Goal: Task Accomplishment & Management: Manage account settings

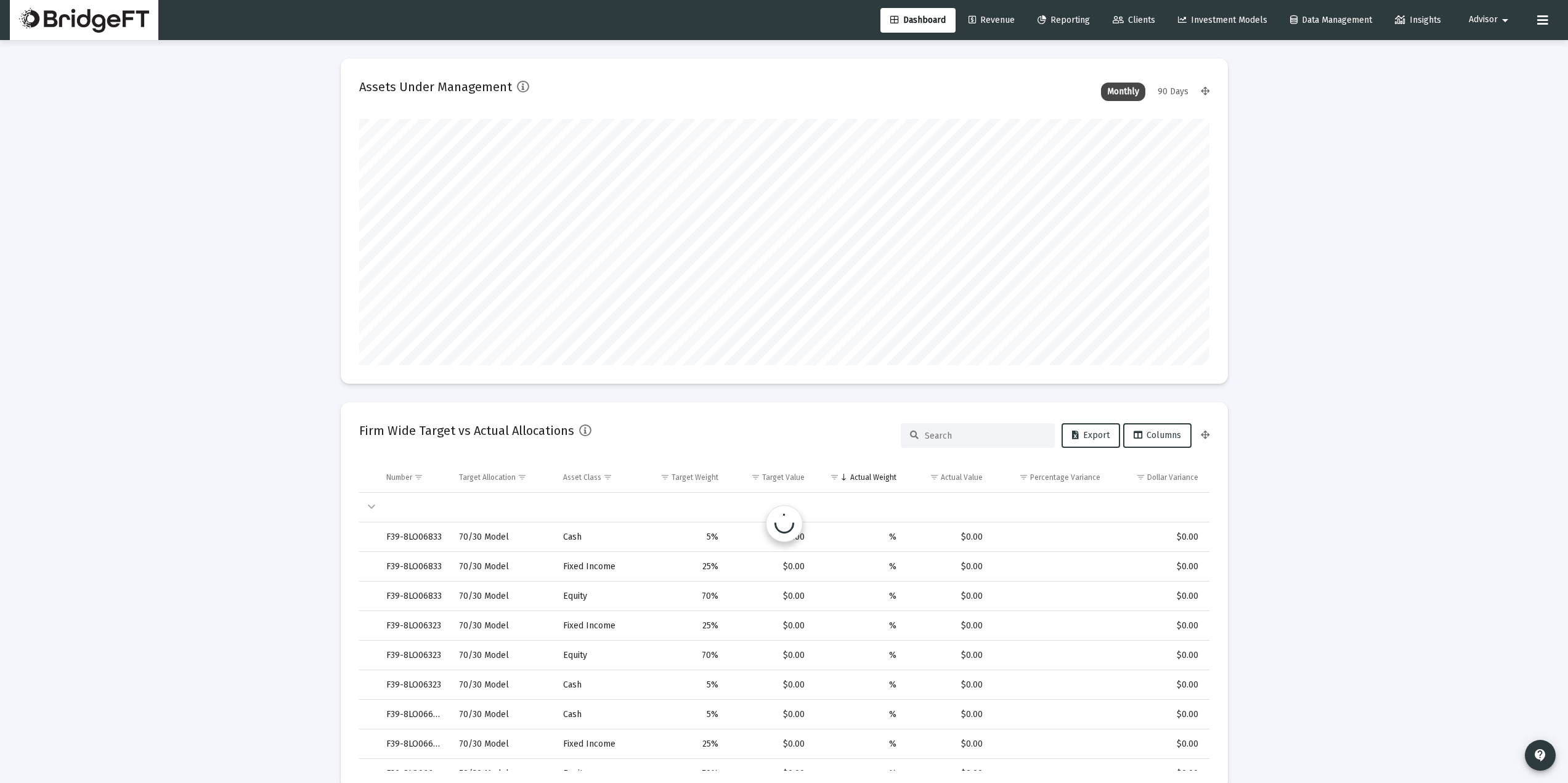
scroll to position [247, 458]
type input "2025-08-25"
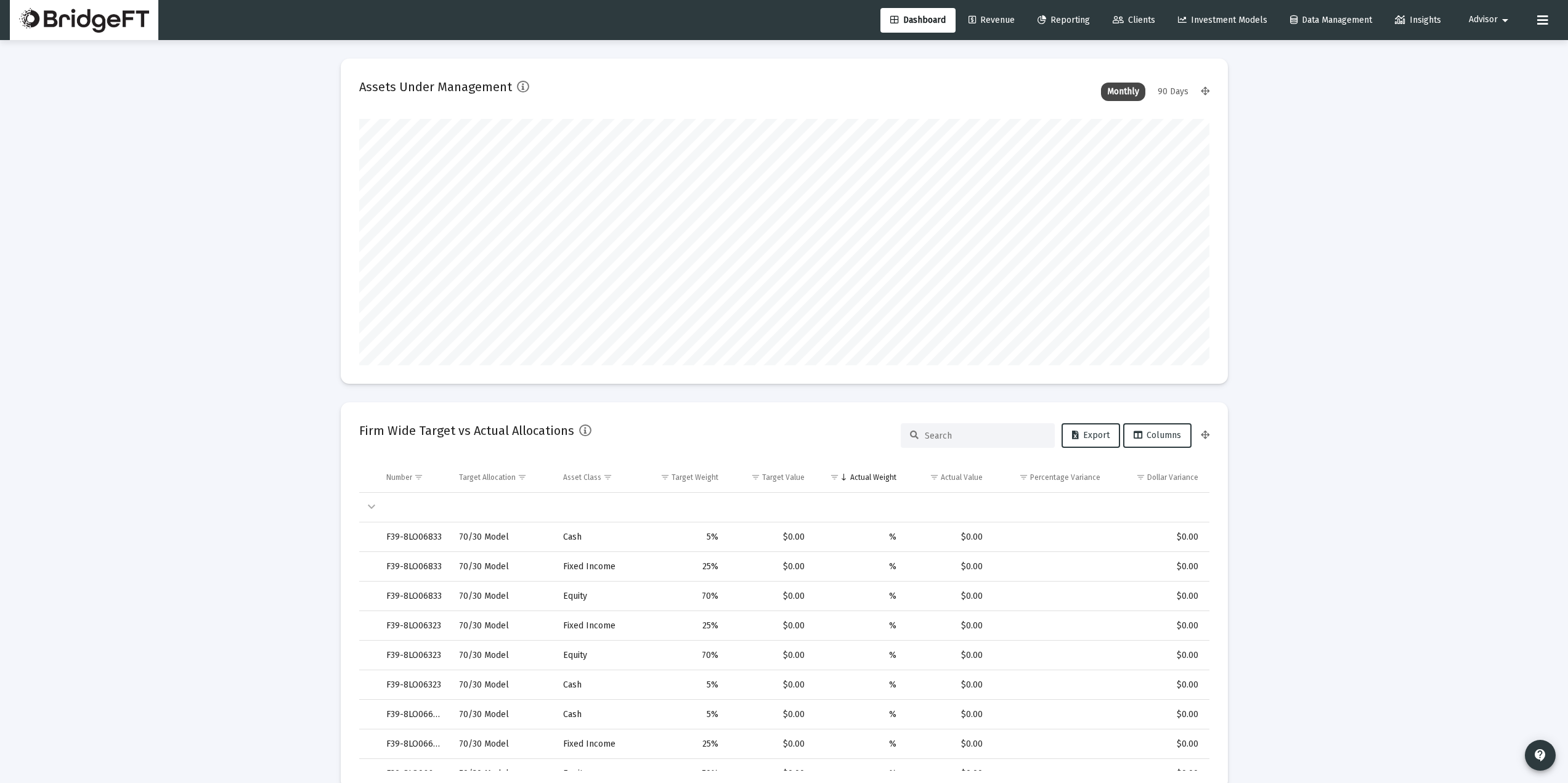
click at [1421, 23] on span "Insights" at bounding box center [1418, 20] width 46 height 10
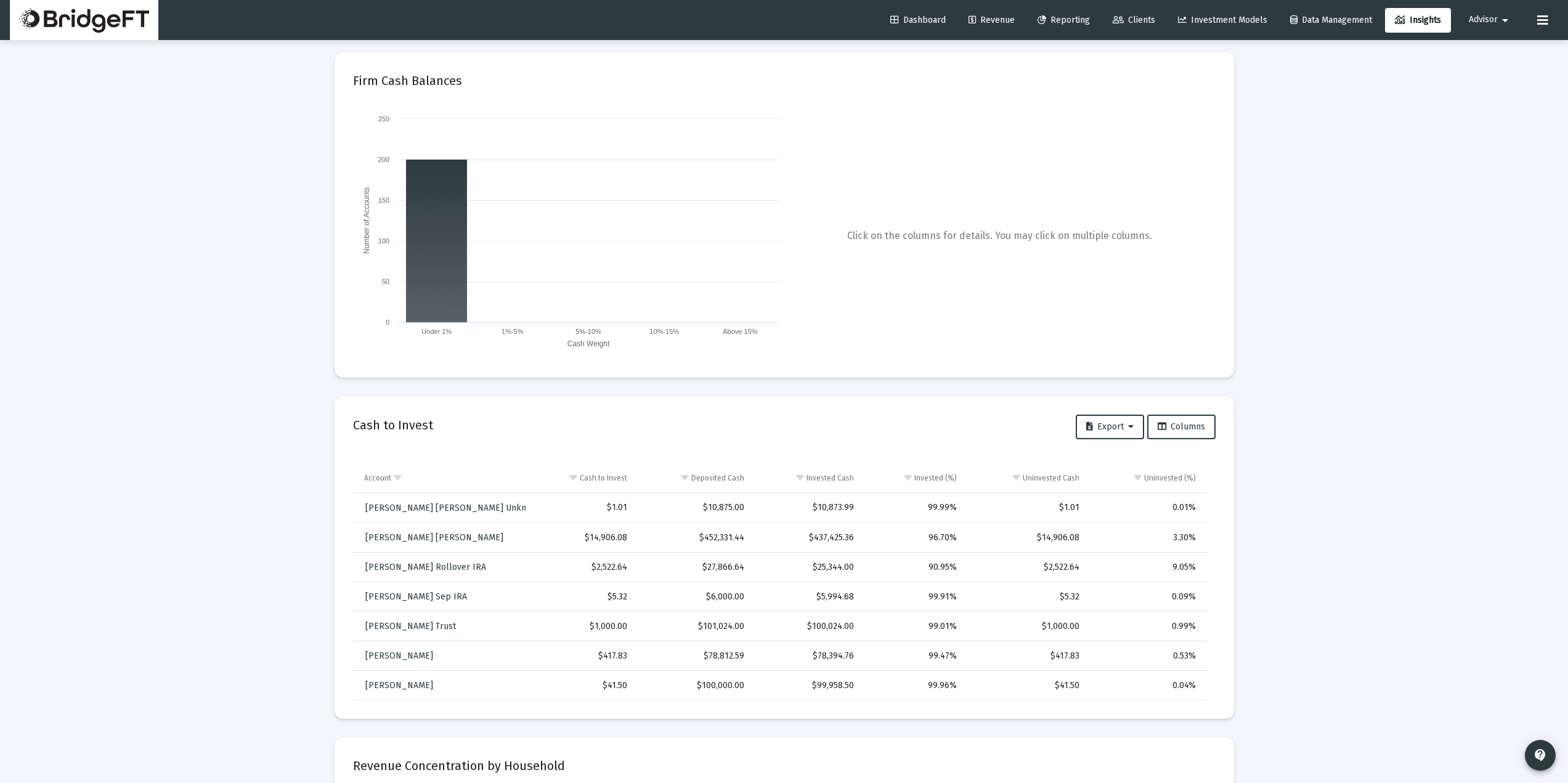
click at [1116, 24] on icon at bounding box center [1118, 21] width 11 height 9
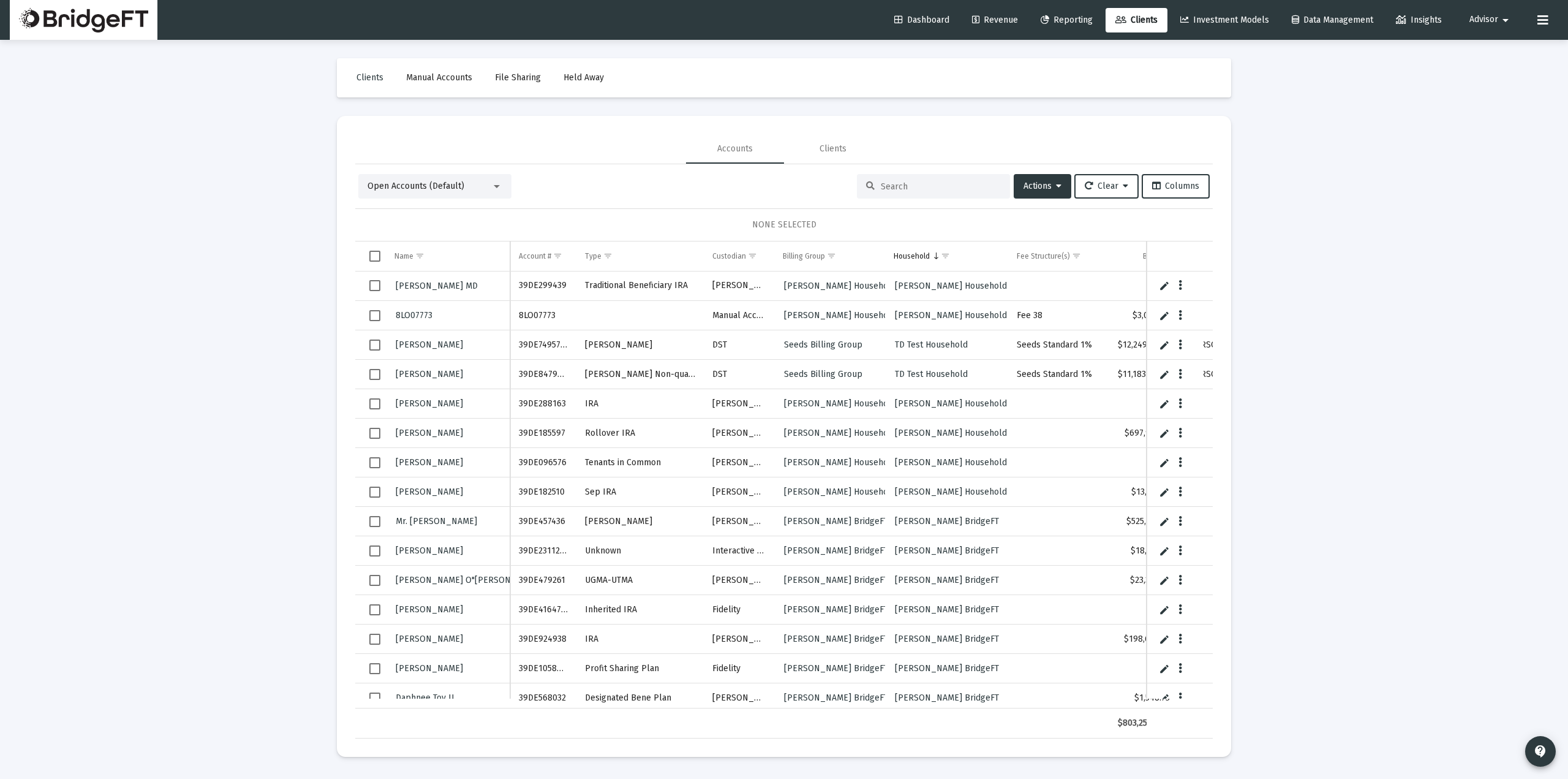
click at [1363, 227] on div "Loading... Clients Manual Accounts File Sharing Held Away Accounts Clients Open…" at bounding box center [784, 389] width 1568 height 779
click at [1324, 220] on div "Loading... Clients Manual Accounts File Sharing Held Away Accounts Clients Open…" at bounding box center [784, 389] width 1568 height 779
click at [1311, 217] on div "Loading... Clients Manual Accounts File Sharing Held Away Accounts Clients Open…" at bounding box center [784, 389] width 1568 height 779
click at [1500, 23] on mat-icon "arrow_drop_down" at bounding box center [1505, 20] width 15 height 25
click at [1328, 131] on div at bounding box center [784, 389] width 1568 height 779
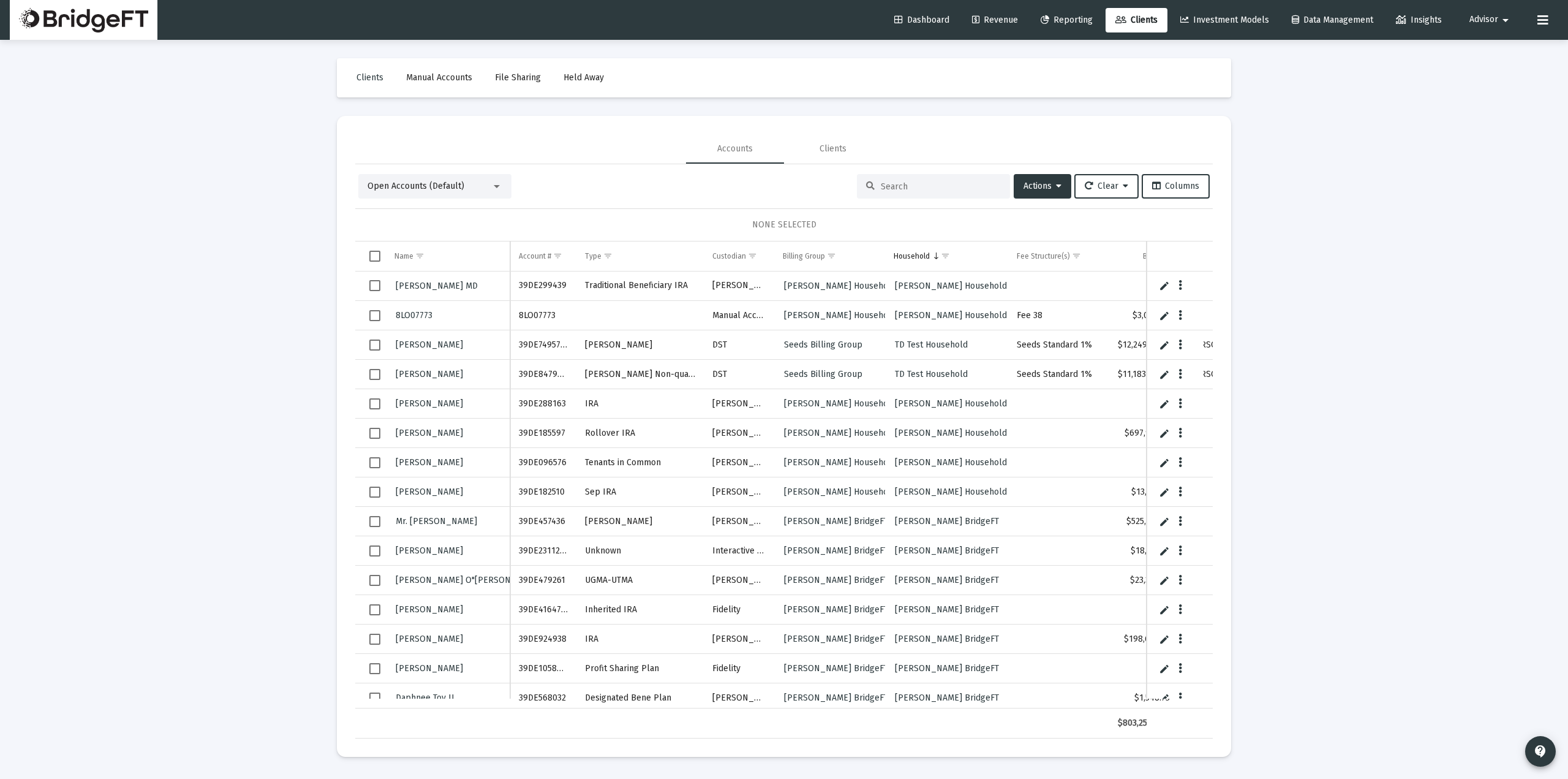
click at [1480, 27] on button "Advisor arrow_drop_down" at bounding box center [1491, 20] width 73 height 25
click at [1225, 17] on div at bounding box center [784, 389] width 1568 height 779
click at [1222, 18] on span "Investment Models" at bounding box center [1224, 20] width 89 height 10
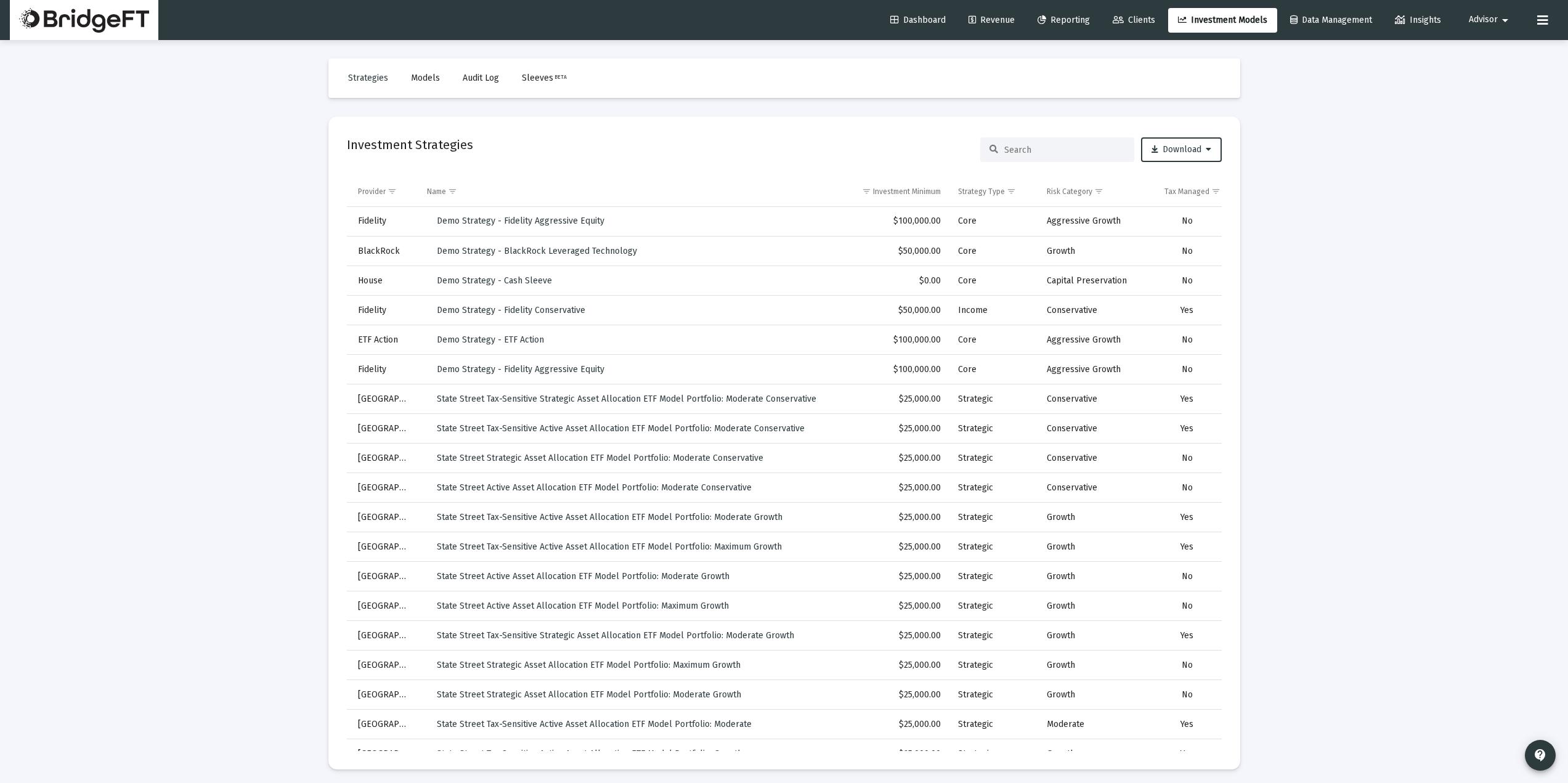
click at [747, 121] on mat-card "Investment Strategies Download Provider Name Investment Minimum Strategy Type R…" at bounding box center [784, 443] width 912 height 653
click at [740, 147] on div "Investment Strategies Download" at bounding box center [785, 150] width 875 height 29
click at [737, 147] on div "Investment Strategies Download" at bounding box center [785, 150] width 875 height 29
click at [733, 147] on div "Investment Strategies Download" at bounding box center [785, 150] width 875 height 29
click at [730, 146] on div "Investment Strategies Download" at bounding box center [785, 150] width 875 height 29
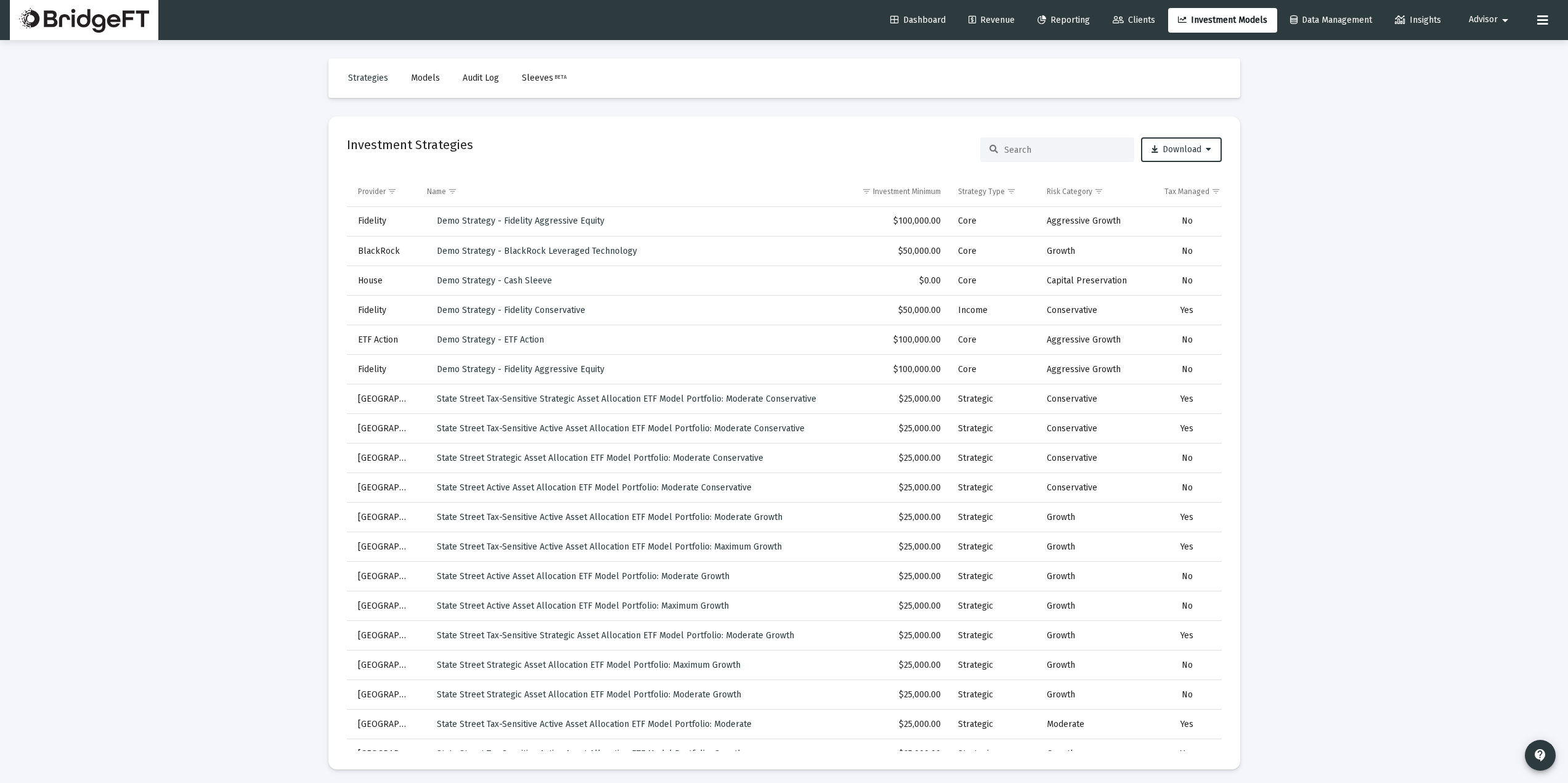
click at [1277, 258] on div "Loading... Strategies Models Audit Log Sleeves BETA Investment Strategies Downl…" at bounding box center [784, 393] width 1568 height 787
click at [1263, 274] on div "Loading... Strategies Models Audit Log Sleeves BETA Investment Strategies Downl…" at bounding box center [784, 393] width 1568 height 787
click at [1360, 235] on div "Loading... Strategies Models Audit Log Sleeves BETA Investment Strategies Downl…" at bounding box center [784, 393] width 1568 height 787
click at [244, 344] on div "Loading... Strategies Models Audit Log Sleeves BETA Investment Strategies Downl…" at bounding box center [784, 393] width 1568 height 787
click at [1006, 6] on div "Dashboard Revenue Reporting Clients Investment Models Data Management Insights …" at bounding box center [783, 20] width 1548 height 40
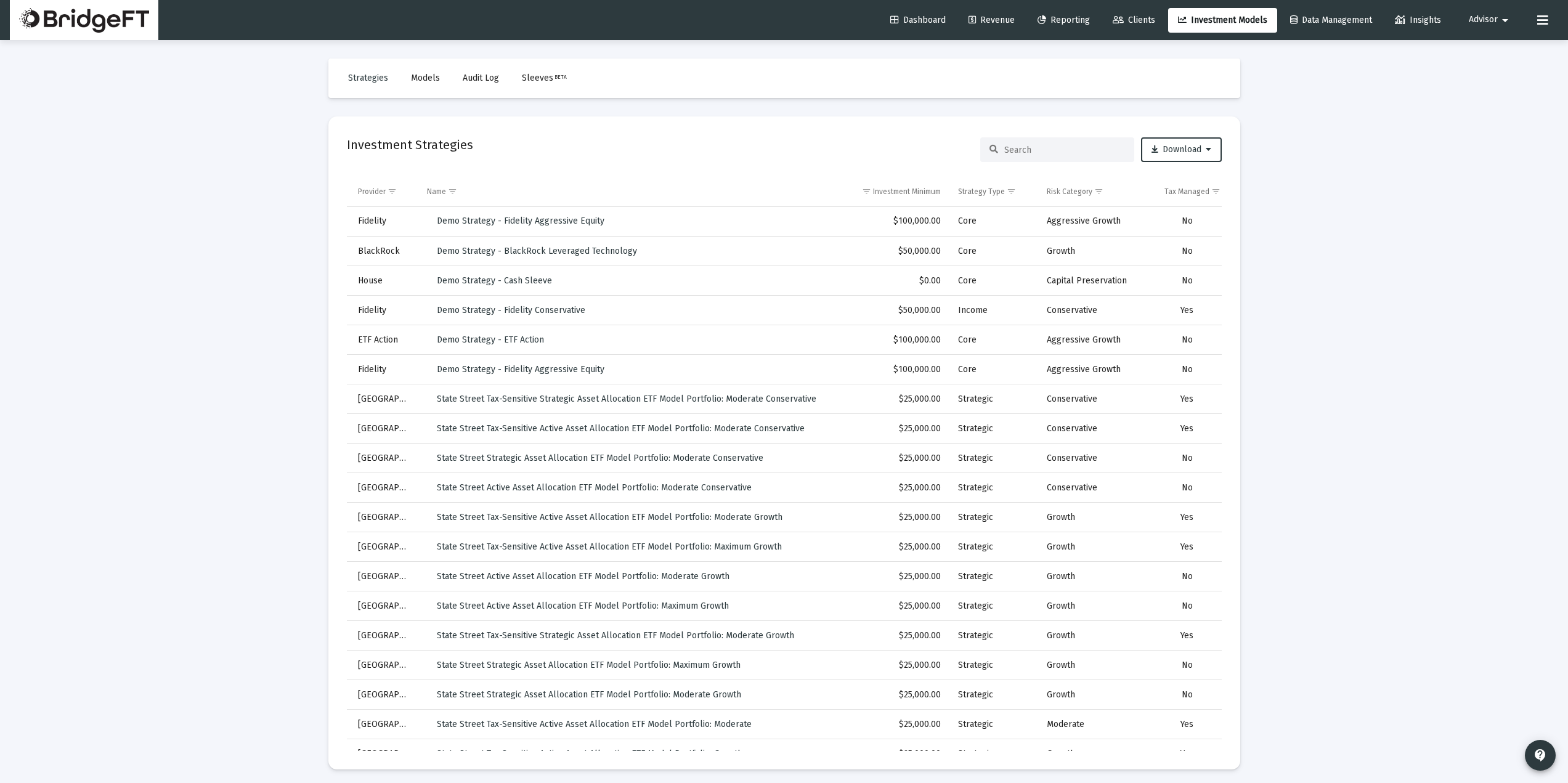
click at [1004, 19] on span "Revenue" at bounding box center [991, 20] width 46 height 10
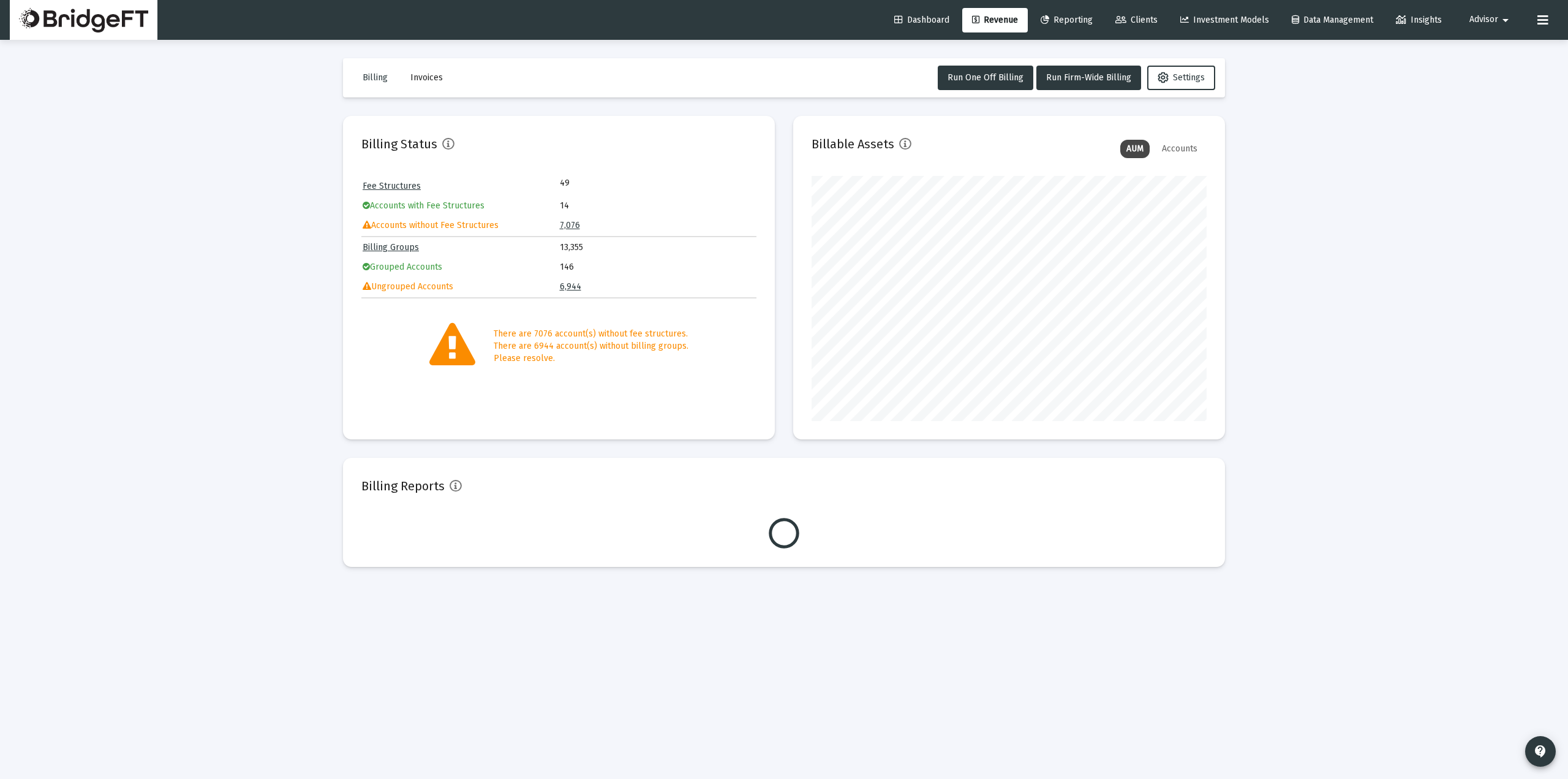
scroll to position [245, 395]
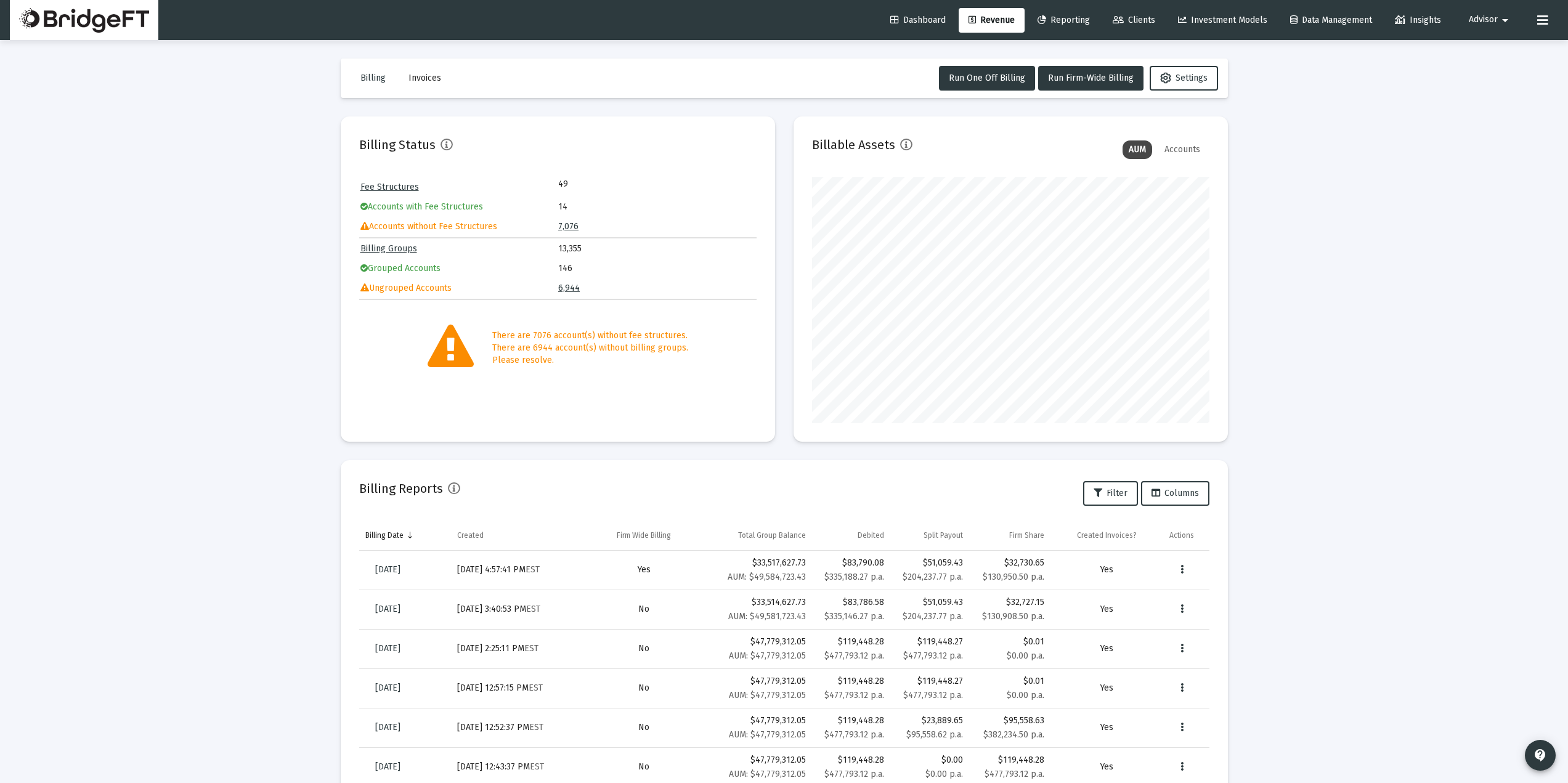
click at [228, 475] on div "Loading... Billing Invoices Run One Off Billing Run Firm-Wide Billing Settings …" at bounding box center [784, 508] width 1568 height 1016
click at [1352, 462] on div "Loading... Billing Invoices Run One Off Billing Run Firm-Wide Billing Settings …" at bounding box center [784, 508] width 1568 height 1016
click at [182, 420] on div "Loading... Billing Invoices Run One Off Billing Run Firm-Wide Billing Settings …" at bounding box center [784, 508] width 1568 height 1016
drag, startPoint x: 1301, startPoint y: 250, endPoint x: 1254, endPoint y: 244, distance: 47.4
click at [1302, 254] on div "Loading... Billing Invoices Run One Off Billing Run Firm-Wide Billing Settings …" at bounding box center [784, 508] width 1568 height 1016
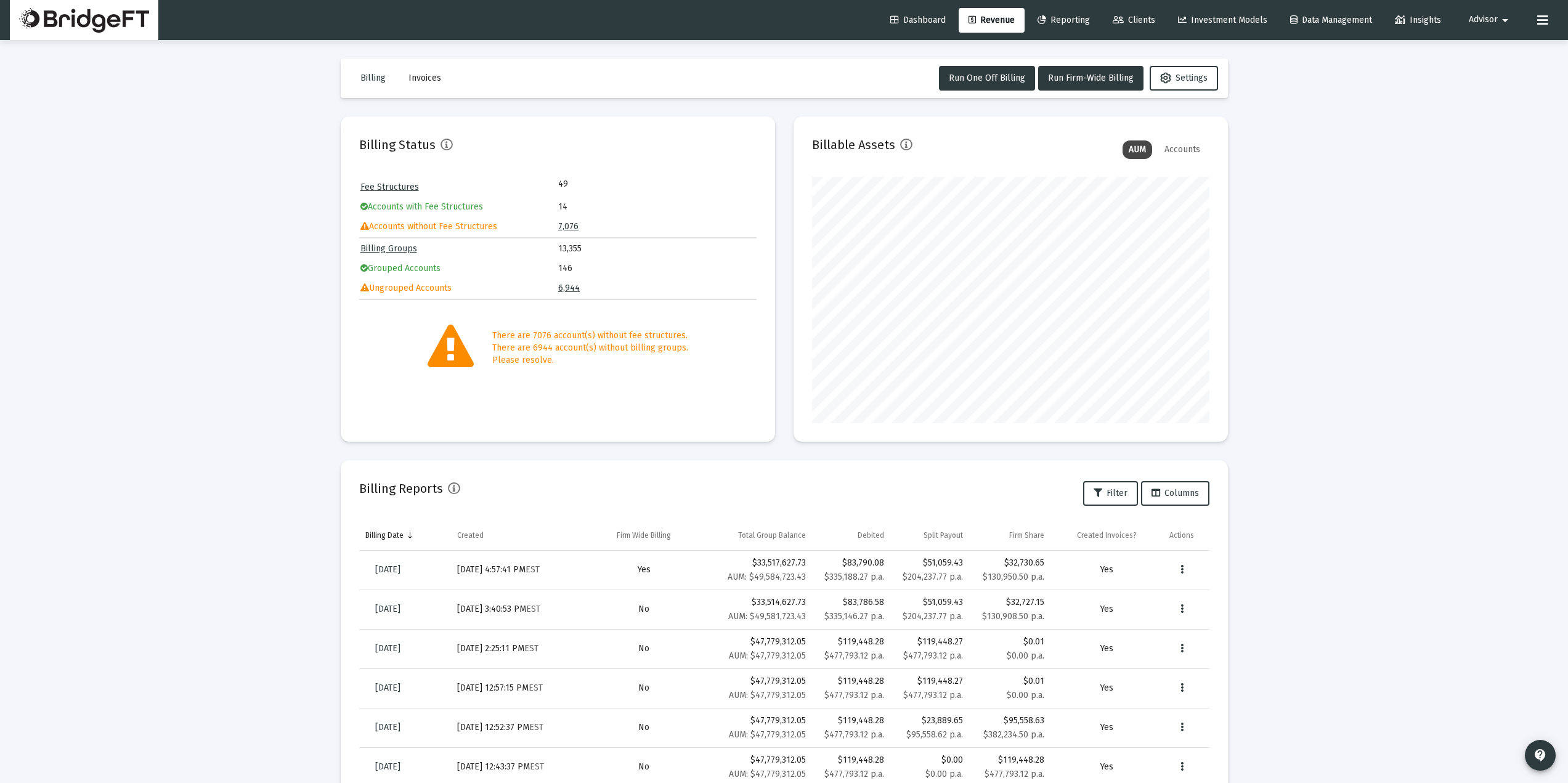
click at [1073, 17] on span "Reporting" at bounding box center [1063, 20] width 52 height 10
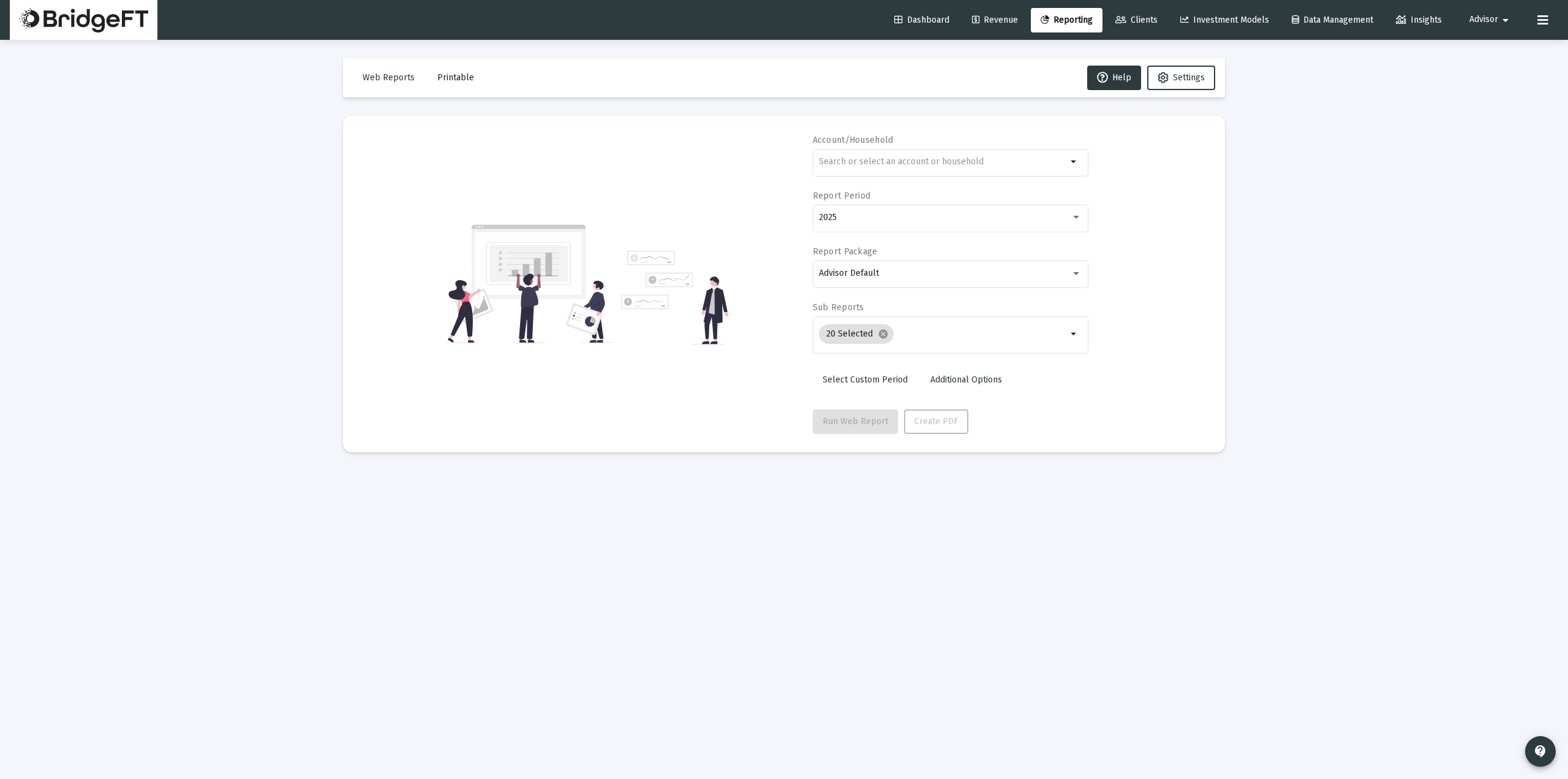
click at [1122, 15] on span "Clients" at bounding box center [1136, 20] width 42 height 10
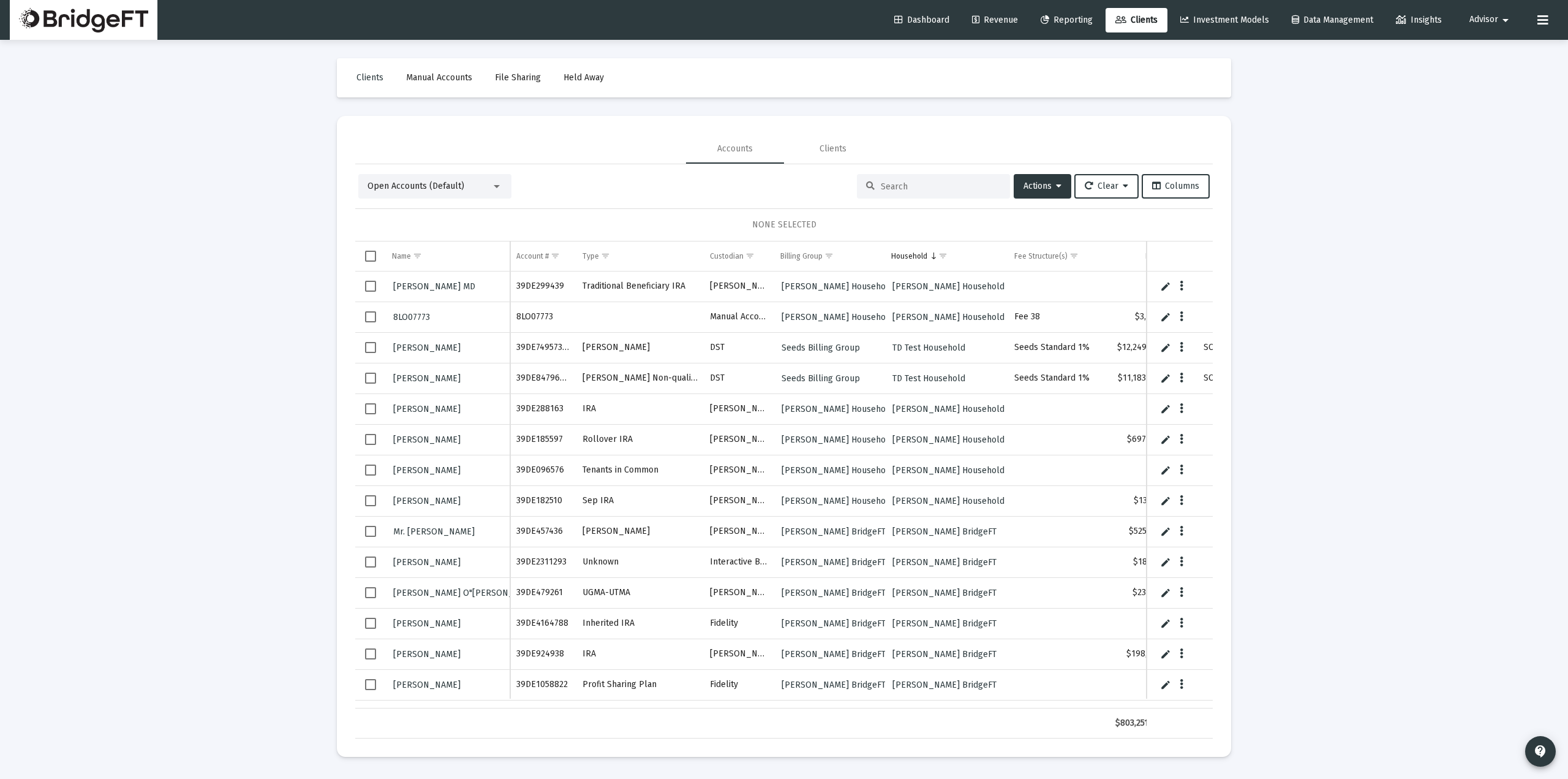
drag, startPoint x: 1063, startPoint y: 16, endPoint x: 1052, endPoint y: 15, distance: 11.0
click at [1063, 15] on span "Reporting" at bounding box center [1066, 20] width 52 height 10
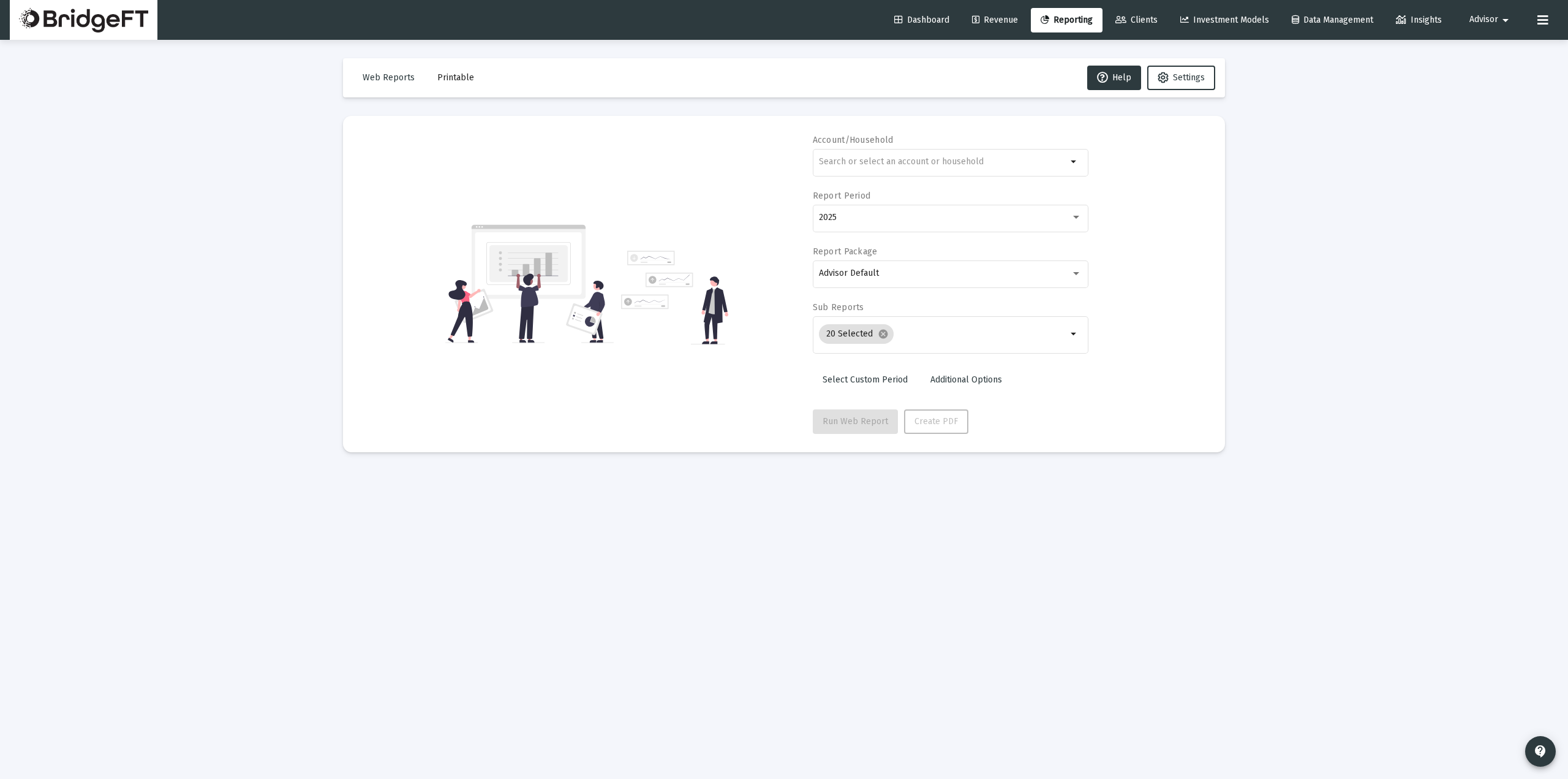
click at [1000, 10] on link "Revenue" at bounding box center [995, 20] width 66 height 25
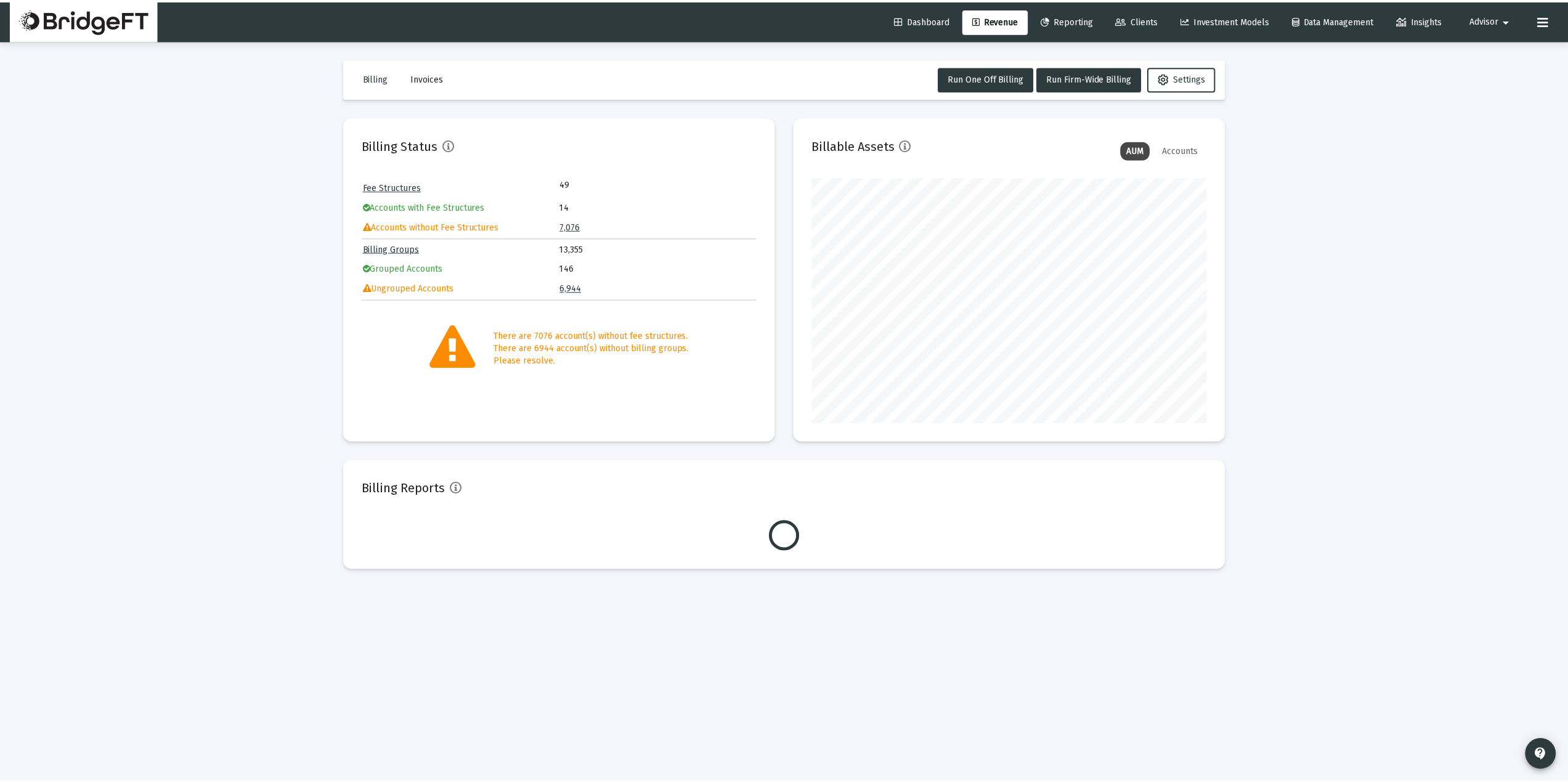
scroll to position [247, 397]
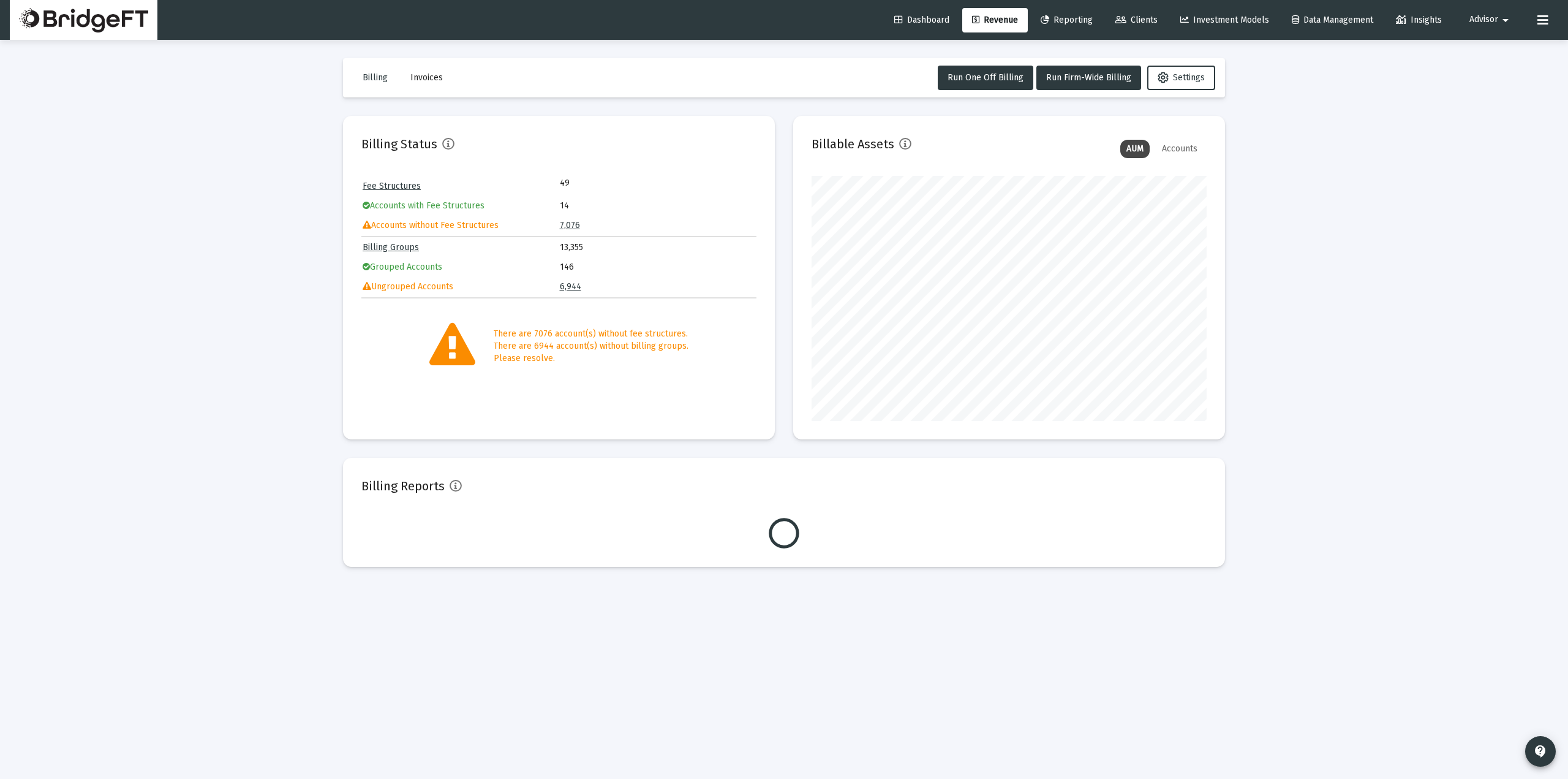
click at [932, 9] on link "Dashboard" at bounding box center [922, 20] width 74 height 25
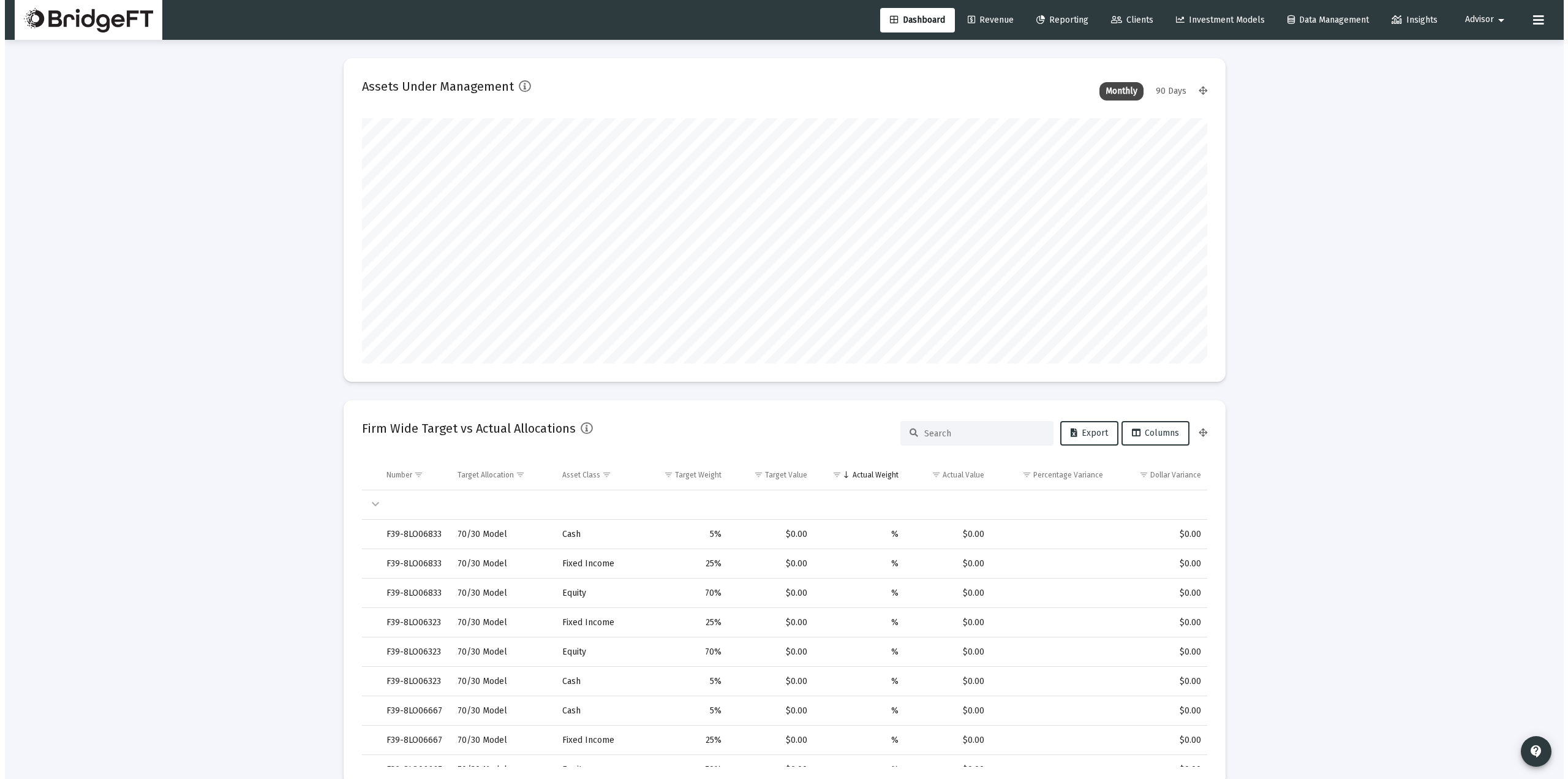
scroll to position [245, 395]
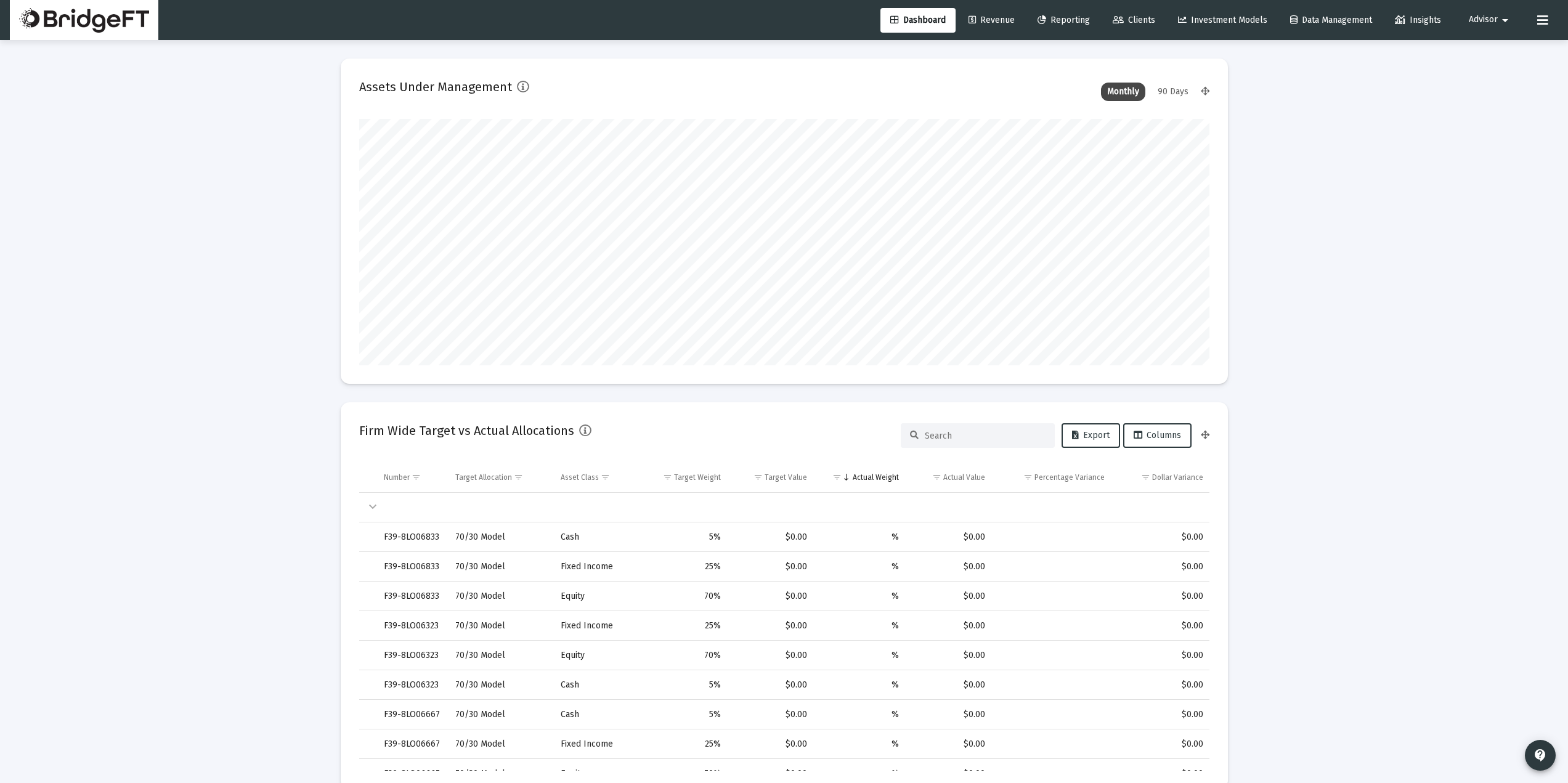
click at [1140, 18] on span "Clients" at bounding box center [1134, 20] width 43 height 10
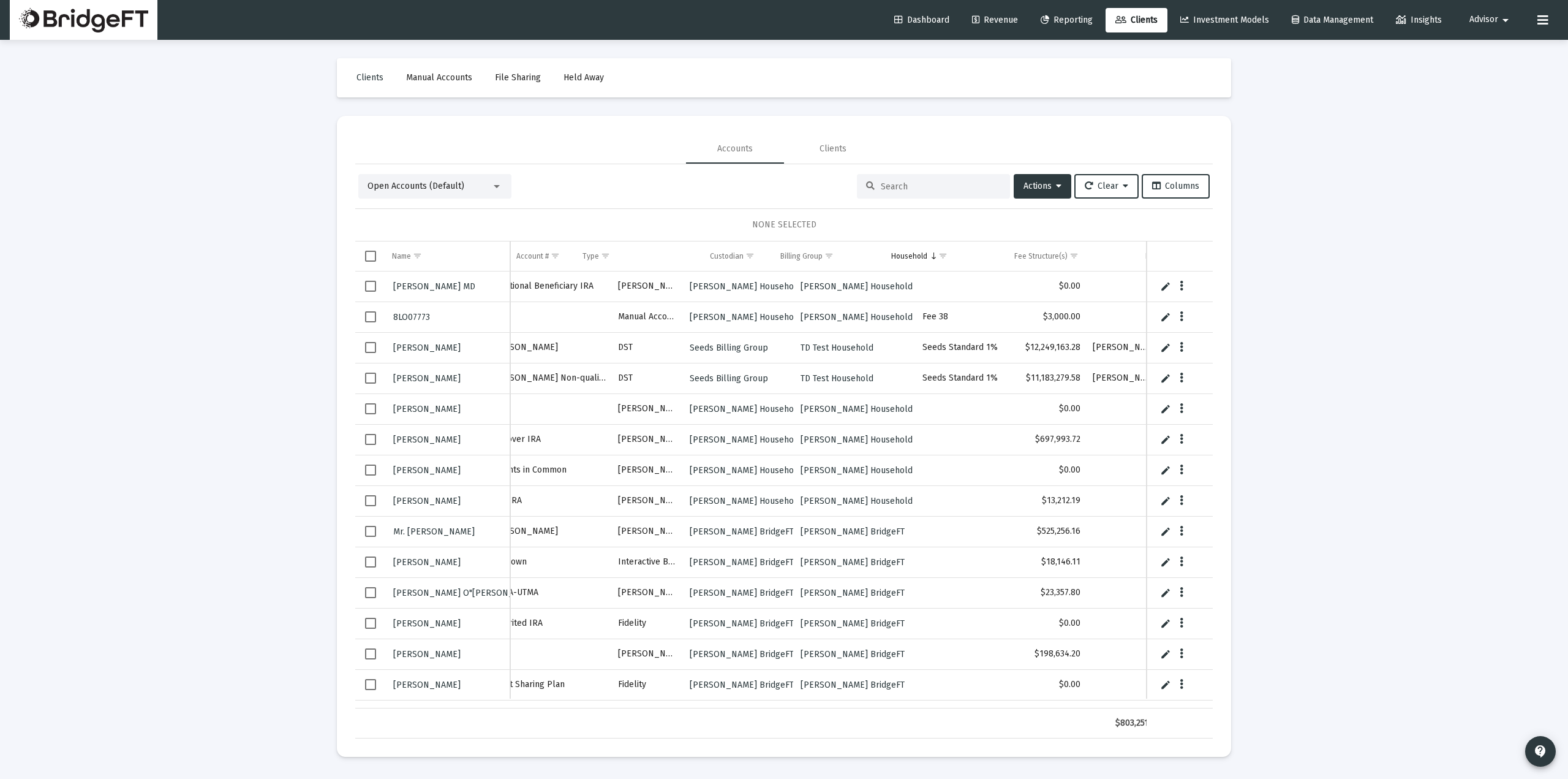
scroll to position [0, 101]
click at [1059, 257] on div "Balance" at bounding box center [1057, 256] width 27 height 9
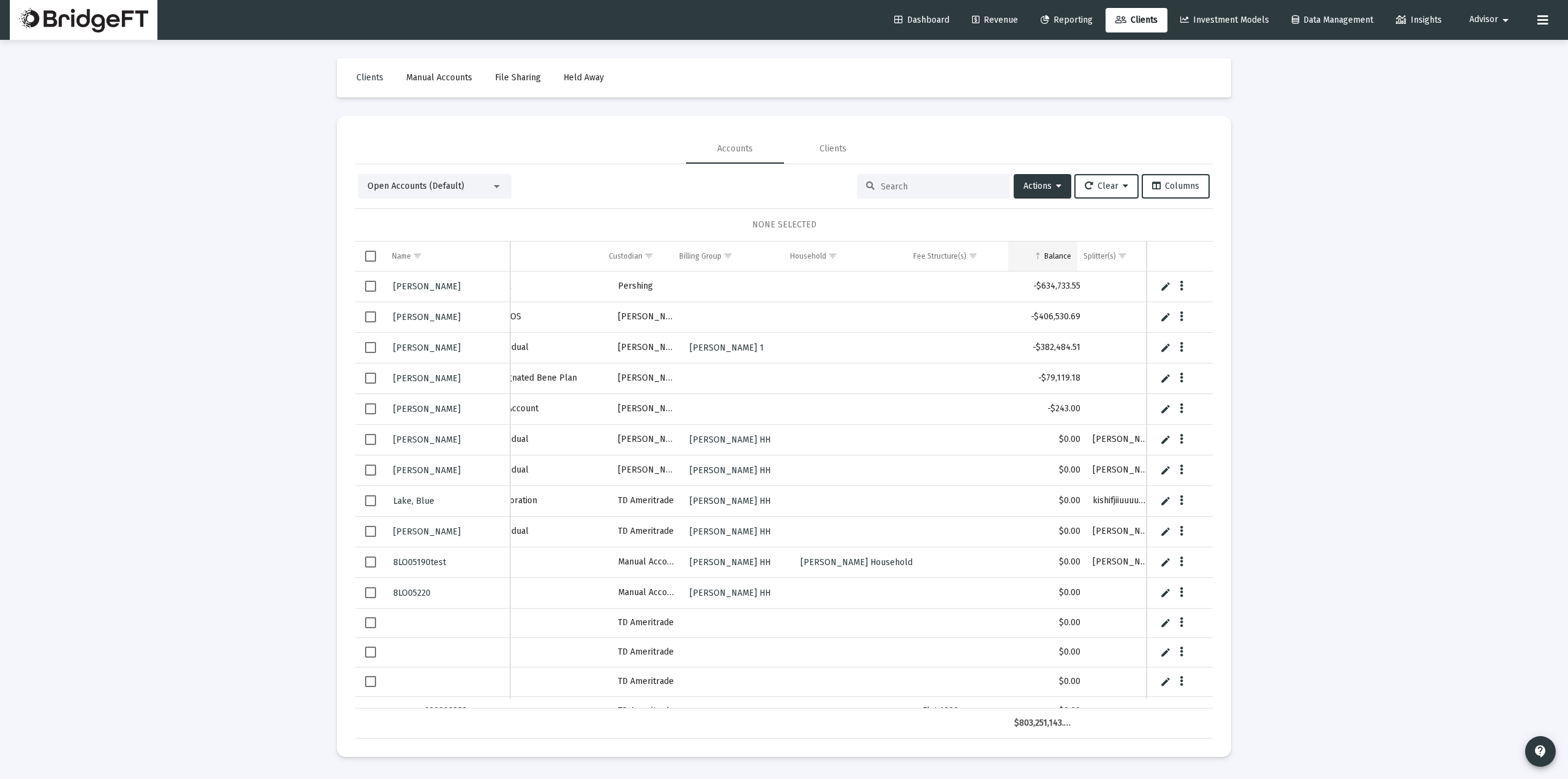
click at [1062, 250] on td "Balance" at bounding box center [1042, 256] width 69 height 29
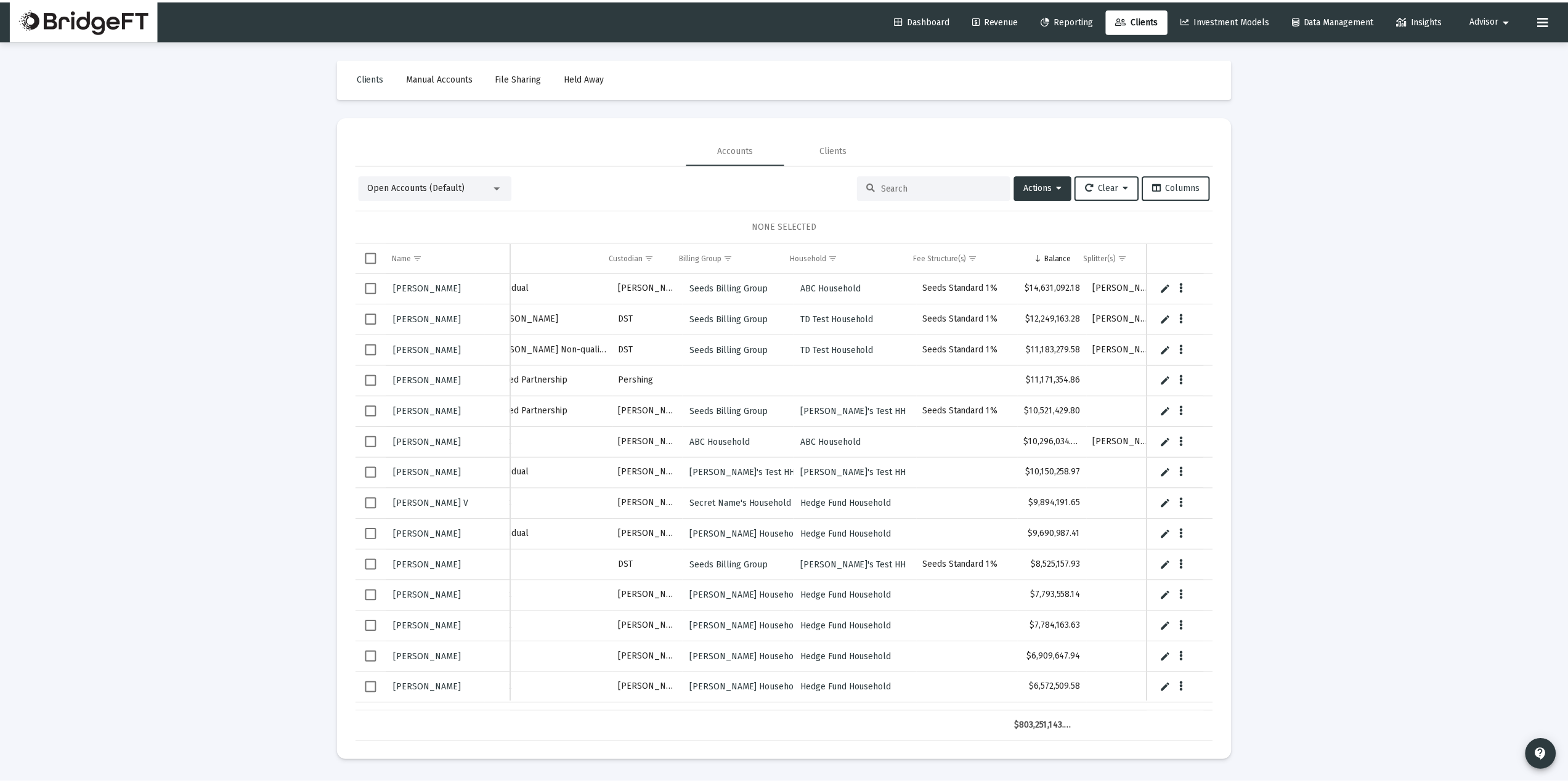
scroll to position [0, 0]
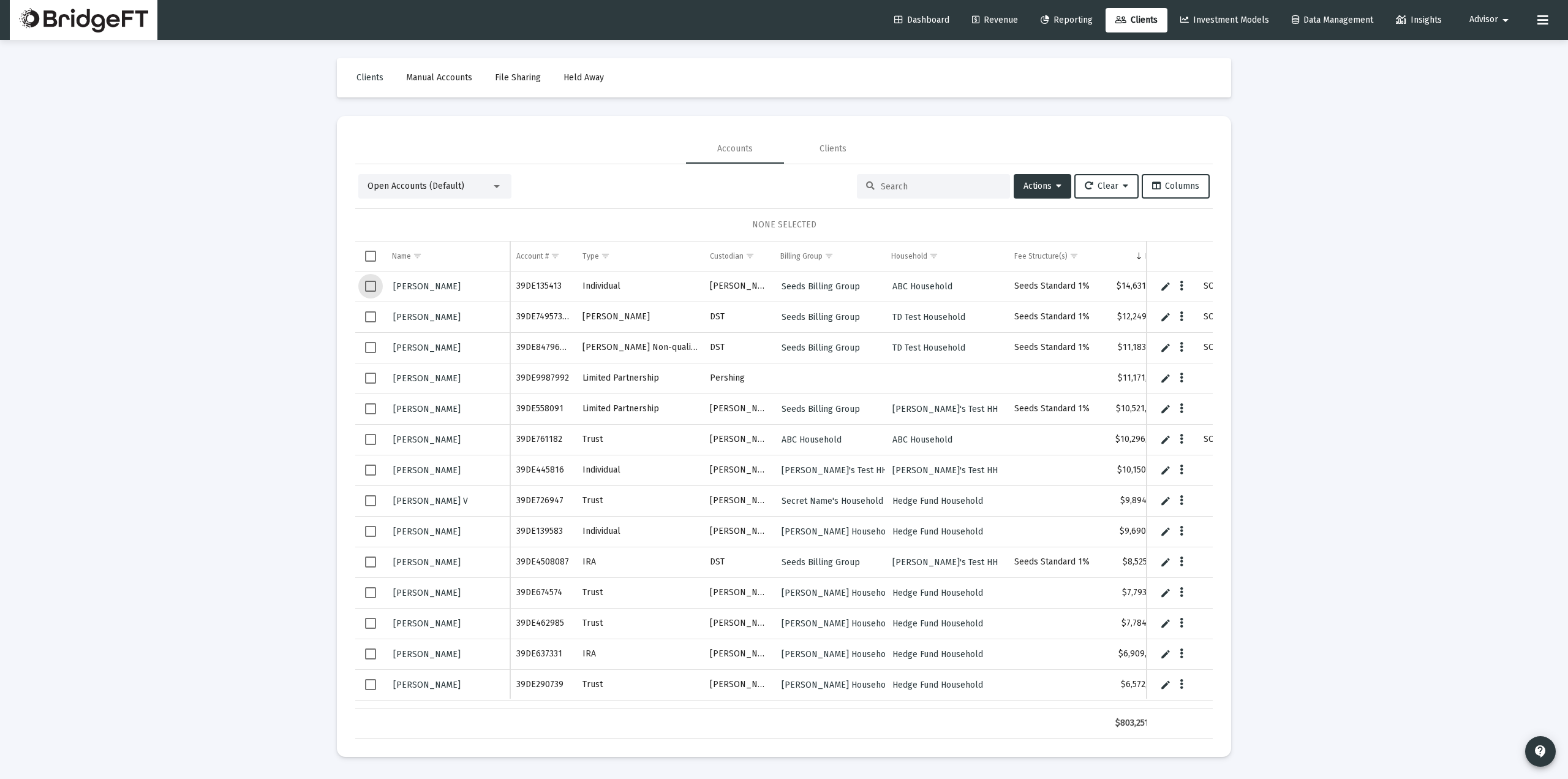
click at [372, 283] on span "Select row" at bounding box center [370, 285] width 11 height 11
click at [368, 350] on span "Select row" at bounding box center [370, 347] width 11 height 11
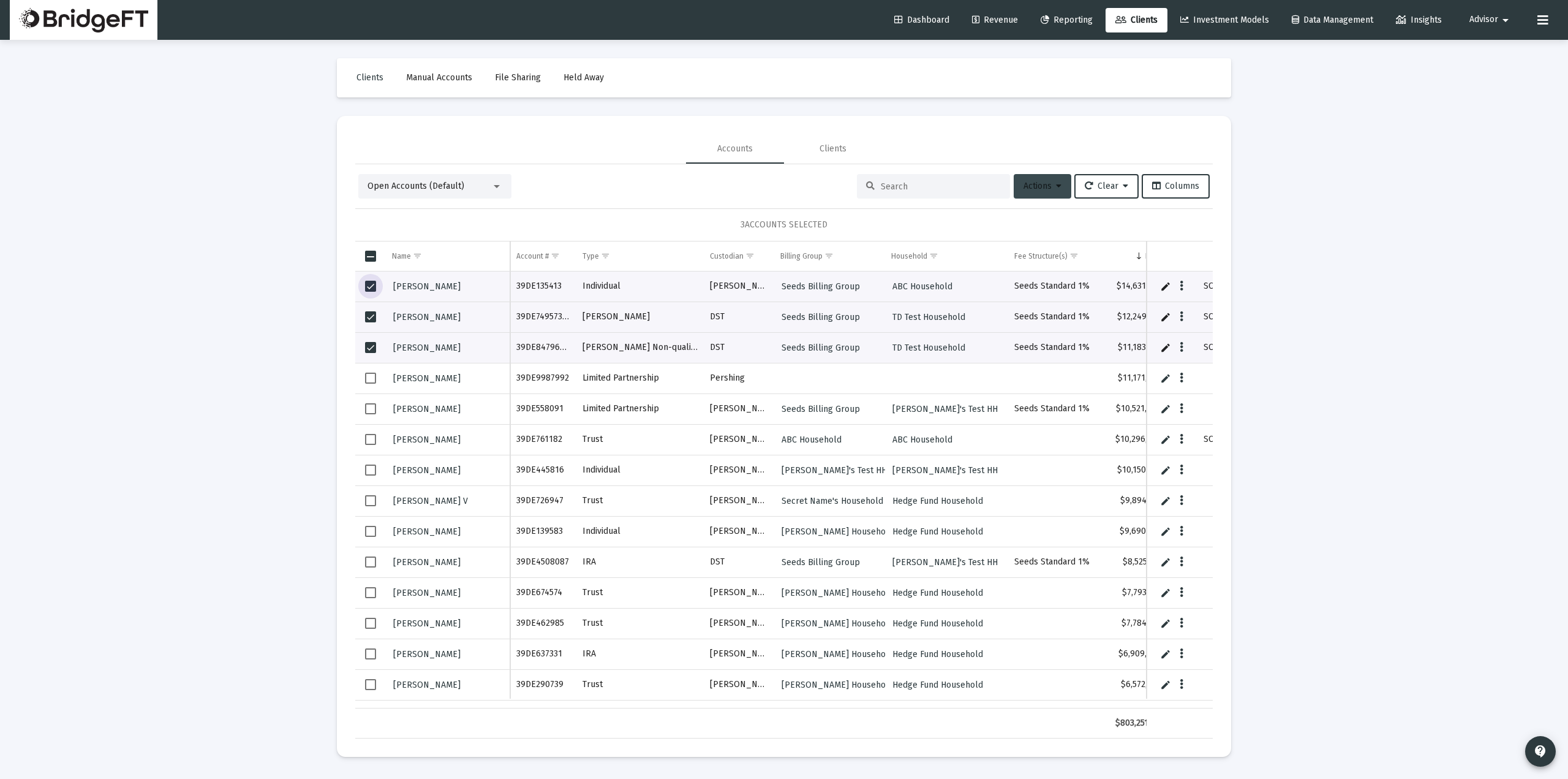
click at [1043, 177] on button "Actions" at bounding box center [1042, 186] width 58 height 25
click at [1172, 284] on button "Assign Group" at bounding box center [1171, 277] width 72 height 29
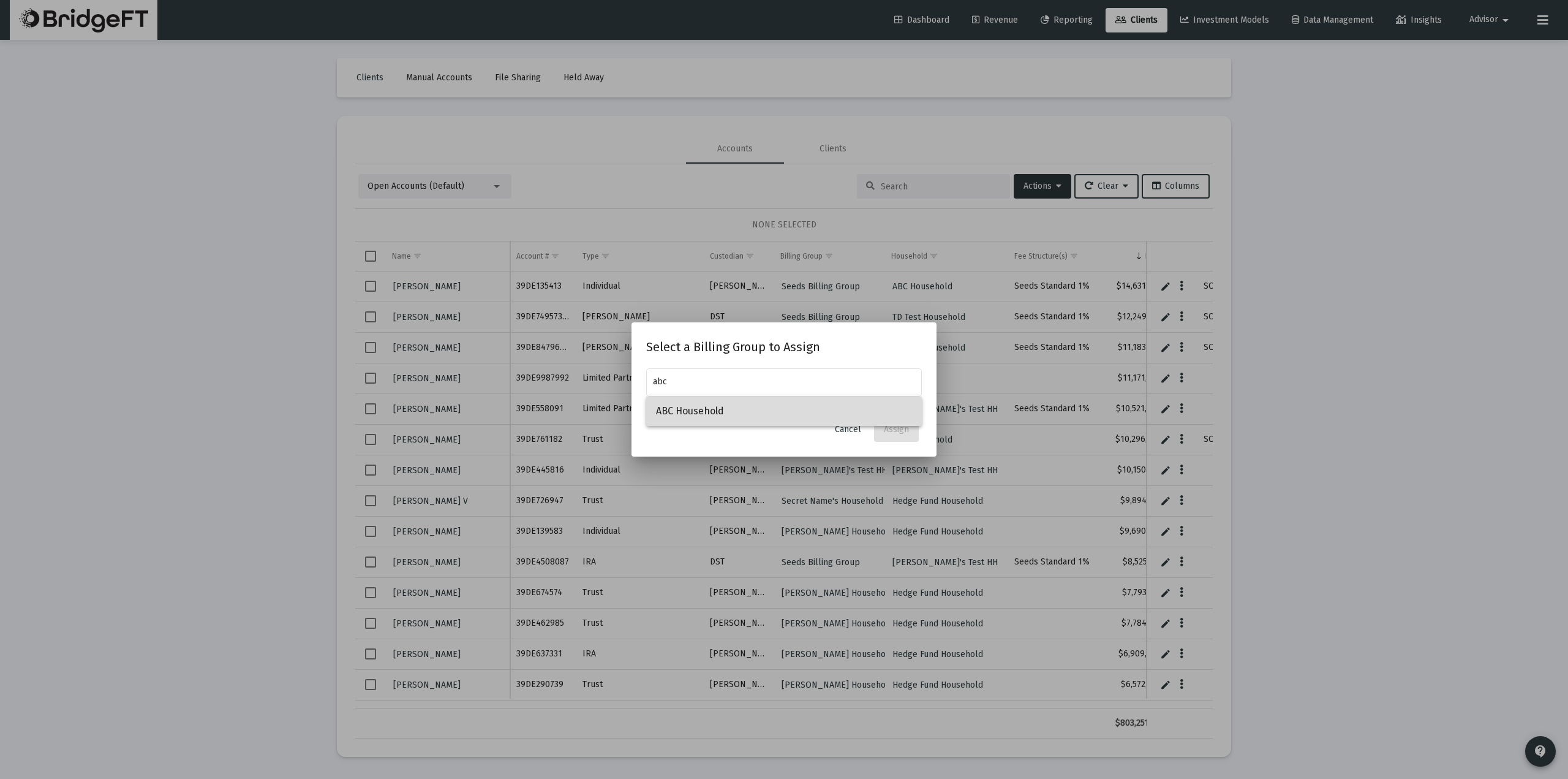
click at [708, 414] on span "ABC Household" at bounding box center [784, 411] width 256 height 29
type input "ABC Household"
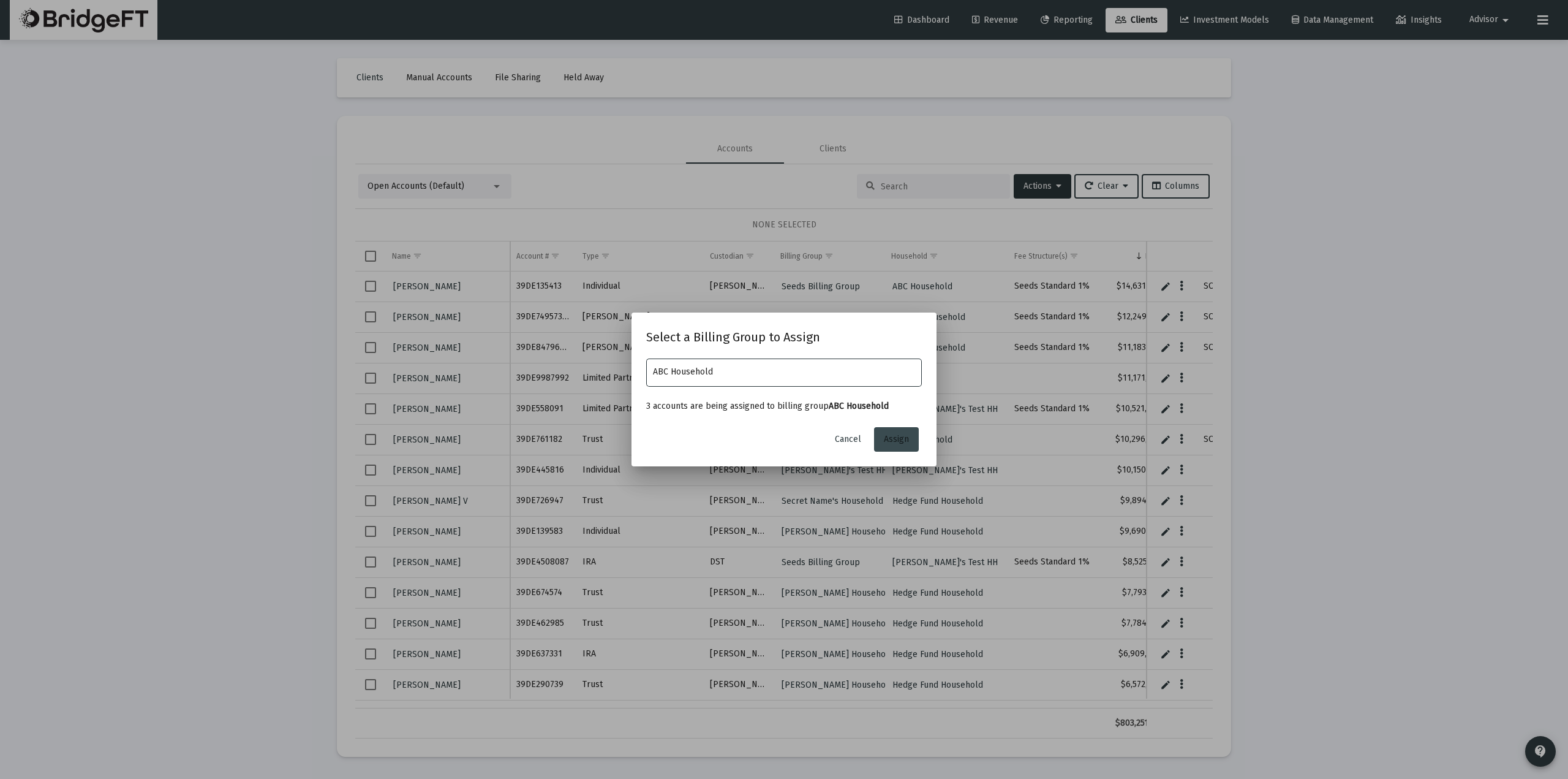
click at [887, 444] on span "Assign" at bounding box center [896, 439] width 25 height 10
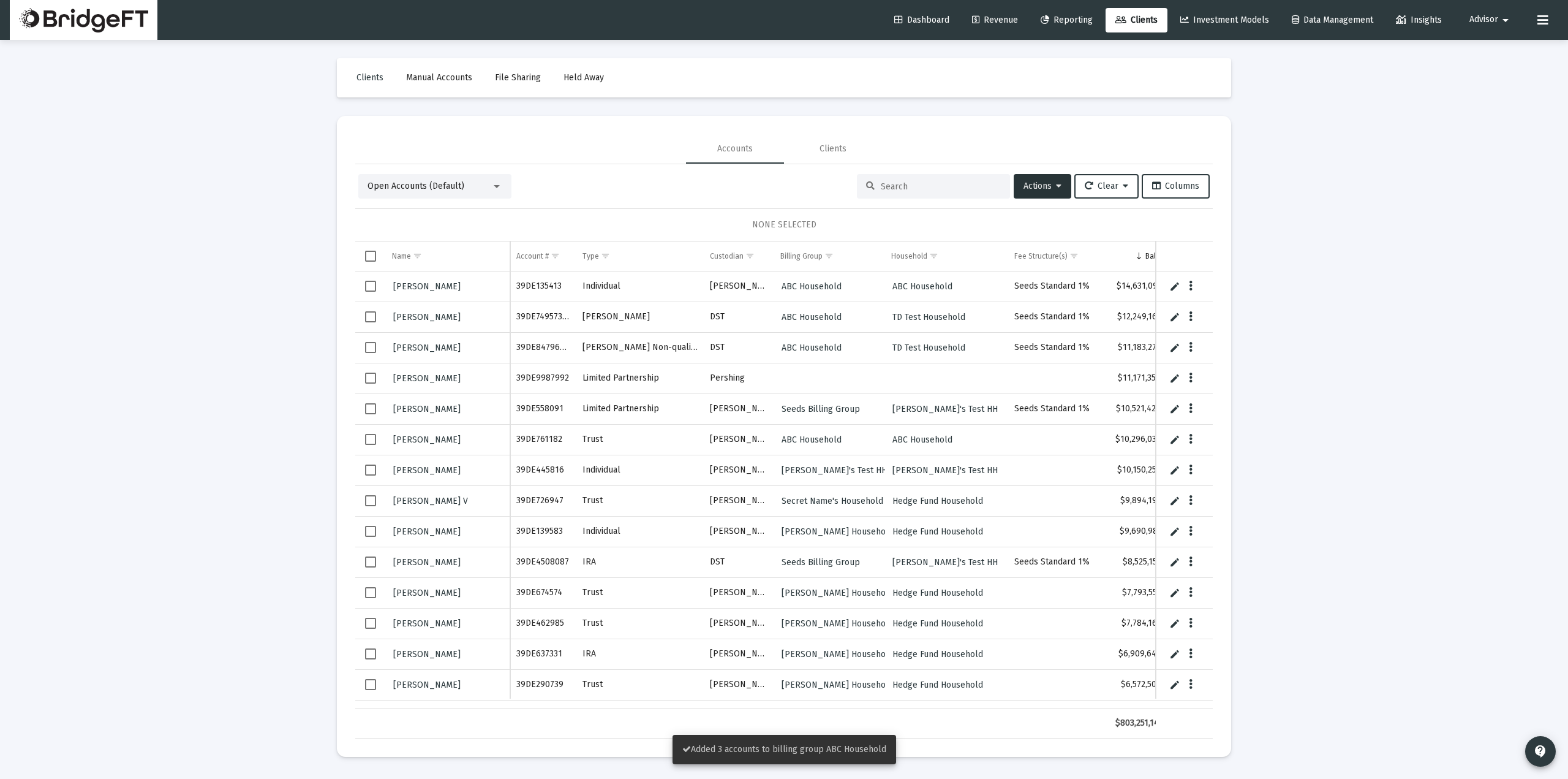
click at [373, 281] on span "Select row" at bounding box center [370, 285] width 11 height 11
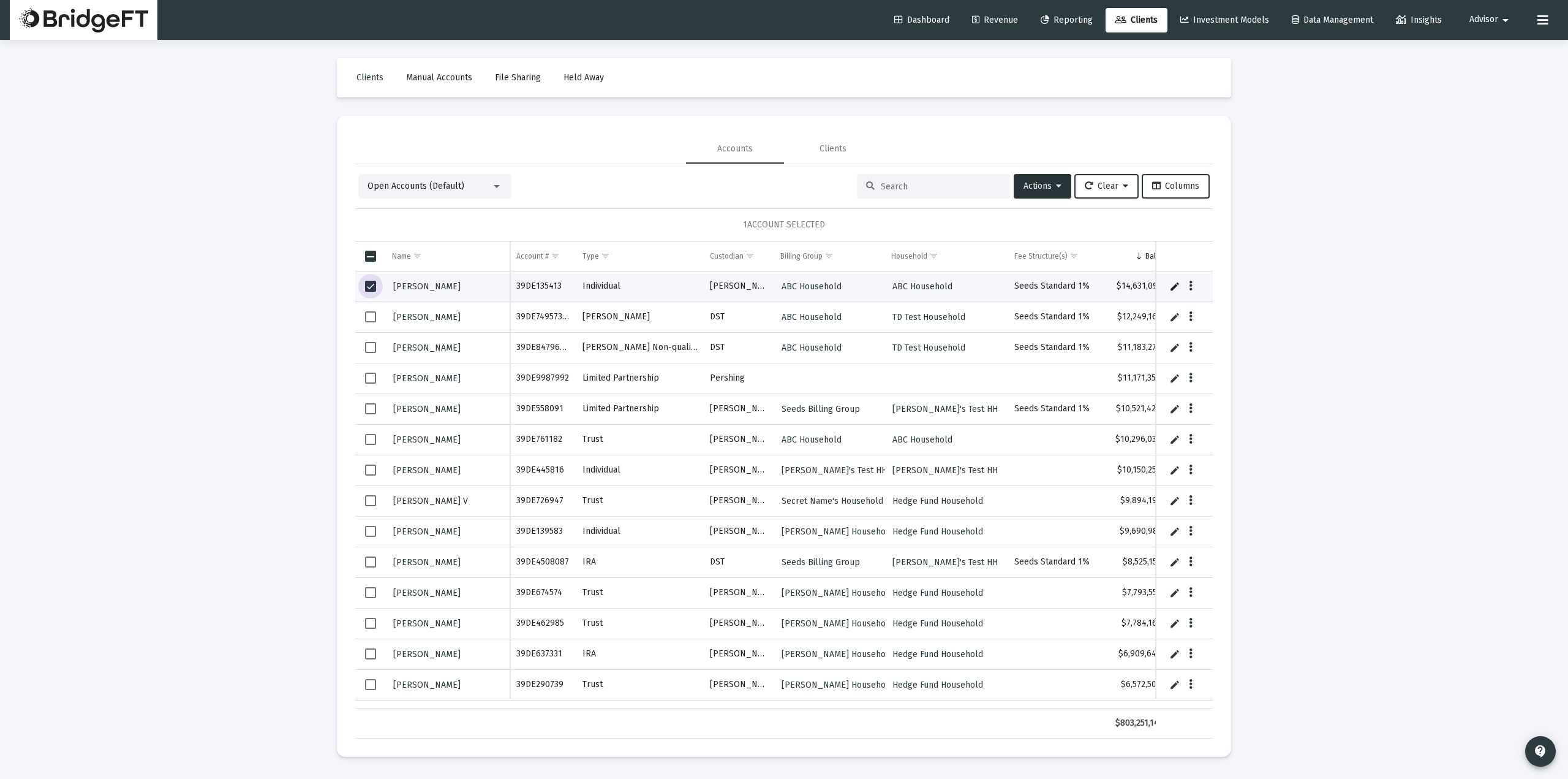
click at [371, 346] on span "Select row" at bounding box center [370, 347] width 11 height 11
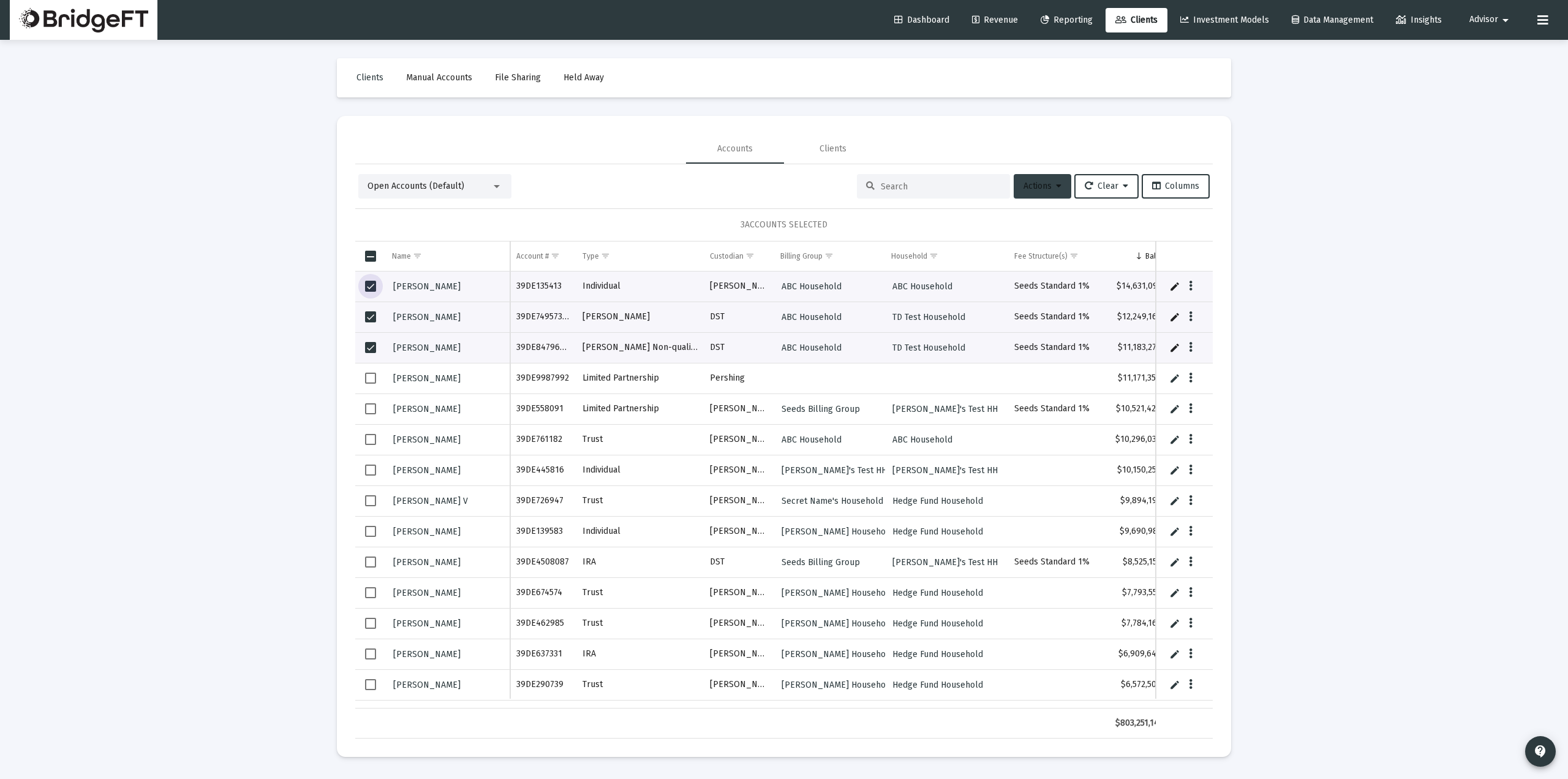
click at [1044, 184] on span "Actions" at bounding box center [1042, 186] width 38 height 10
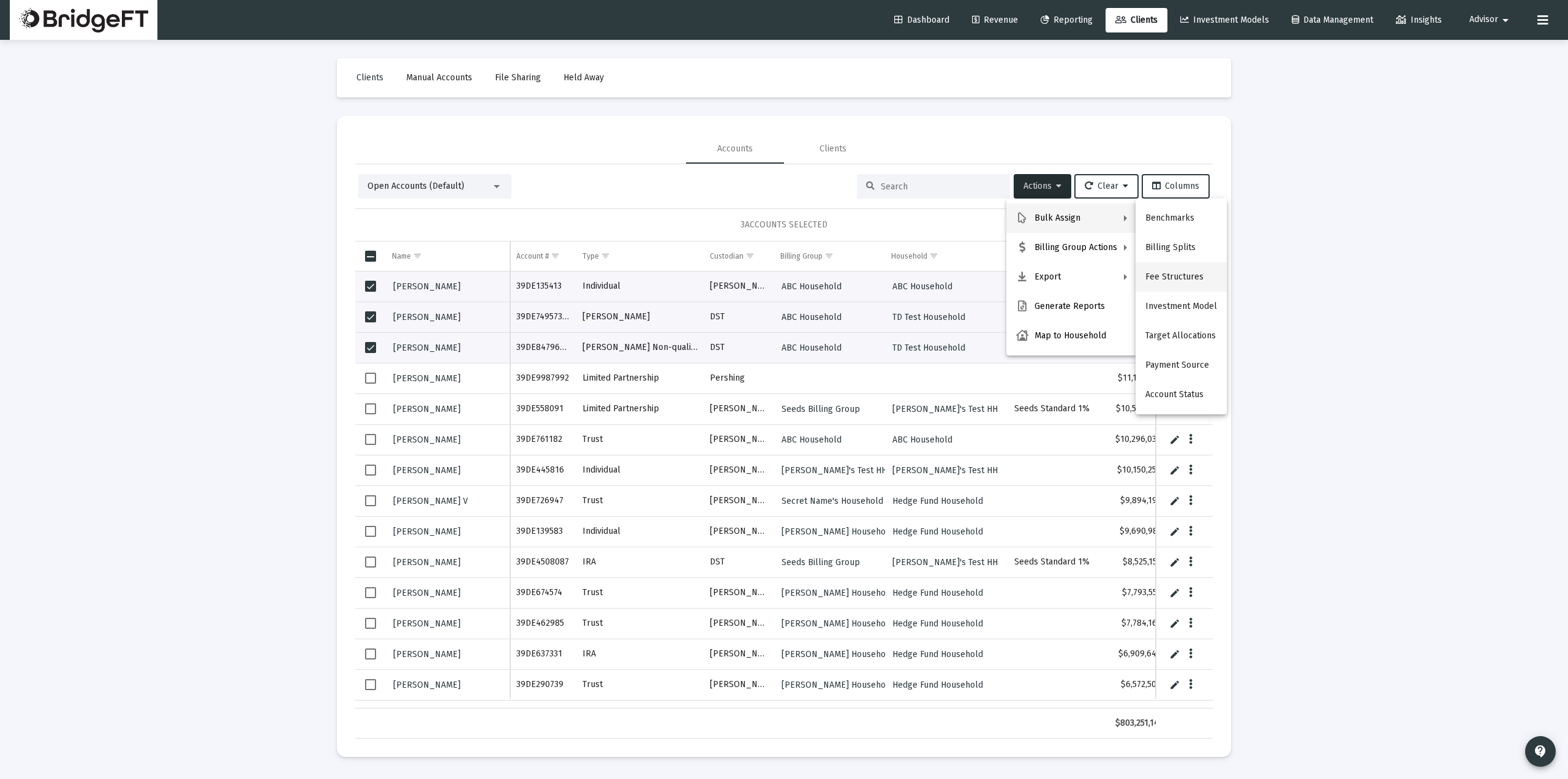
click at [1175, 269] on button "Fee Structures" at bounding box center [1181, 277] width 91 height 29
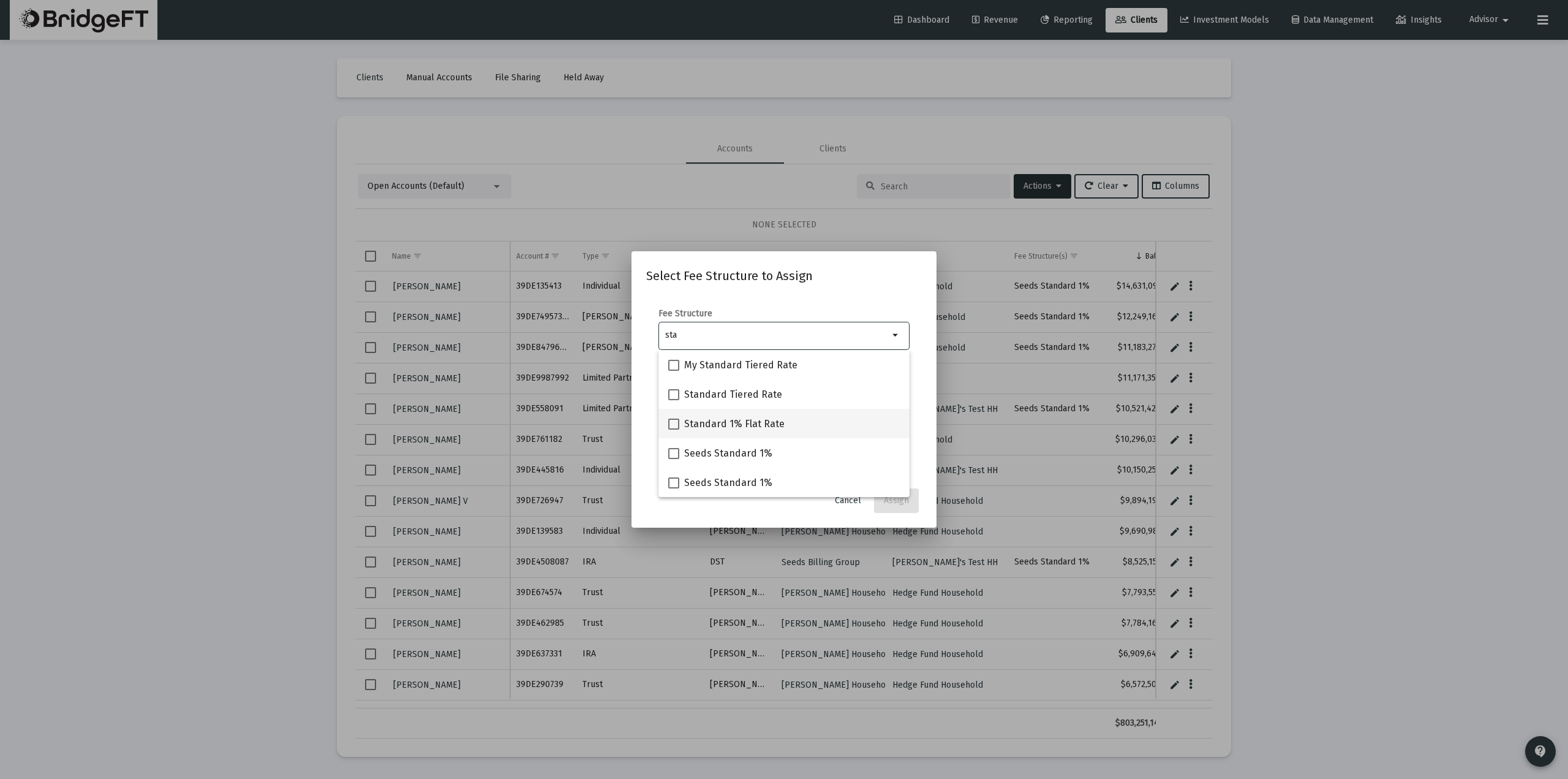
type input "sta"
click at [707, 423] on span "Standard 1% Flat Rate" at bounding box center [734, 424] width 101 height 15
click at [673, 429] on input "Standard 1% Flat Rate" at bounding box center [673, 429] width 1 height 1
checkbox input "true"
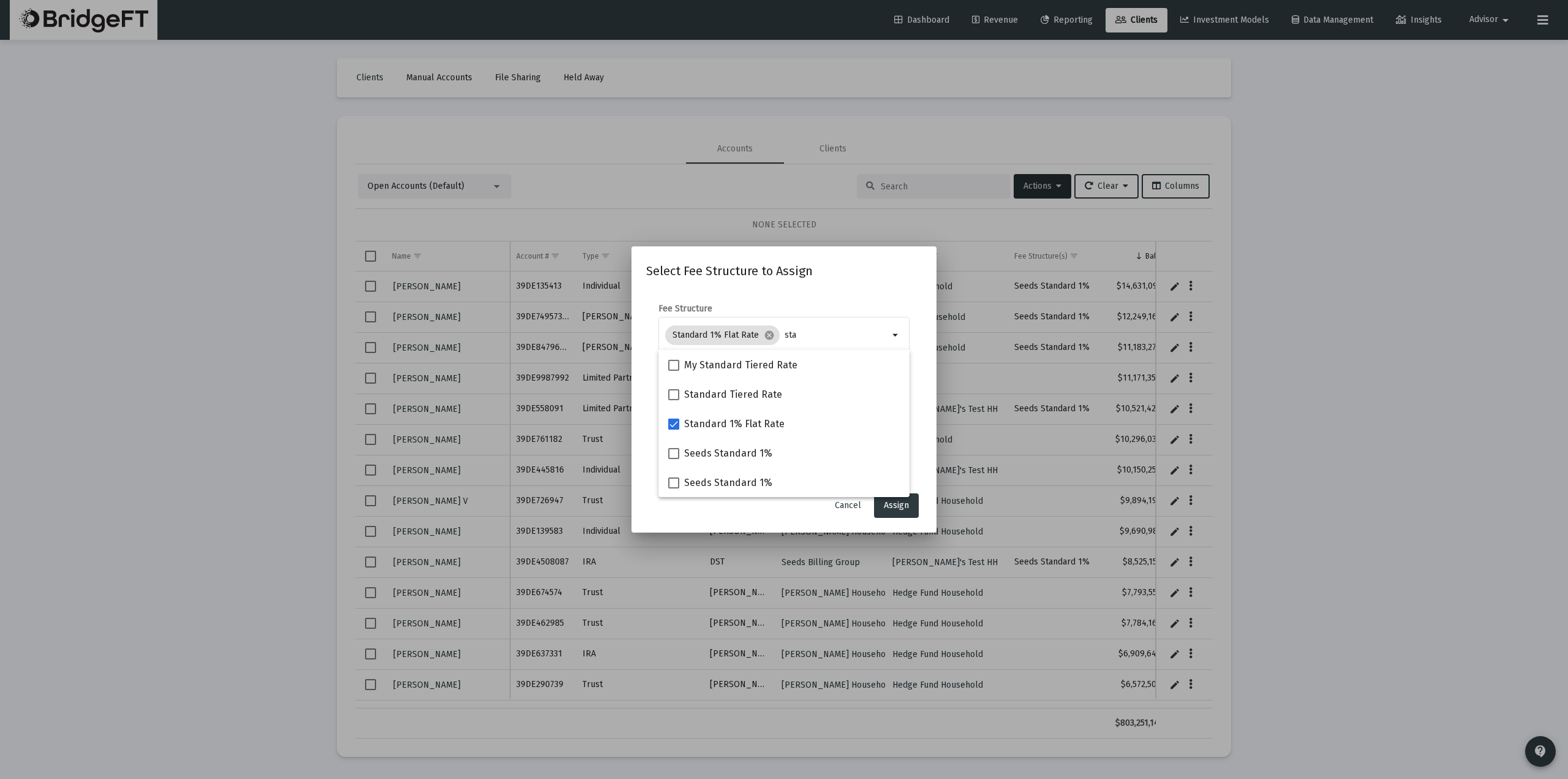
drag, startPoint x: 919, startPoint y: 470, endPoint x: 920, endPoint y: 476, distance: 6.1
click at [920, 470] on form "Fee Structure Standard 1% Flat Rate cancel sta arrow_drop_down Notes You are as…" at bounding box center [784, 387] width 276 height 169
click at [907, 500] on button "Assign" at bounding box center [896, 506] width 45 height 25
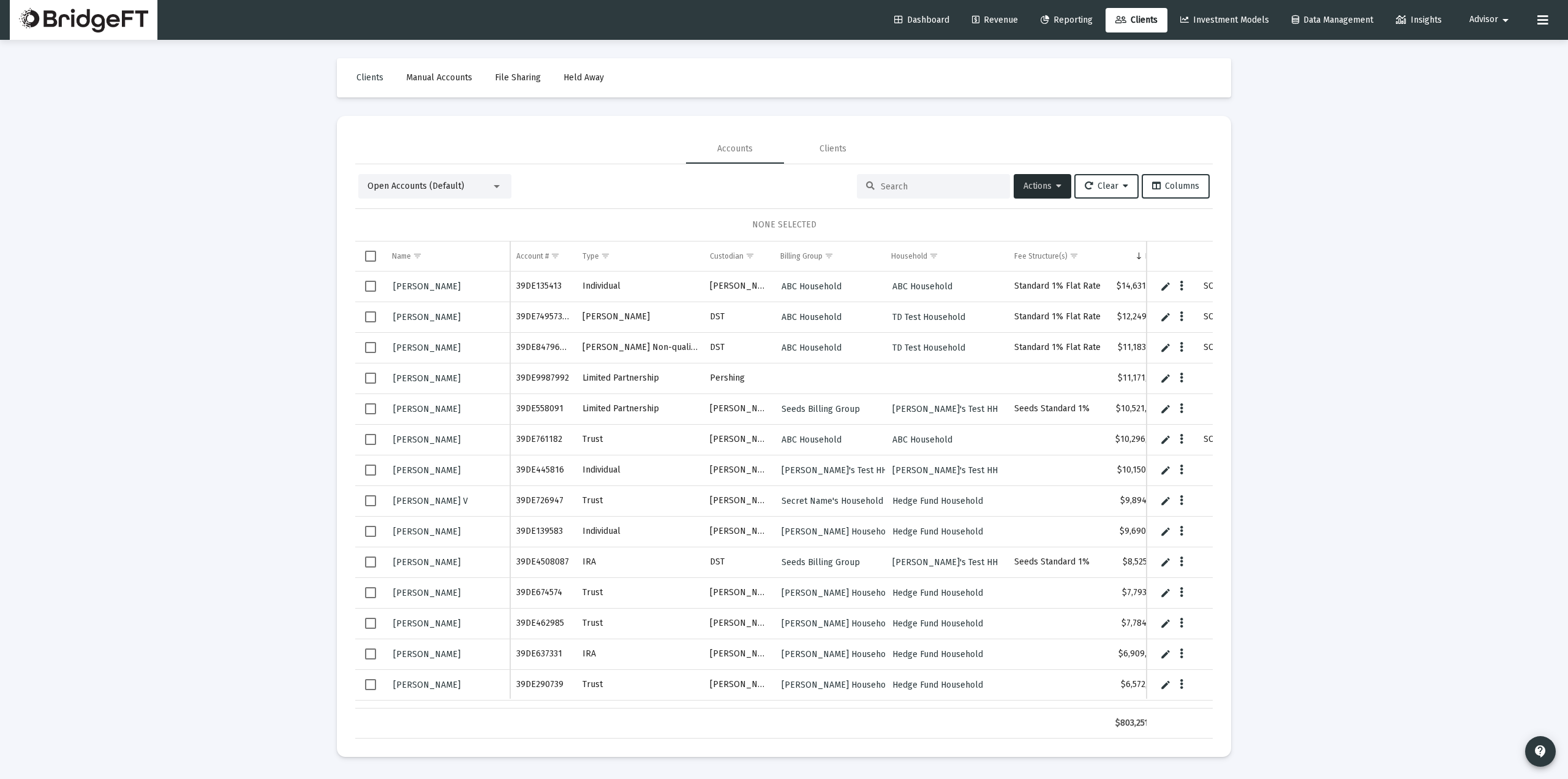
click at [1484, 20] on span "Advisor" at bounding box center [1483, 20] width 28 height 10
click at [1481, 49] on span "Settings" at bounding box center [1499, 52] width 36 height 29
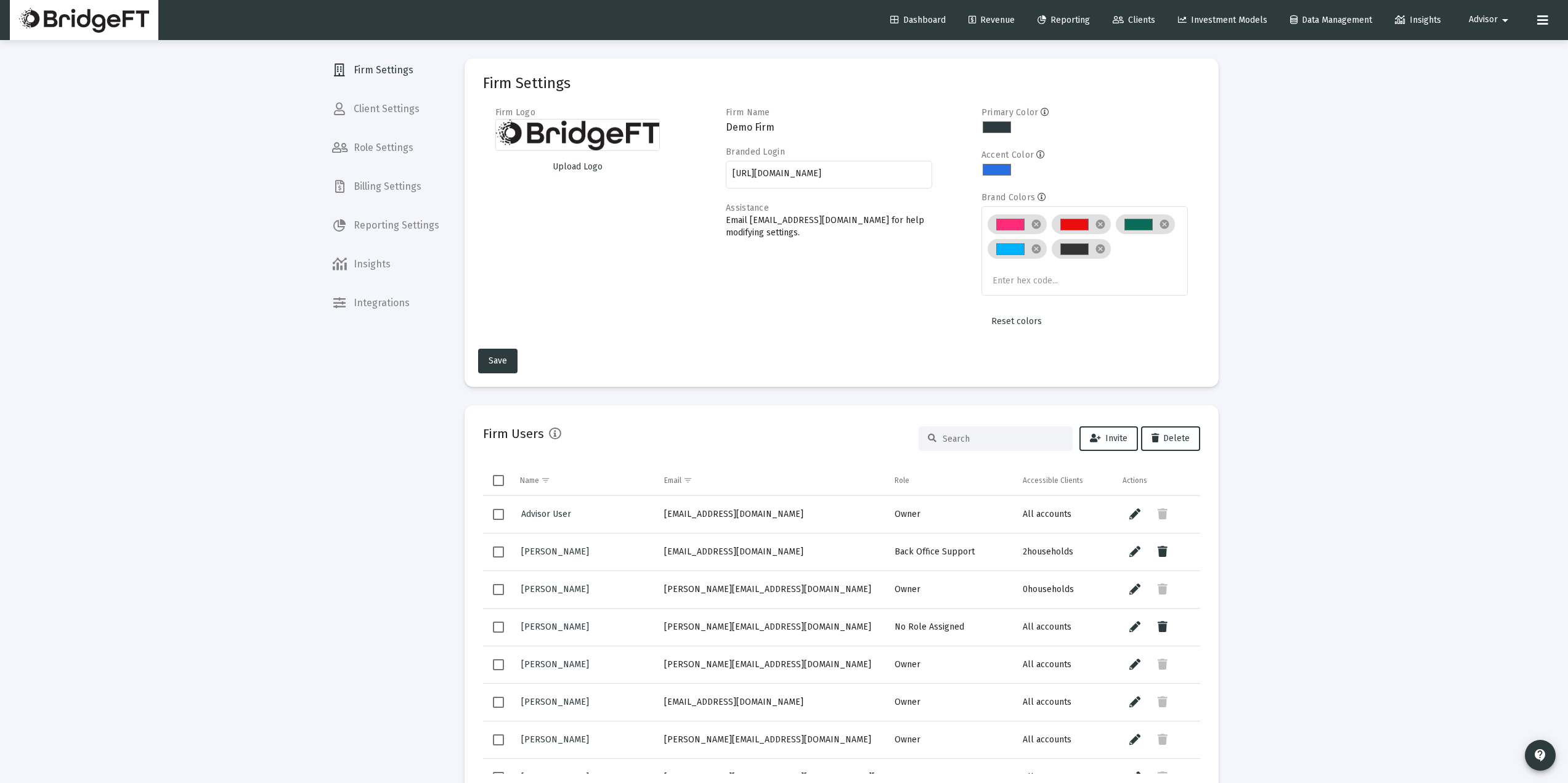
click at [407, 189] on span "Billing Settings" at bounding box center [385, 186] width 127 height 29
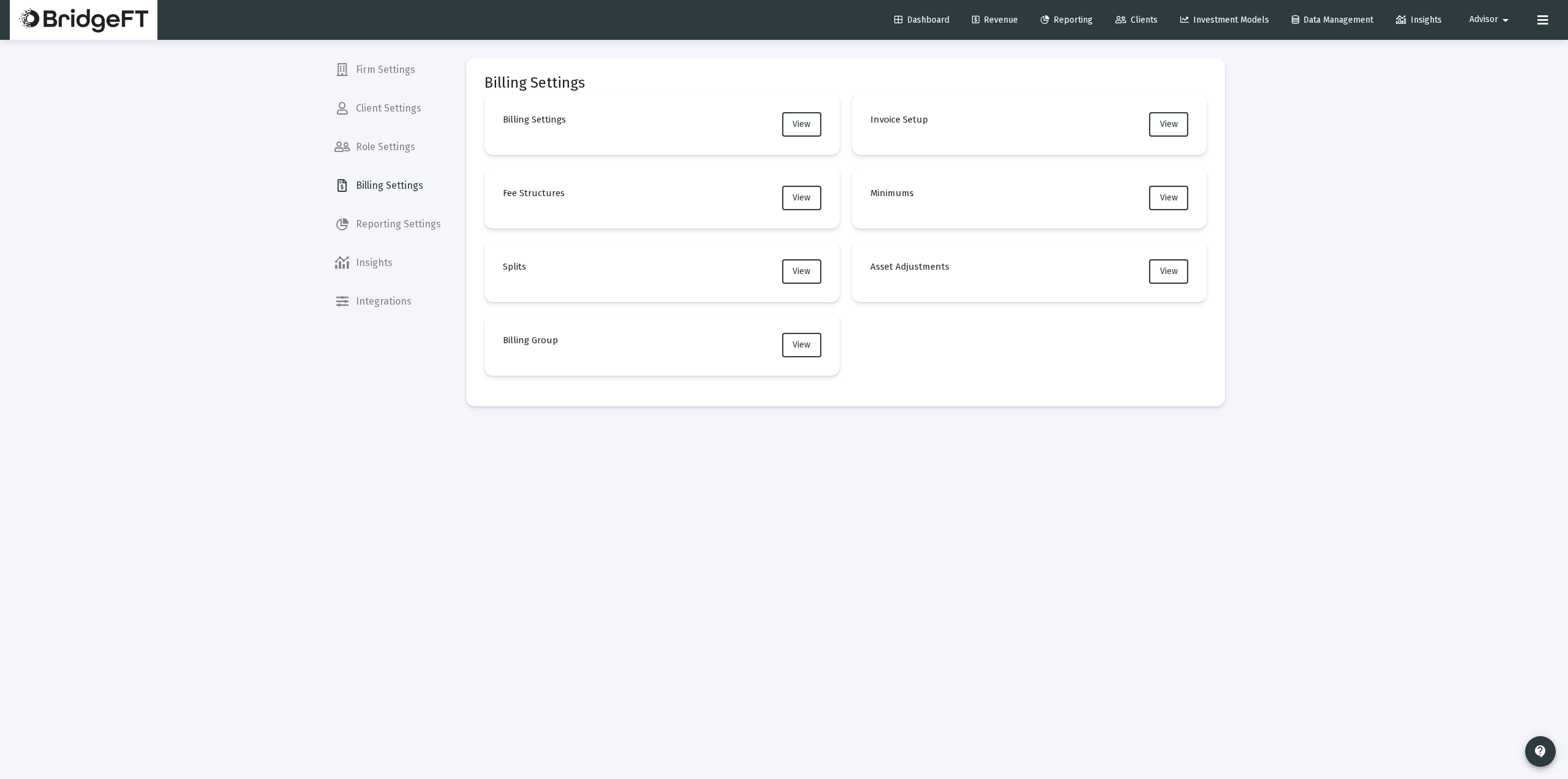
click at [803, 331] on mat-card "Billing Group View" at bounding box center [662, 345] width 355 height 61
click at [802, 338] on button "View" at bounding box center [802, 345] width 39 height 25
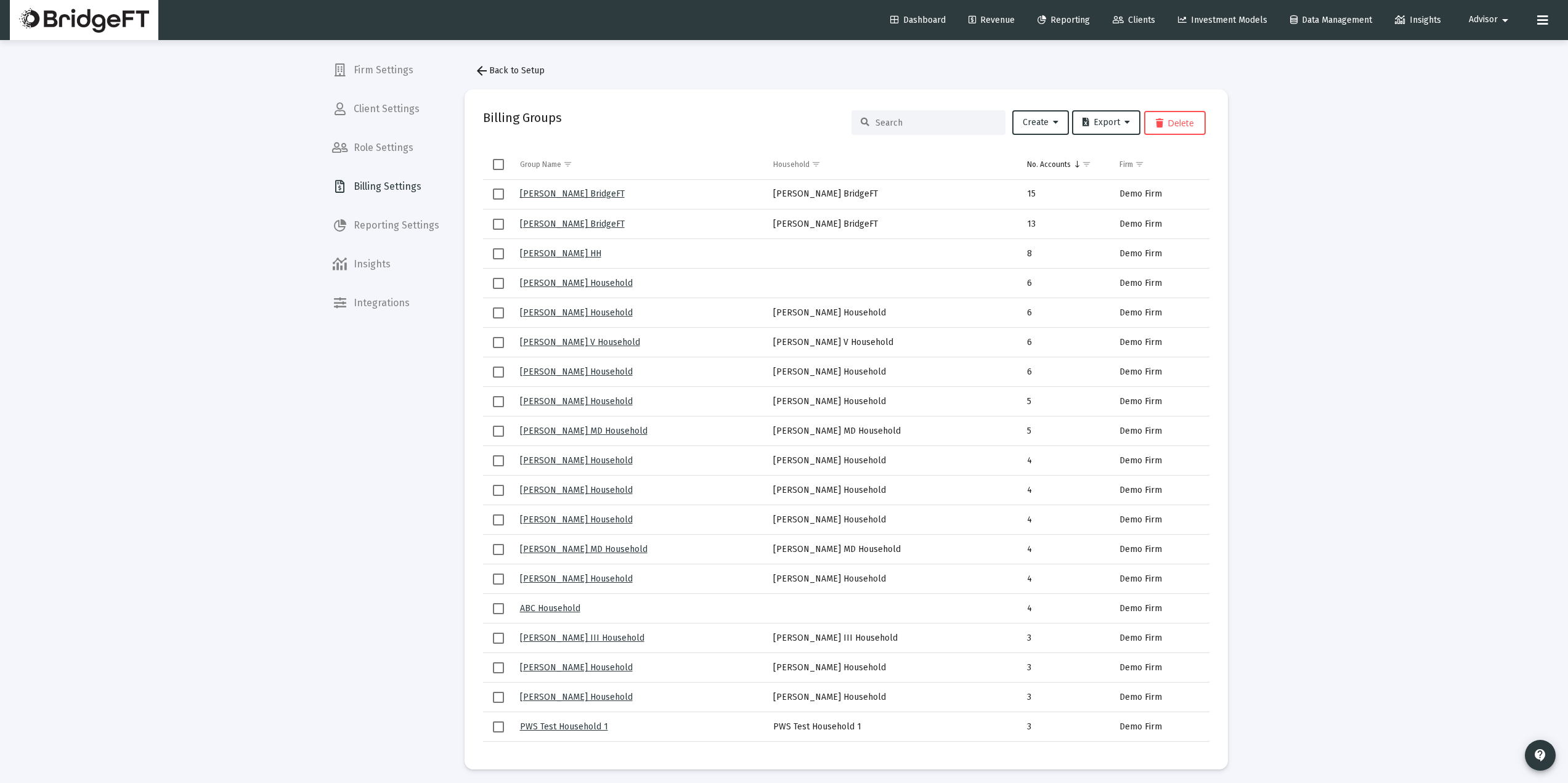
click at [901, 125] on input at bounding box center [936, 123] width 120 height 10
click at [902, 123] on input at bounding box center [936, 123] width 120 height 10
click at [904, 123] on input at bounding box center [936, 123] width 120 height 10
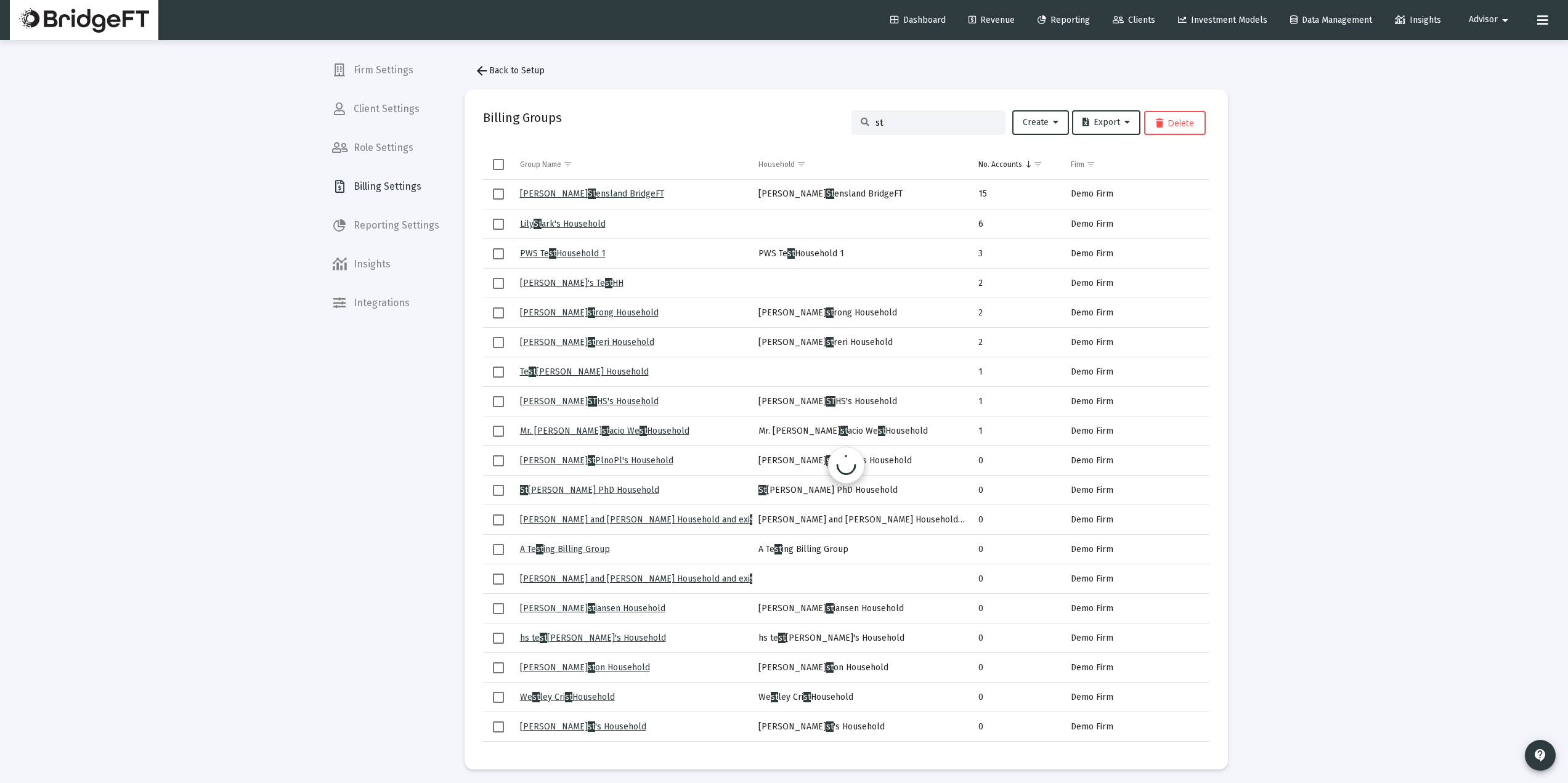
type input "s"
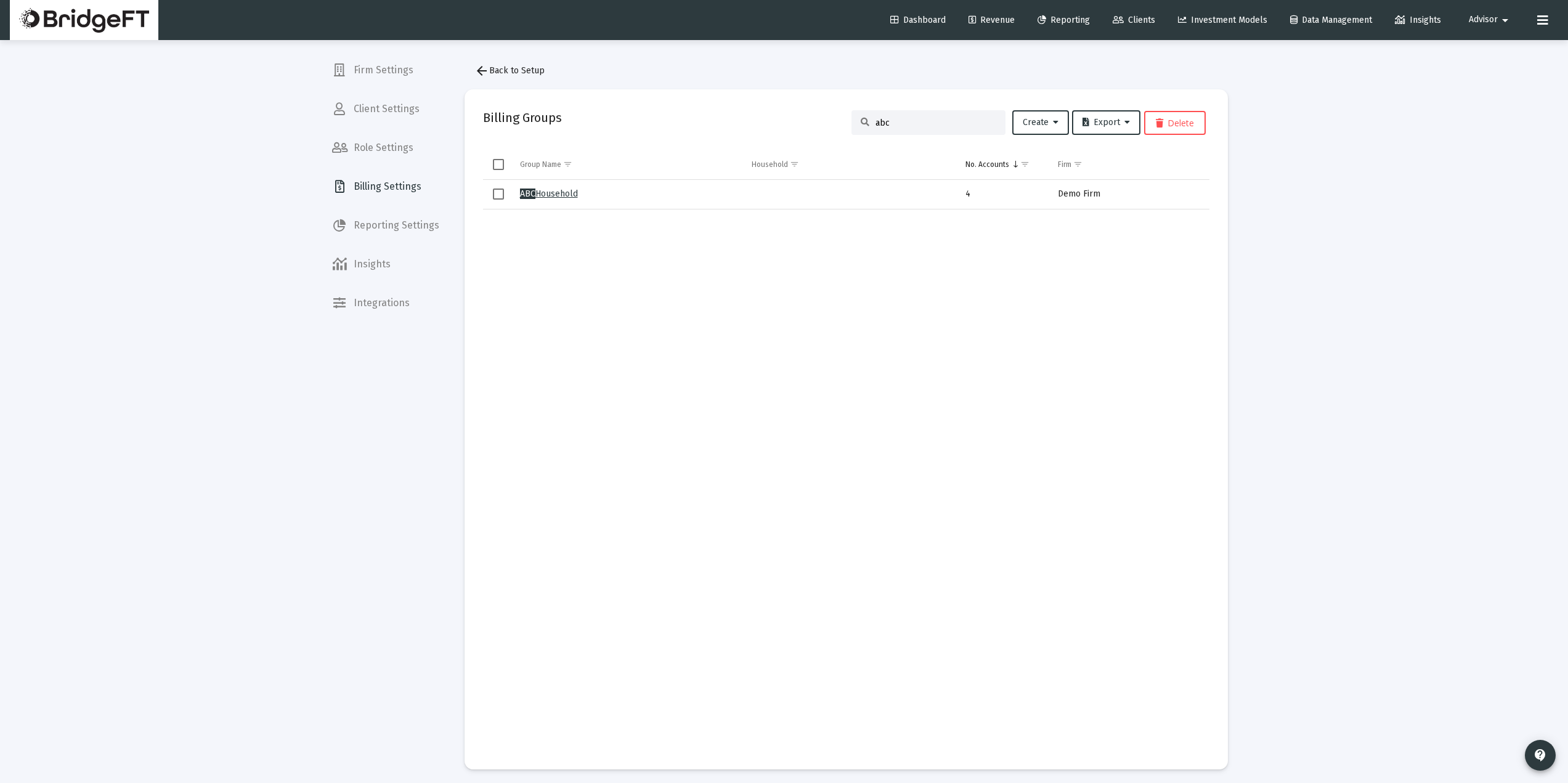
type input "abc"
click at [553, 196] on link "ABC Household" at bounding box center [548, 194] width 58 height 10
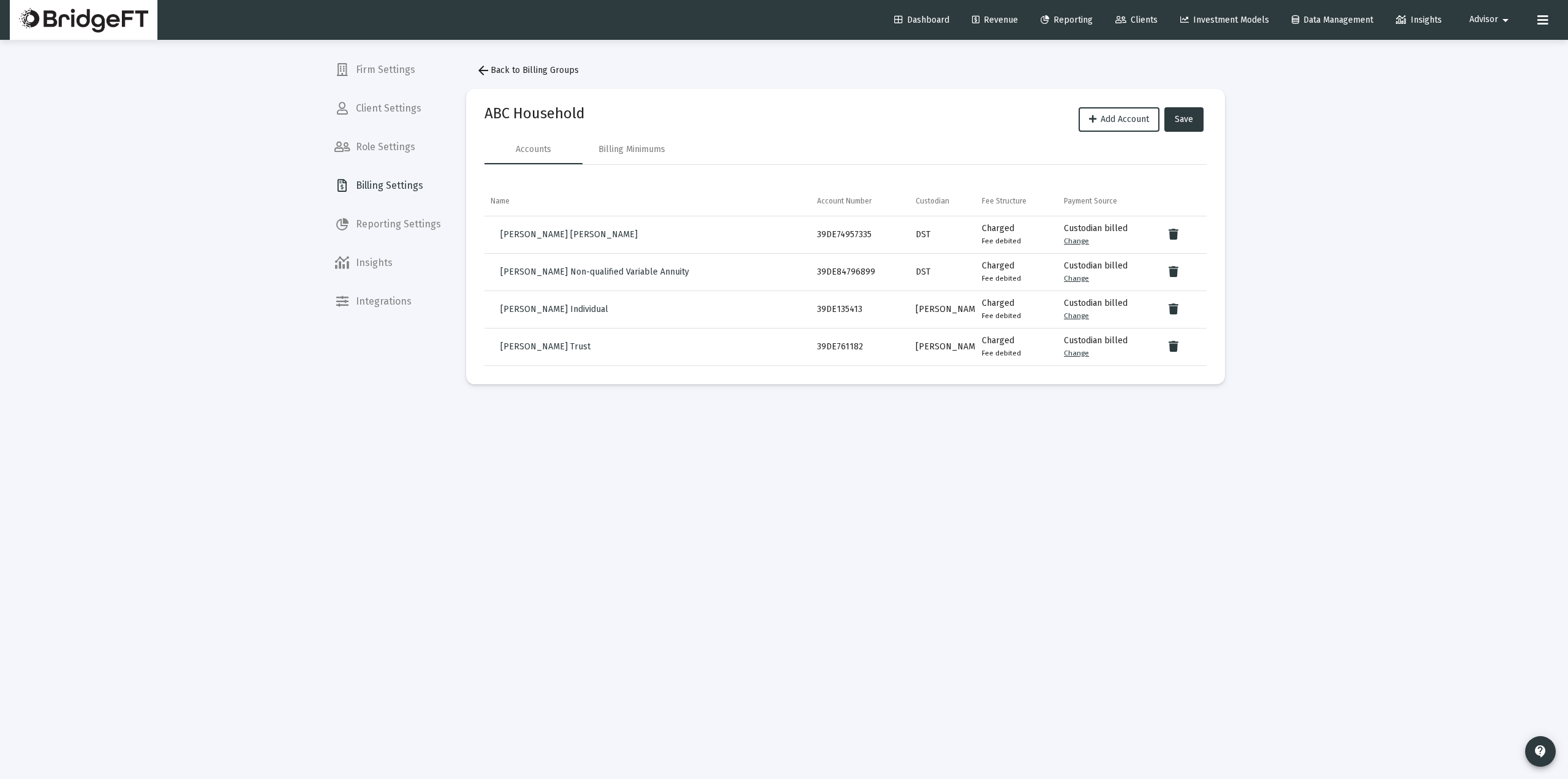
click at [493, 58] on button "arrow_back Back to Billing Groups" at bounding box center [528, 71] width 123 height 25
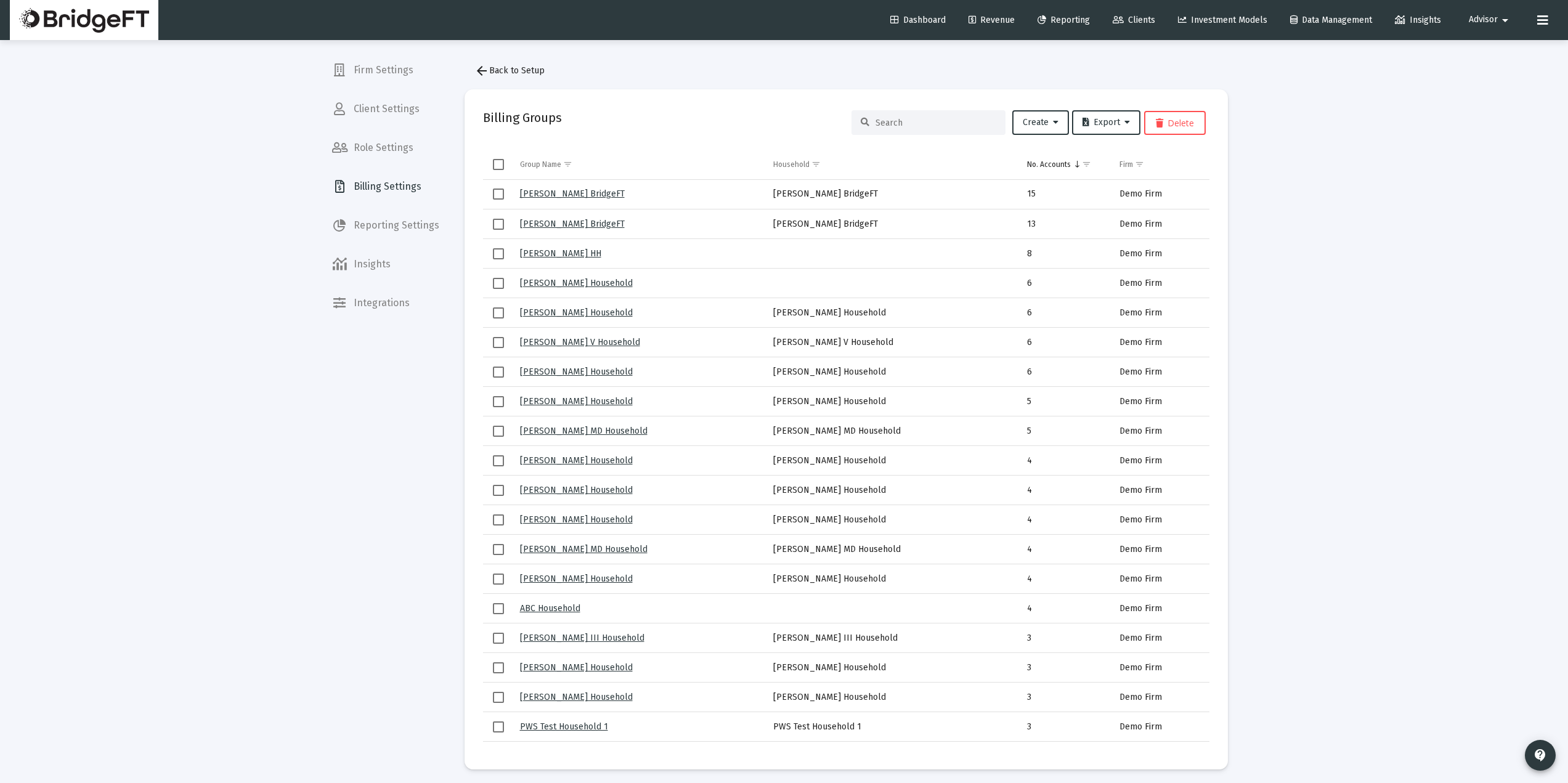
click at [504, 70] on span "arrow_back Back to Setup" at bounding box center [509, 70] width 70 height 10
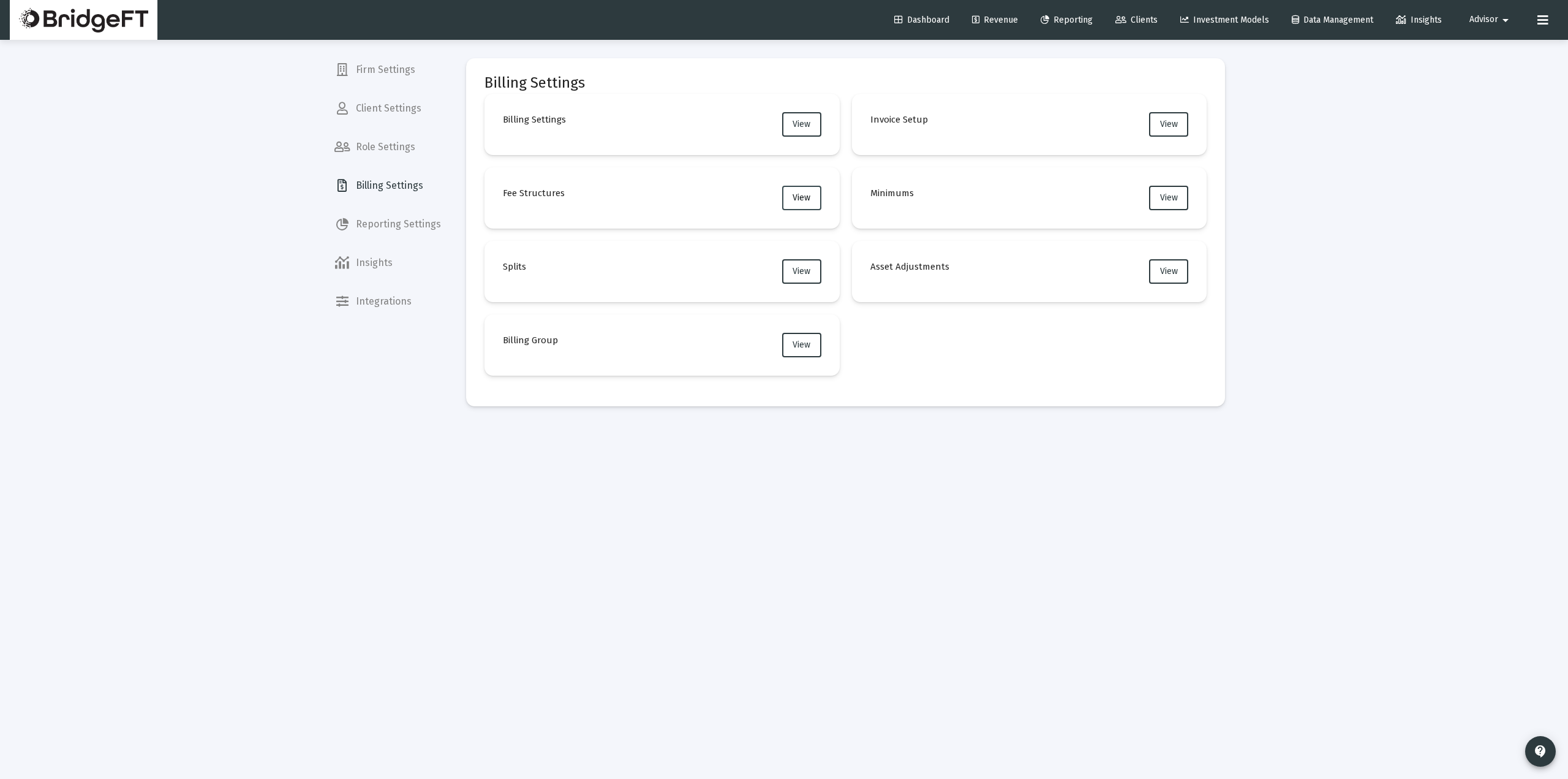
click at [806, 195] on span "View" at bounding box center [801, 198] width 18 height 10
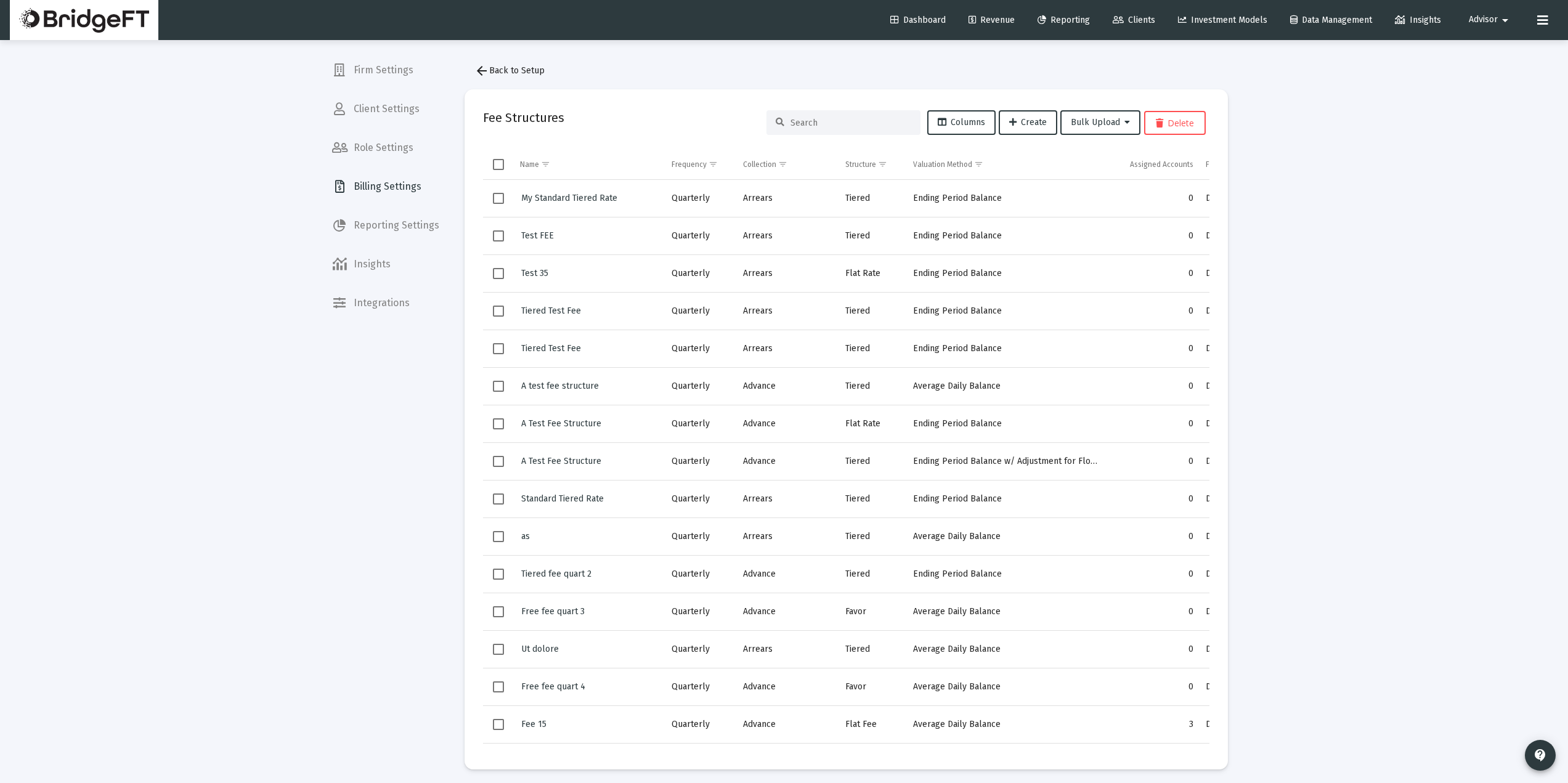
click at [836, 120] on input at bounding box center [851, 123] width 120 height 10
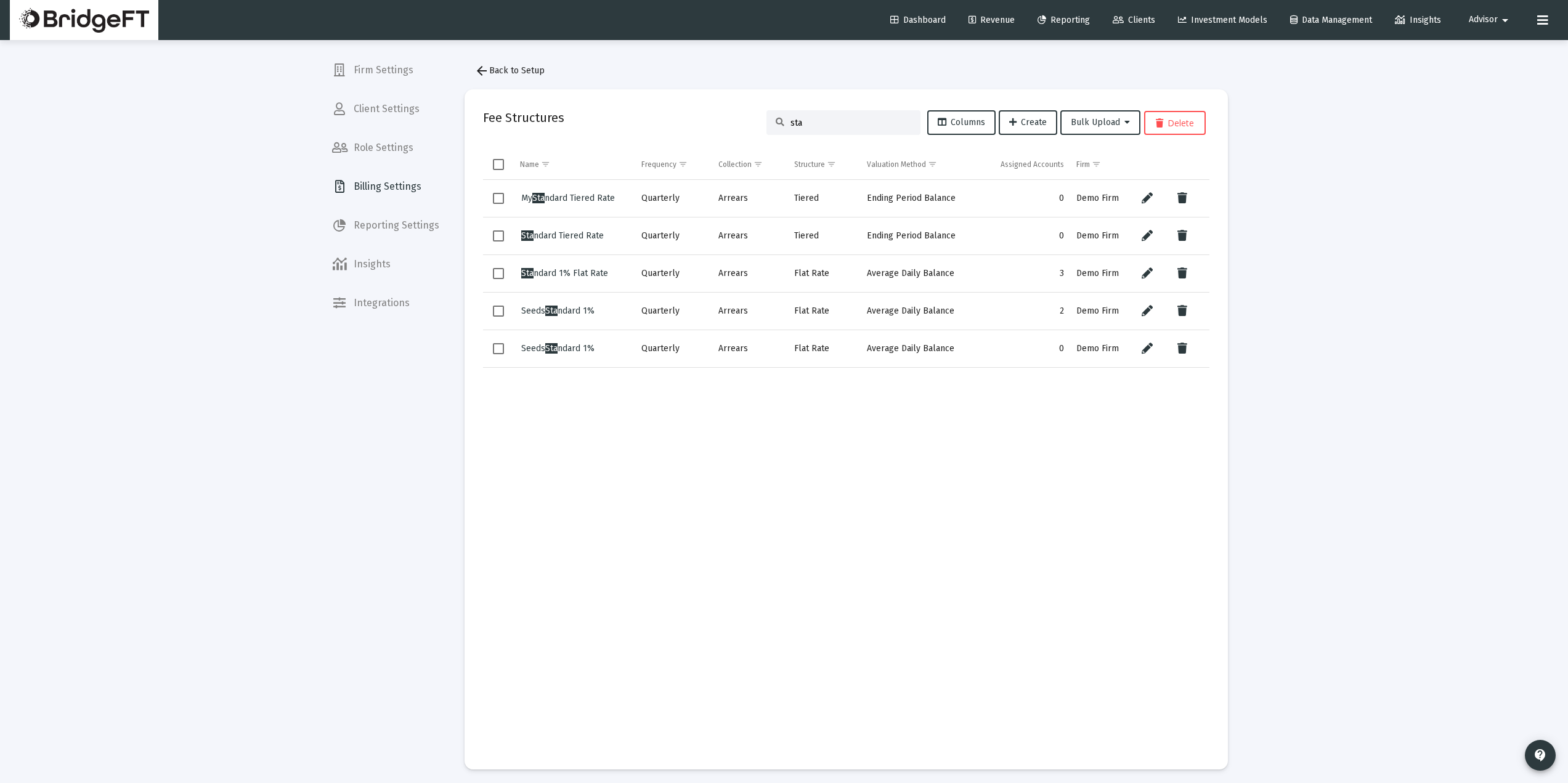
type input "sta"
click at [574, 272] on span "Sta ndard 1% Flat Rate" at bounding box center [565, 273] width 87 height 10
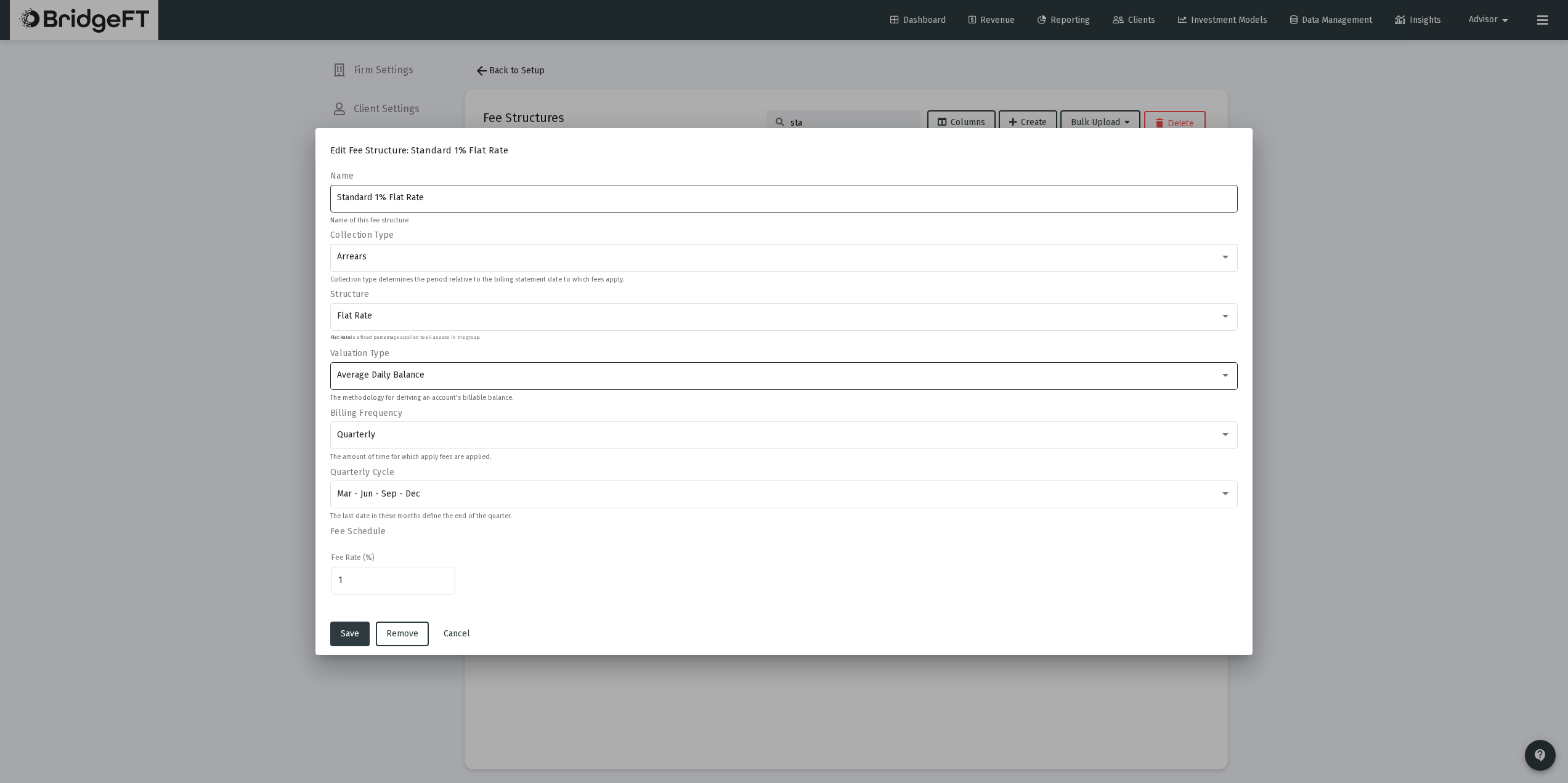
click at [416, 381] on div "Average Daily Balance" at bounding box center [784, 374] width 895 height 30
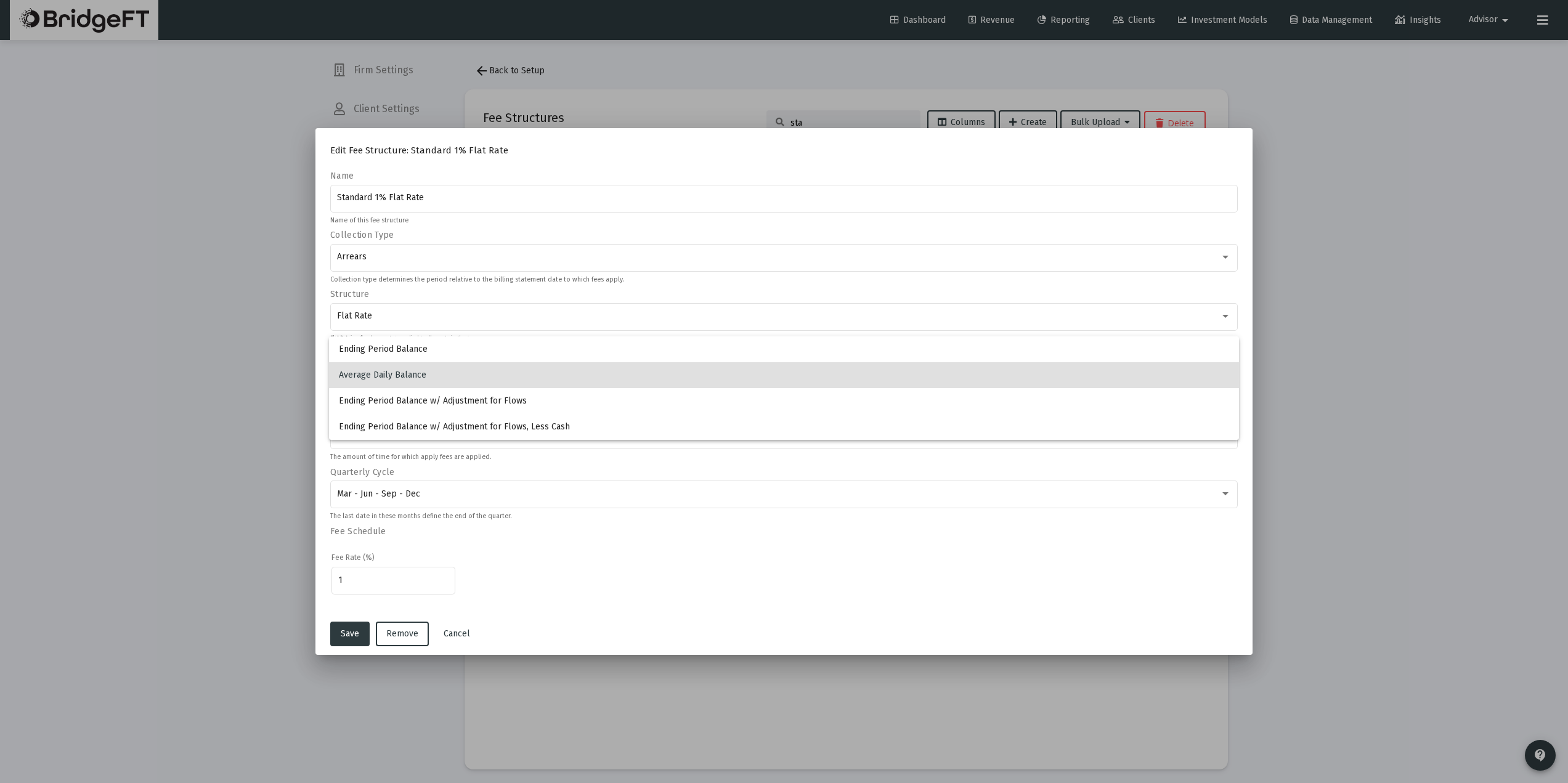
click at [208, 374] on div at bounding box center [784, 391] width 1568 height 783
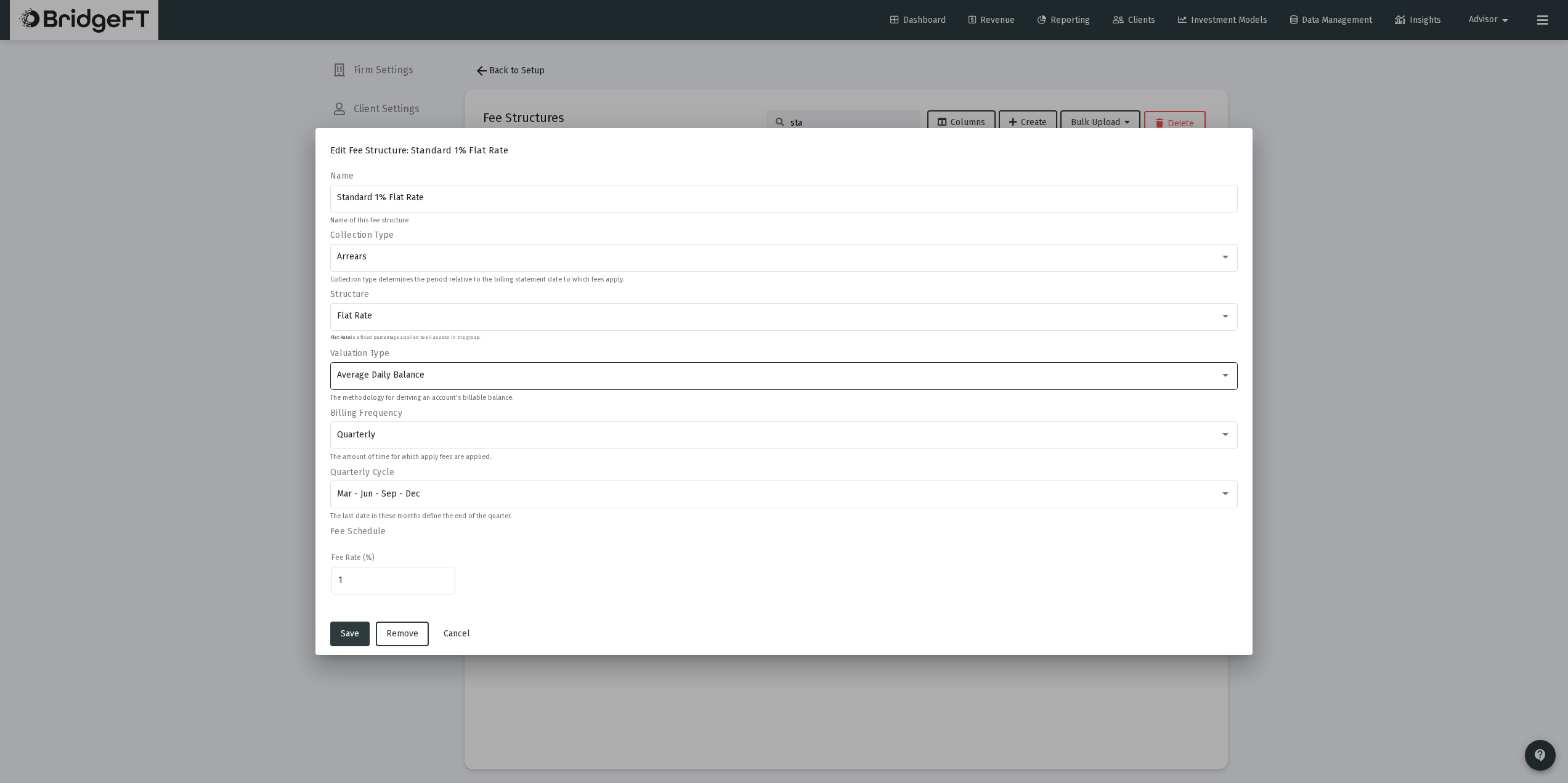
click at [412, 376] on span "Average Daily Balance" at bounding box center [380, 375] width 87 height 10
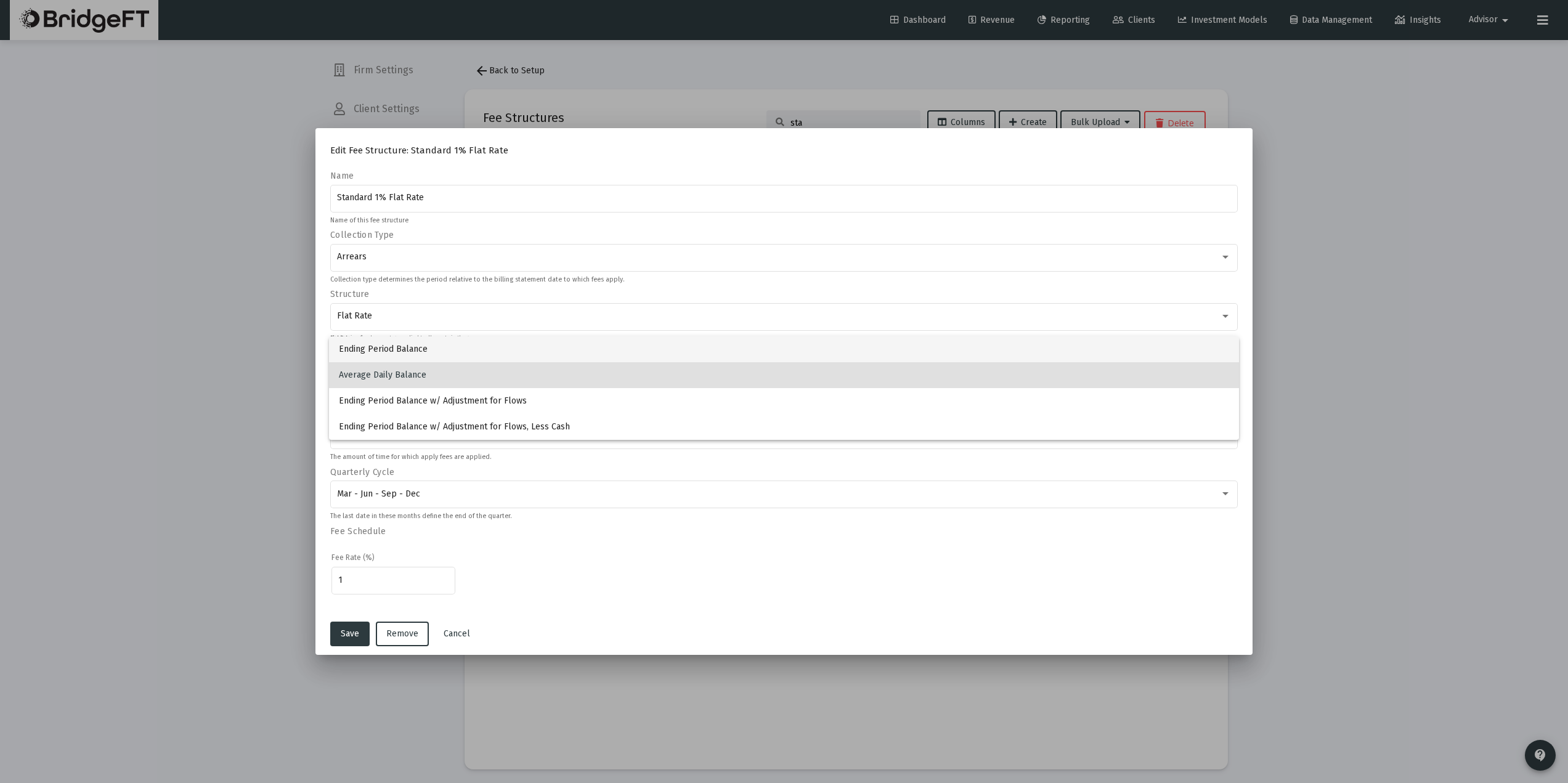
click at [391, 358] on span "Ending Period Balance" at bounding box center [784, 349] width 890 height 26
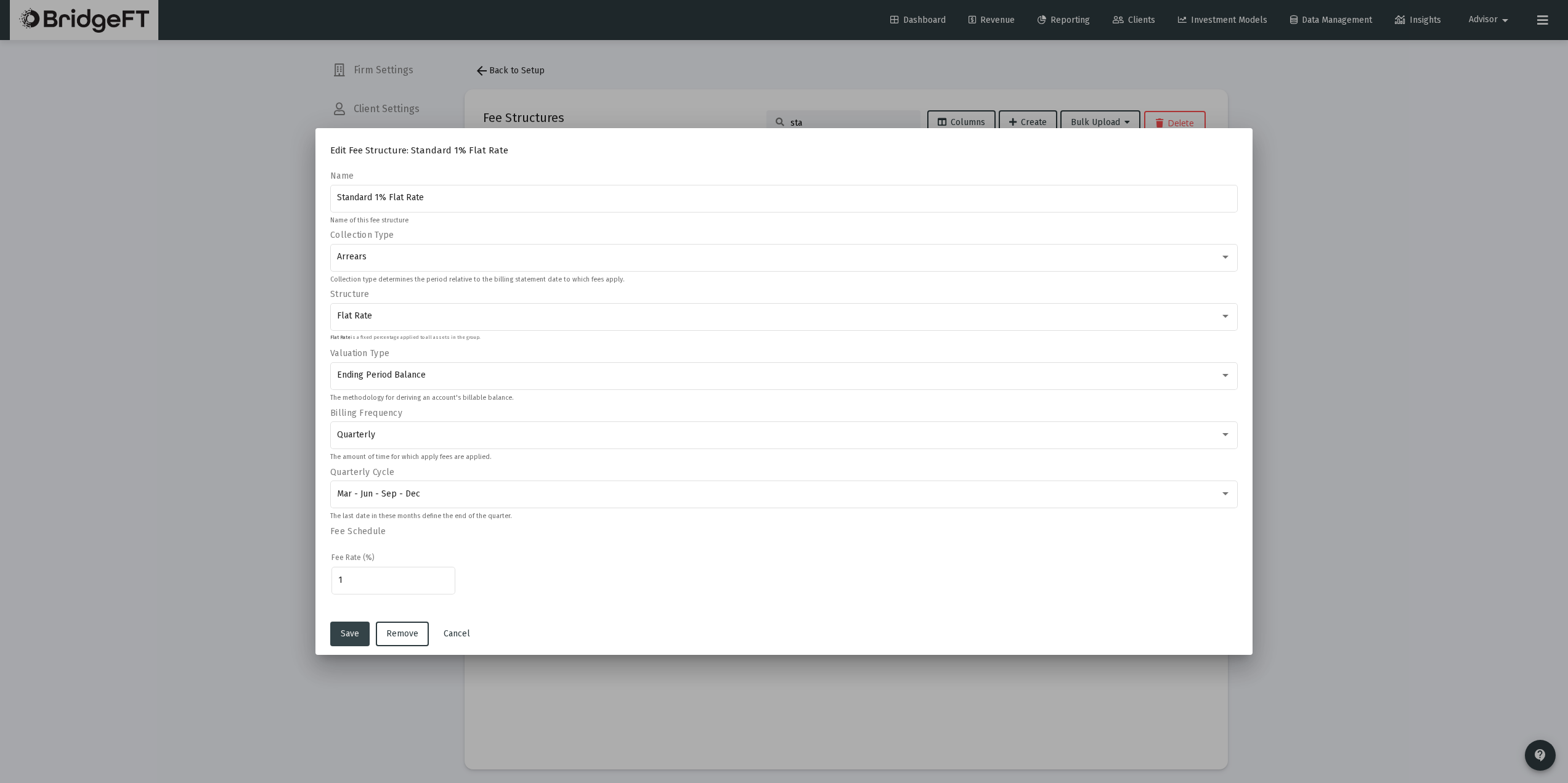
click at [340, 634] on button "Save" at bounding box center [350, 634] width 40 height 25
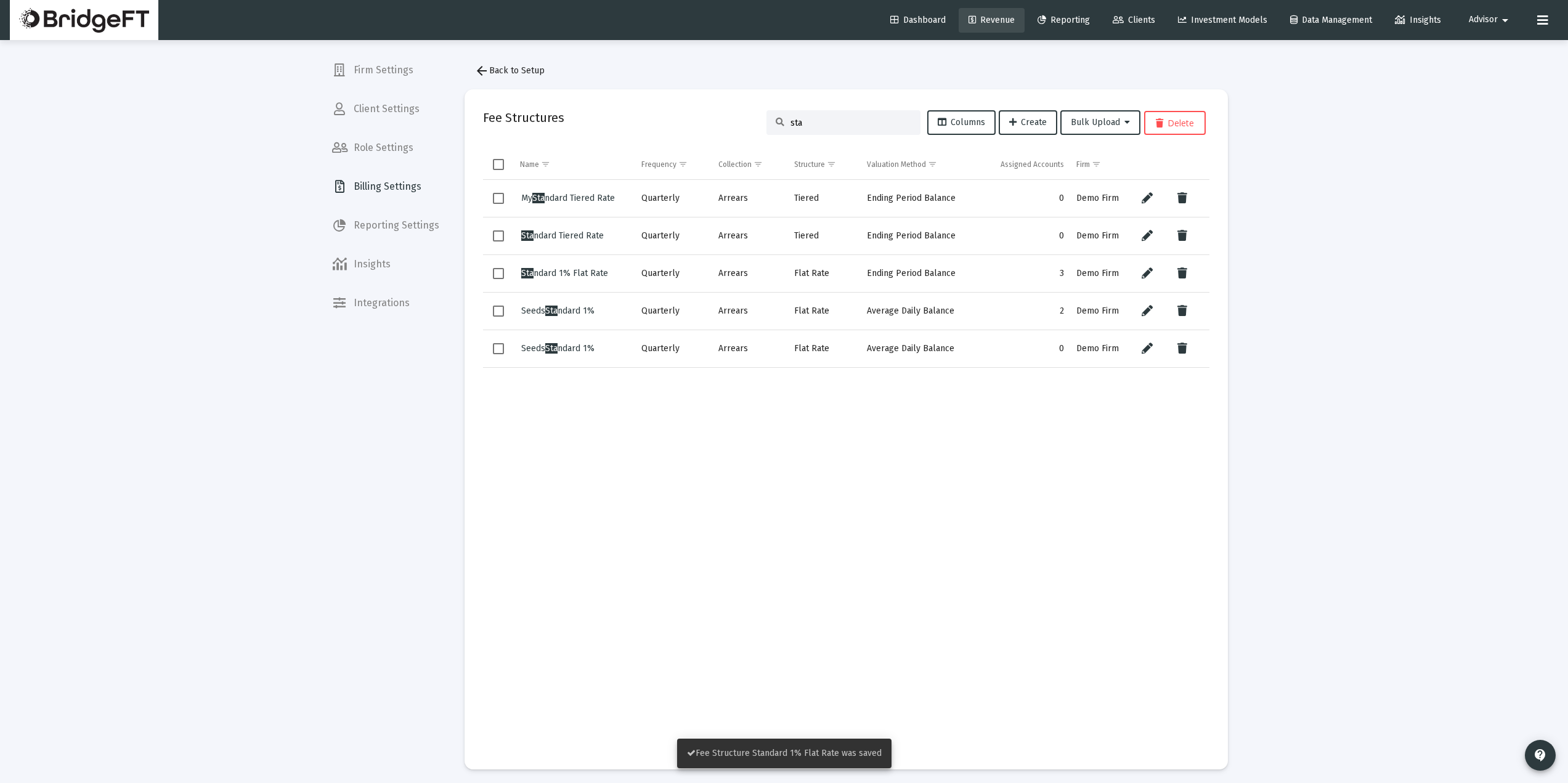
click at [1003, 17] on span "Revenue" at bounding box center [991, 20] width 46 height 10
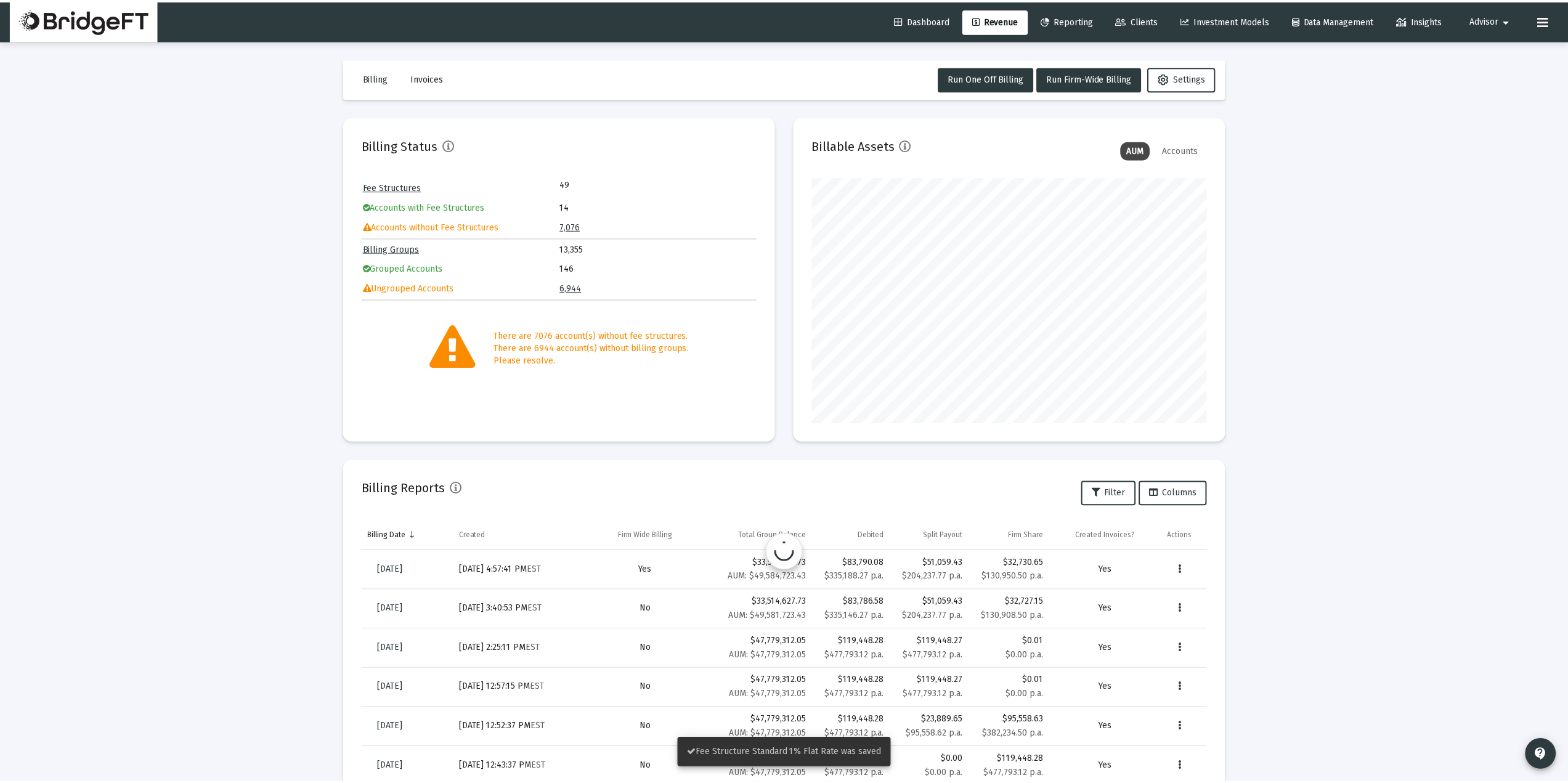
scroll to position [247, 397]
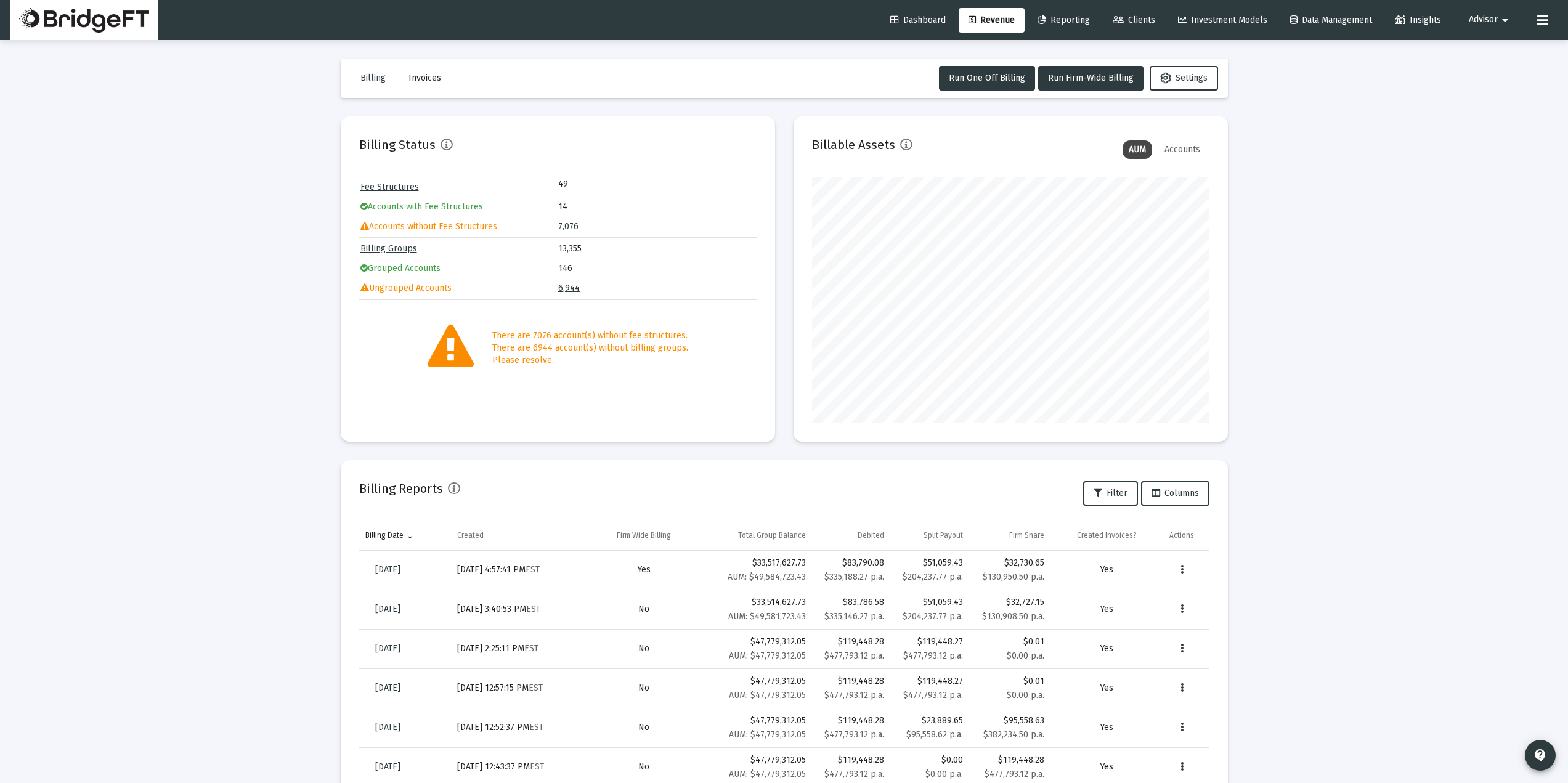
click at [291, 325] on div "Loading... Billing Invoices Run One Off Billing Run Firm-Wide Billing Settings …" at bounding box center [784, 508] width 1568 height 1016
click at [289, 396] on div "Loading... Billing Invoices Run One Off Billing Run Firm-Wide Billing Settings …" at bounding box center [784, 508] width 1568 height 1016
click at [973, 21] on span "Revenue" at bounding box center [991, 20] width 46 height 10
click at [973, 22] on span "Revenue" at bounding box center [991, 20] width 46 height 10
click at [1133, 15] on span "Clients" at bounding box center [1134, 20] width 43 height 10
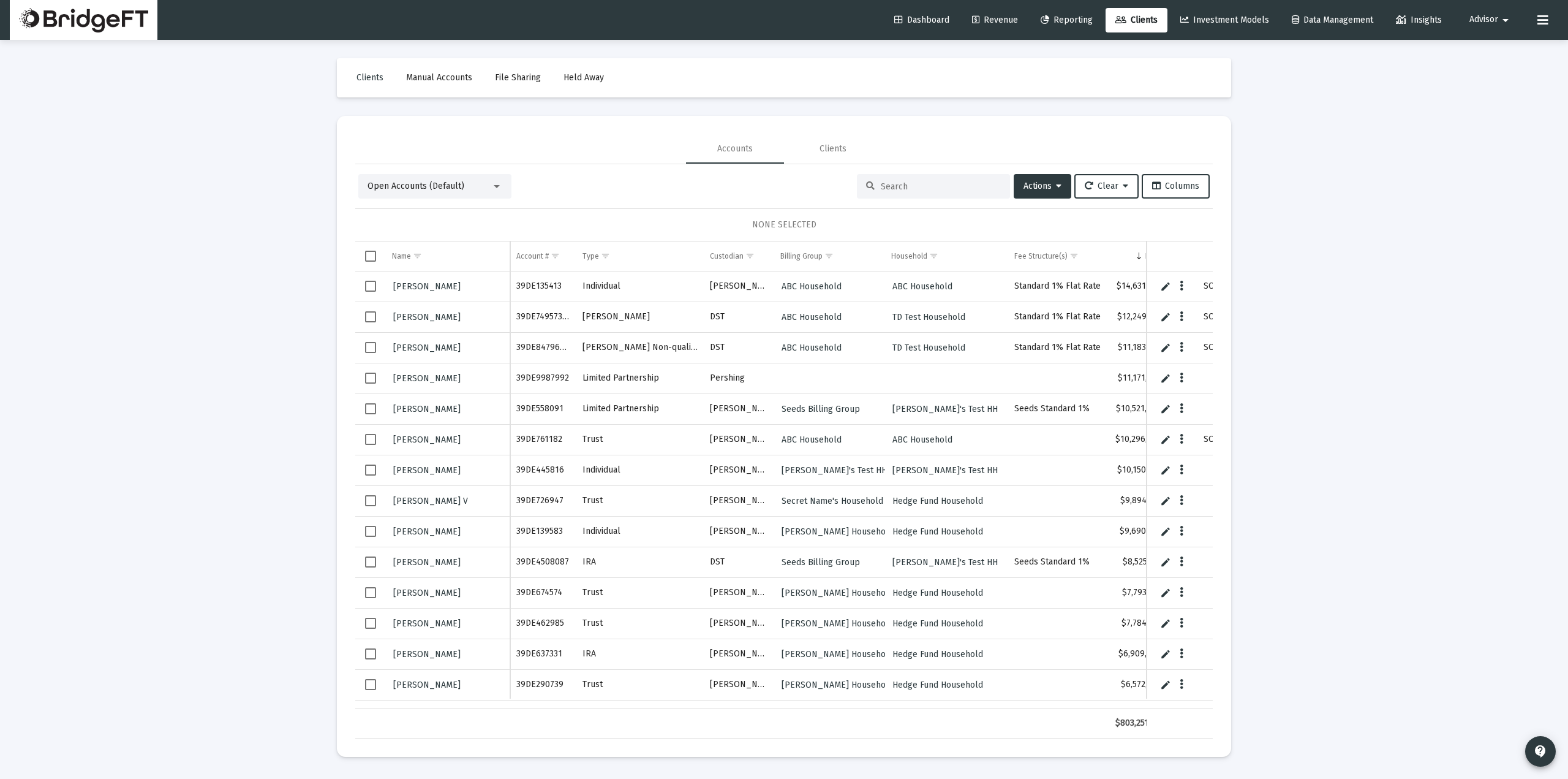
click at [995, 25] on span "Revenue" at bounding box center [995, 20] width 46 height 10
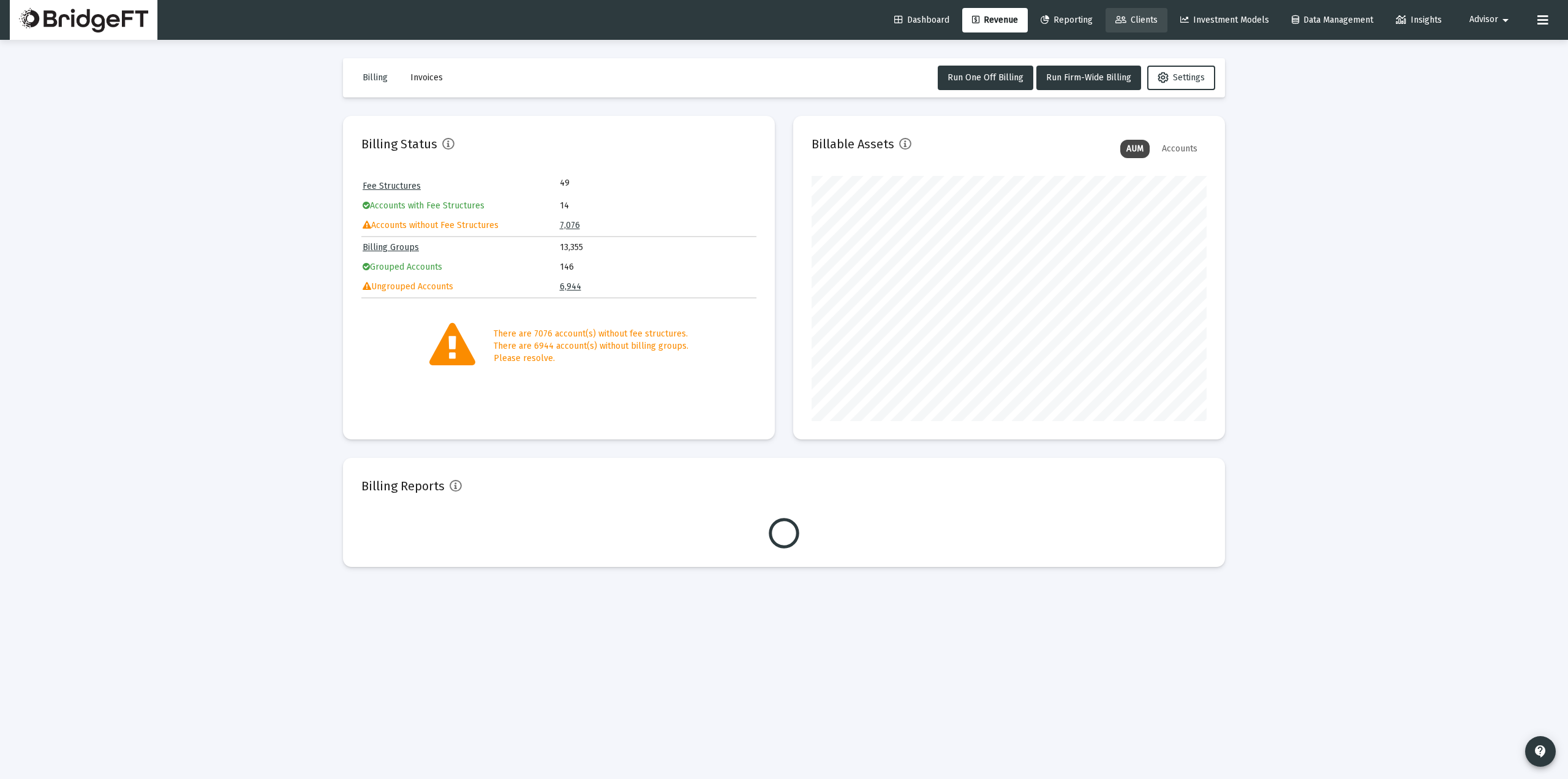
click at [1126, 12] on link "Clients" at bounding box center [1136, 20] width 62 height 25
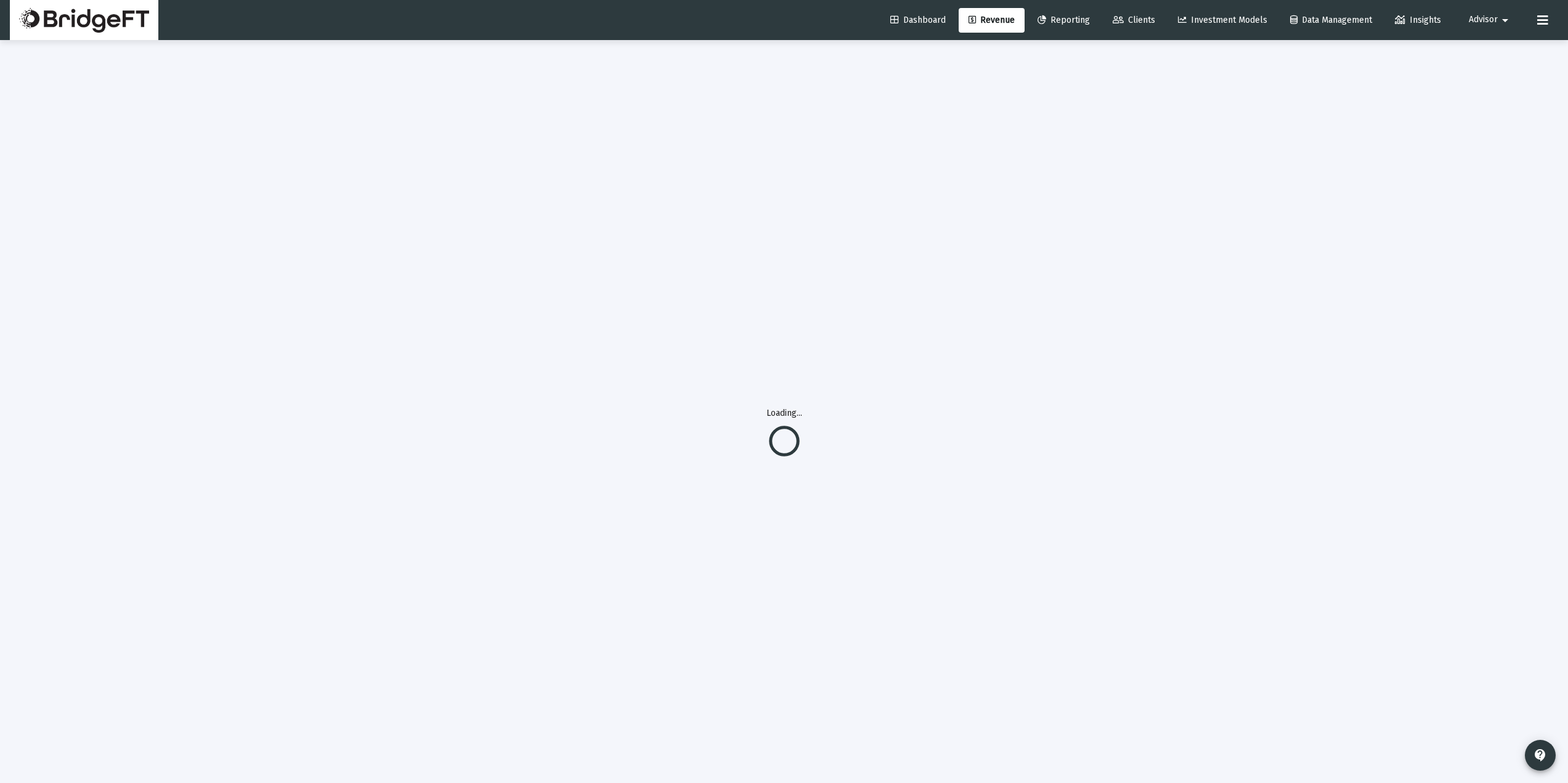
click at [1122, 21] on span "Clients" at bounding box center [1134, 20] width 43 height 10
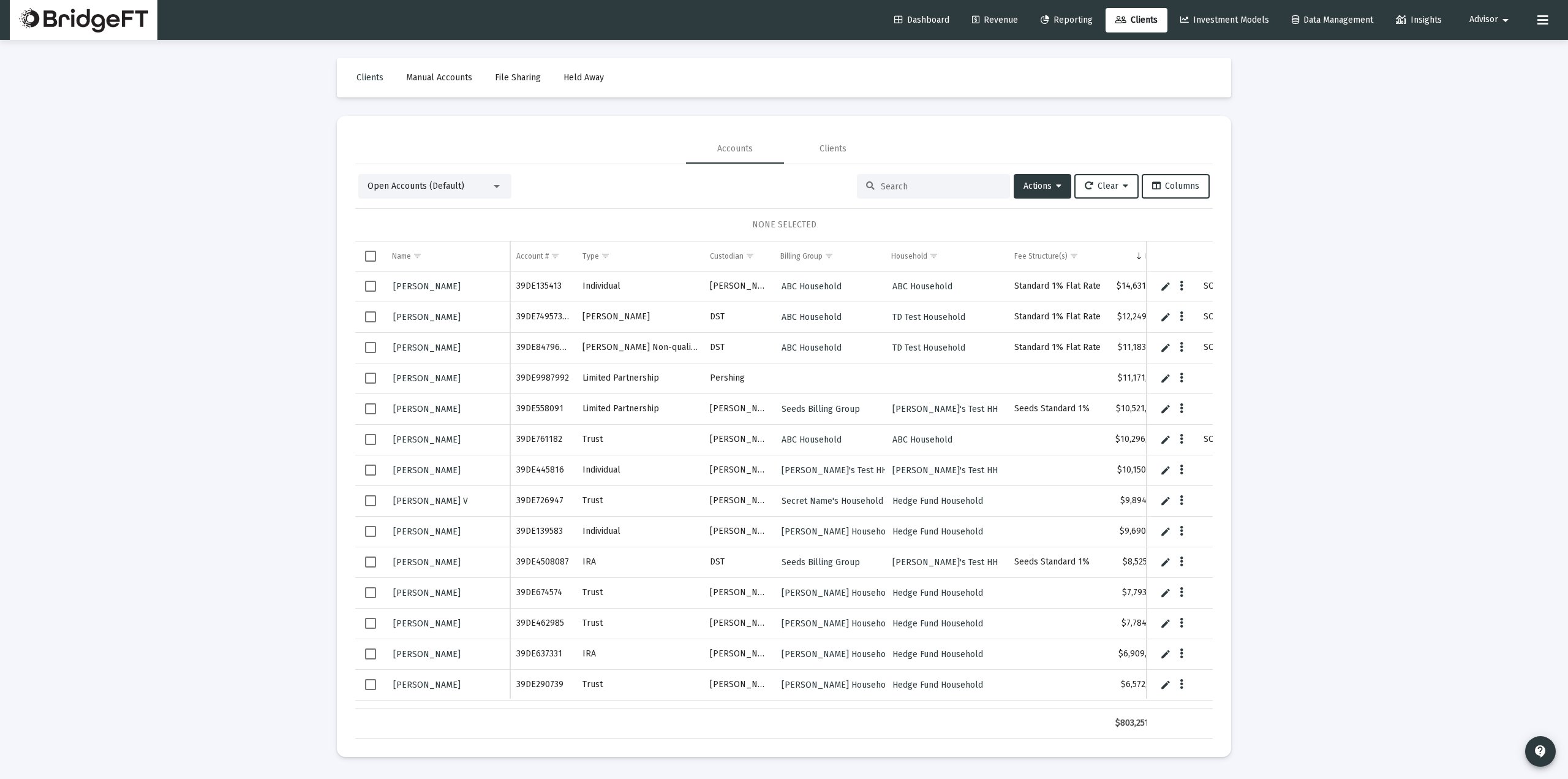
click at [1476, 15] on span "Advisor" at bounding box center [1483, 20] width 28 height 10
click at [1476, 64] on link "Settings" at bounding box center [1491, 52] width 73 height 29
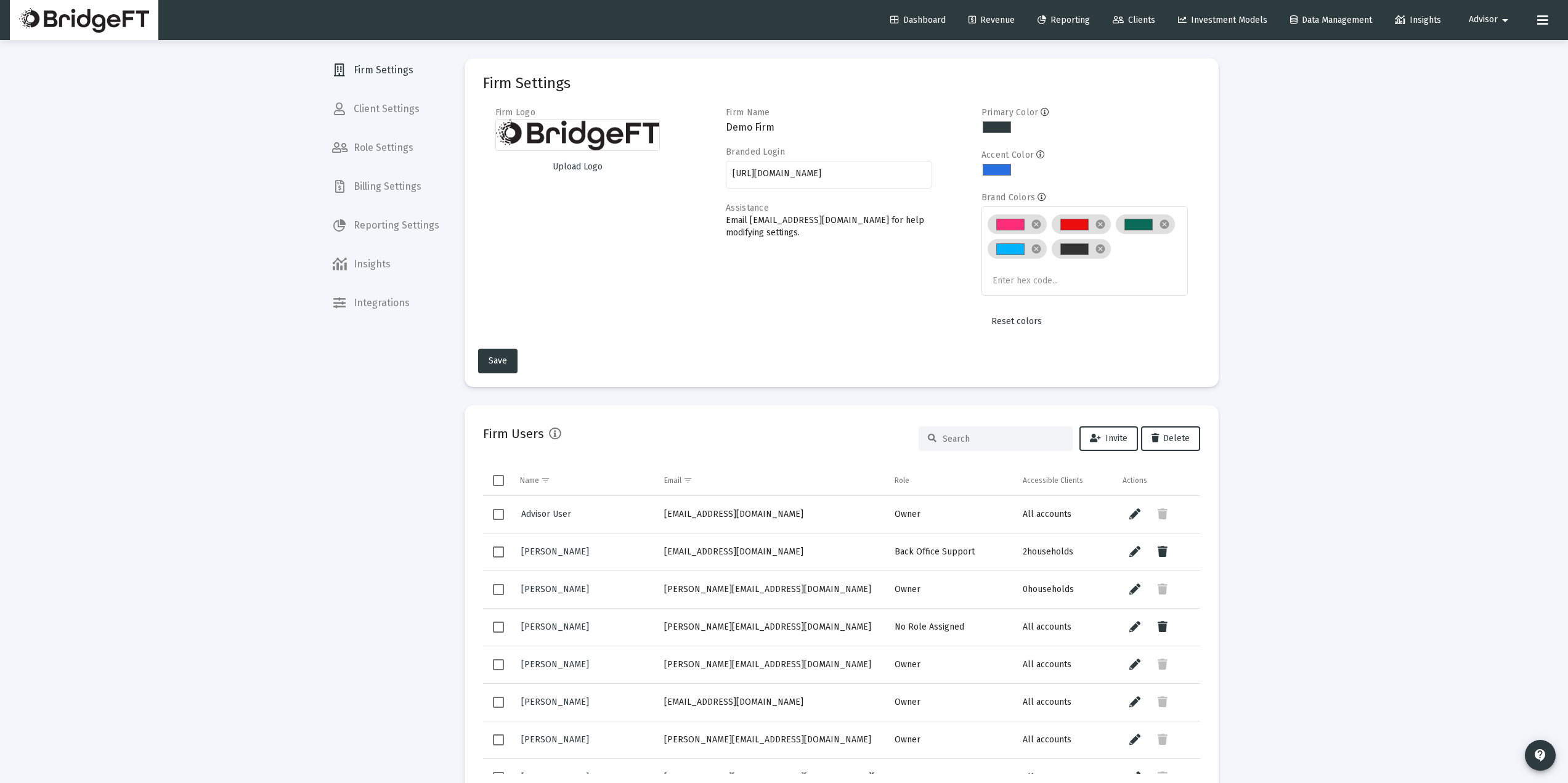
click at [384, 194] on span "Billing Settings" at bounding box center [385, 186] width 127 height 29
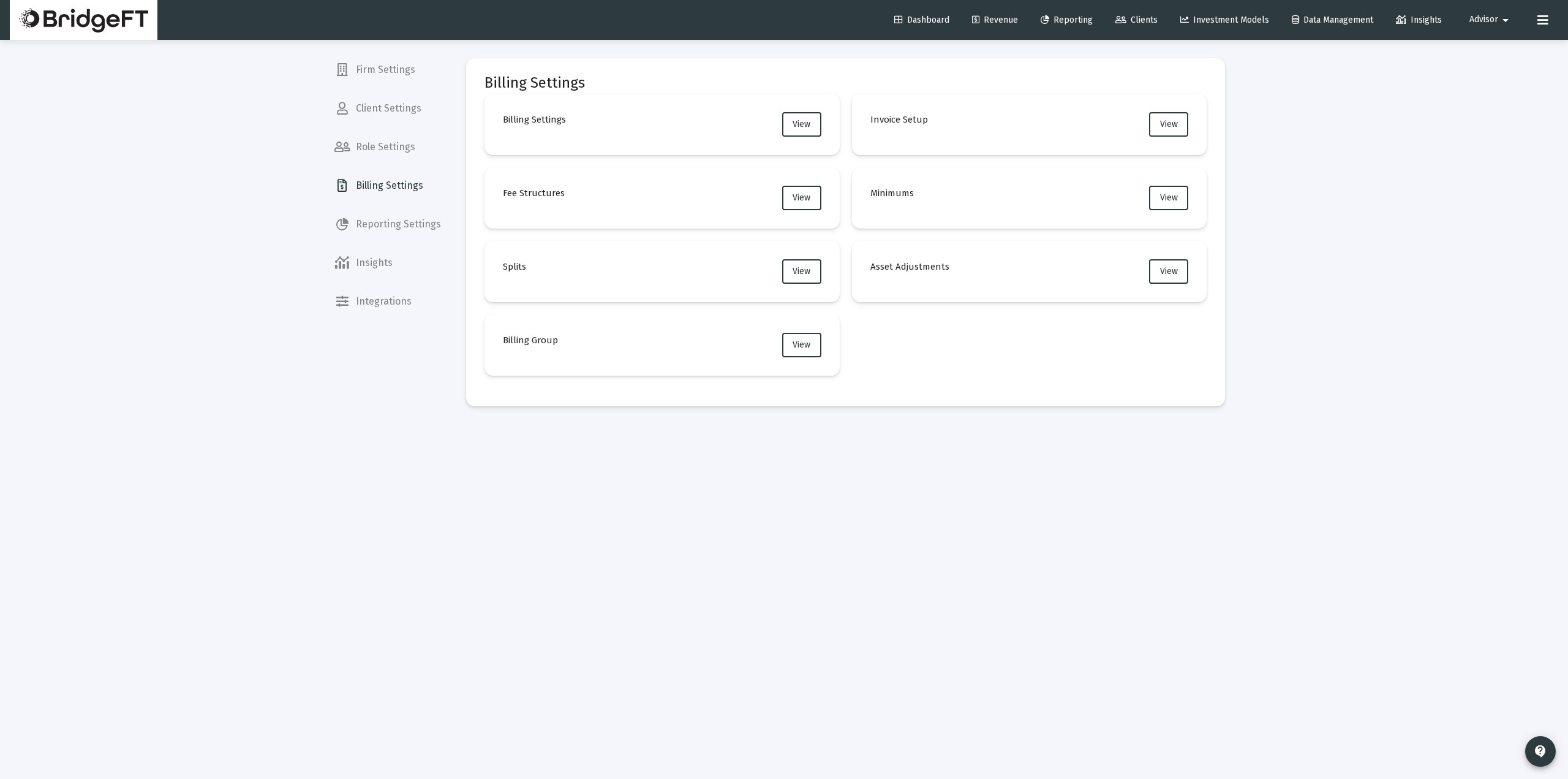
drag, startPoint x: 577, startPoint y: 198, endPoint x: 558, endPoint y: 194, distance: 19.4
click at [558, 194] on mat-card "Fee Structures View" at bounding box center [662, 198] width 355 height 61
click at [555, 342] on h4 "Billing Group" at bounding box center [530, 340] width 55 height 15
click at [552, 342] on h4 "Billing Group" at bounding box center [530, 340] width 55 height 15
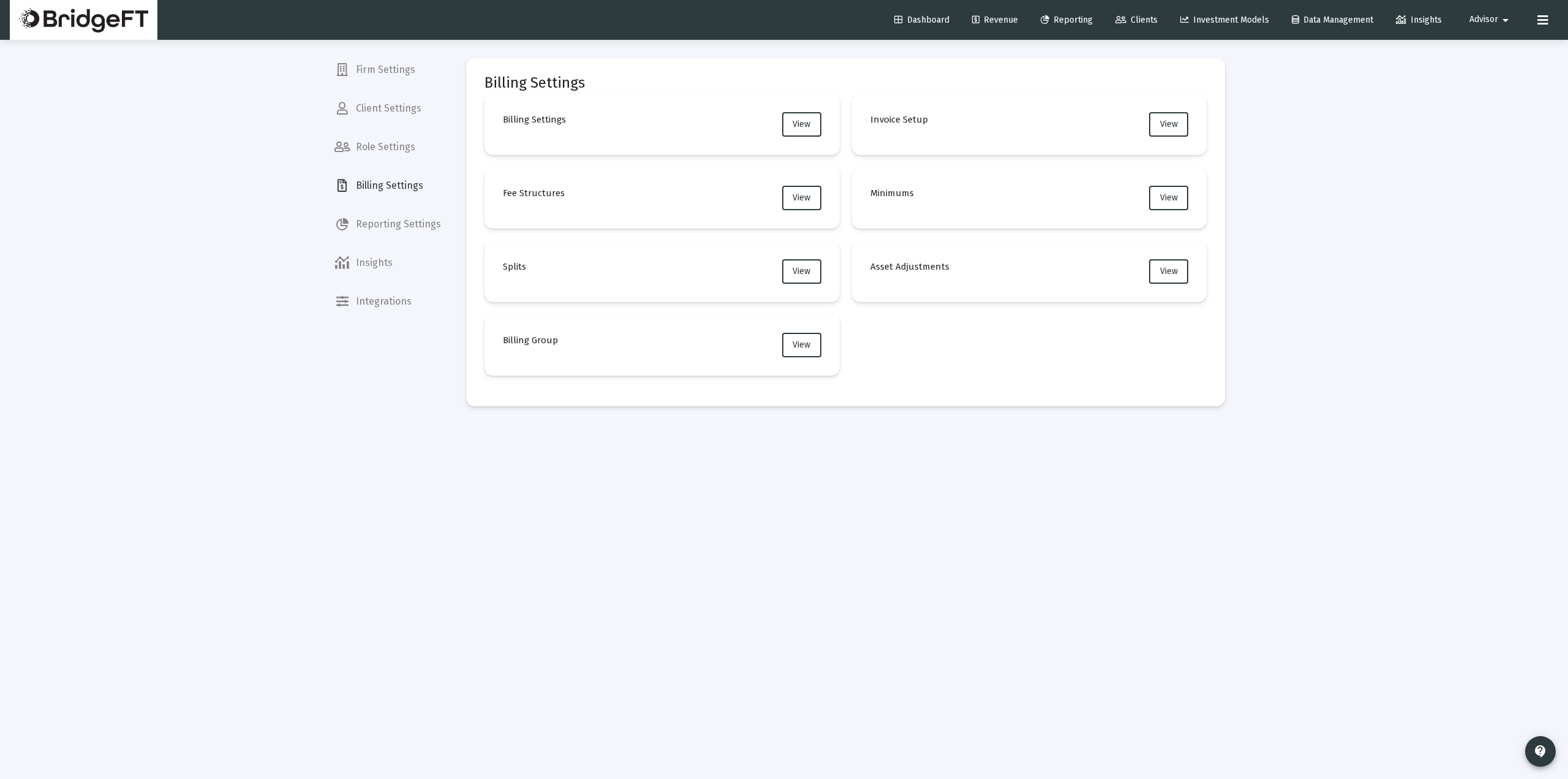
click at [552, 342] on h4 "Billing Group" at bounding box center [530, 340] width 55 height 15
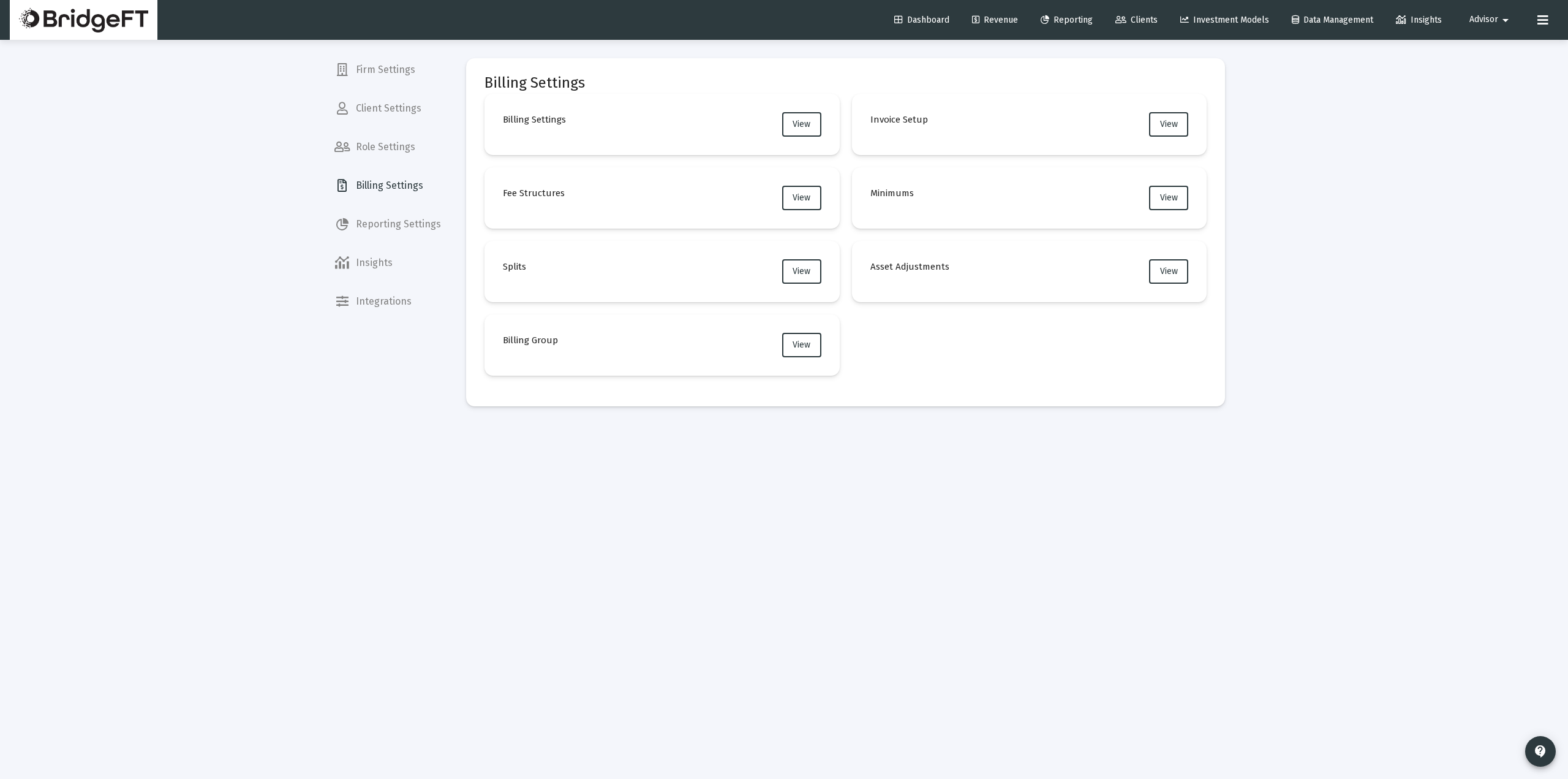
click at [992, 17] on span "Revenue" at bounding box center [995, 20] width 46 height 10
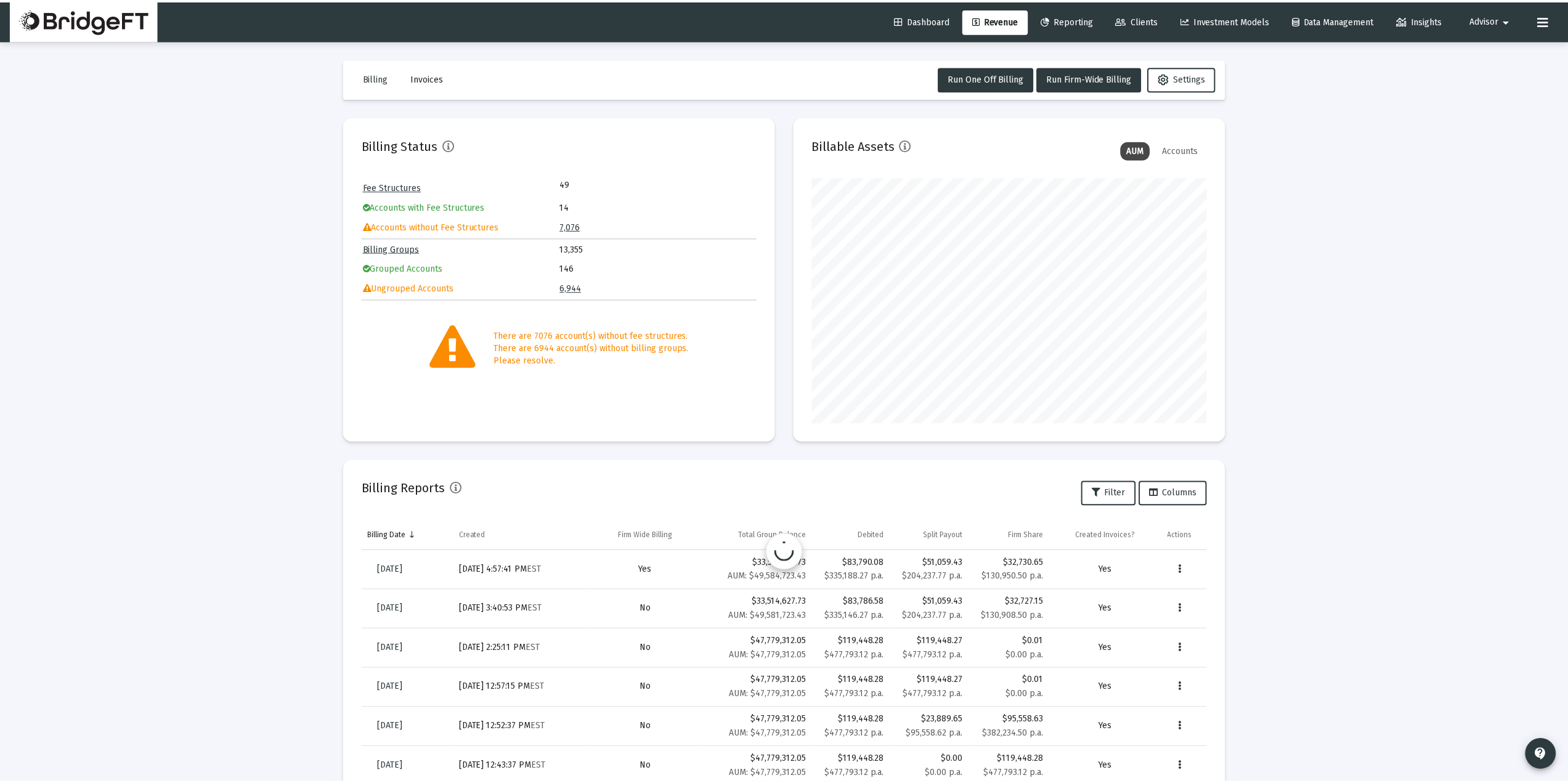
scroll to position [247, 397]
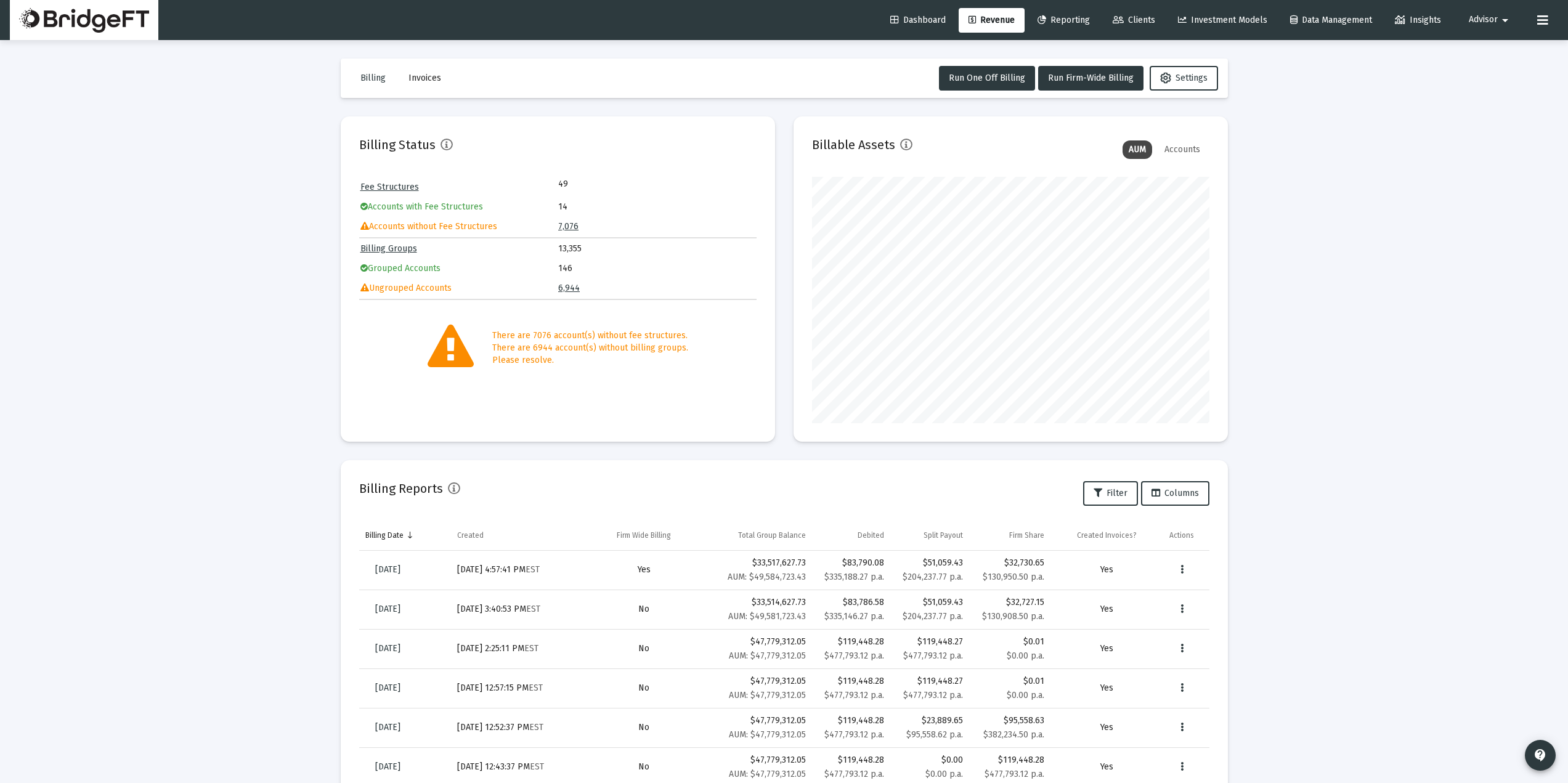
click at [1498, 13] on mat-icon "arrow_drop_down" at bounding box center [1505, 21] width 15 height 25
click at [1487, 45] on span "Settings" at bounding box center [1500, 52] width 37 height 29
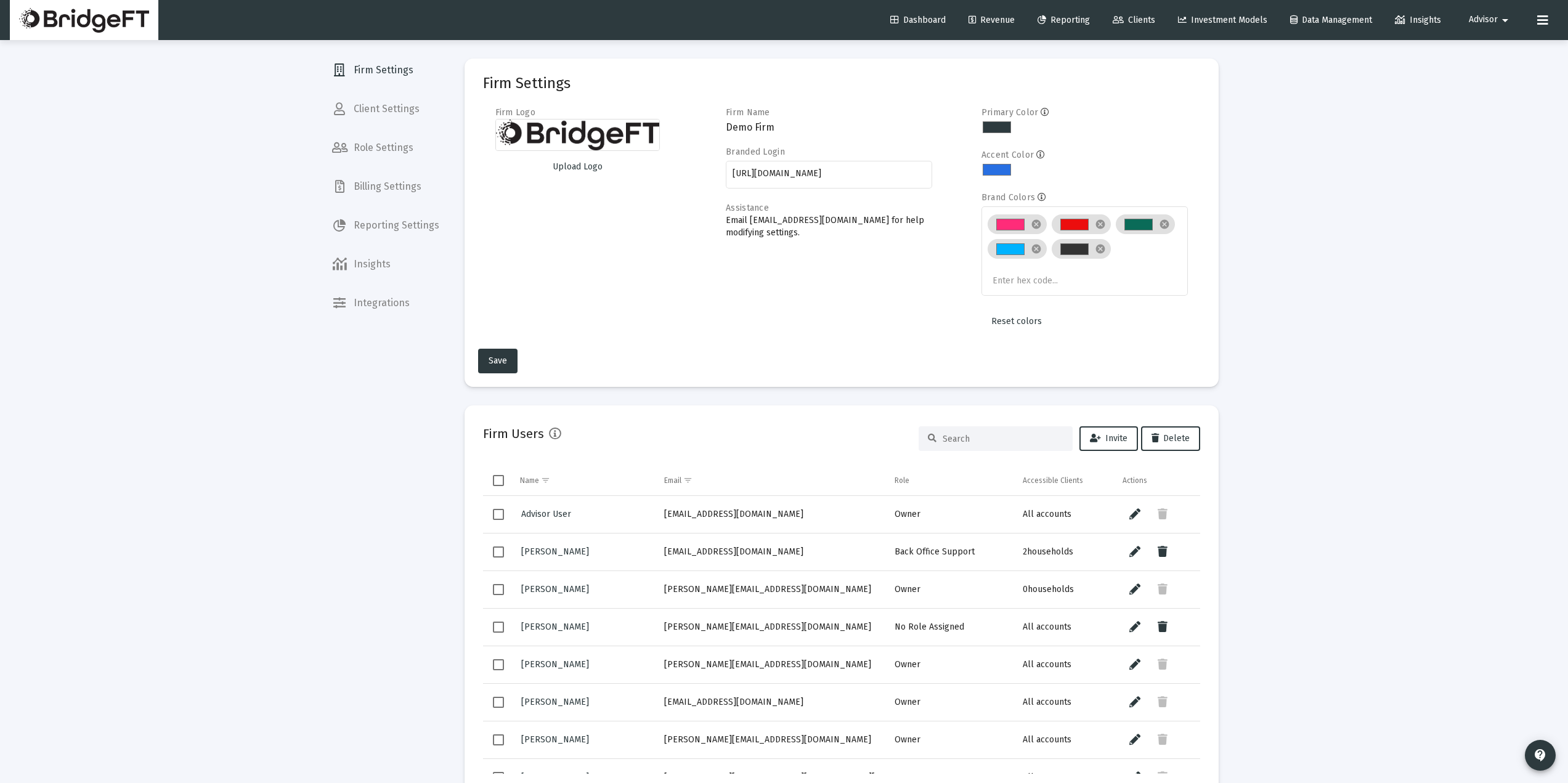
click at [390, 189] on span "Billing Settings" at bounding box center [385, 186] width 127 height 29
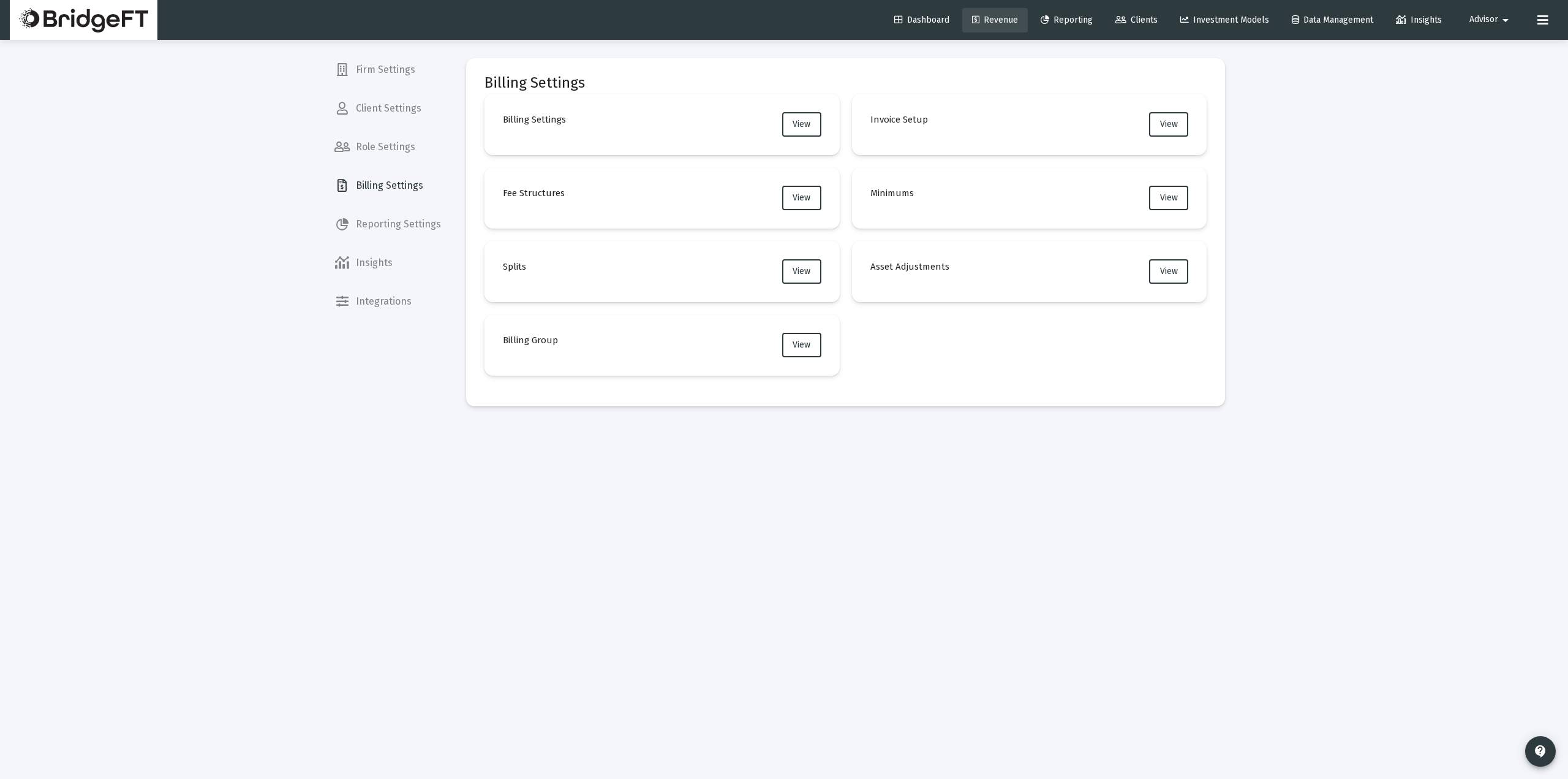
click at [997, 23] on span "Revenue" at bounding box center [995, 20] width 46 height 10
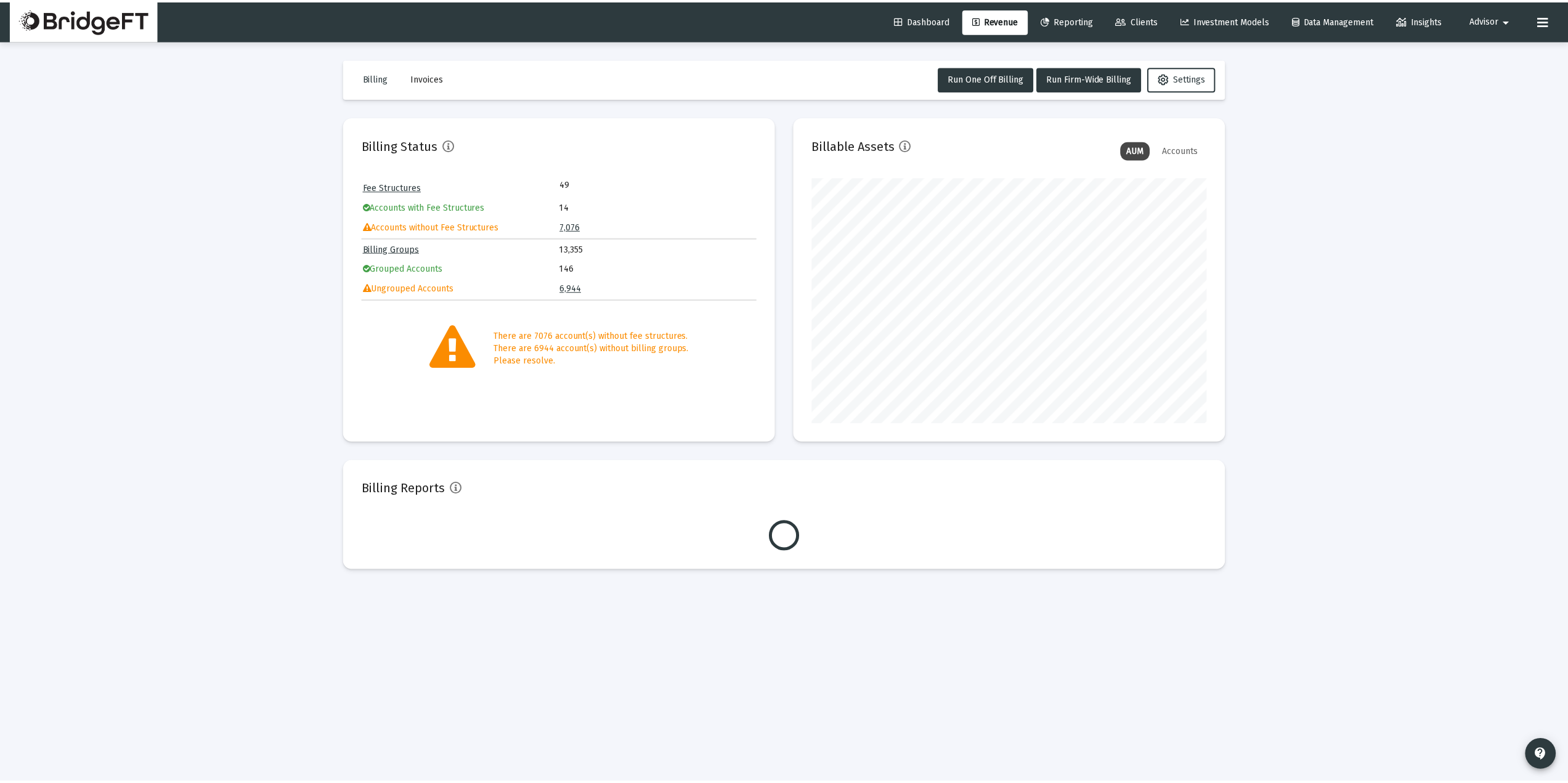
scroll to position [247, 397]
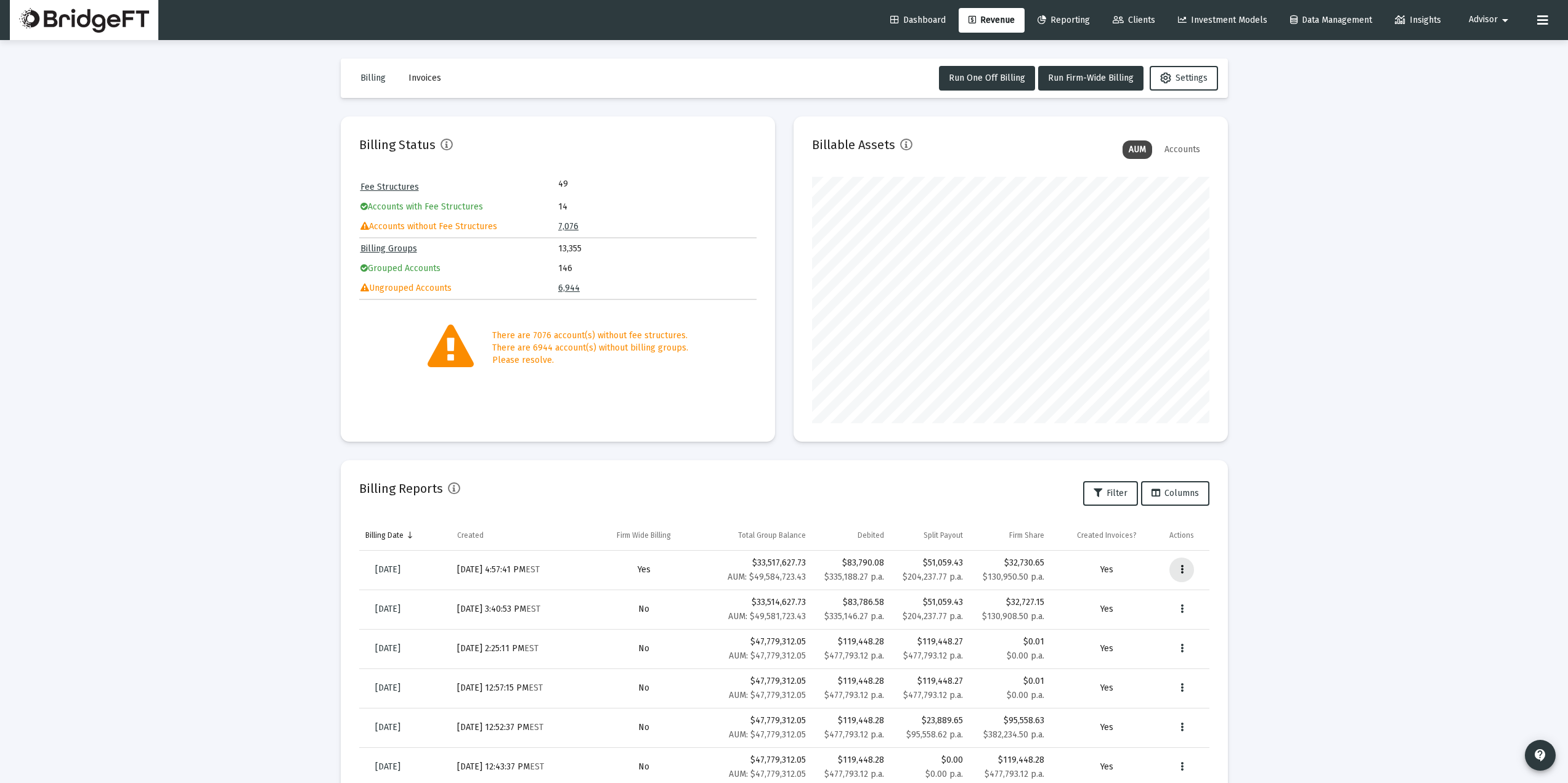
click at [1181, 563] on icon "Data grid" at bounding box center [1182, 569] width 3 height 15
click at [1337, 374] on div at bounding box center [784, 391] width 1568 height 783
click at [1491, 26] on button "Advisor arrow_drop_down" at bounding box center [1491, 20] width 73 height 25
click at [1493, 46] on span "Settings" at bounding box center [1500, 52] width 37 height 29
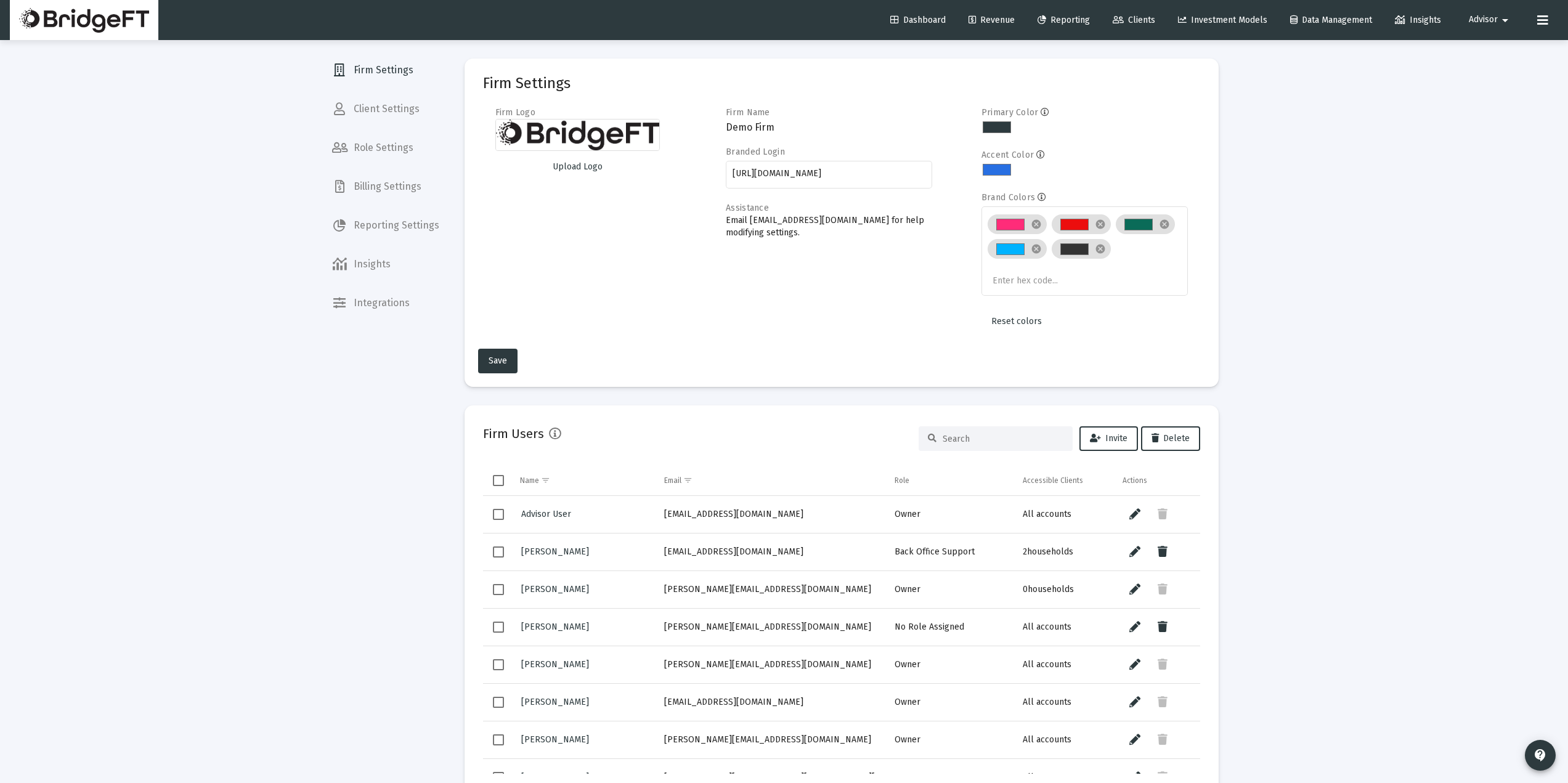
click at [382, 195] on span "Billing Settings" at bounding box center [385, 186] width 127 height 29
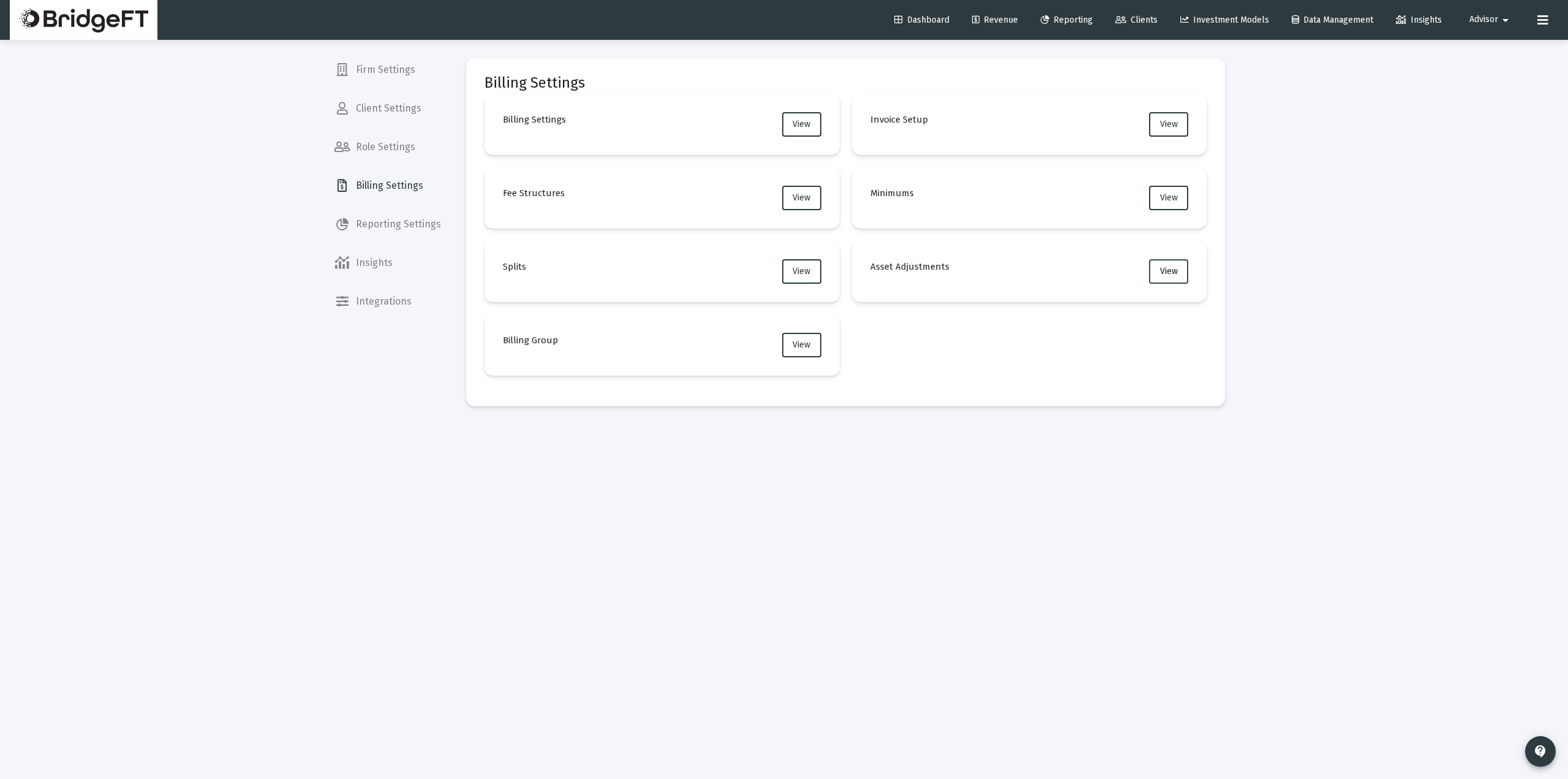
click at [1173, 279] on button "View" at bounding box center [1168, 272] width 39 height 25
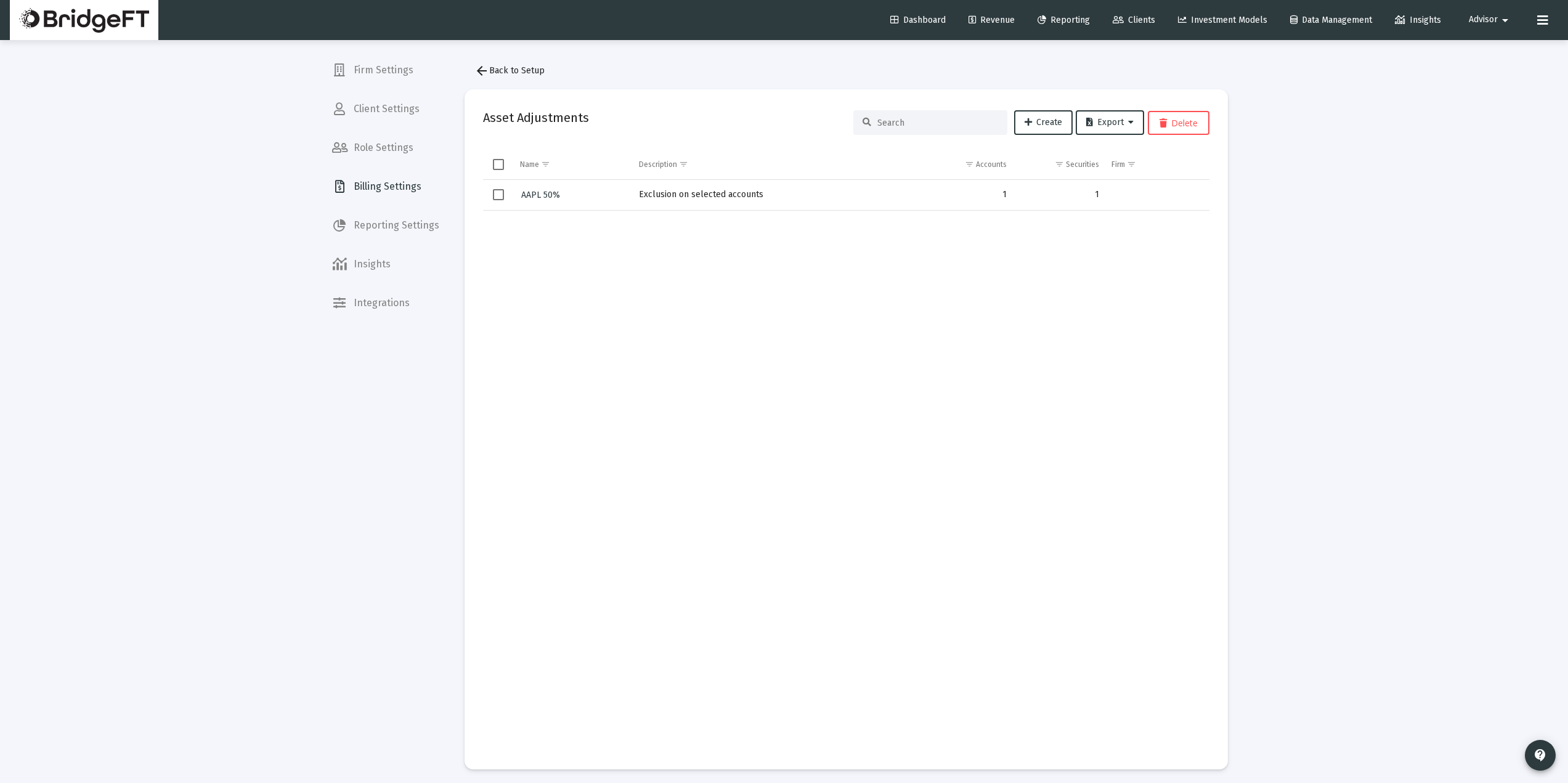
click at [484, 70] on mat-icon "arrow_back" at bounding box center [482, 70] width 15 height 15
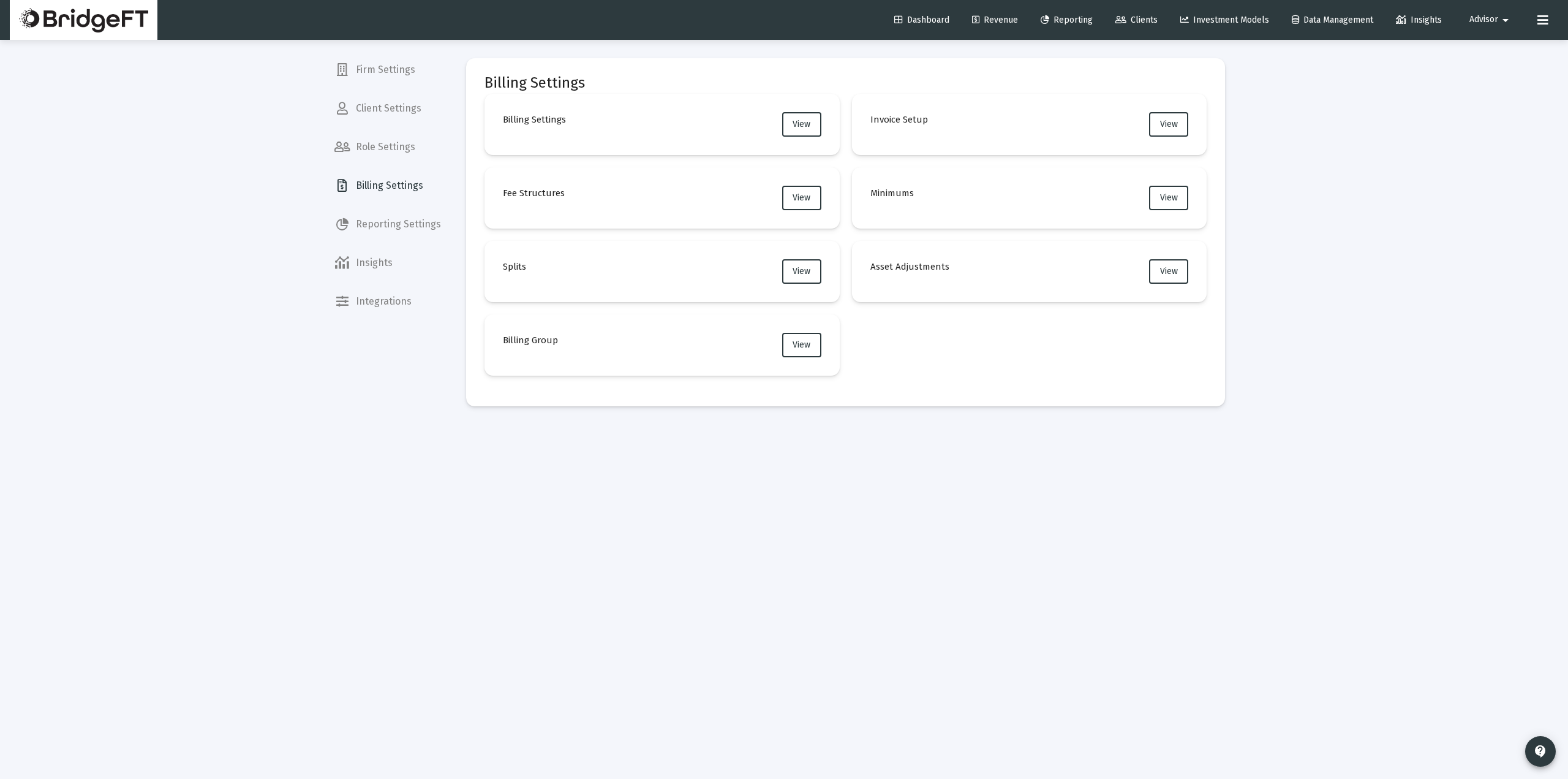
click at [396, 217] on span "Reporting Settings" at bounding box center [387, 224] width 126 height 29
drag, startPoint x: 885, startPoint y: 371, endPoint x: 892, endPoint y: 374, distance: 7.6
click at [892, 374] on div "Reporting Settings View Benchmarks View Asset Classifications View Target Alloc…" at bounding box center [845, 234] width 722 height 282
drag, startPoint x: 892, startPoint y: 193, endPoint x: 949, endPoint y: 193, distance: 57.0
click at [949, 193] on mat-card "Target Allocations View" at bounding box center [1029, 198] width 355 height 61
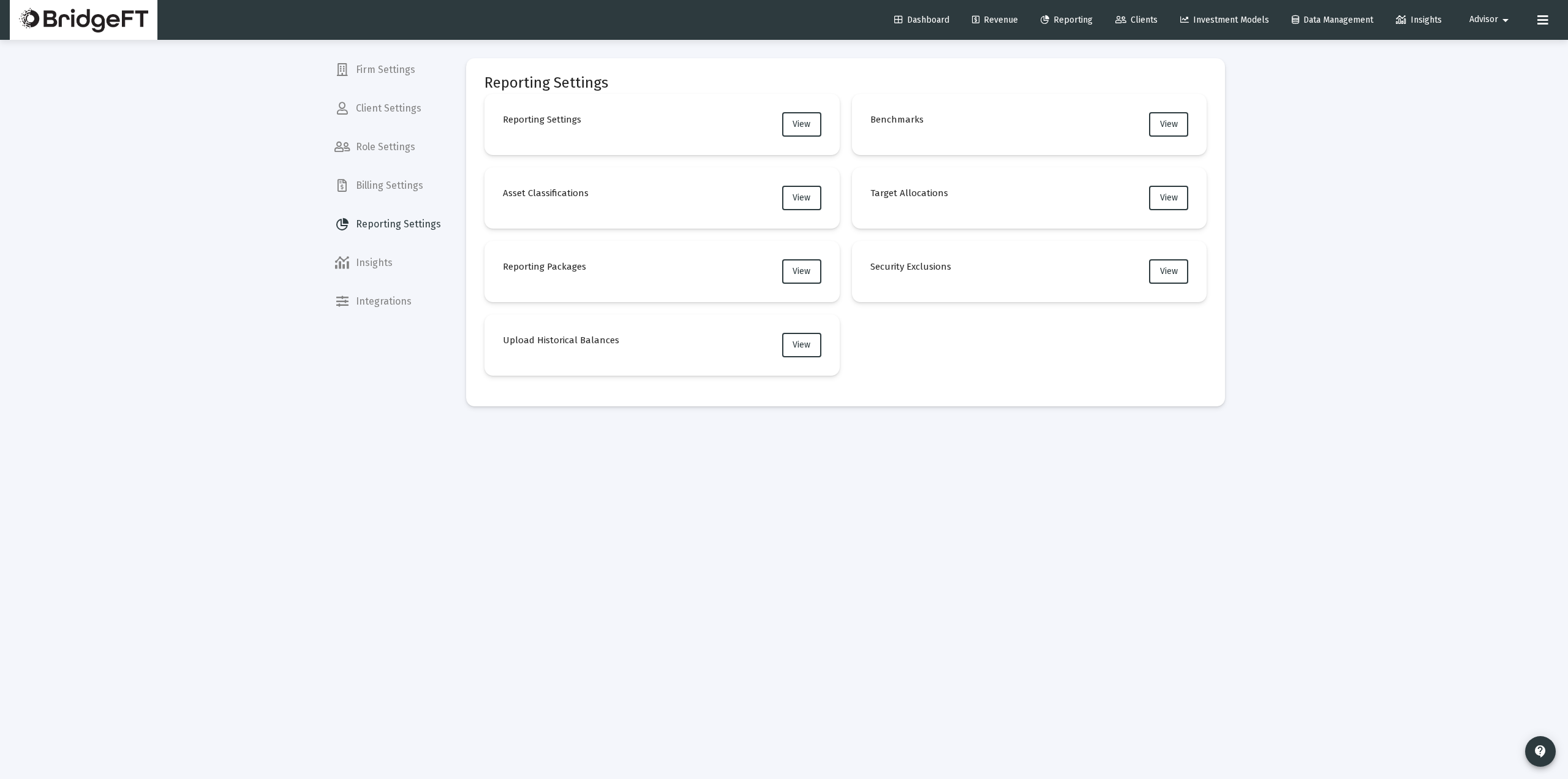
click at [936, 193] on h4 "Target Allocations" at bounding box center [909, 193] width 78 height 15
click at [901, 191] on h4 "Target Allocations" at bounding box center [909, 193] width 78 height 15
click at [876, 193] on h4 "Target Allocations" at bounding box center [909, 193] width 78 height 15
click at [882, 124] on h4 "Benchmarks" at bounding box center [897, 120] width 53 height 15
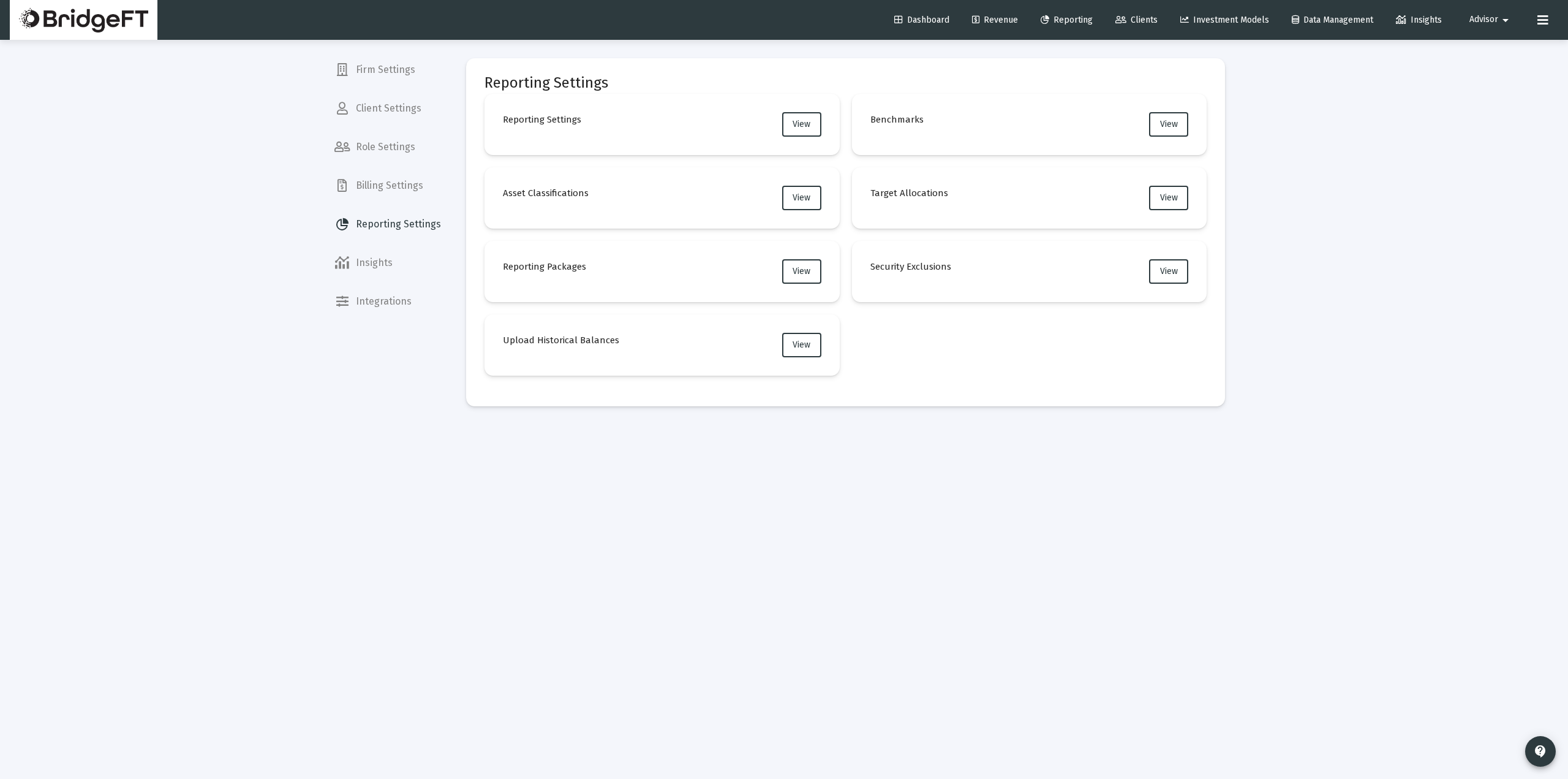
click at [882, 124] on h4 "Benchmarks" at bounding box center [897, 120] width 53 height 15
click at [1416, 15] on span "Insights" at bounding box center [1418, 20] width 46 height 10
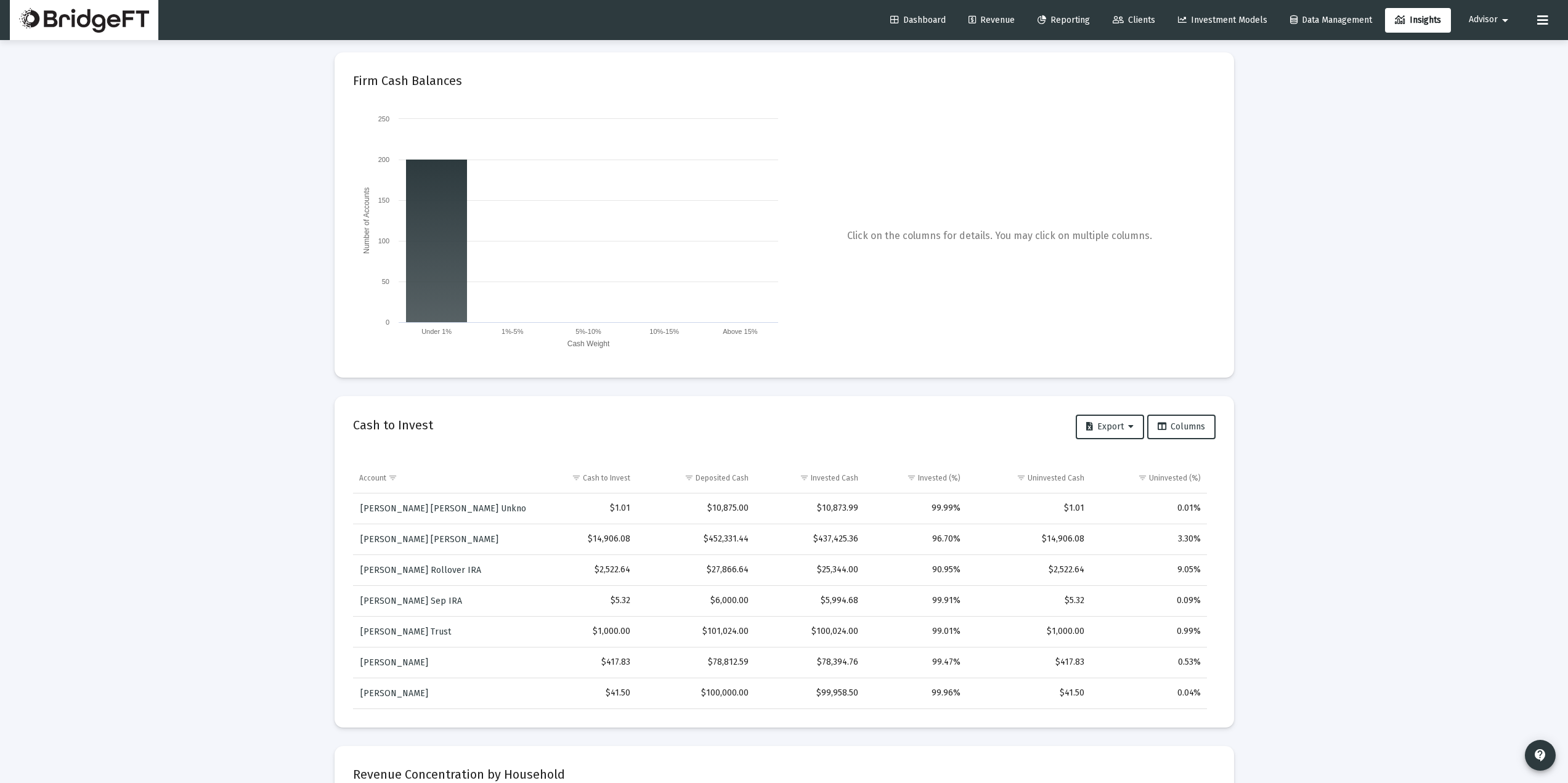
click at [907, 29] on link "Dashboard" at bounding box center [918, 21] width 75 height 25
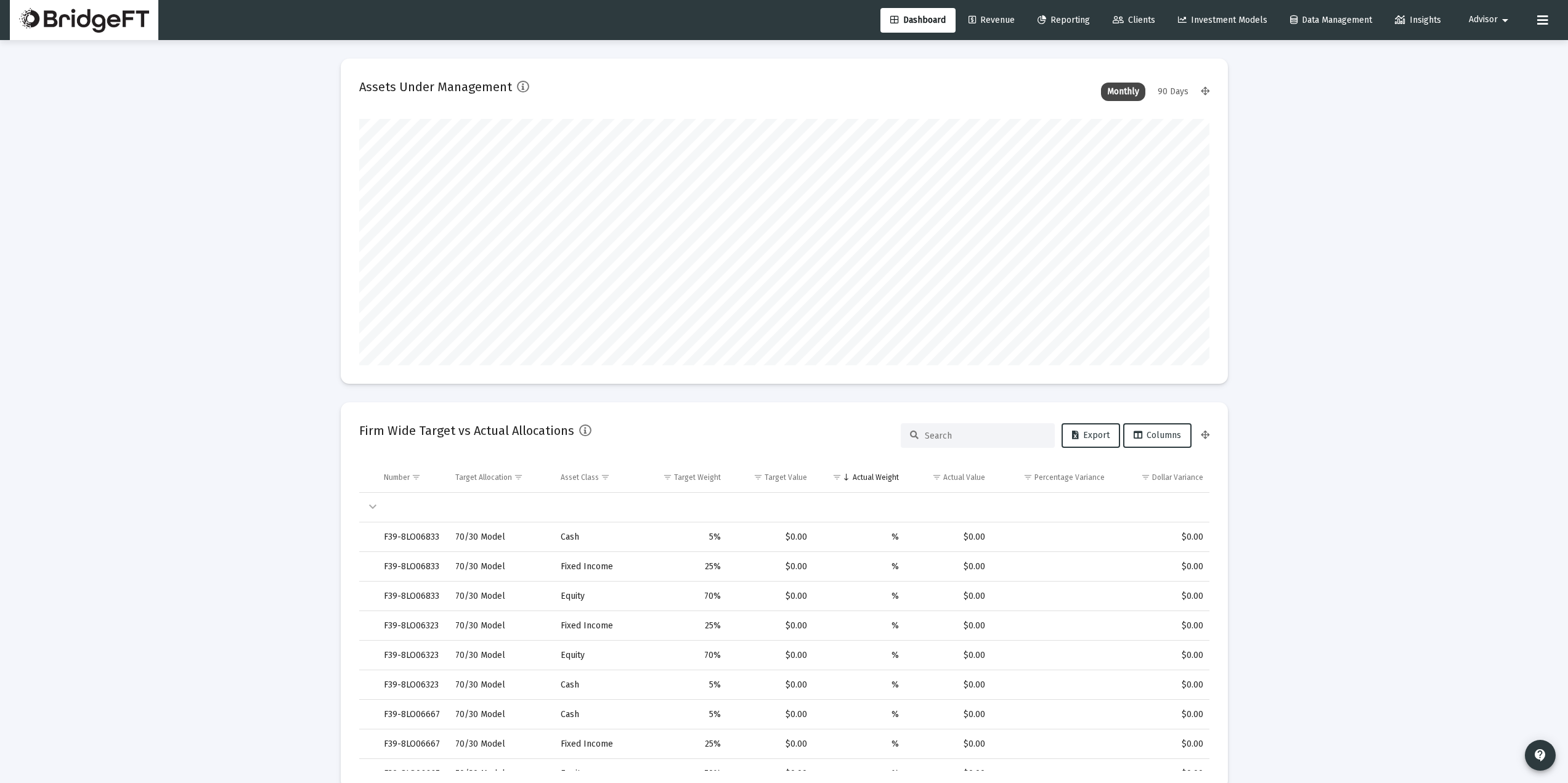
click at [1171, 94] on div "90 Days" at bounding box center [1173, 91] width 43 height 18
click at [1127, 90] on div "Monthly" at bounding box center [1123, 91] width 44 height 18
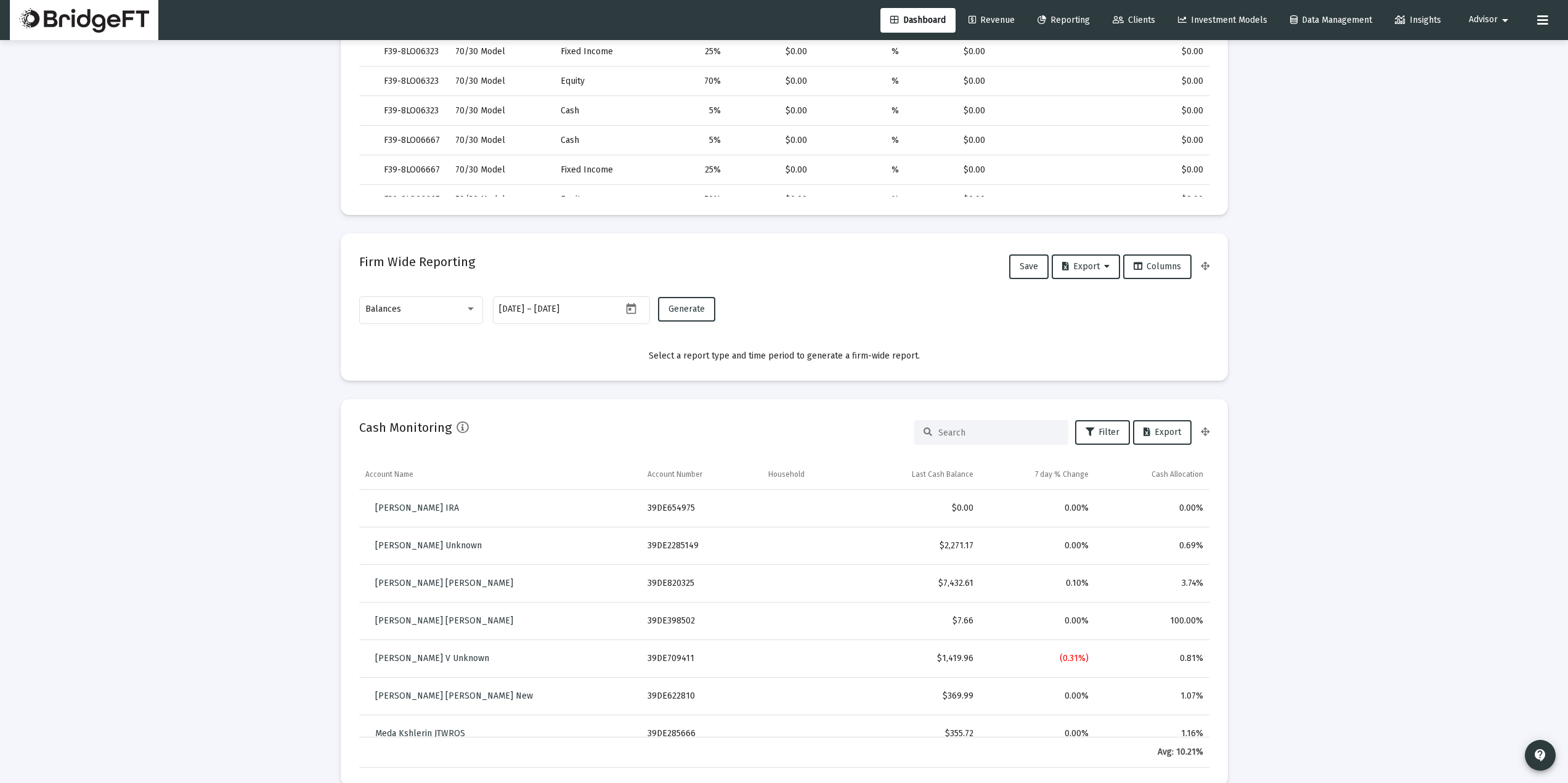
scroll to position [575, 0]
click at [445, 310] on div "Balances" at bounding box center [415, 308] width 100 height 10
click at [260, 413] on div at bounding box center [784, 391] width 1568 height 783
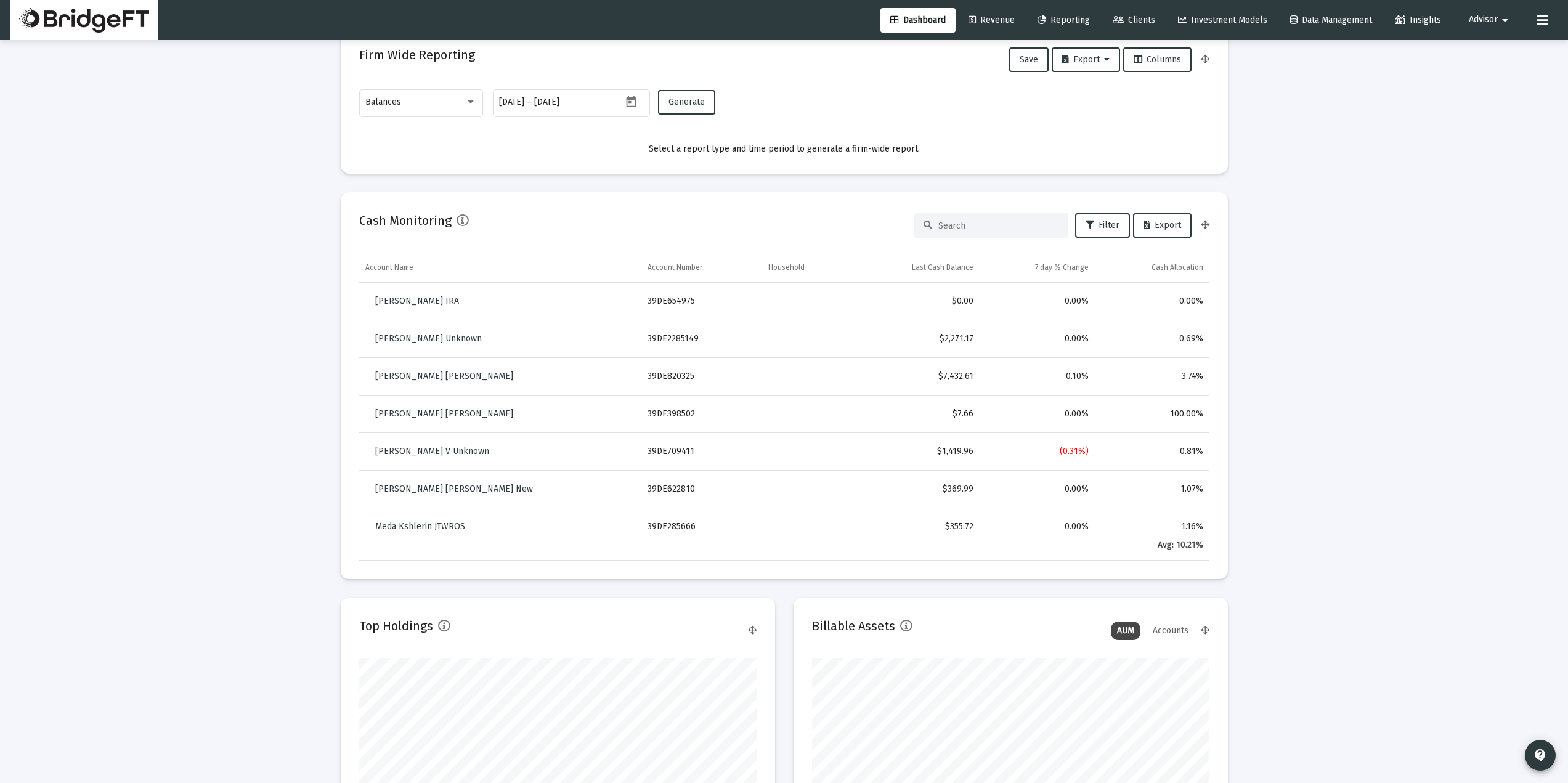
scroll to position [739, 0]
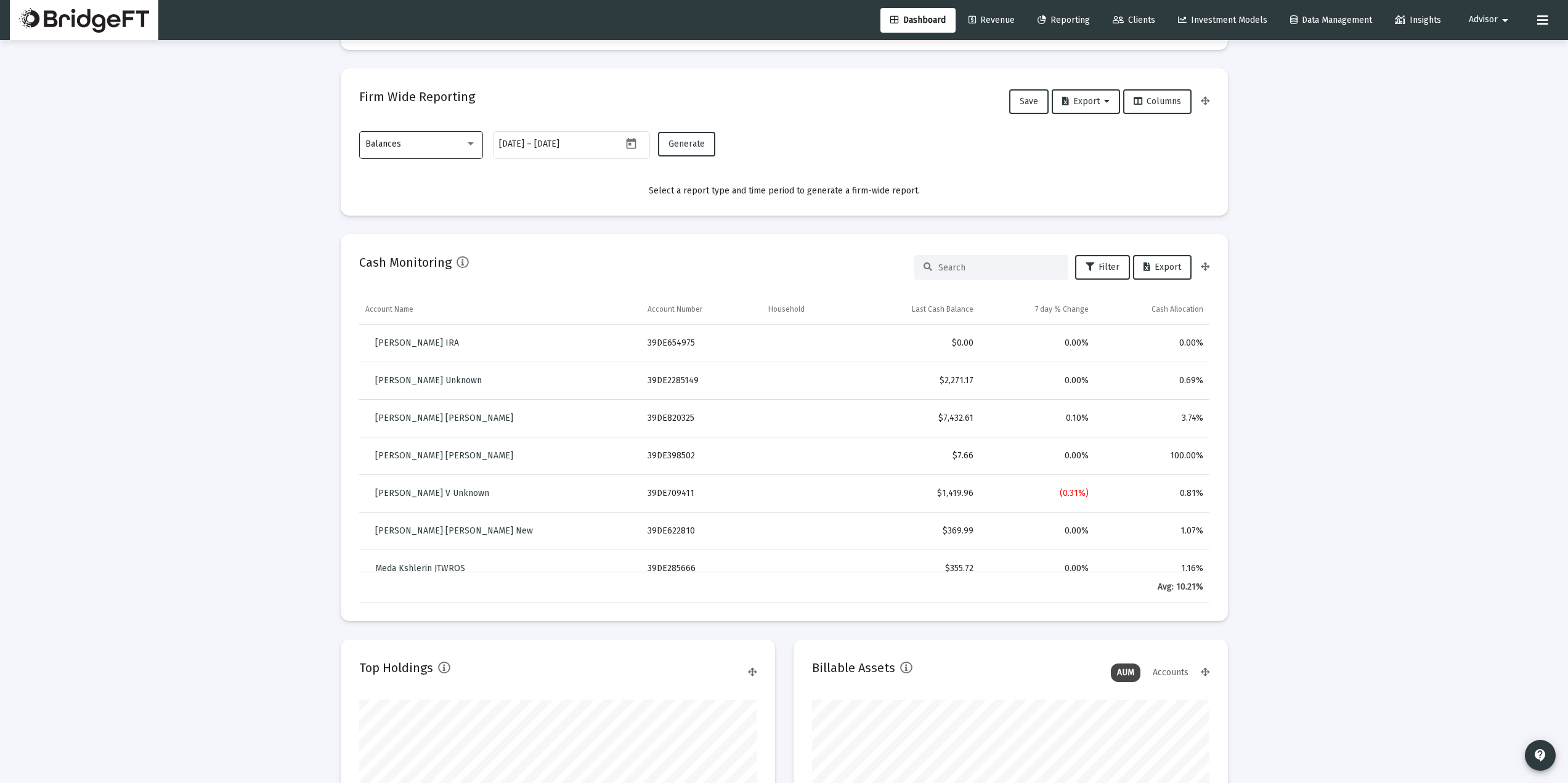
click at [443, 136] on div "Balances" at bounding box center [421, 143] width 111 height 30
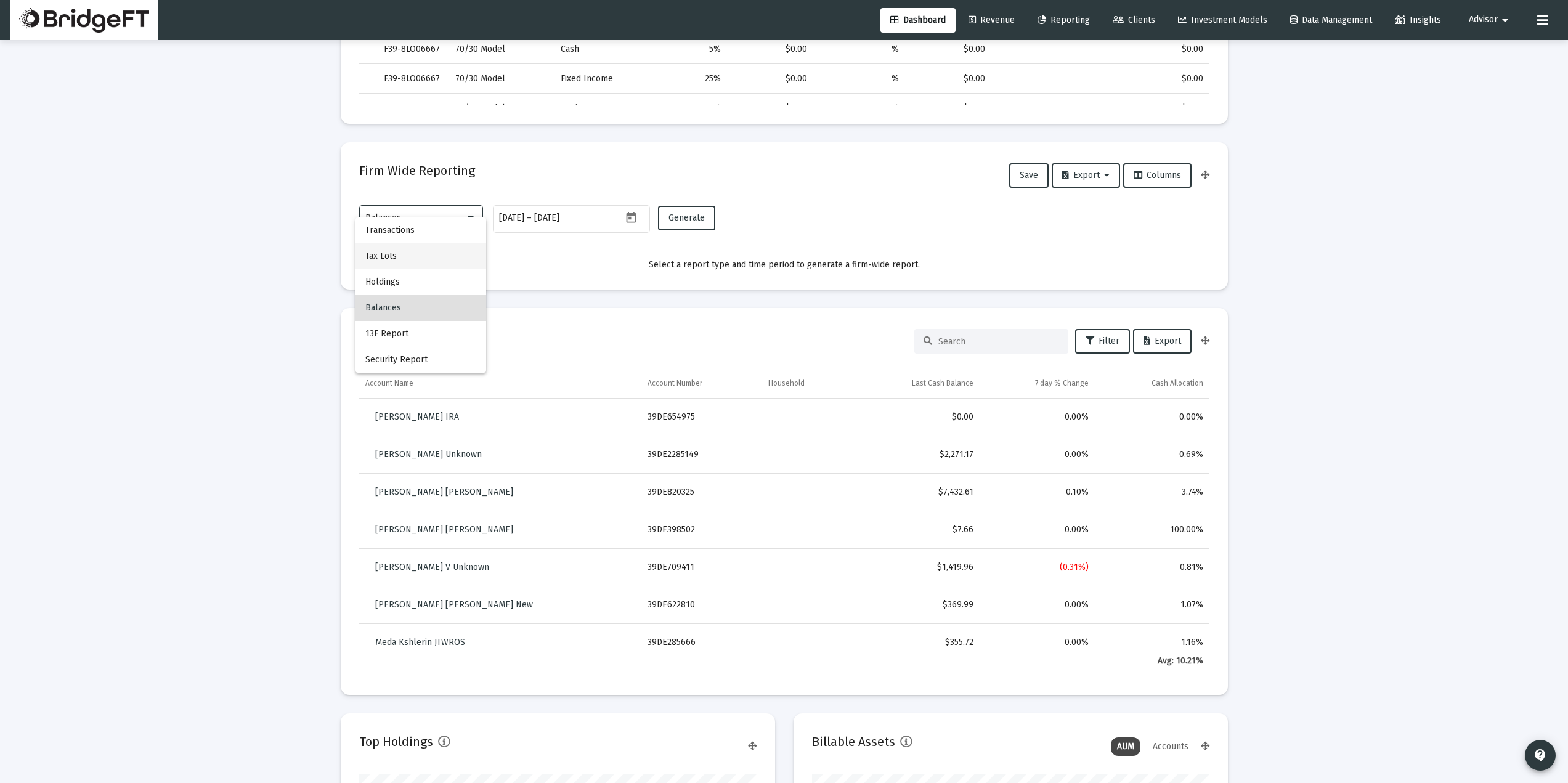
scroll to position [575, 0]
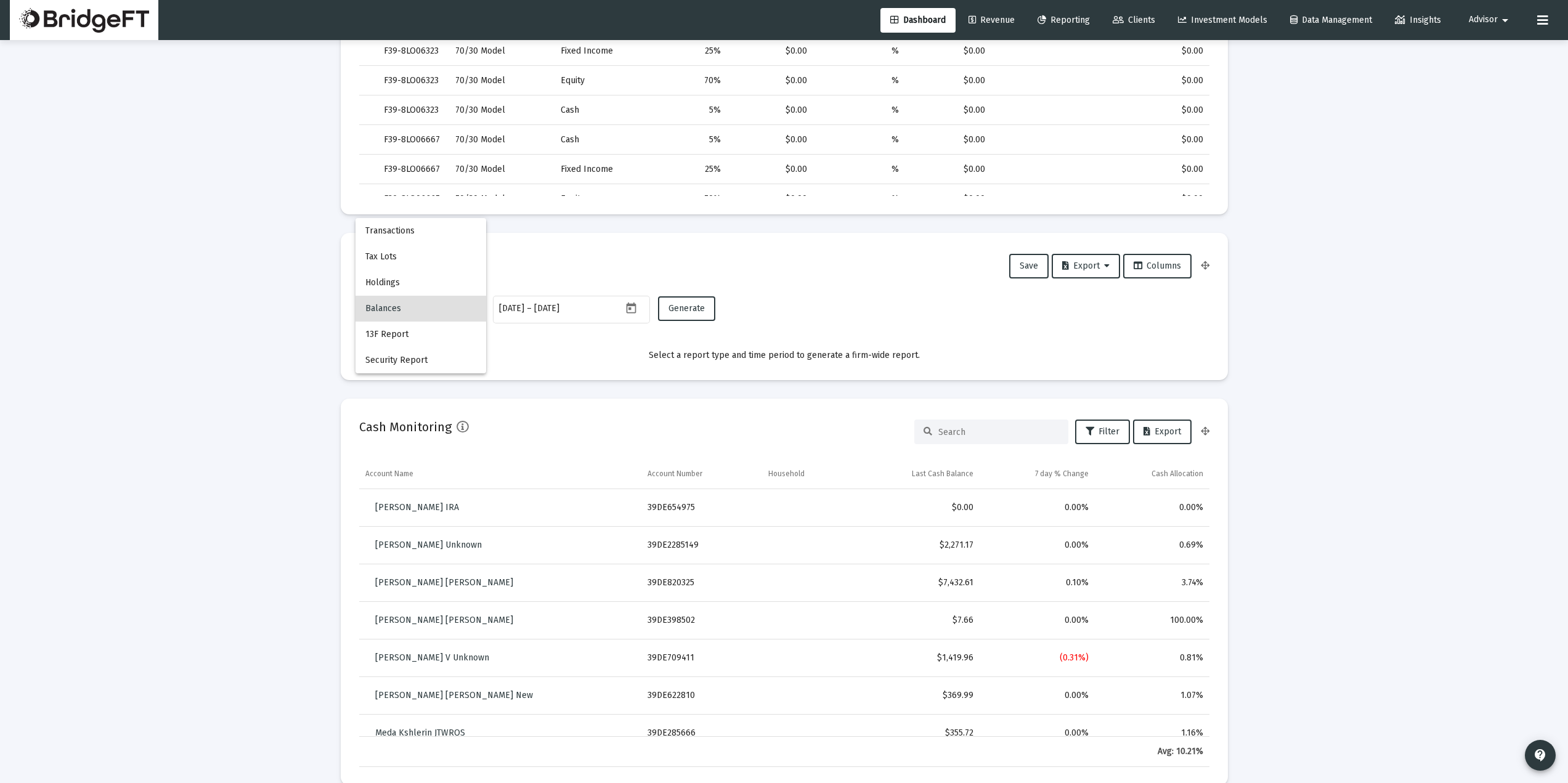
click at [289, 344] on div at bounding box center [784, 391] width 1568 height 783
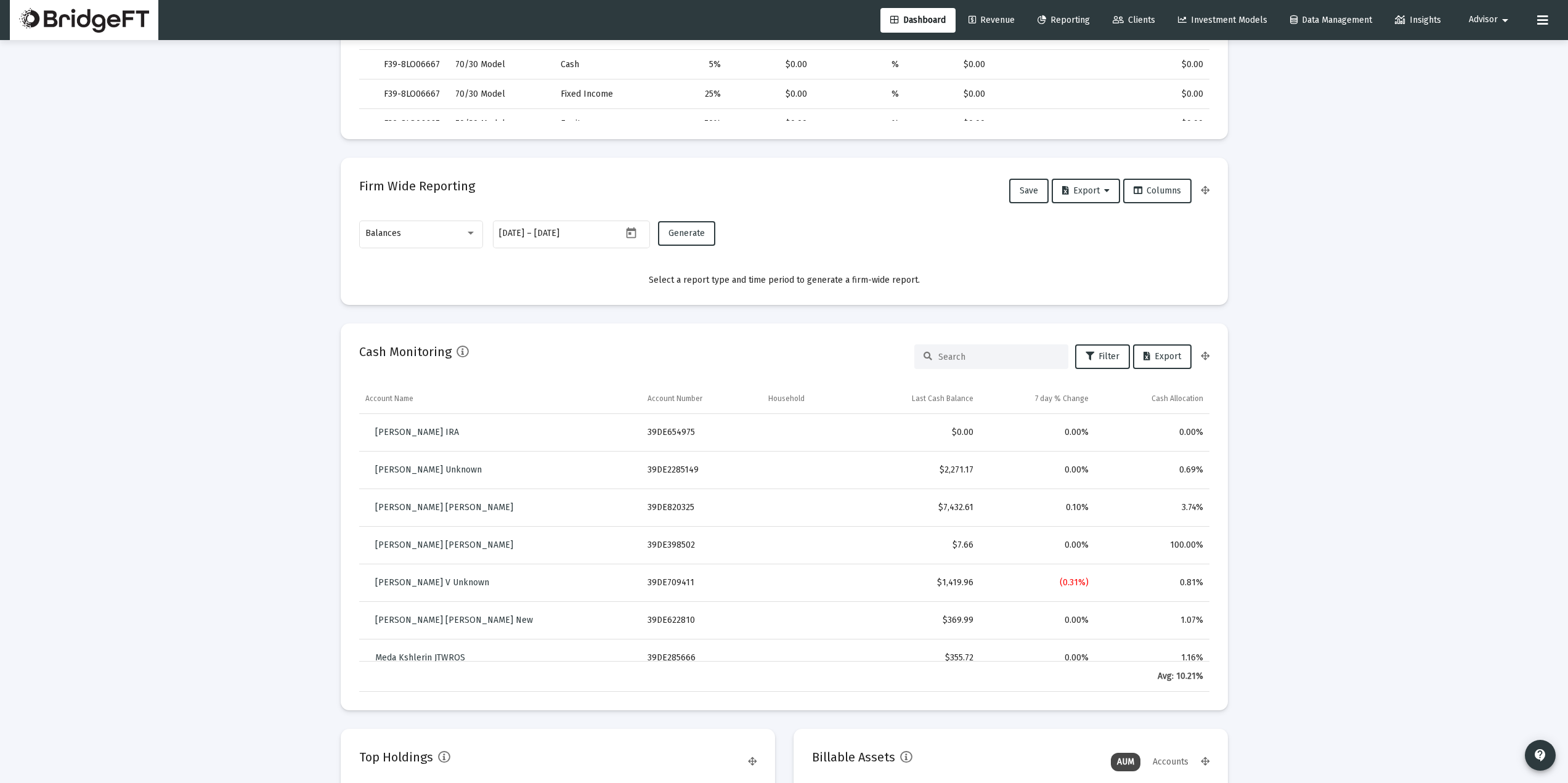
scroll to position [739, 0]
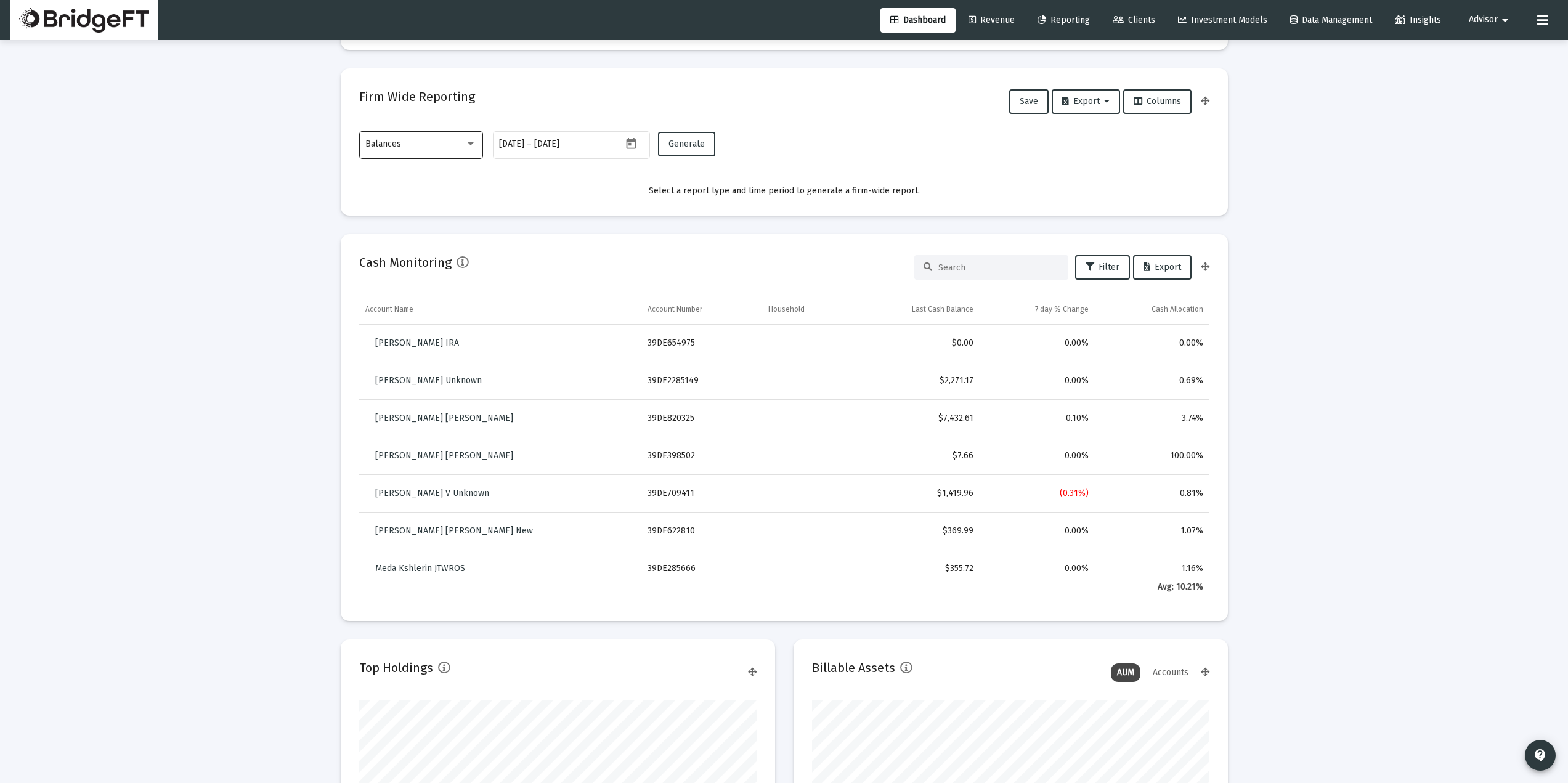
click at [450, 149] on div "Balances" at bounding box center [421, 143] width 111 height 30
click at [275, 236] on div at bounding box center [784, 391] width 1568 height 783
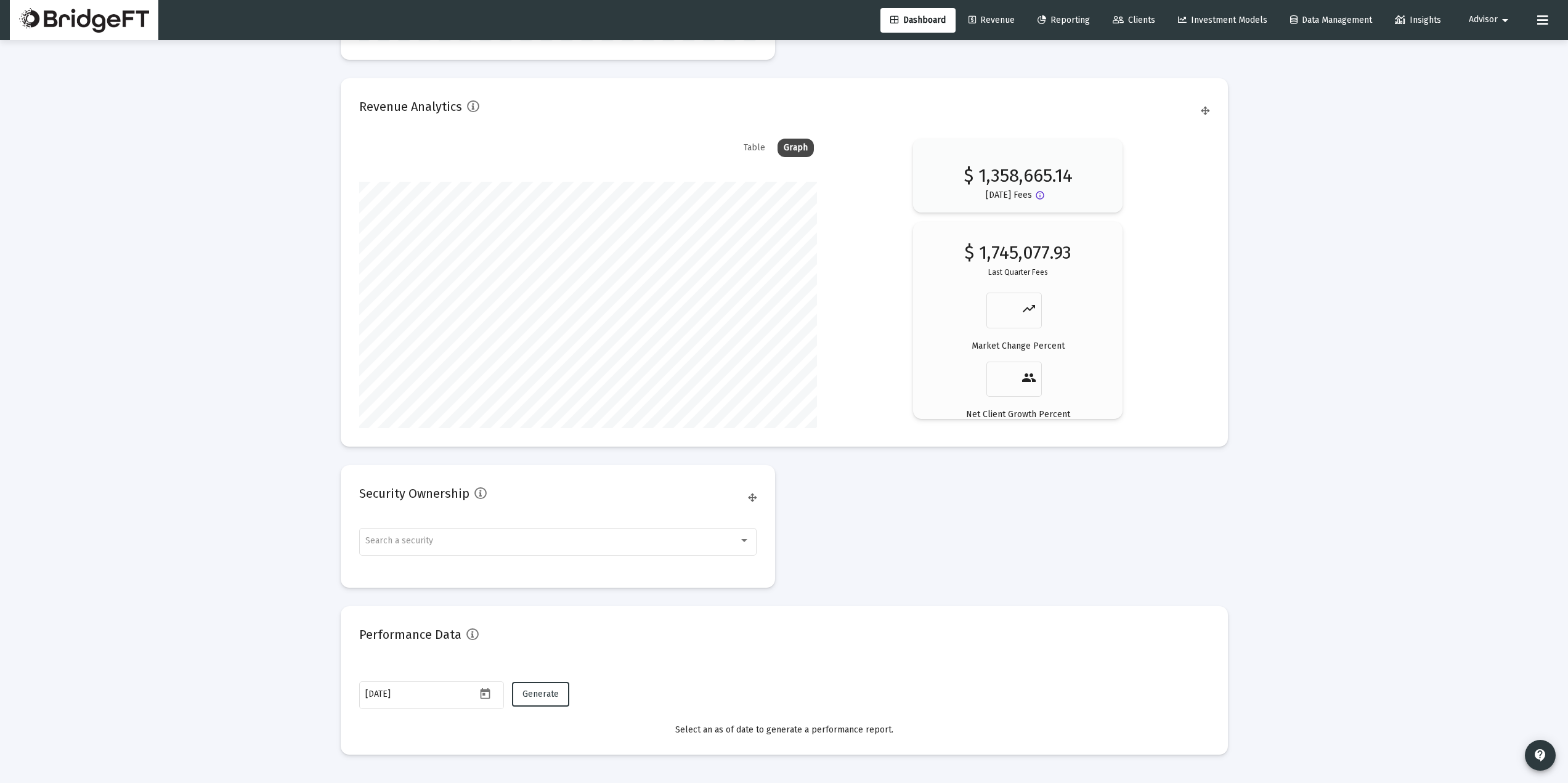
scroll to position [1996, 0]
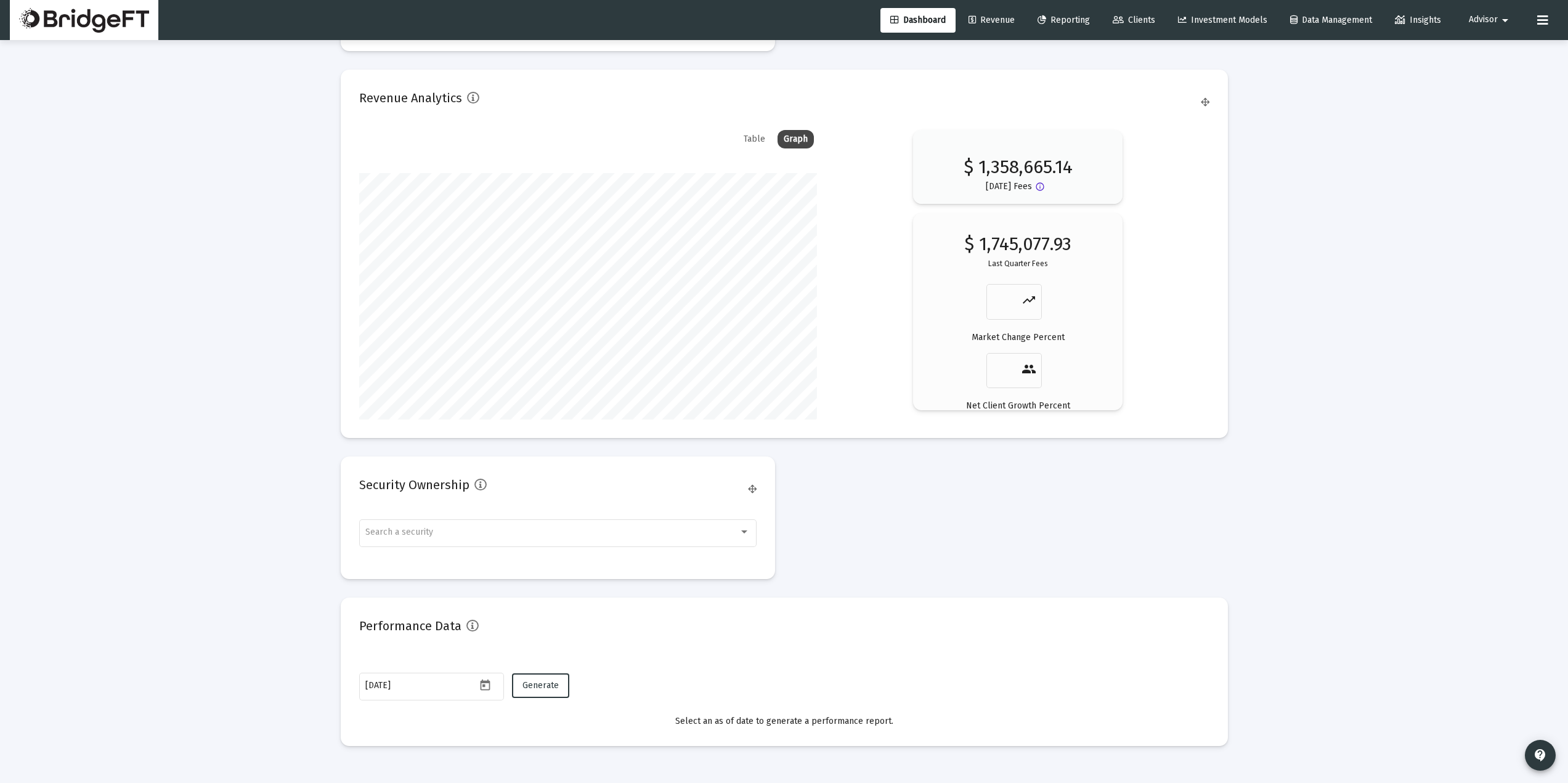
click at [1423, 19] on span "Insights" at bounding box center [1418, 20] width 46 height 10
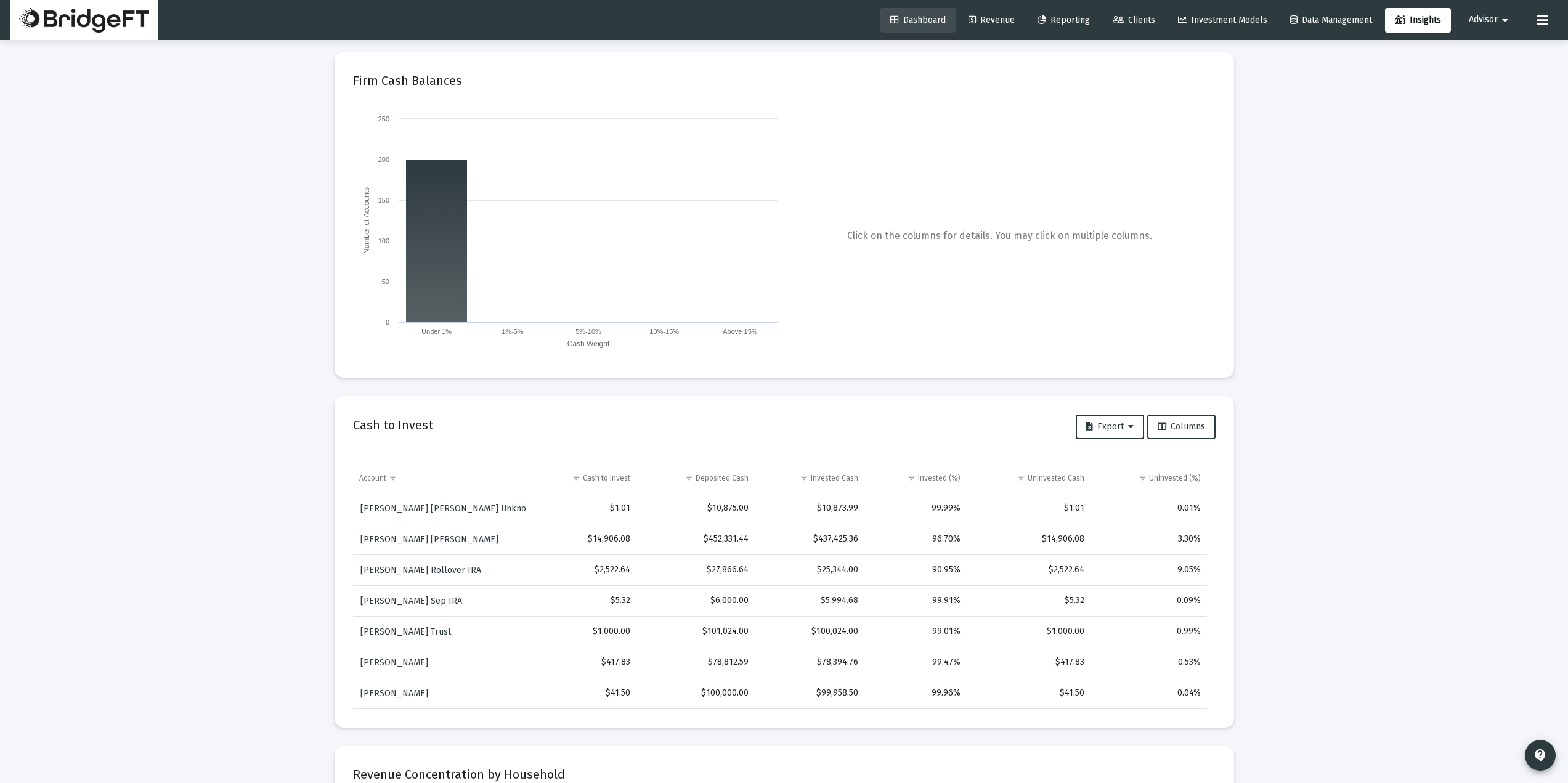
click at [927, 23] on span "Dashboard" at bounding box center [918, 20] width 56 height 10
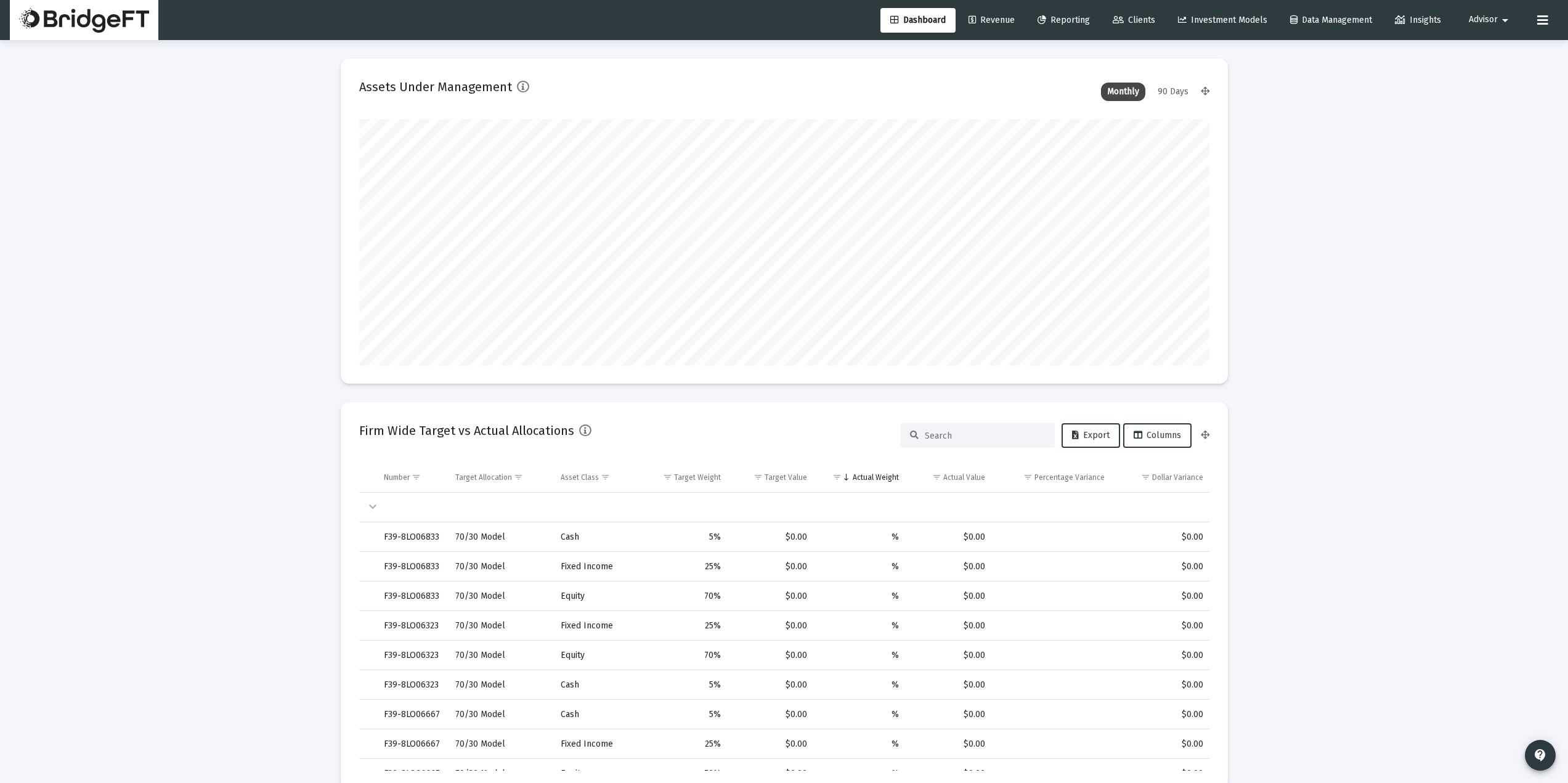
click at [991, 20] on span "Revenue" at bounding box center [991, 20] width 46 height 10
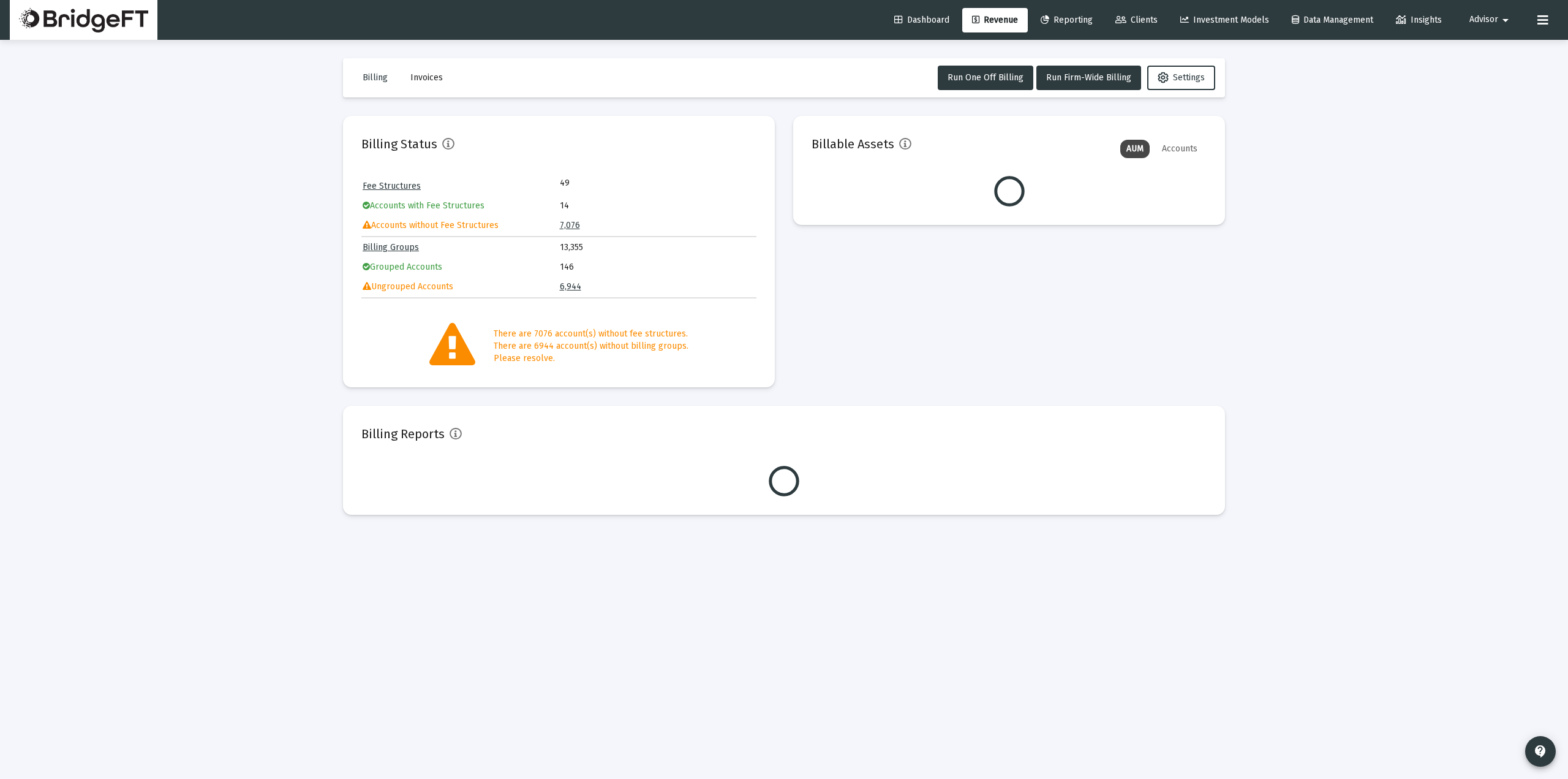
click at [1137, 20] on span "Clients" at bounding box center [1136, 20] width 42 height 10
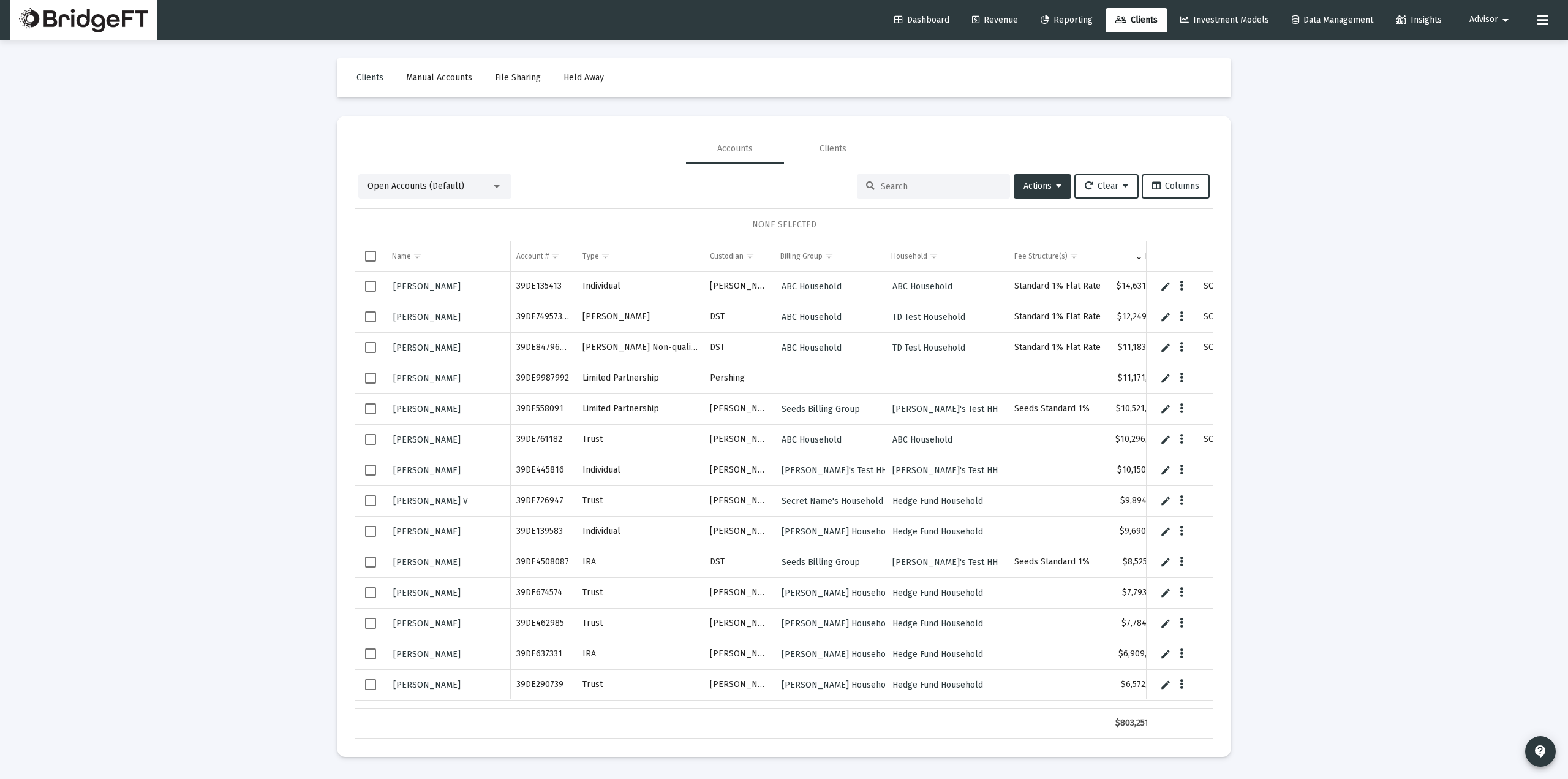
click at [995, 18] on span "Revenue" at bounding box center [995, 20] width 46 height 10
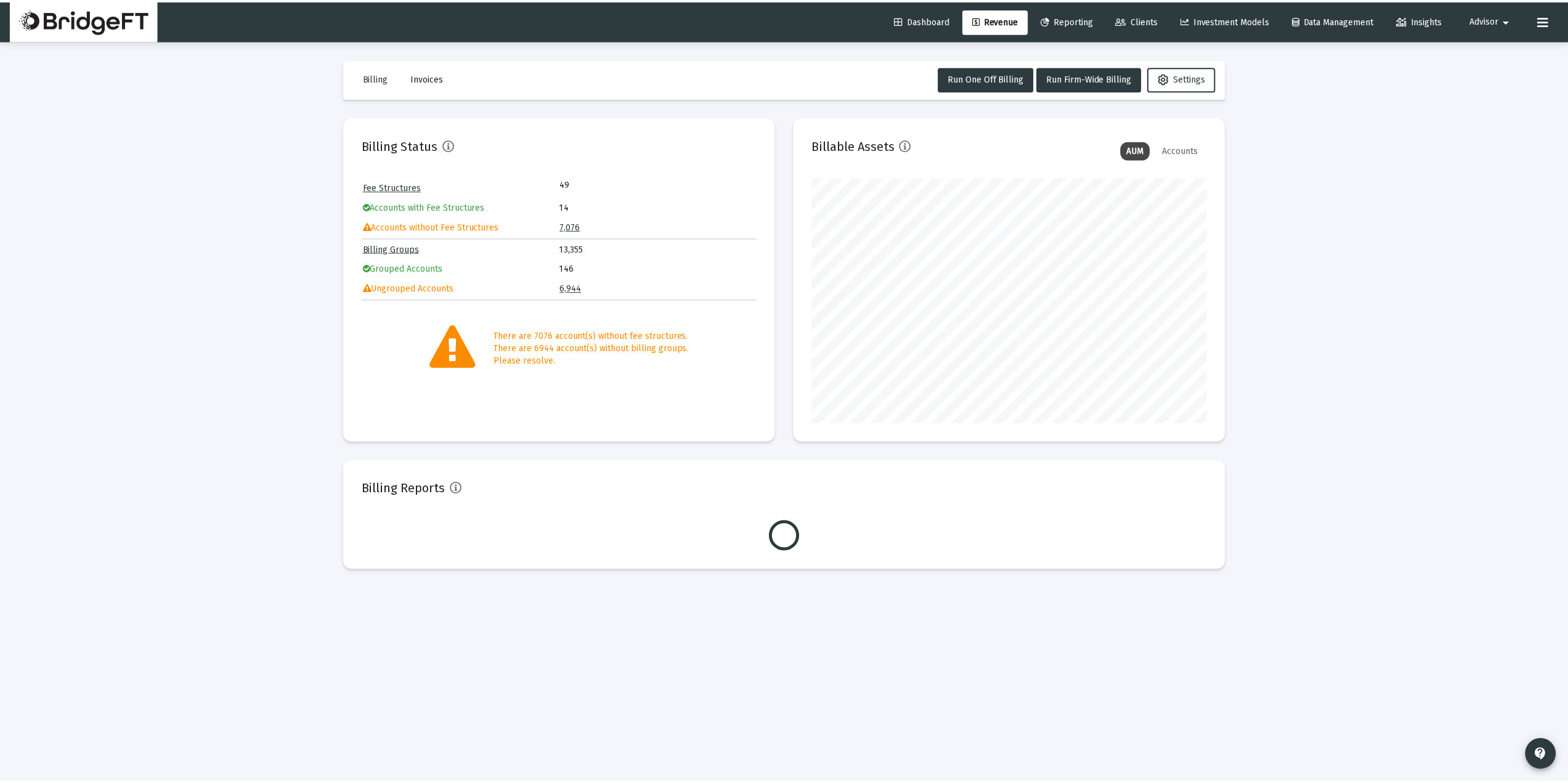
scroll to position [247, 397]
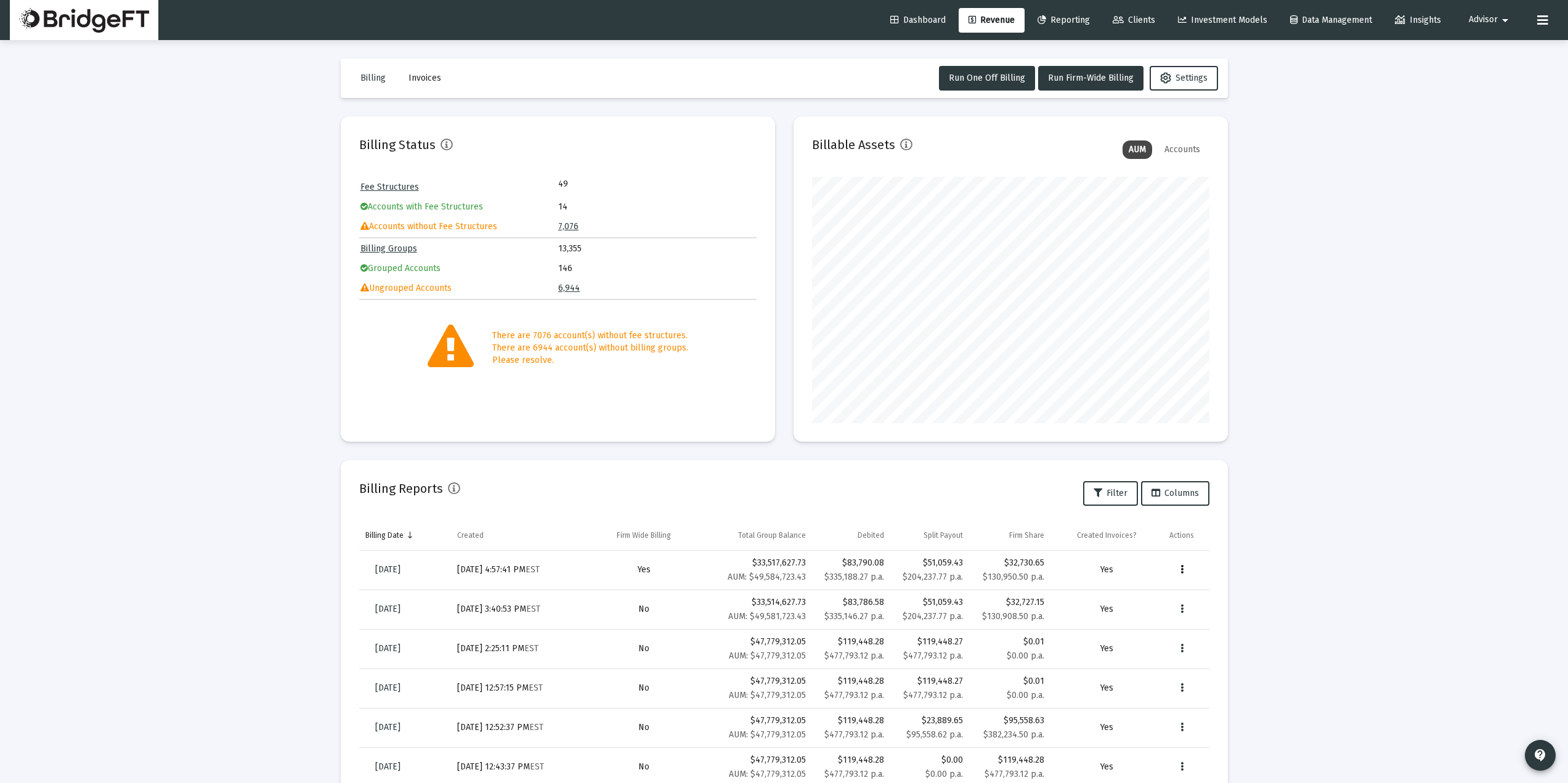
click at [1180, 565] on icon "Data grid" at bounding box center [1182, 569] width 3 height 15
drag, startPoint x: 1367, startPoint y: 503, endPoint x: 1343, endPoint y: 508, distance: 24.5
click at [1362, 506] on div at bounding box center [784, 391] width 1568 height 783
click at [1149, 21] on span "Clients" at bounding box center [1134, 20] width 43 height 10
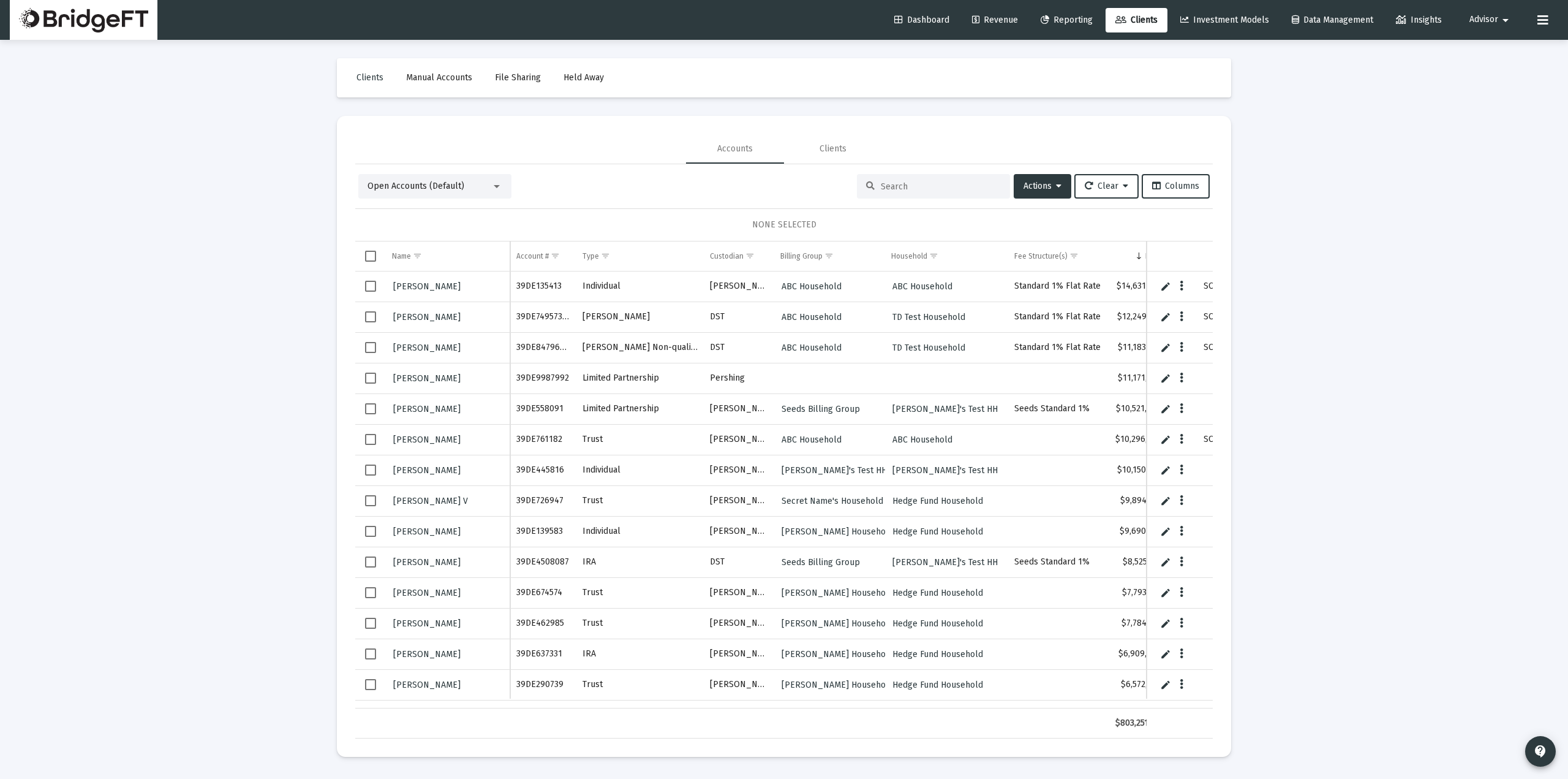
click at [1486, 21] on span "Advisor" at bounding box center [1483, 20] width 28 height 10
click at [1491, 50] on span "Settings" at bounding box center [1499, 52] width 36 height 29
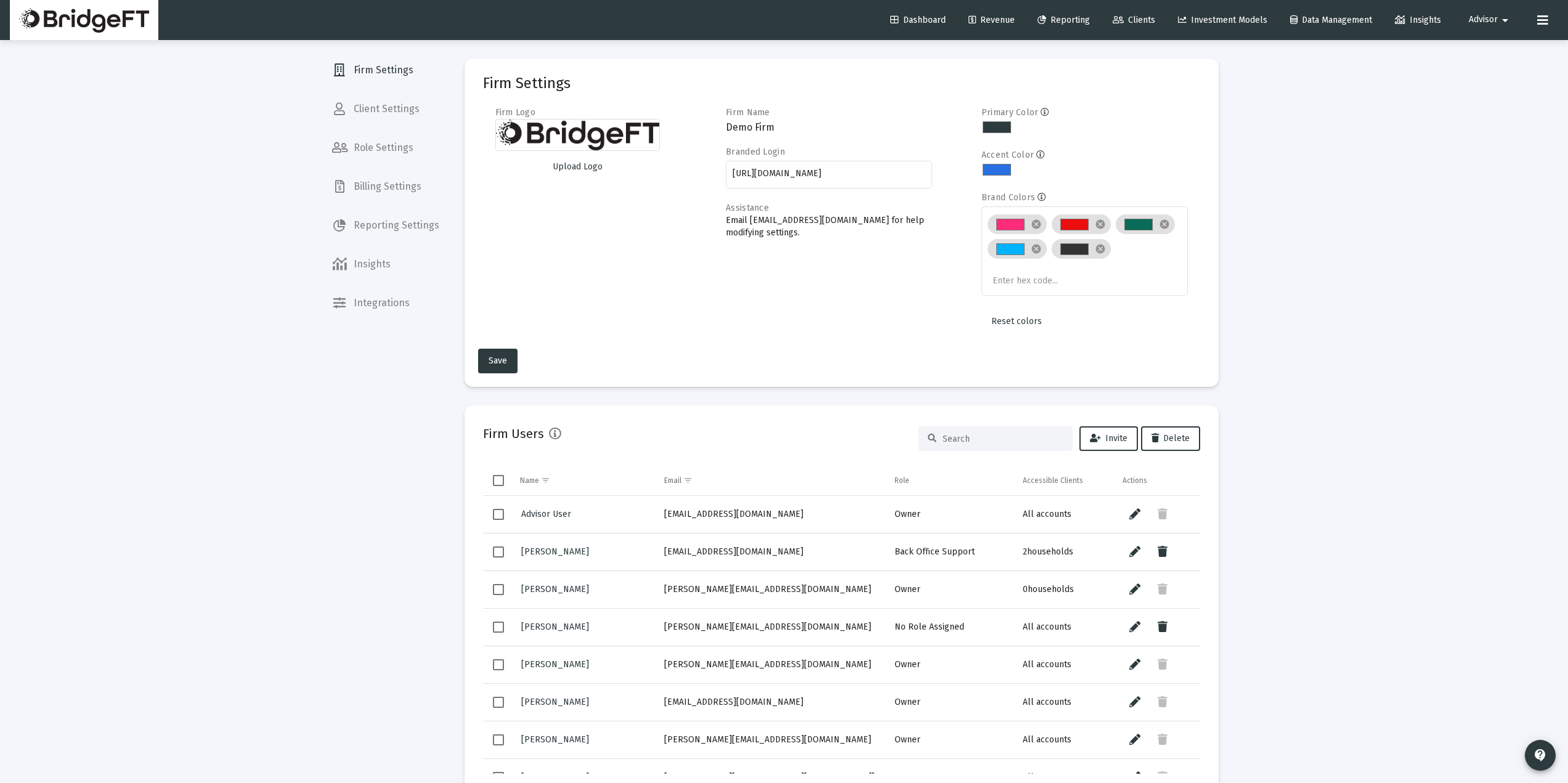
click at [406, 225] on span "Reporting Settings" at bounding box center [385, 225] width 127 height 29
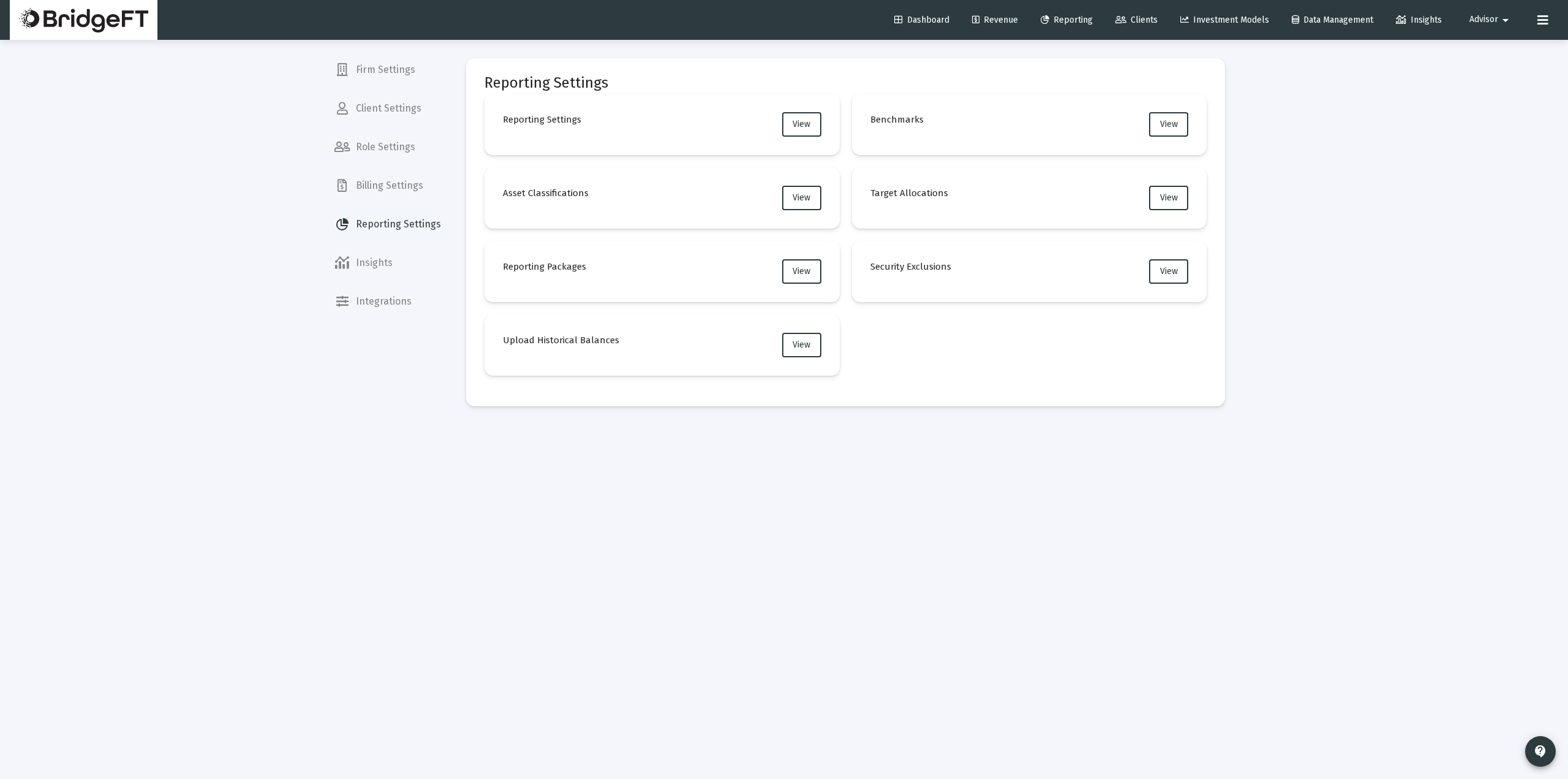
click at [396, 178] on span "Billing Settings" at bounding box center [387, 185] width 126 height 29
click at [800, 193] on span "View" at bounding box center [801, 198] width 18 height 10
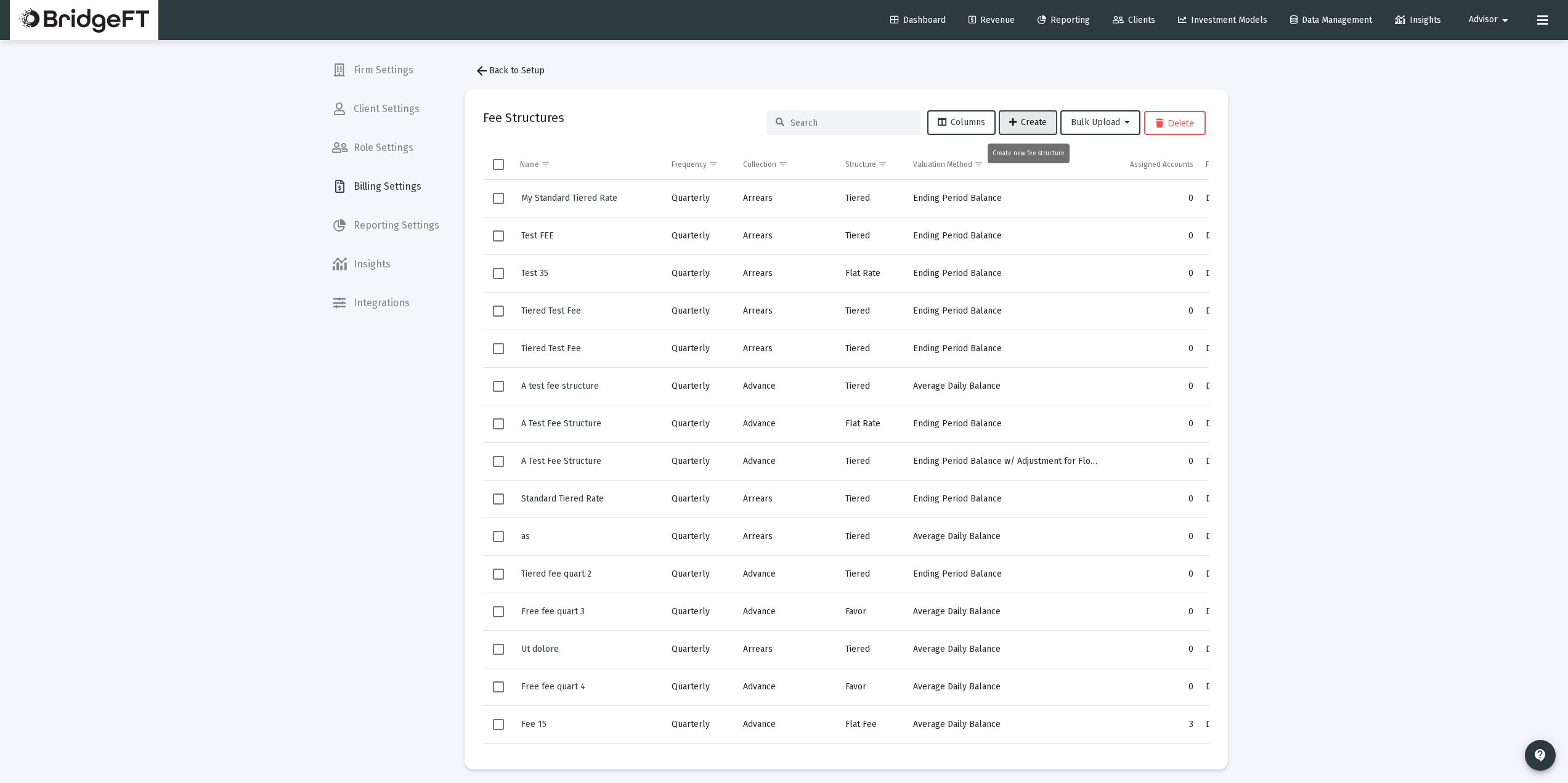
click at [1033, 121] on span "Create" at bounding box center [1028, 122] width 37 height 10
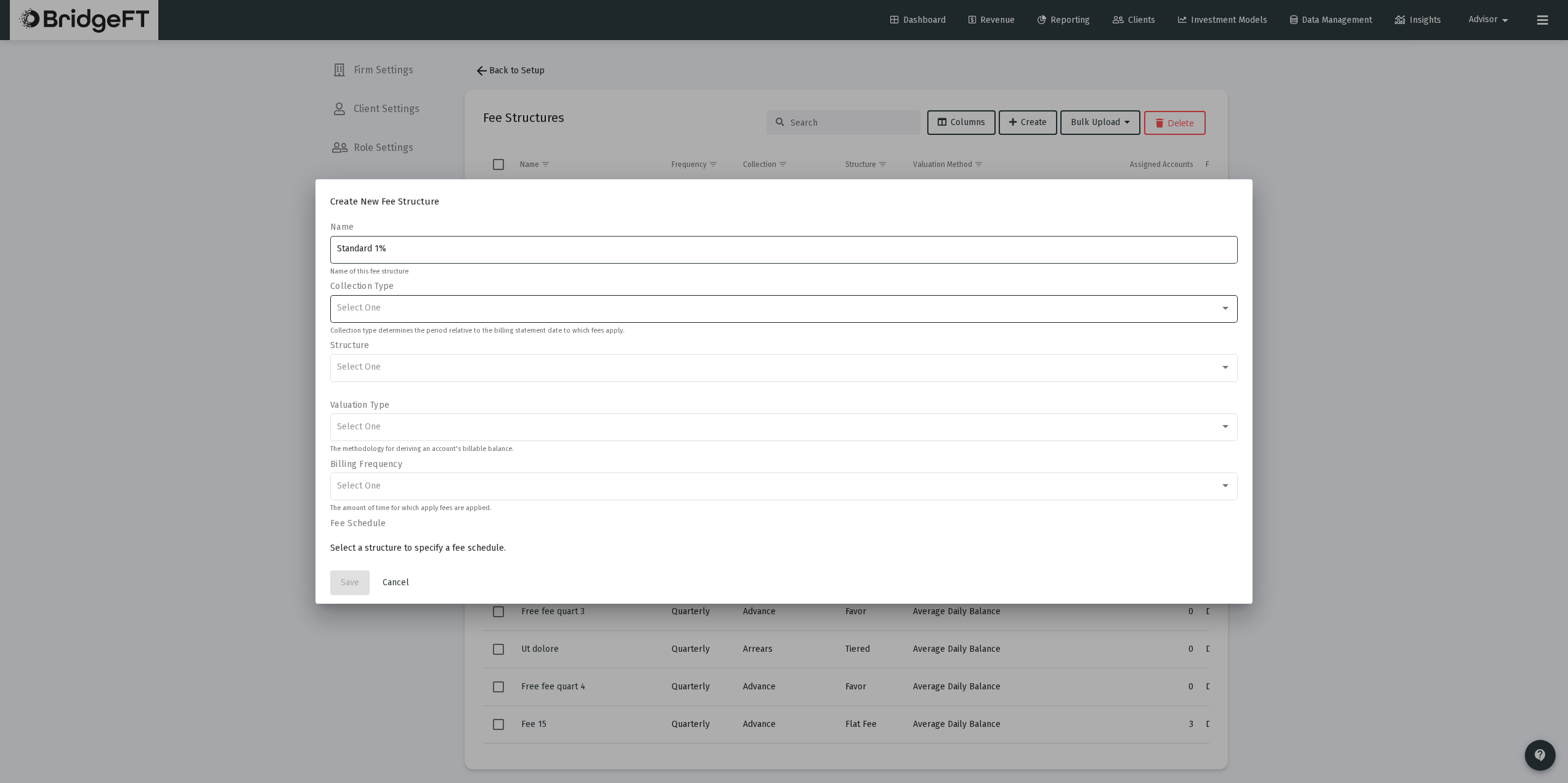
type input "Standard 1%"
click at [439, 297] on div "Select One" at bounding box center [784, 307] width 895 height 30
click at [377, 311] on span "Arrears" at bounding box center [784, 307] width 890 height 26
click at [408, 372] on div "Select One" at bounding box center [779, 366] width 884 height 10
click at [562, 280] on div at bounding box center [784, 391] width 1568 height 783
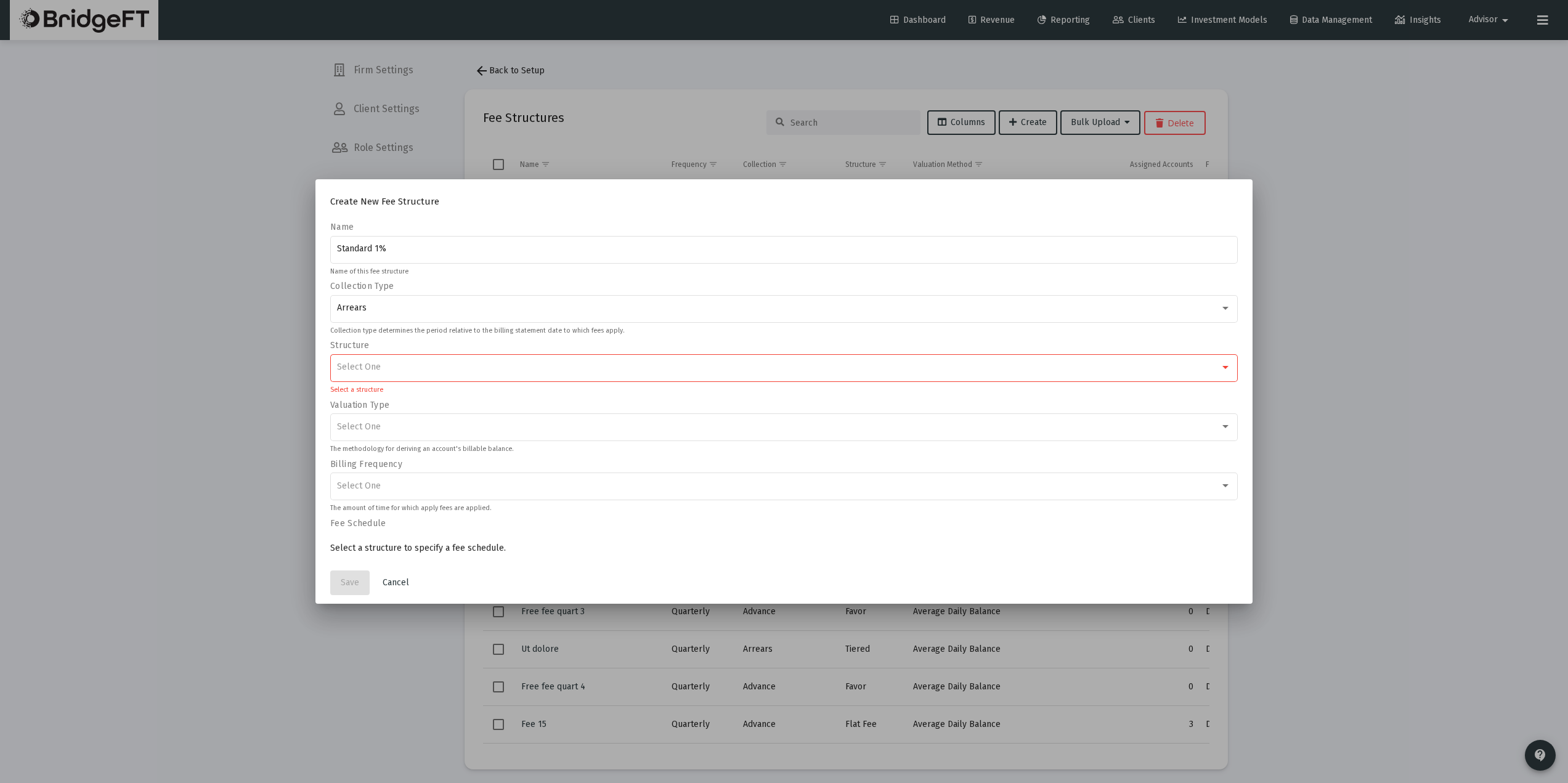
click at [435, 374] on div "Select One" at bounding box center [784, 366] width 895 height 30
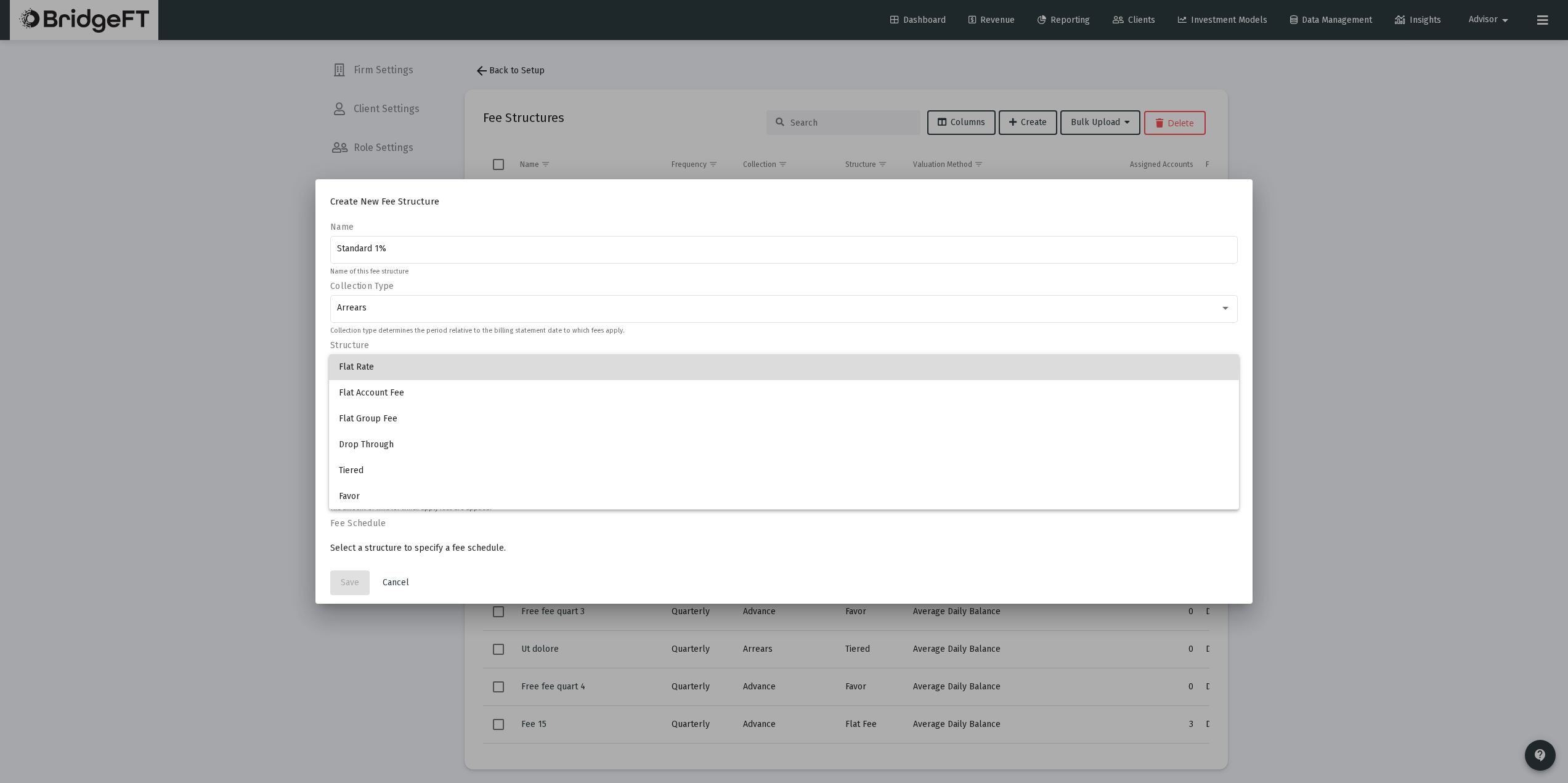
click at [382, 365] on span "Flat Rate" at bounding box center [784, 367] width 890 height 26
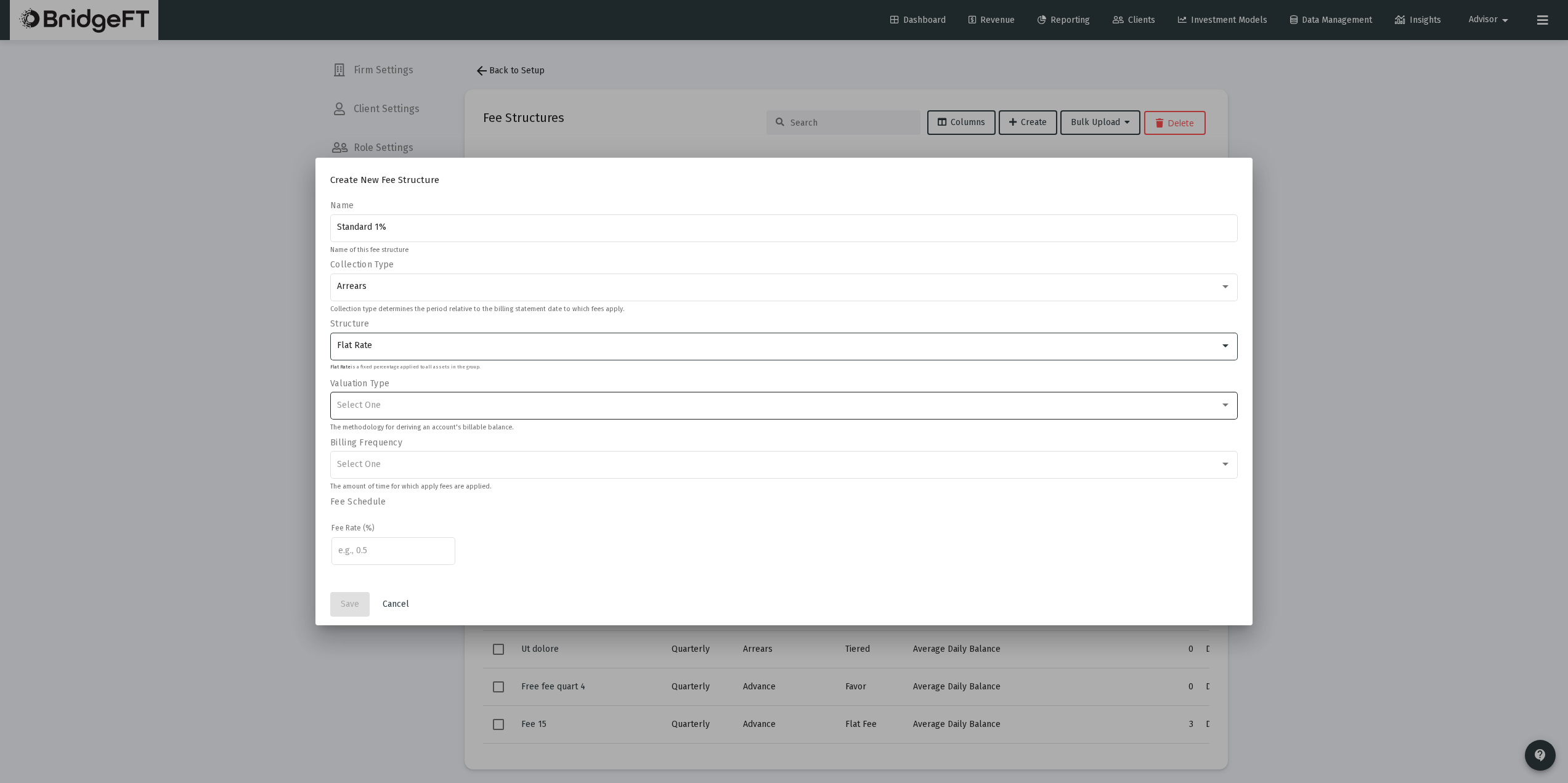
click at [408, 406] on div "Select One" at bounding box center [779, 405] width 884 height 10
click at [443, 437] on span "Average Daily Balance" at bounding box center [784, 431] width 890 height 26
click at [476, 468] on div "Select One" at bounding box center [779, 464] width 884 height 10
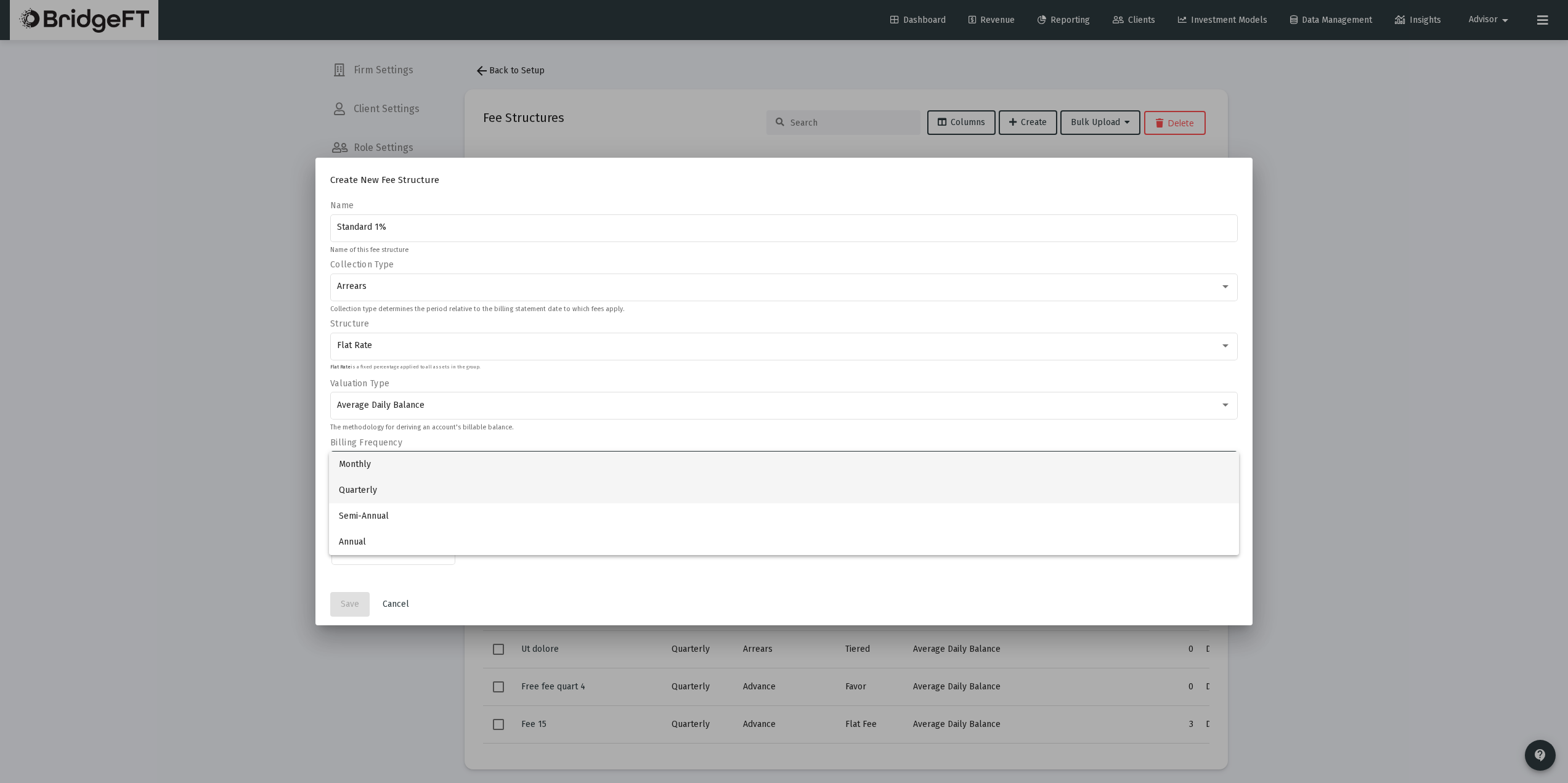
click at [416, 498] on span "Quarterly" at bounding box center [784, 489] width 890 height 26
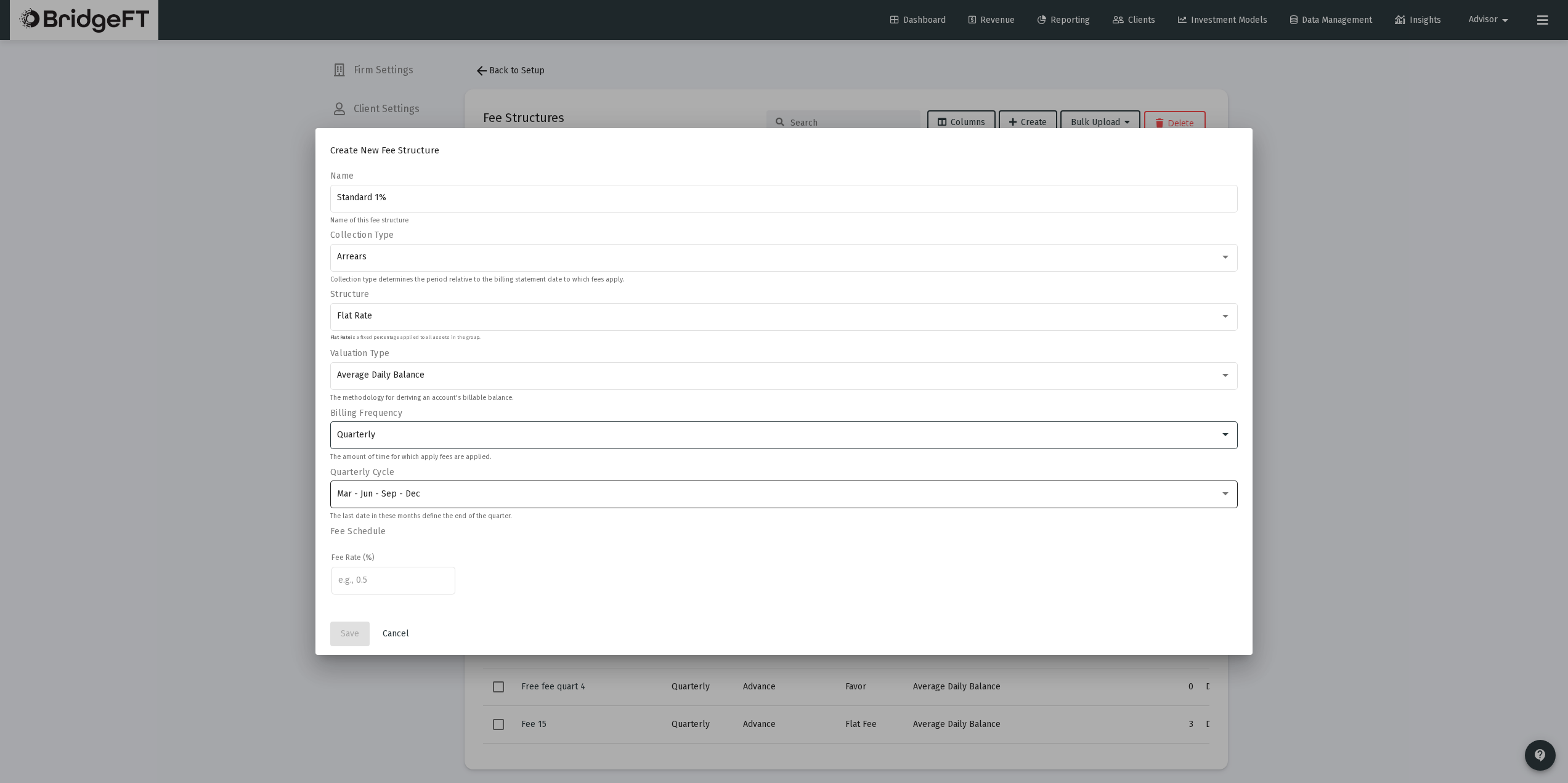
click at [415, 500] on div "Mar - Jun - Sep - Dec" at bounding box center [784, 493] width 895 height 30
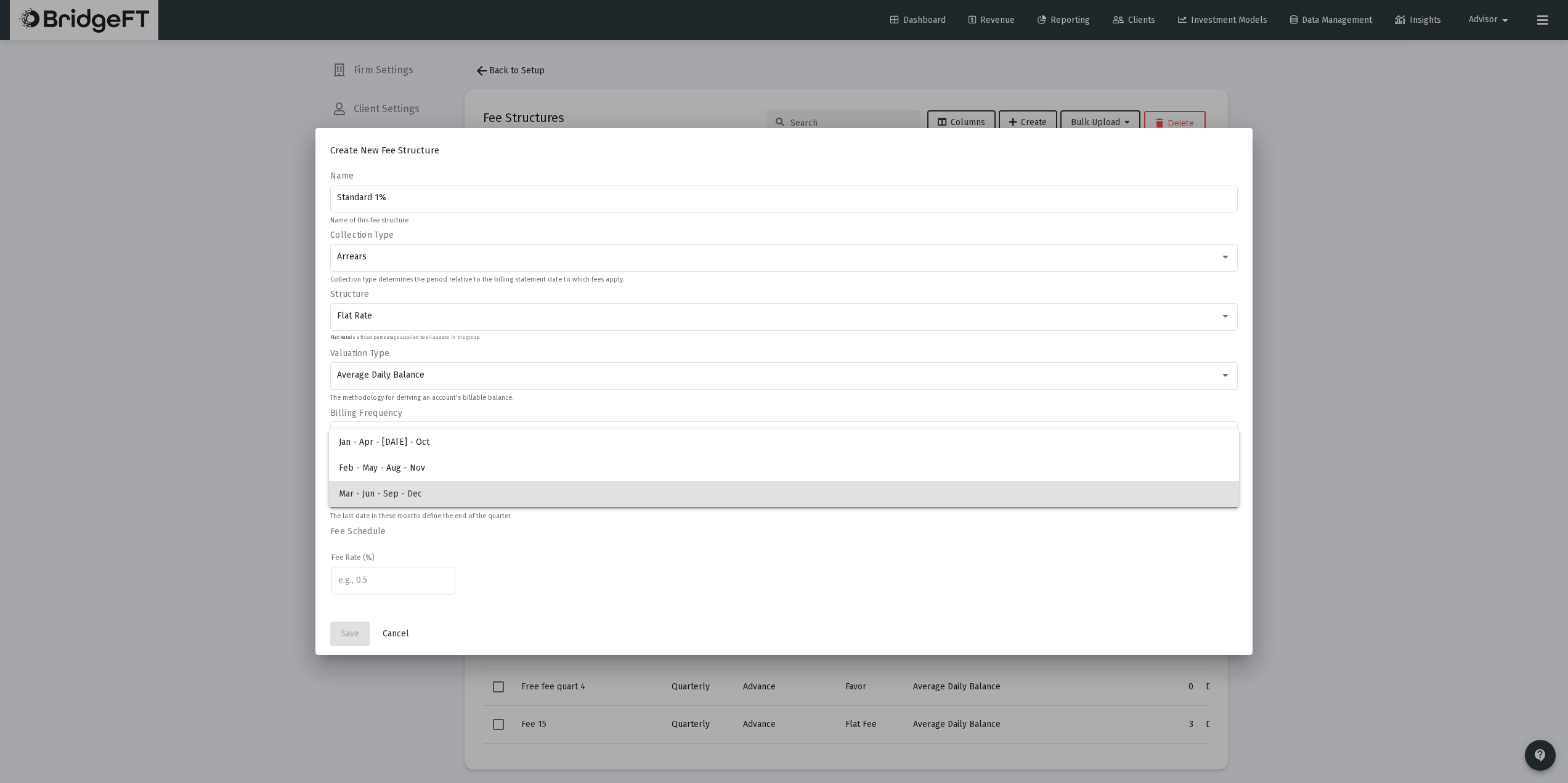
click at [404, 492] on span "Mar - Jun - Sep - Dec" at bounding box center [784, 493] width 890 height 26
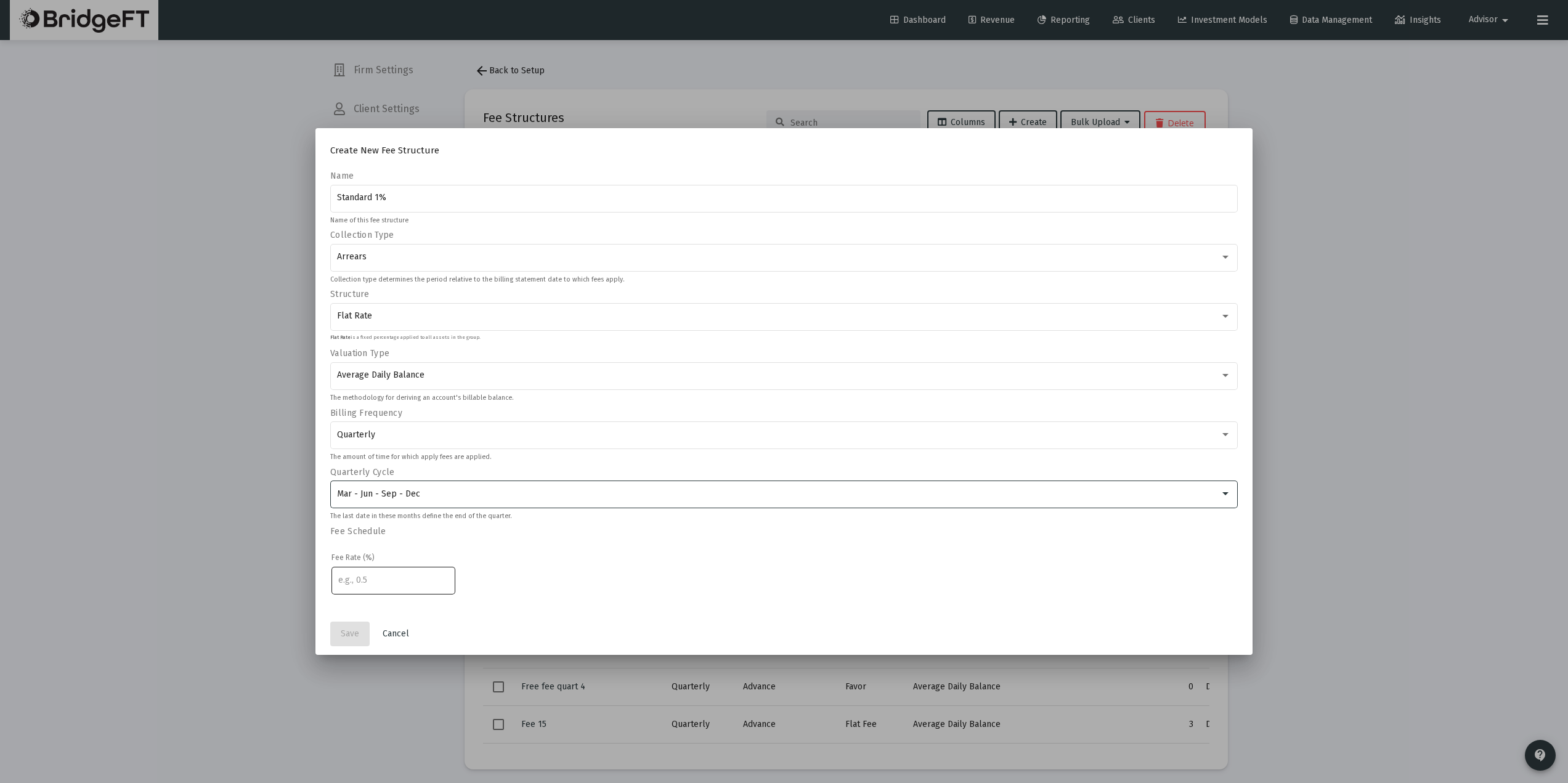
click at [401, 581] on input "number" at bounding box center [393, 580] width 111 height 10
type input "1"
click at [343, 624] on button "Save" at bounding box center [350, 634] width 40 height 25
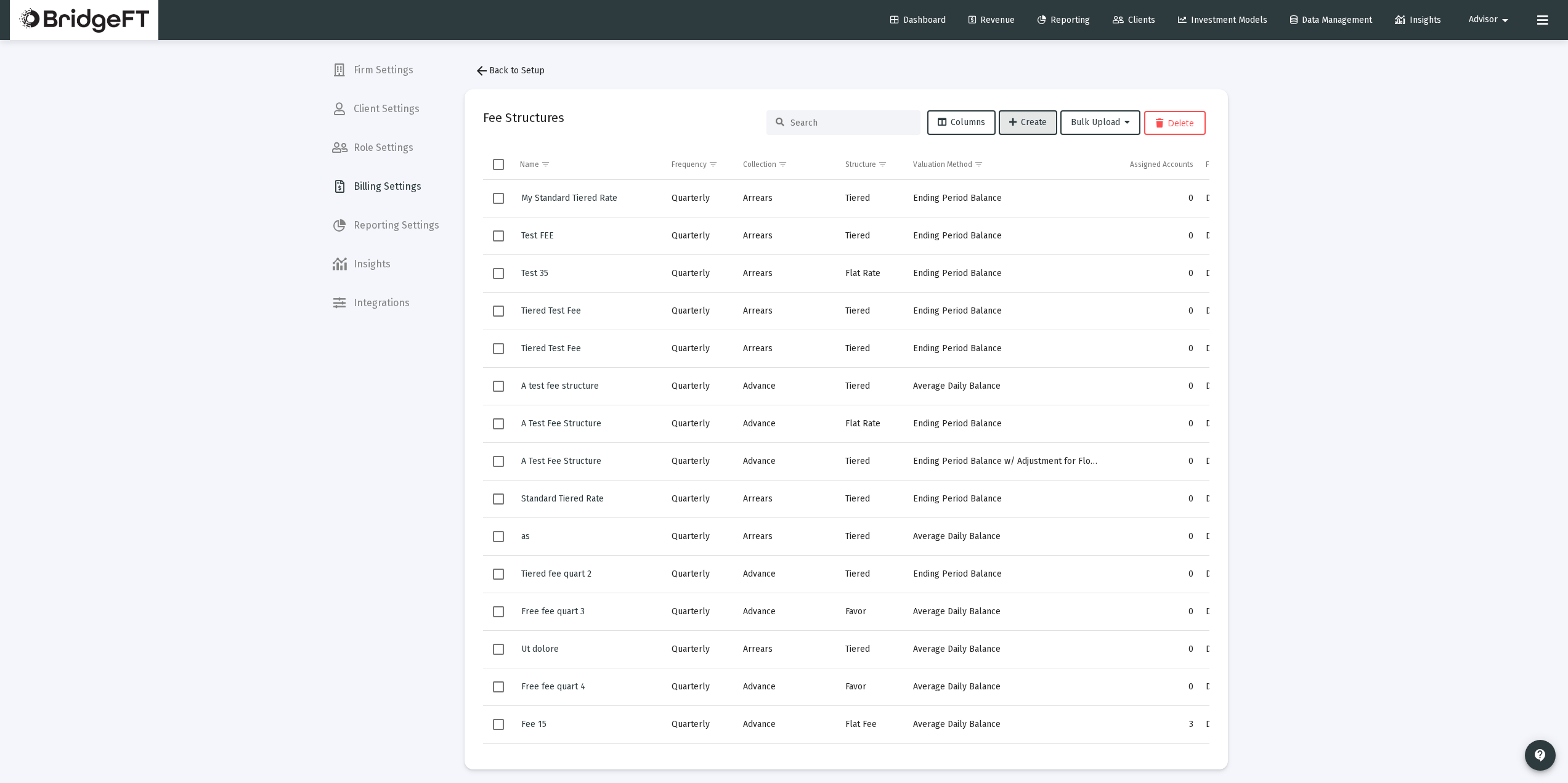
click at [1128, 21] on span "Clients" at bounding box center [1134, 20] width 43 height 10
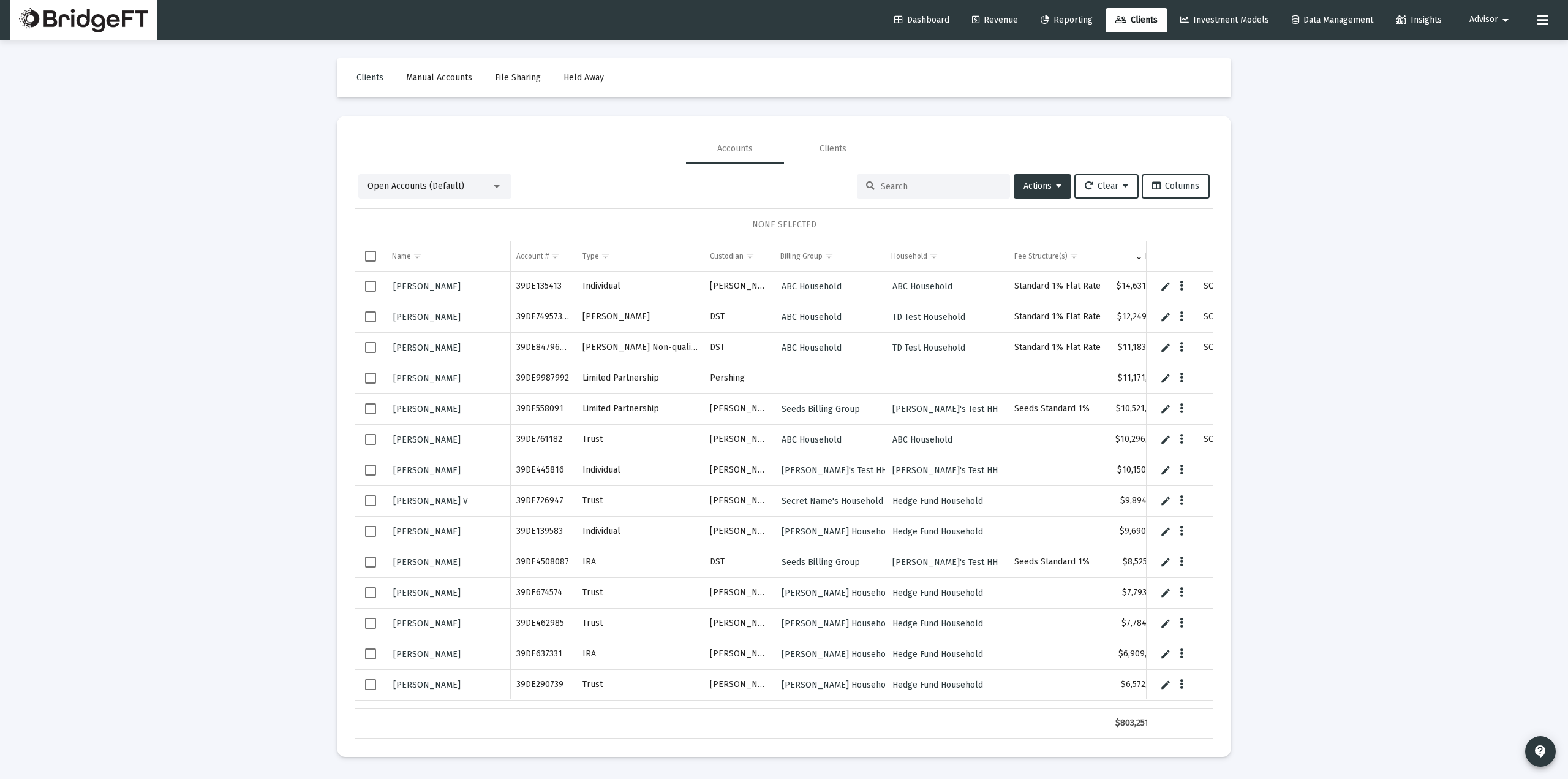
drag, startPoint x: 368, startPoint y: 288, endPoint x: 366, endPoint y: 334, distance: 46.0
click at [371, 288] on span "Select row" at bounding box center [370, 285] width 11 height 11
drag, startPoint x: 371, startPoint y: 380, endPoint x: 668, endPoint y: 289, distance: 310.6
click at [371, 380] on span "Select row" at bounding box center [370, 377] width 11 height 11
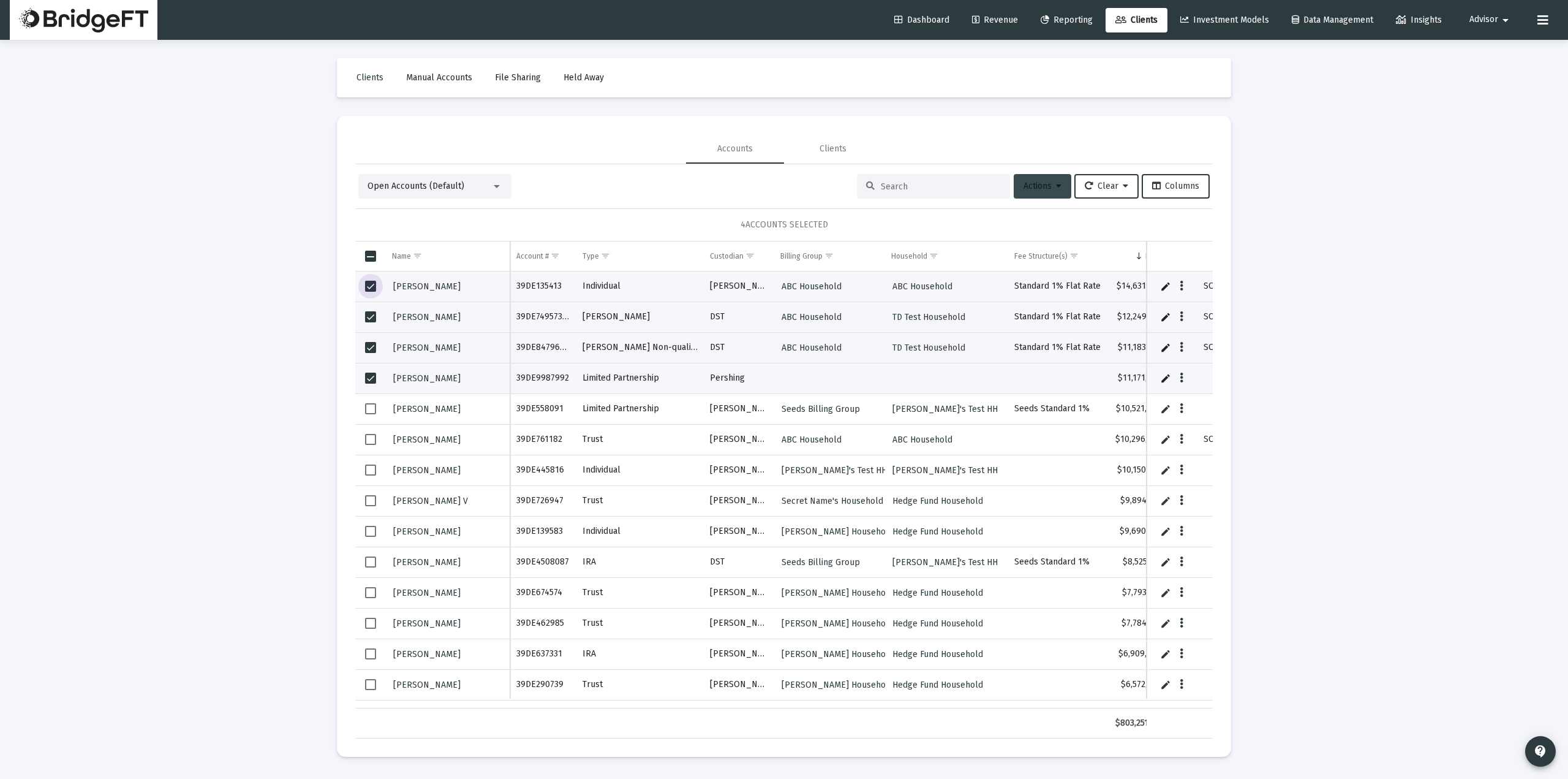
click at [1031, 194] on button "Actions" at bounding box center [1042, 186] width 58 height 25
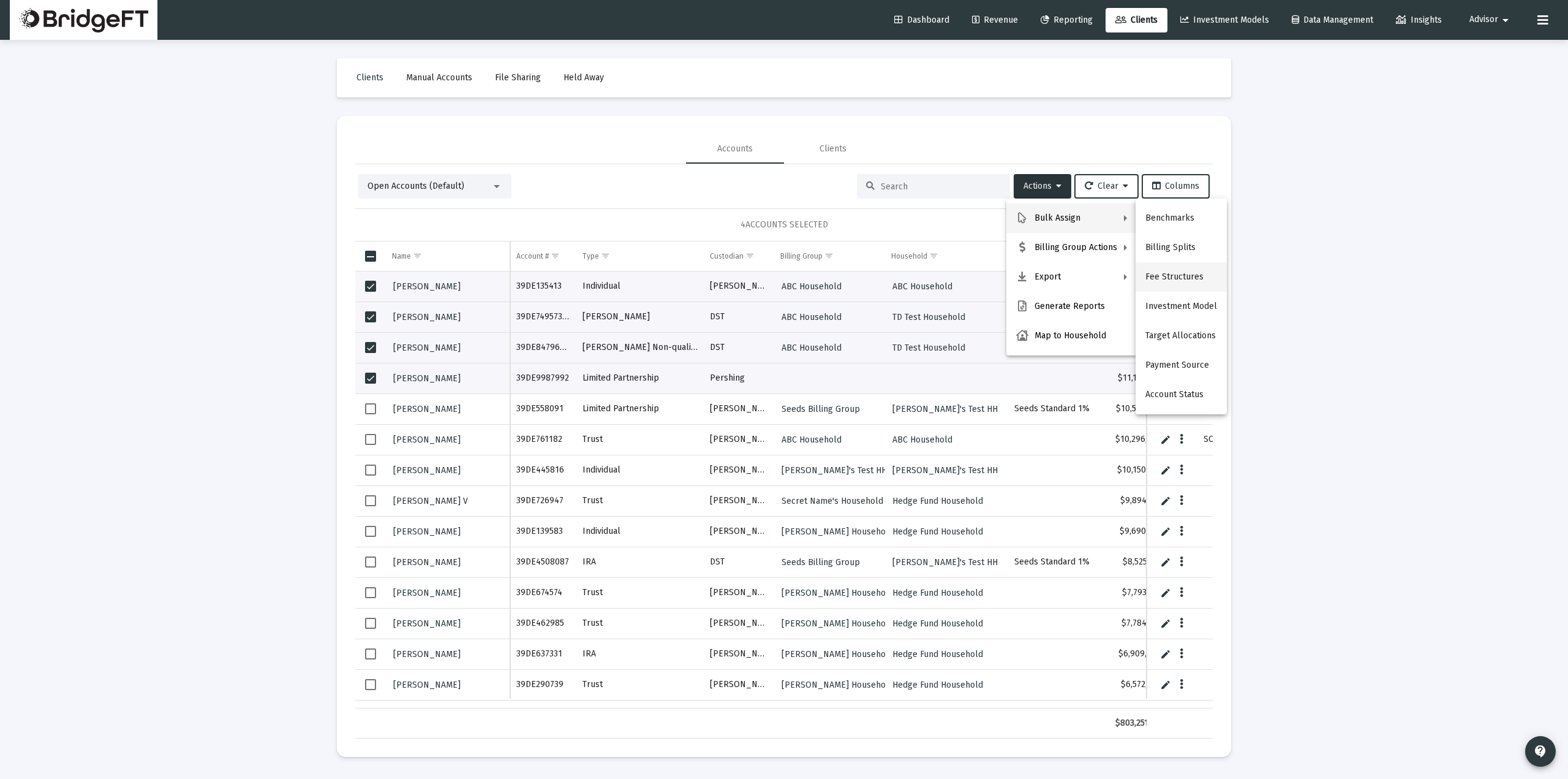
click at [1160, 288] on button "Fee Structures" at bounding box center [1181, 277] width 91 height 29
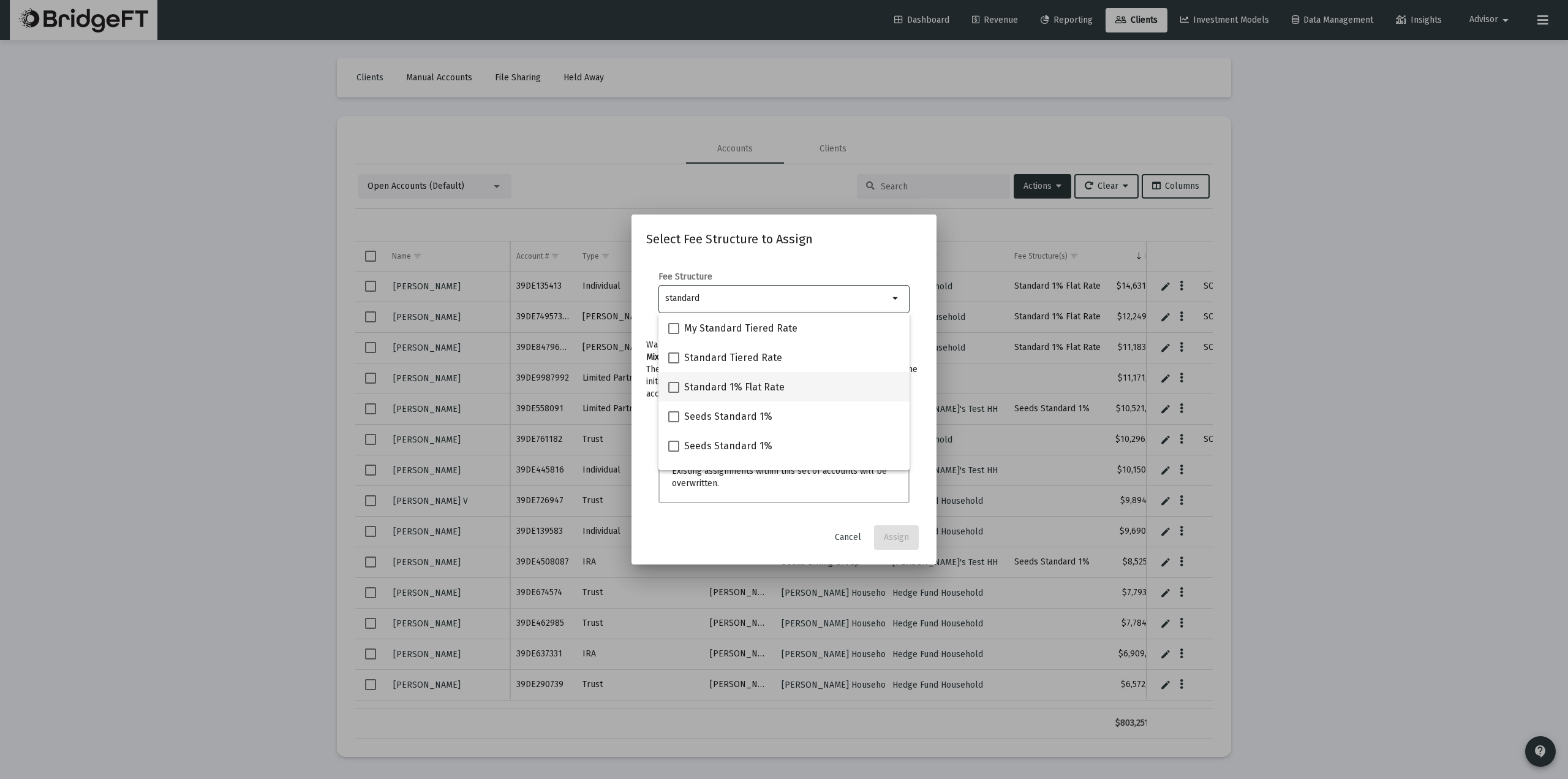
type input "standard"
drag, startPoint x: 733, startPoint y: 381, endPoint x: 714, endPoint y: 385, distance: 19.4
click at [734, 380] on span "Standard 1% Flat Rate" at bounding box center [734, 387] width 101 height 15
click at [673, 393] on input "Standard 1% Flat Rate" at bounding box center [673, 393] width 1 height 1
checkbox input "true"
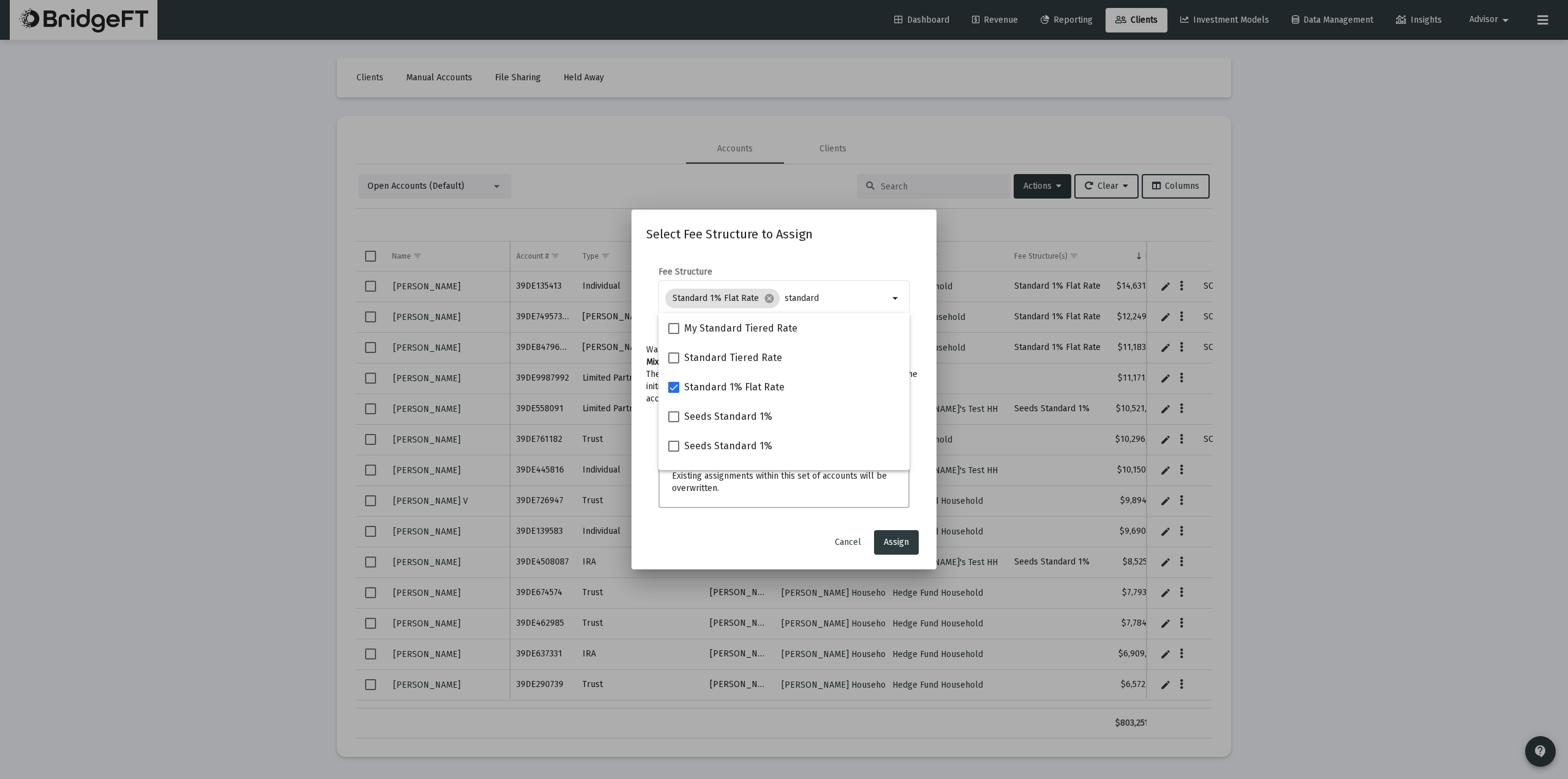
click at [838, 242] on div "Select Fee Structure to Assign Fee Structure Standard 1% Flat Rate cancel stand…" at bounding box center [784, 389] width 276 height 330
click at [910, 543] on button "Assign" at bounding box center [896, 542] width 45 height 25
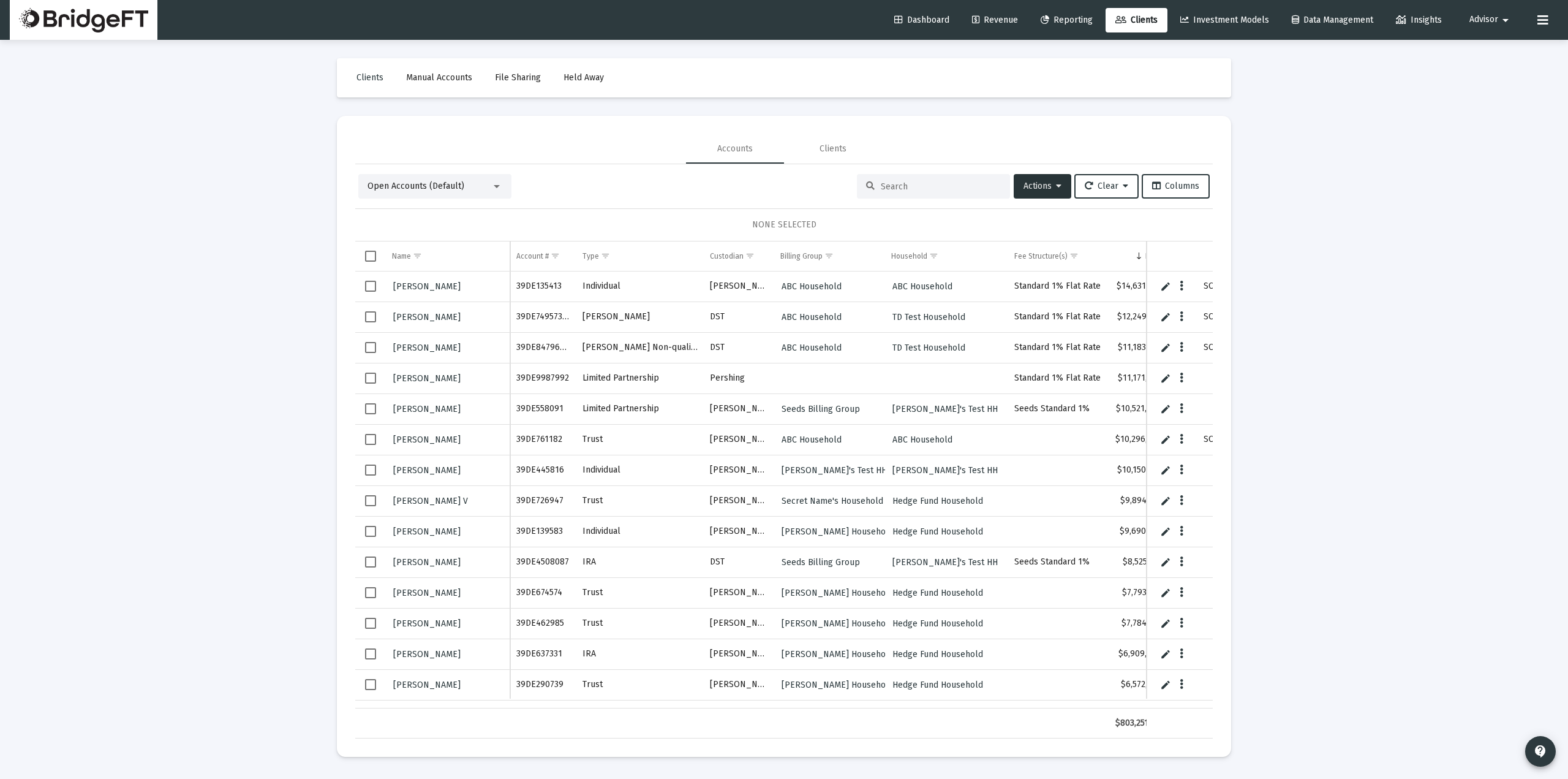
click at [371, 376] on span "Select row" at bounding box center [370, 377] width 11 height 11
click at [1056, 185] on icon at bounding box center [1059, 186] width 6 height 9
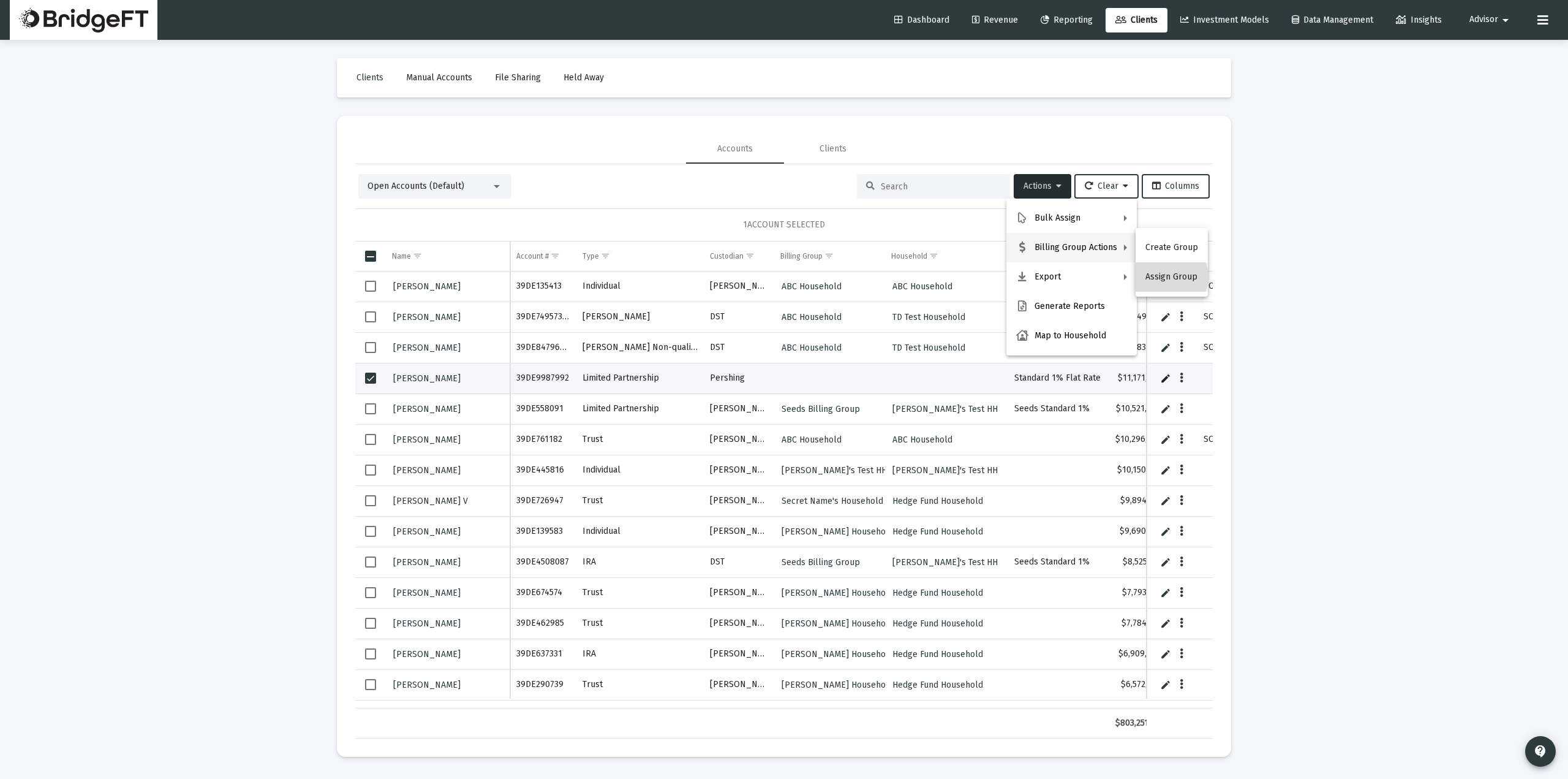
click at [1170, 277] on button "Assign Group" at bounding box center [1171, 277] width 72 height 29
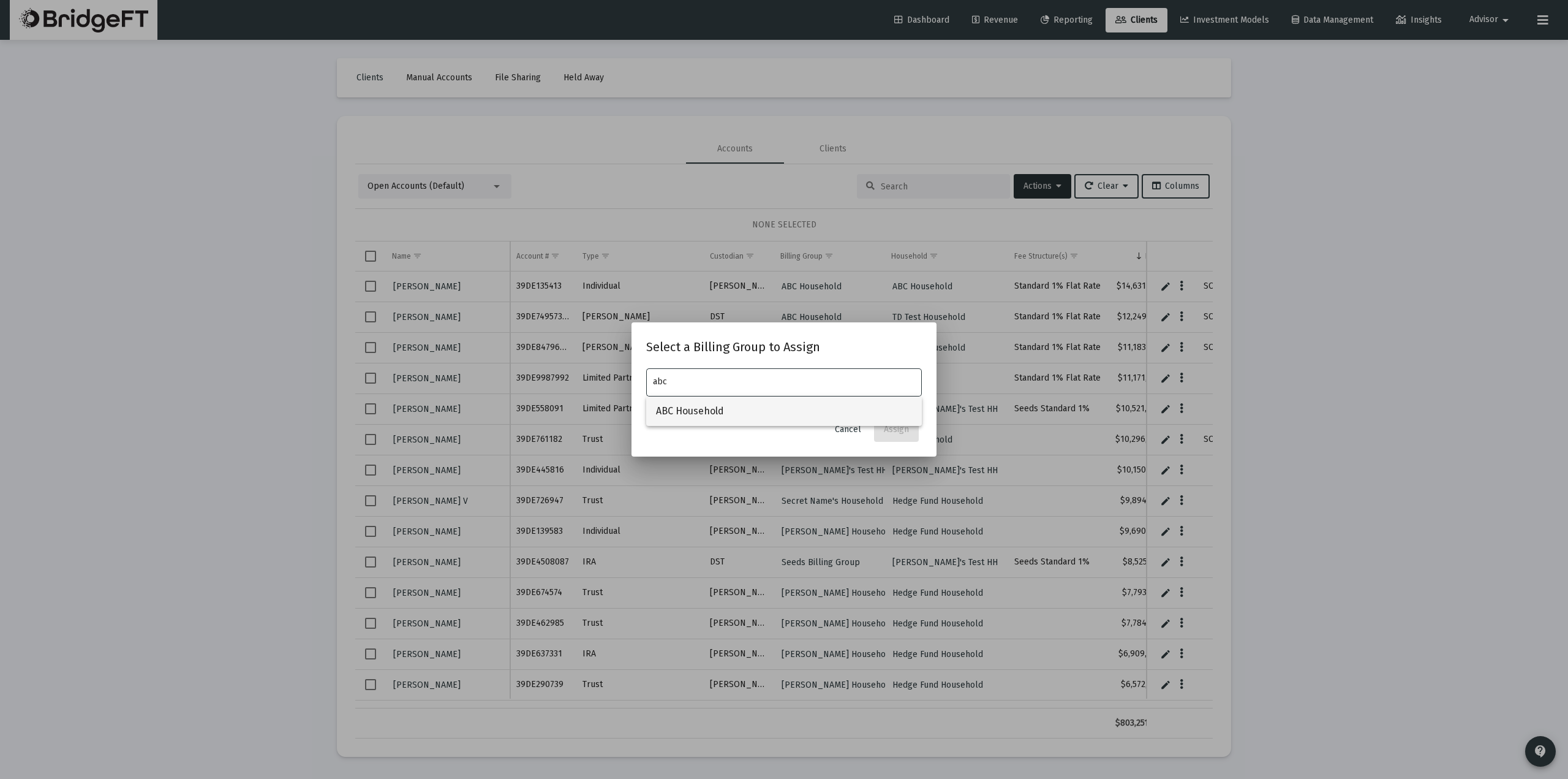
click at [698, 400] on span "ABC Household" at bounding box center [784, 411] width 256 height 29
type input "ABC Household"
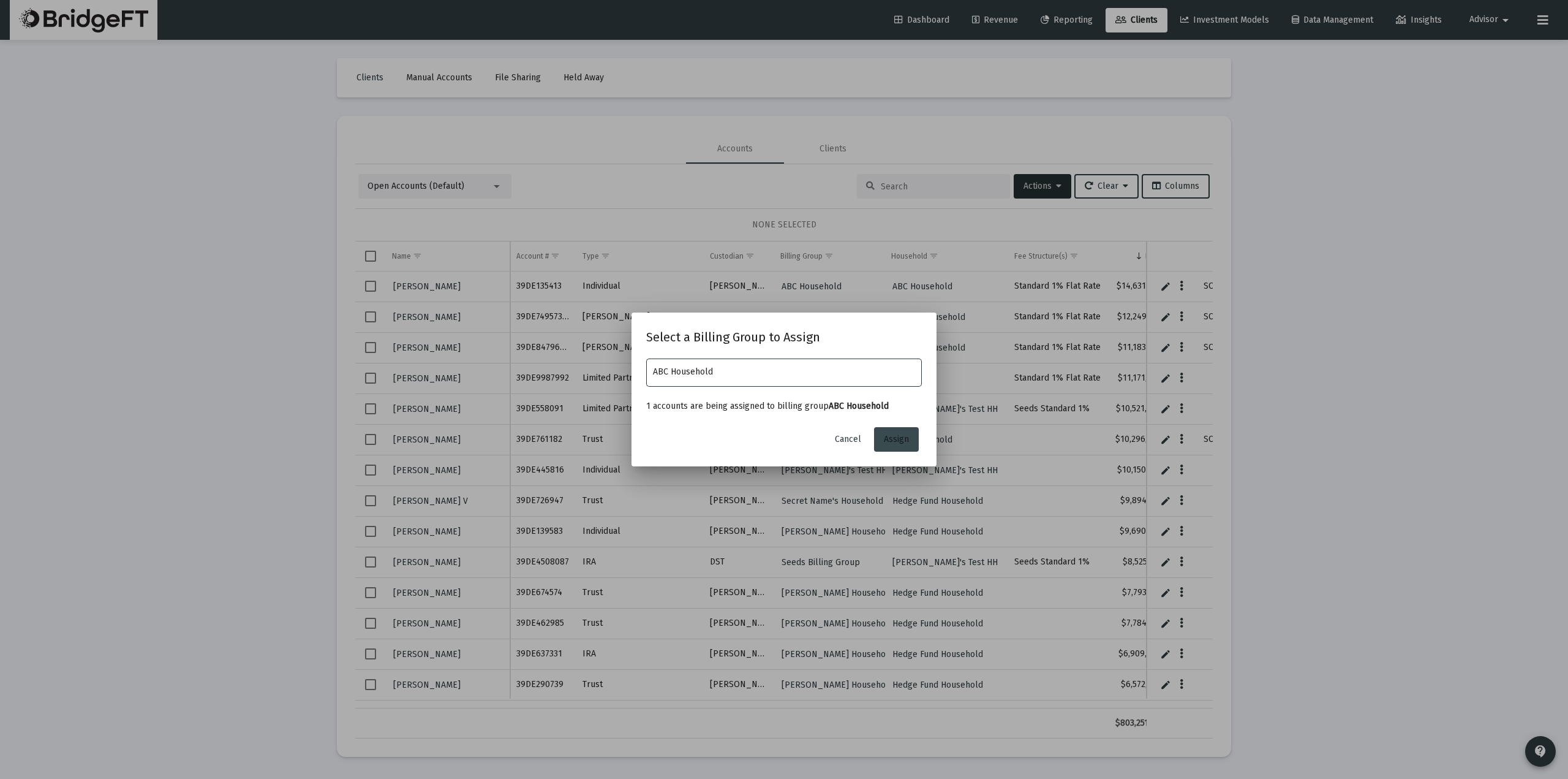
click at [894, 436] on span "Assign" at bounding box center [896, 439] width 25 height 10
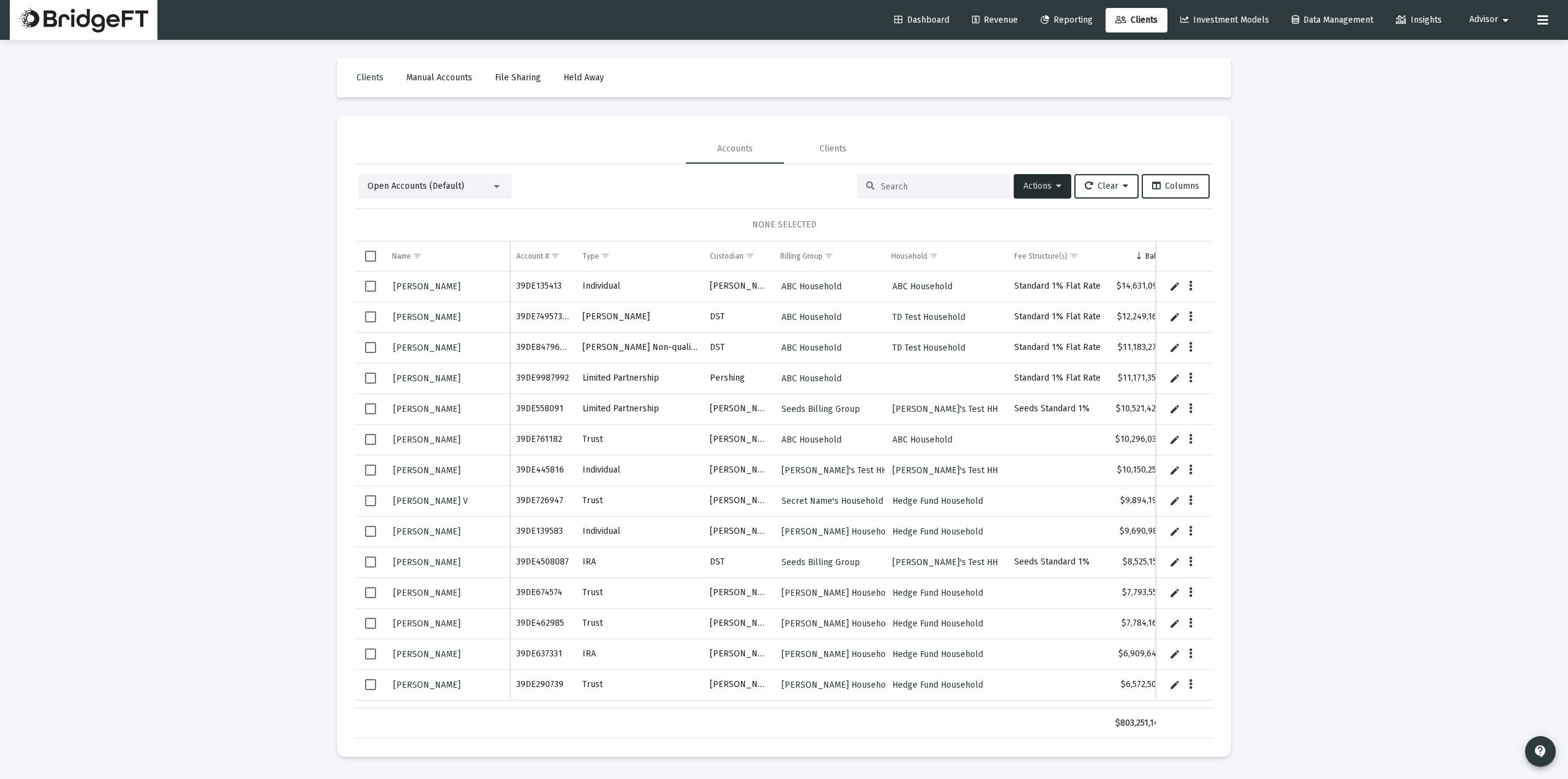
click at [1499, 21] on mat-icon "arrow_drop_down" at bounding box center [1505, 20] width 15 height 25
click at [1491, 52] on span "Settings" at bounding box center [1499, 52] width 36 height 29
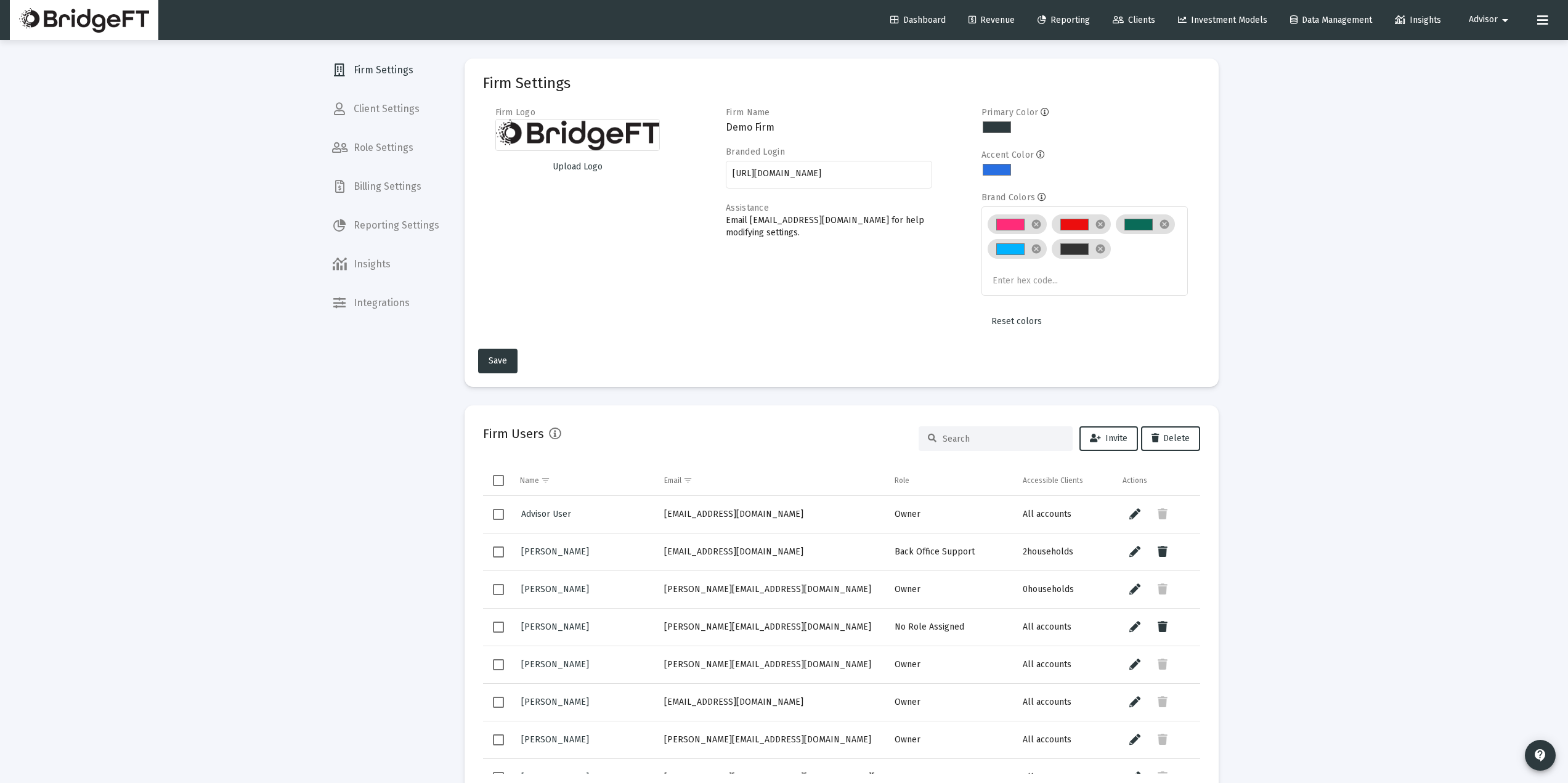
click at [405, 189] on span "Billing Settings" at bounding box center [385, 186] width 127 height 29
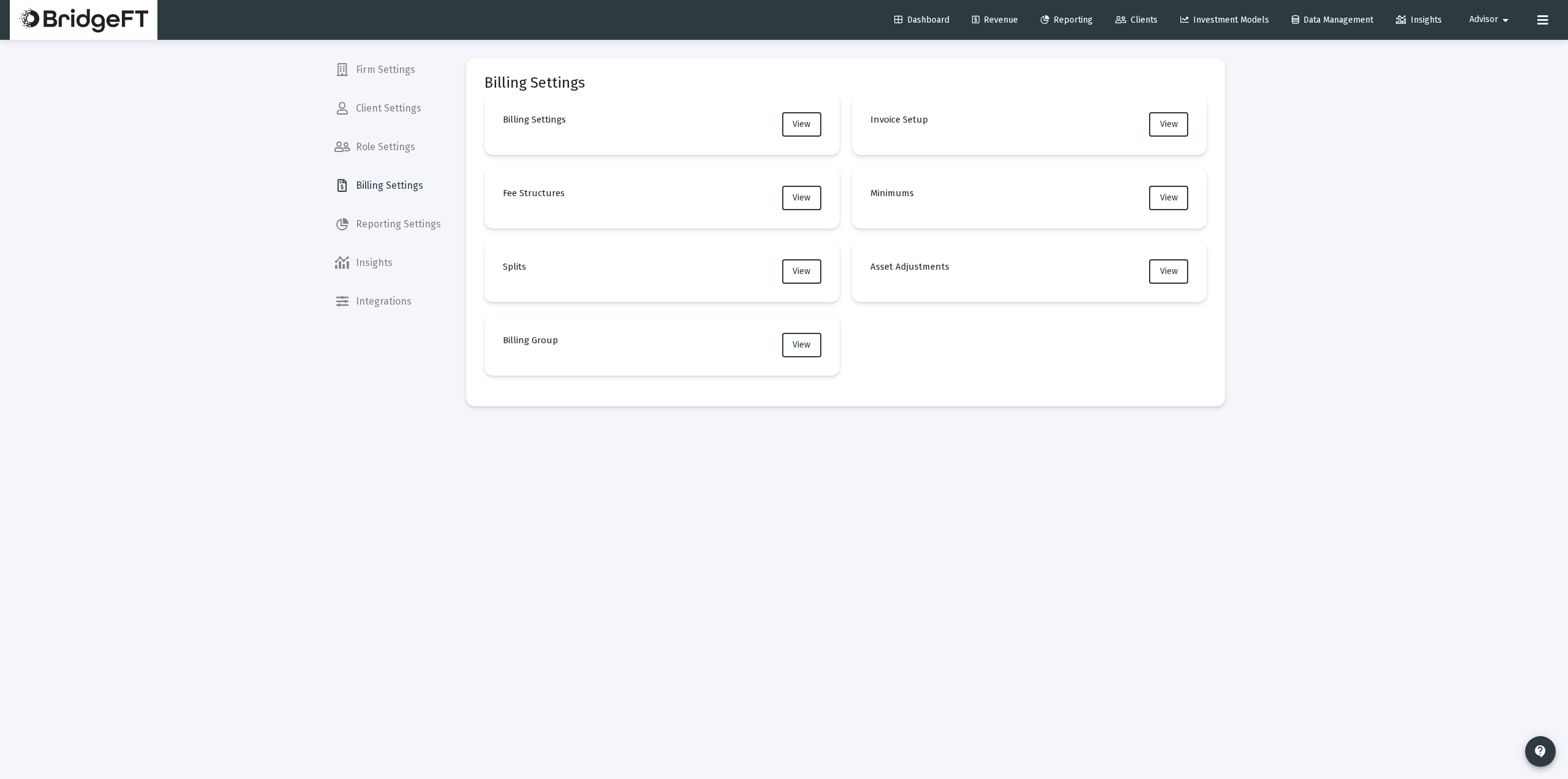
drag, startPoint x: 596, startPoint y: 201, endPoint x: 569, endPoint y: 201, distance: 27.0
click at [569, 201] on mat-card "Fee Structures View" at bounding box center [662, 198] width 355 height 61
drag, startPoint x: 574, startPoint y: 337, endPoint x: 556, endPoint y: 342, distance: 18.7
click at [556, 342] on mat-card "Billing Group View" at bounding box center [662, 345] width 355 height 61
click at [586, 336] on mat-card "Billing Group View" at bounding box center [662, 345] width 355 height 61
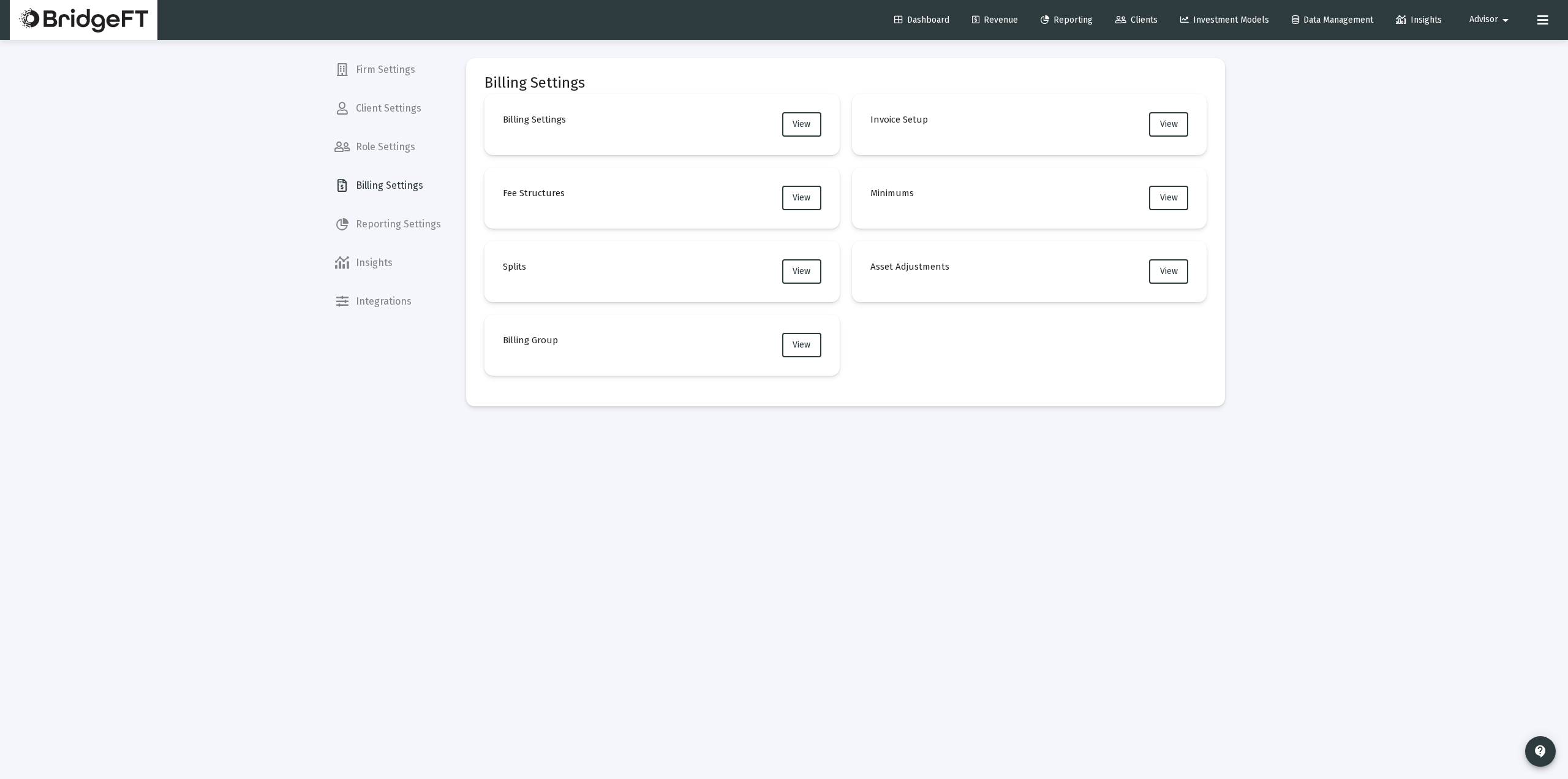
drag, startPoint x: 878, startPoint y: 118, endPoint x: 948, endPoint y: 115, distance: 70.1
click at [948, 115] on mat-card "Invoice Setup View" at bounding box center [1029, 124] width 355 height 61
click at [919, 120] on h4 "Invoice Setup" at bounding box center [899, 120] width 58 height 15
click at [919, 120] on h4 "Invoice Setup" at bounding box center [899, 120] width 58 height 15
click at [966, 112] on mat-card "Invoice Setup View" at bounding box center [1029, 124] width 355 height 61
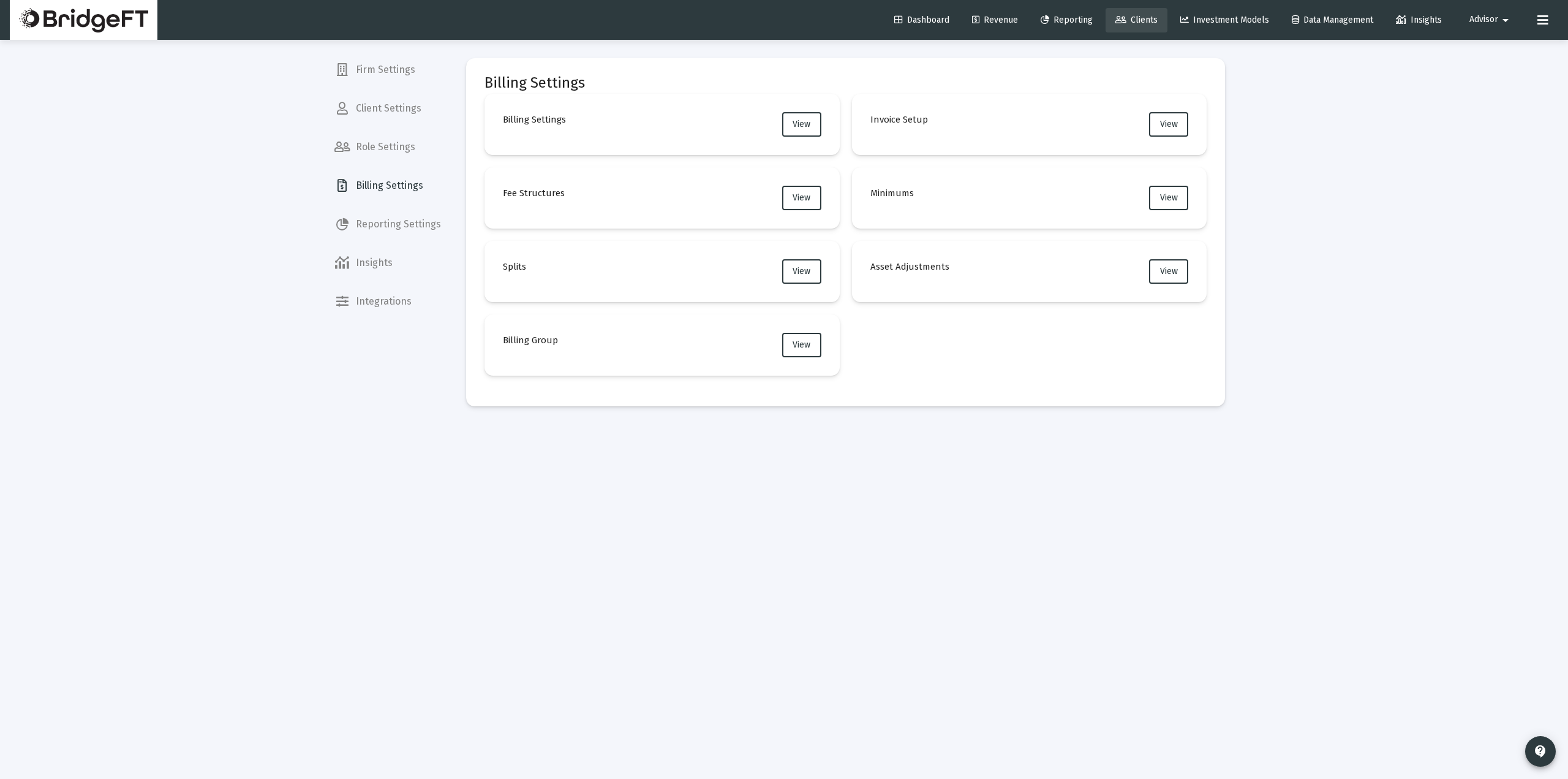
click at [1137, 19] on span "Clients" at bounding box center [1136, 20] width 42 height 10
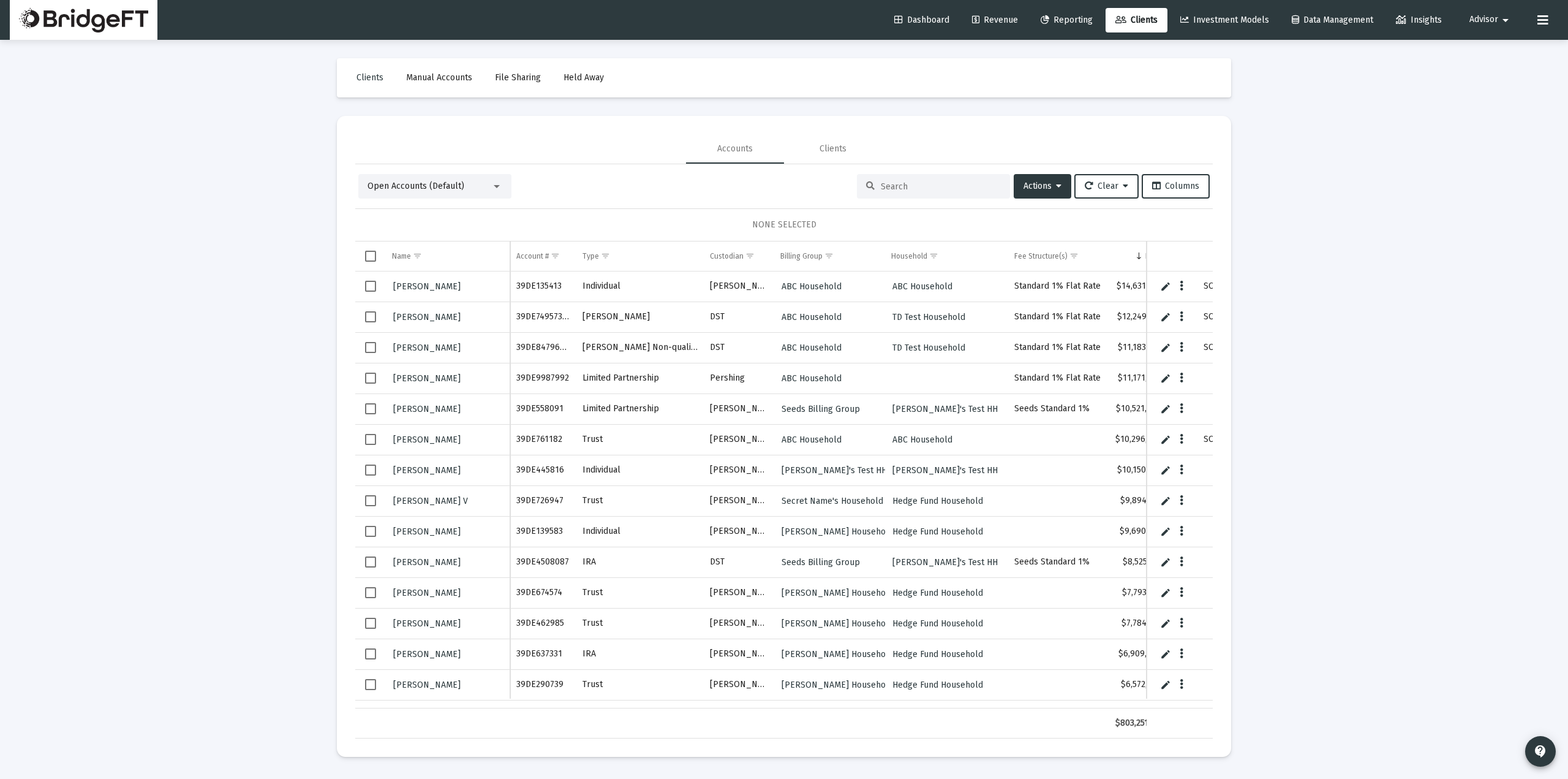
click at [1000, 21] on span "Revenue" at bounding box center [995, 20] width 46 height 10
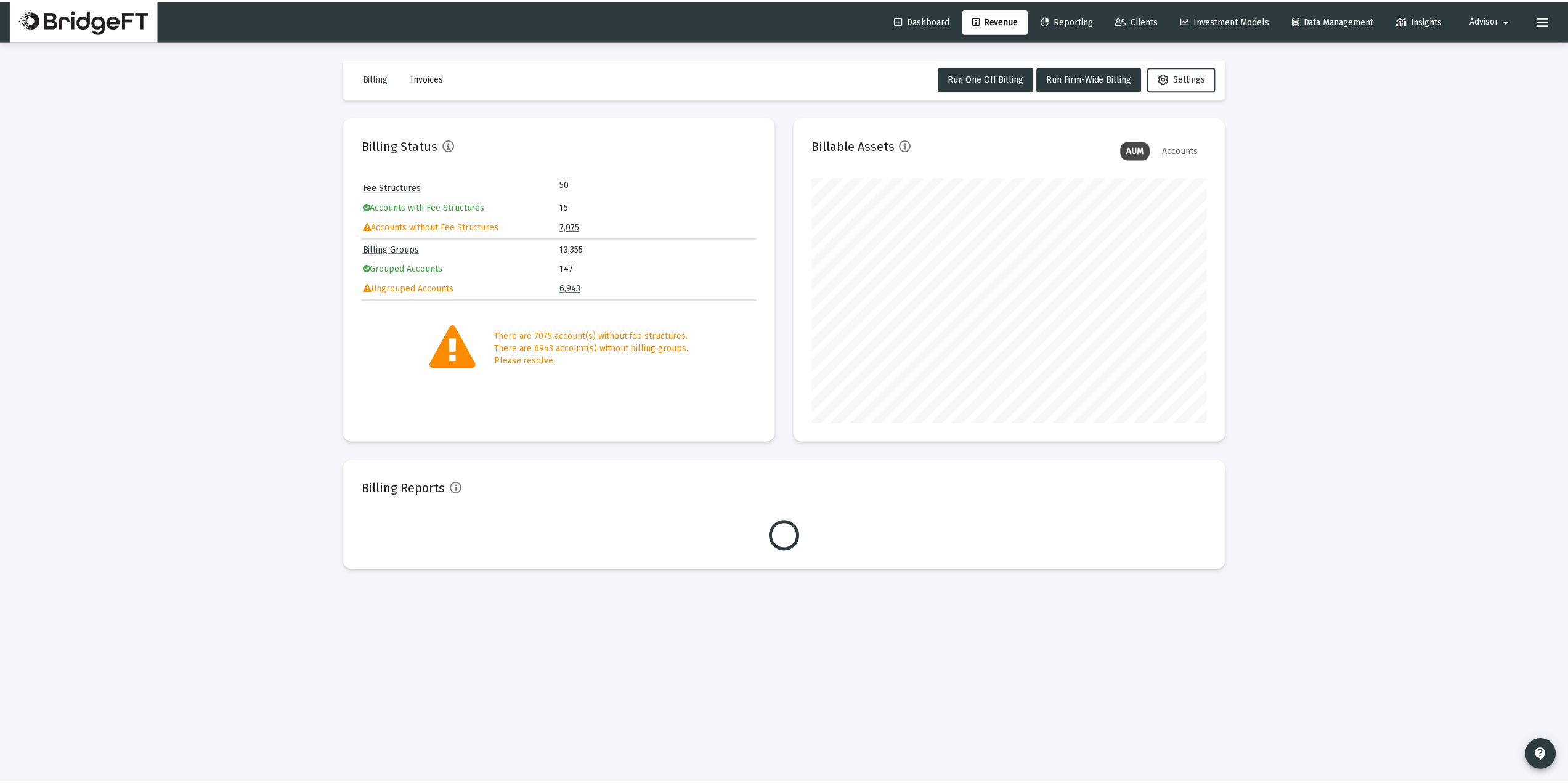
scroll to position [247, 397]
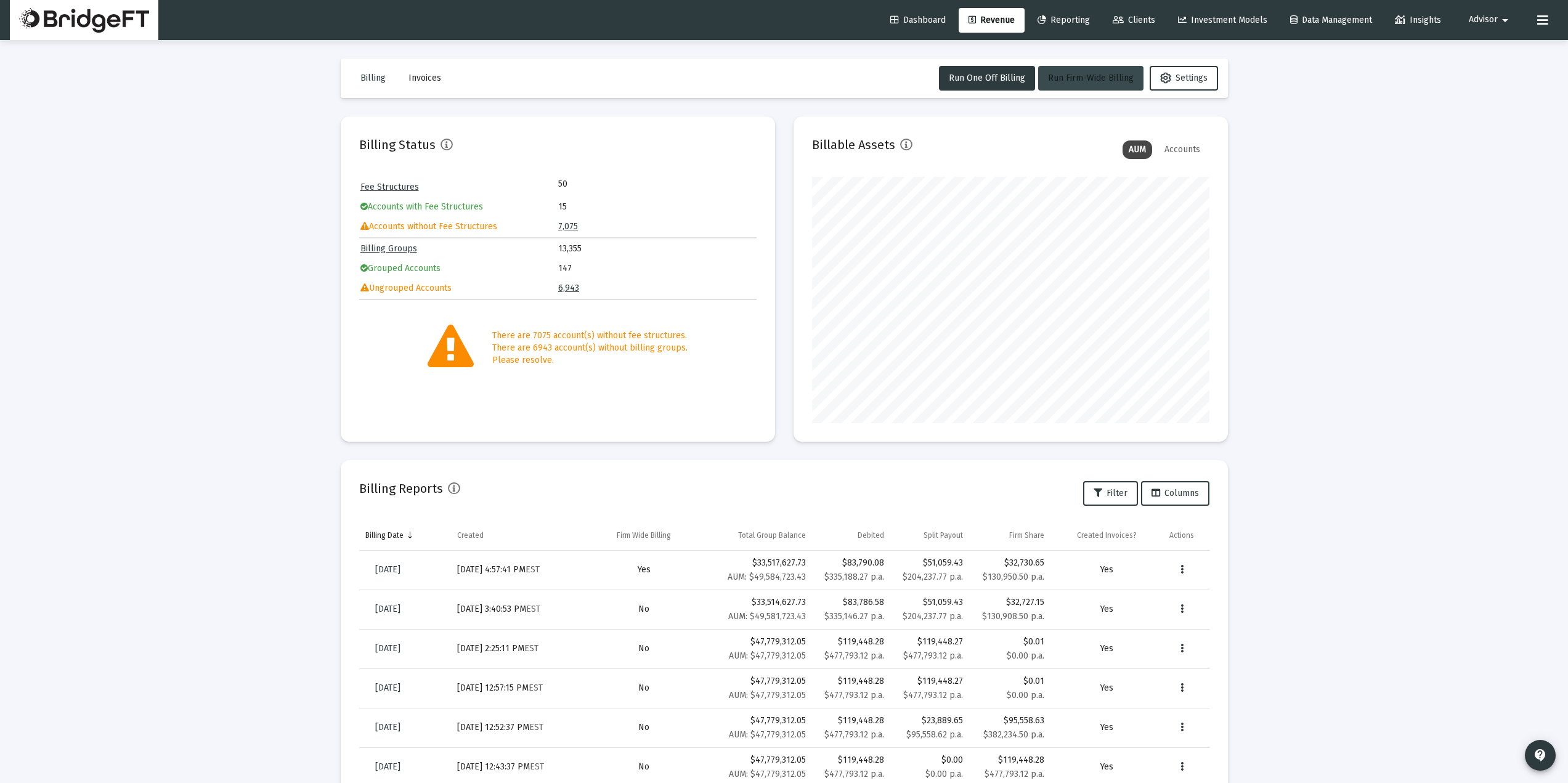
click at [1070, 84] on button "Run Firm-Wide Billing" at bounding box center [1091, 79] width 106 height 25
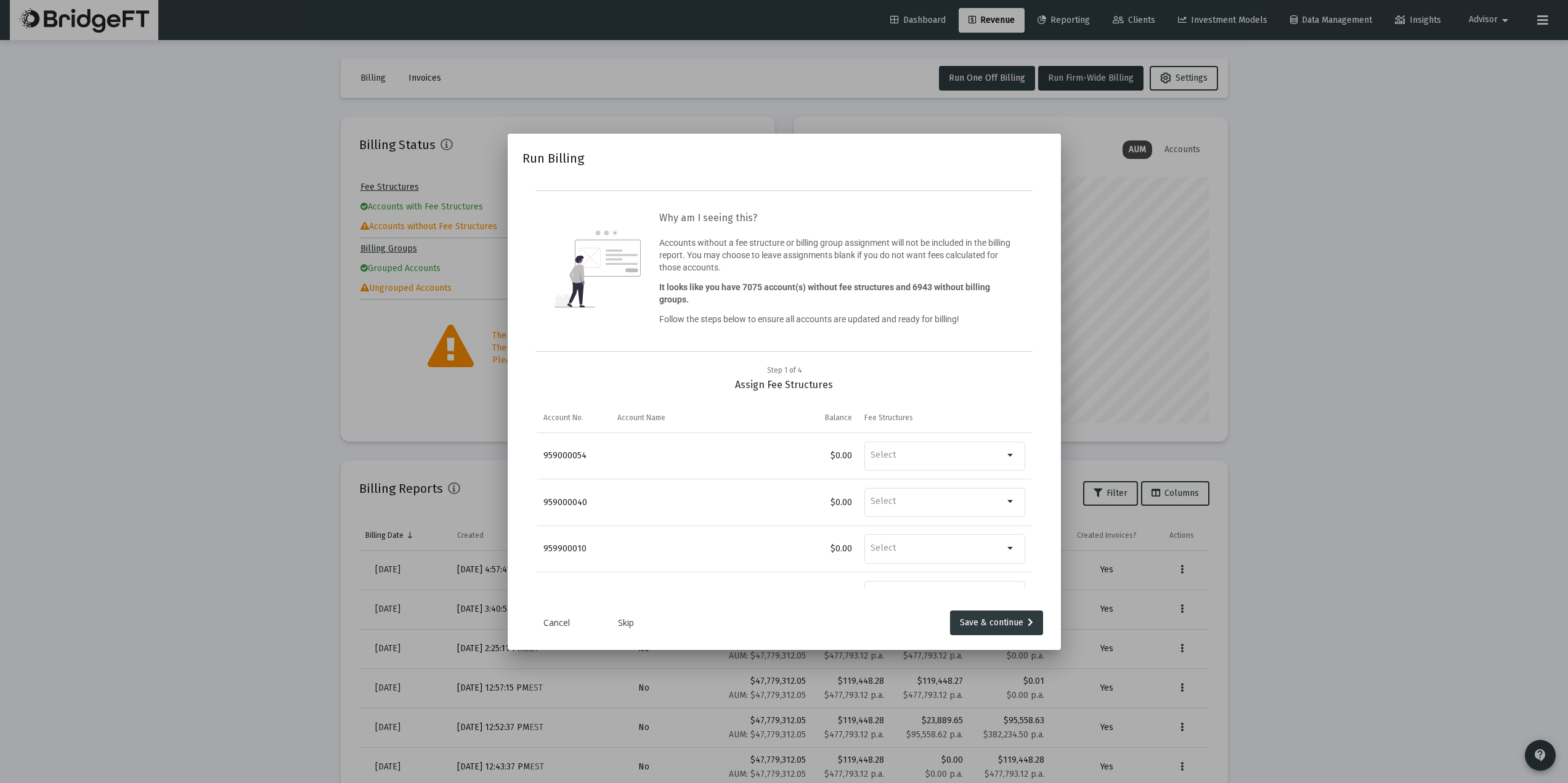
click at [628, 622] on link "Skip" at bounding box center [626, 622] width 62 height 12
click at [1005, 454] on mat-icon "arrow_drop_down" at bounding box center [1011, 455] width 15 height 15
click at [624, 626] on link "Skip" at bounding box center [626, 622] width 62 height 12
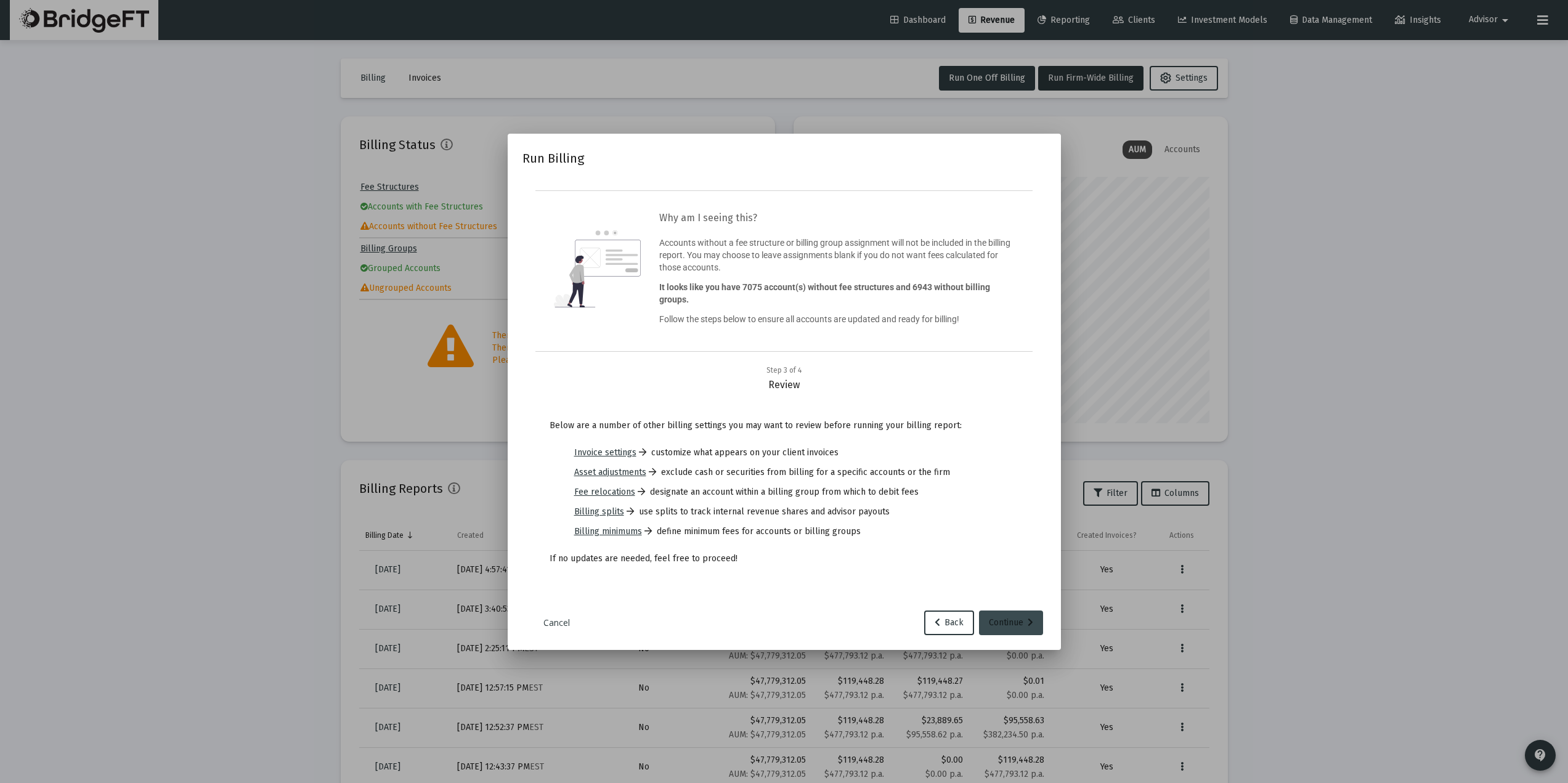
click at [1019, 624] on div "Continue" at bounding box center [1011, 623] width 44 height 25
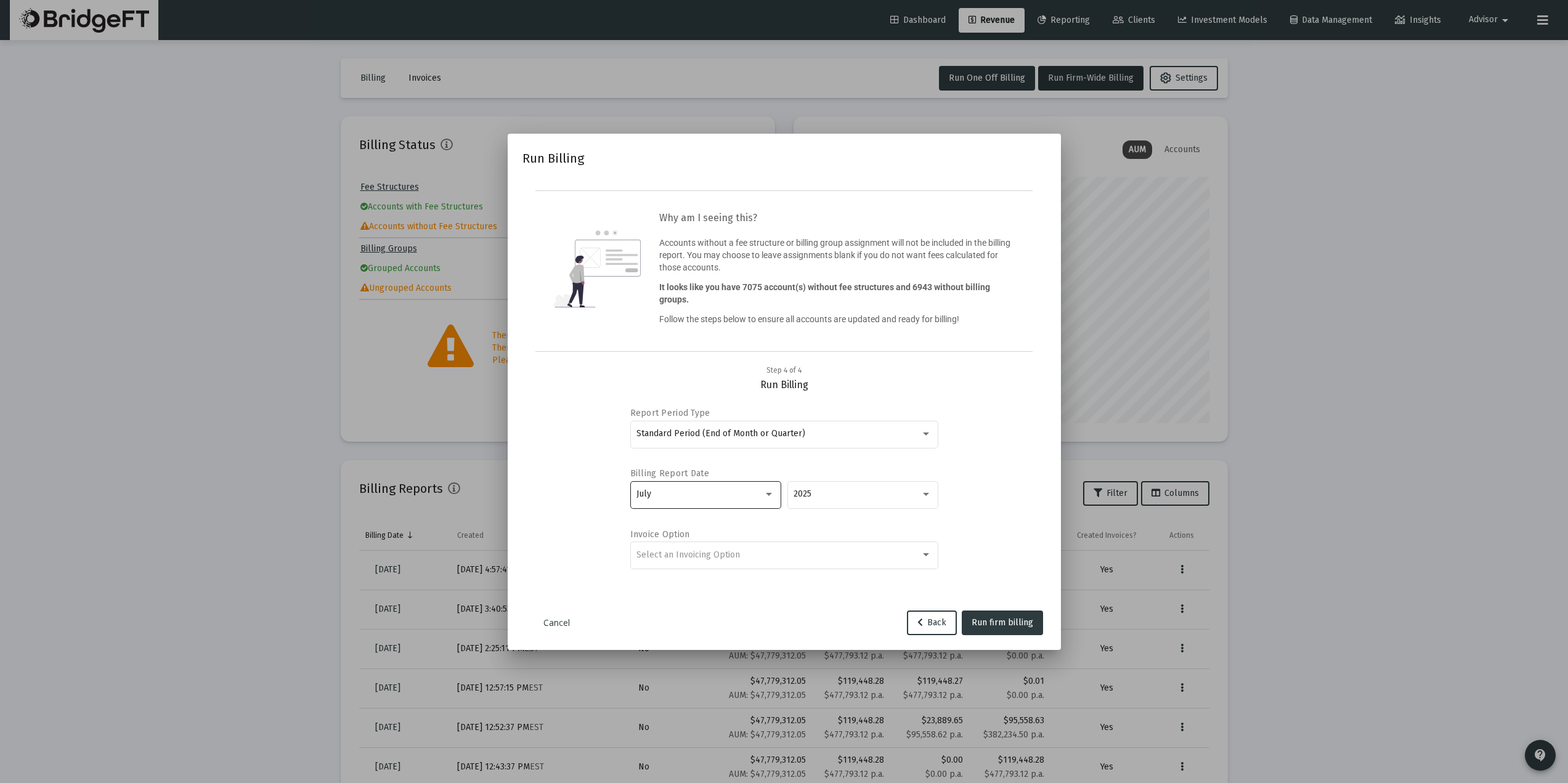
click at [755, 498] on div "July" at bounding box center [700, 493] width 127 height 10
click at [681, 490] on span "March" at bounding box center [705, 479] width 138 height 26
click at [809, 556] on div "Select an Invoicing Option" at bounding box center [778, 554] width 284 height 10
click at [719, 580] on span "Create Invoice by Billing Group" at bounding box center [784, 580] width 295 height 26
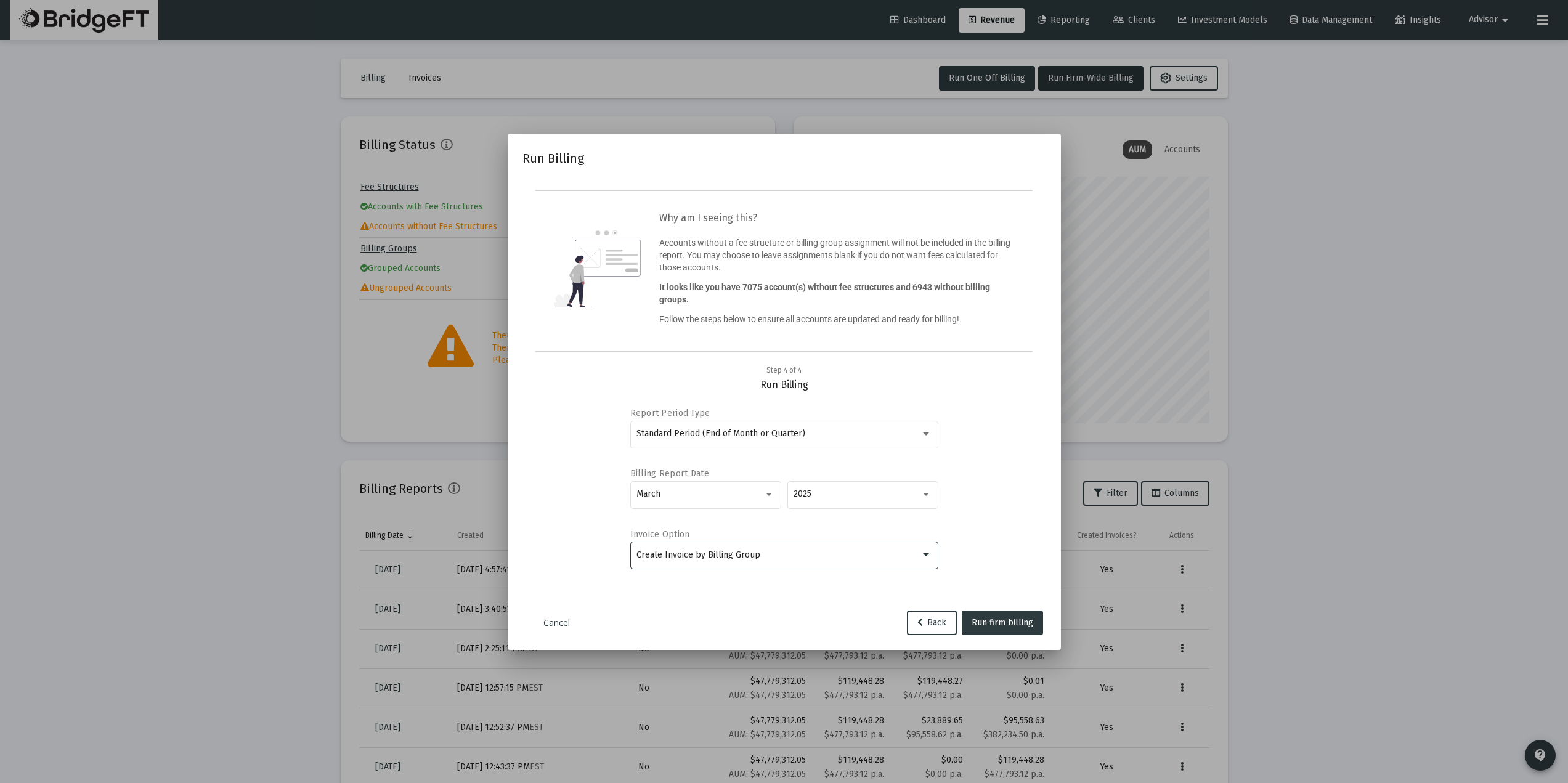
click at [562, 621] on link "Cancel" at bounding box center [557, 622] width 62 height 12
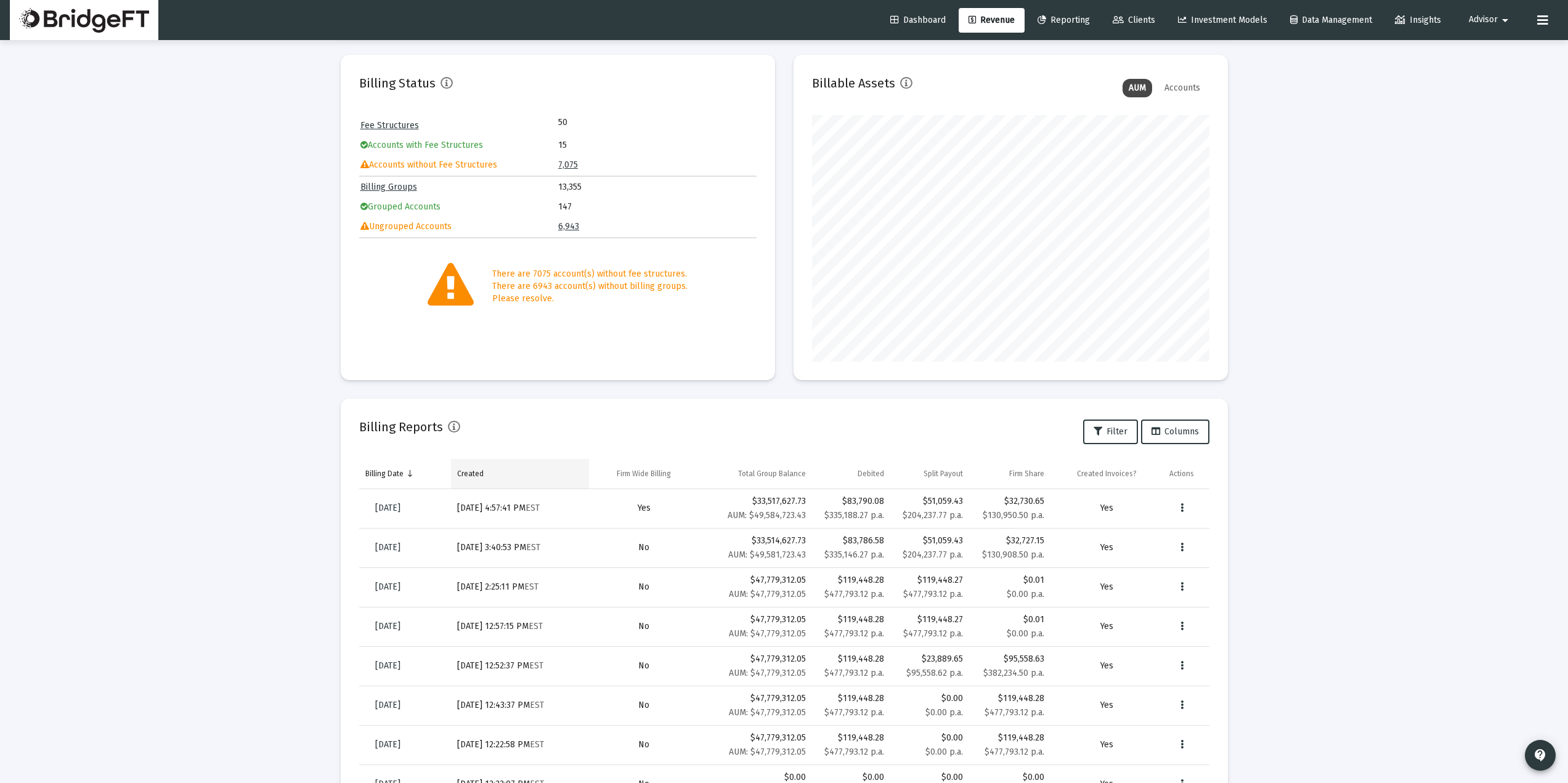
scroll to position [82, 0]
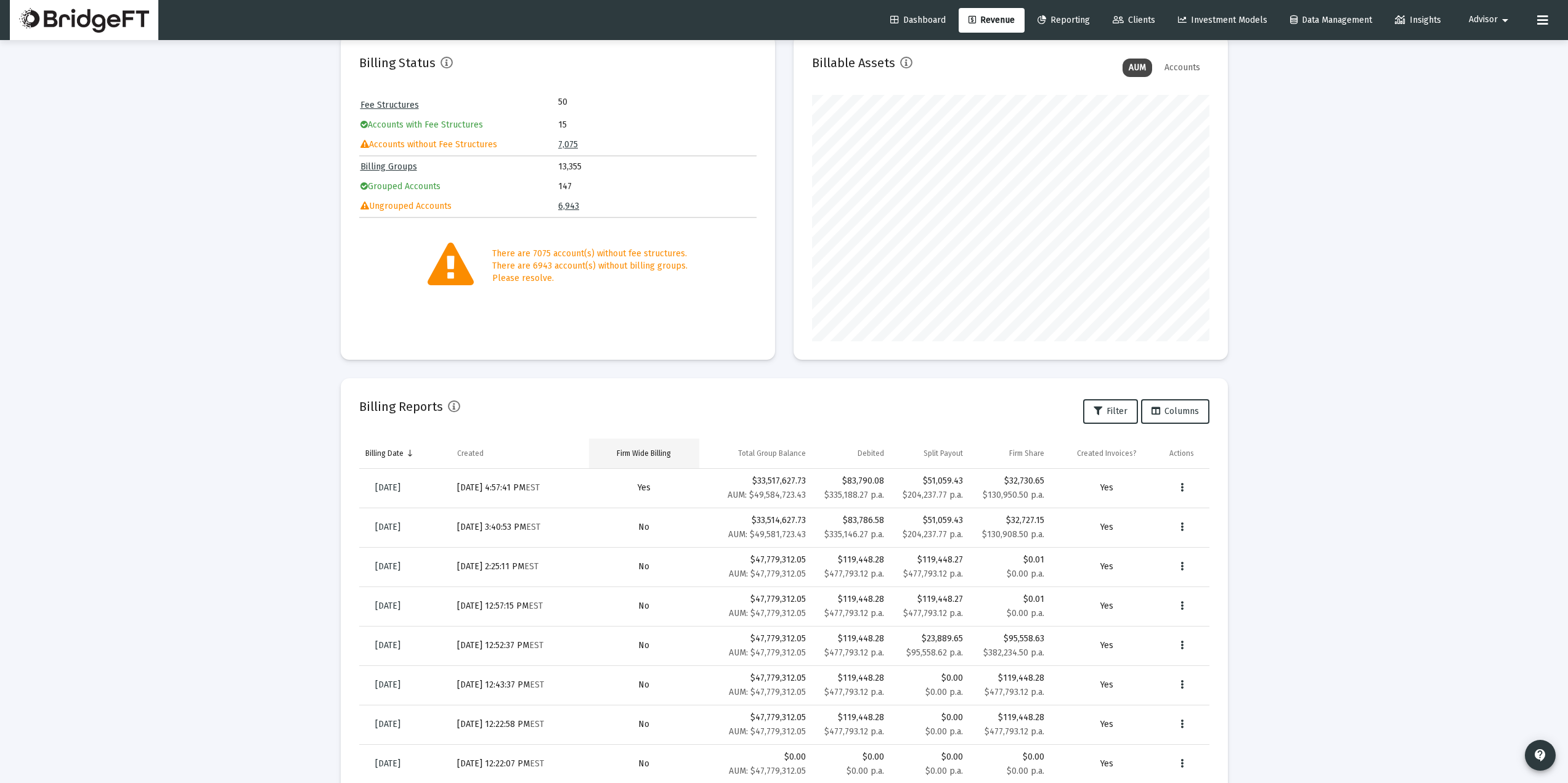
drag, startPoint x: 489, startPoint y: 451, endPoint x: 642, endPoint y: 446, distance: 153.1
click at [653, 448] on tr "Billing Date Created Firm Wide Billing Total Group Balance Debited Split Payout…" at bounding box center [784, 454] width 850 height 29
click at [401, 487] on span "Jun 30, 2025" at bounding box center [388, 487] width 25 height 10
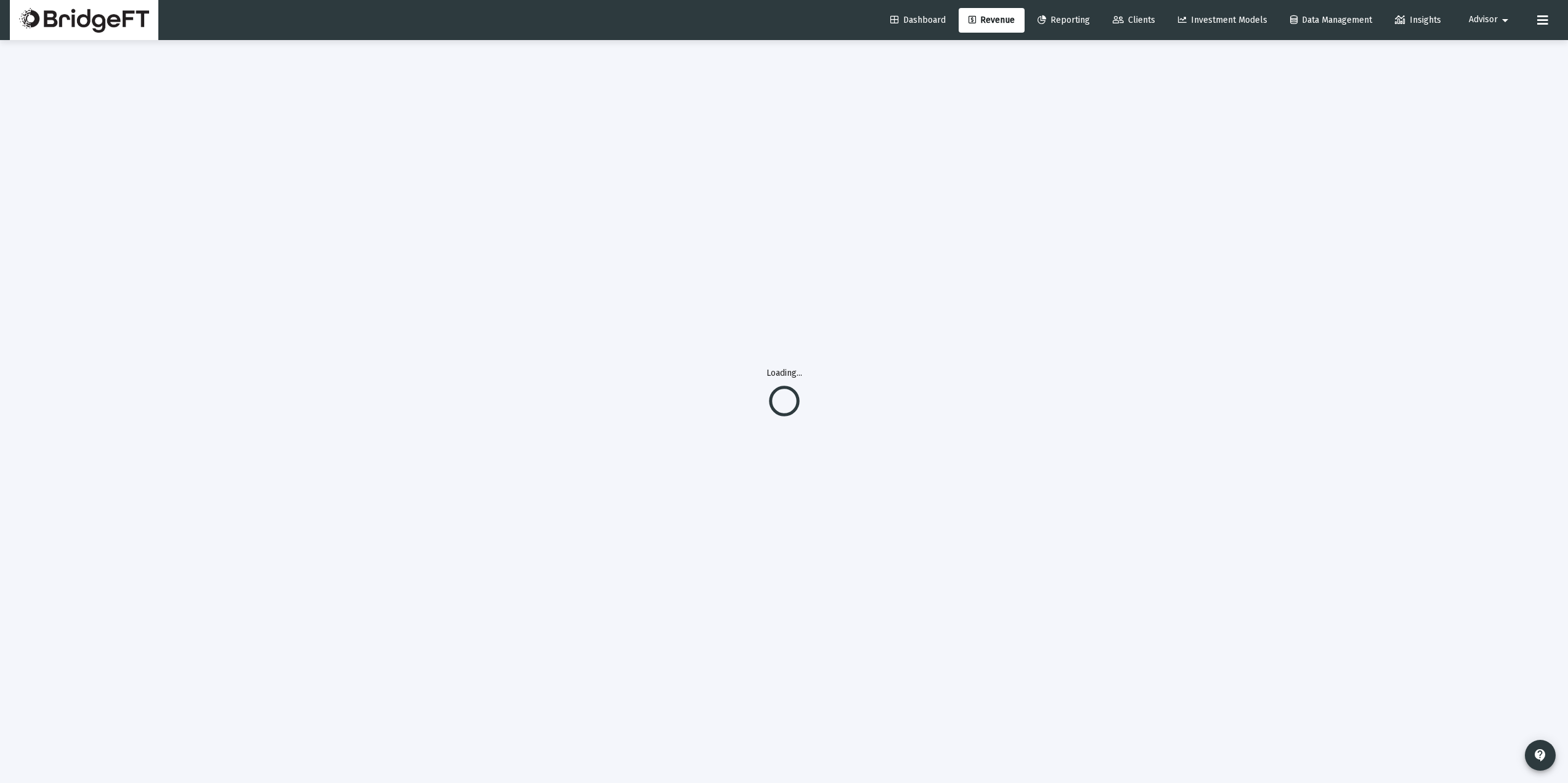
scroll to position [40, 0]
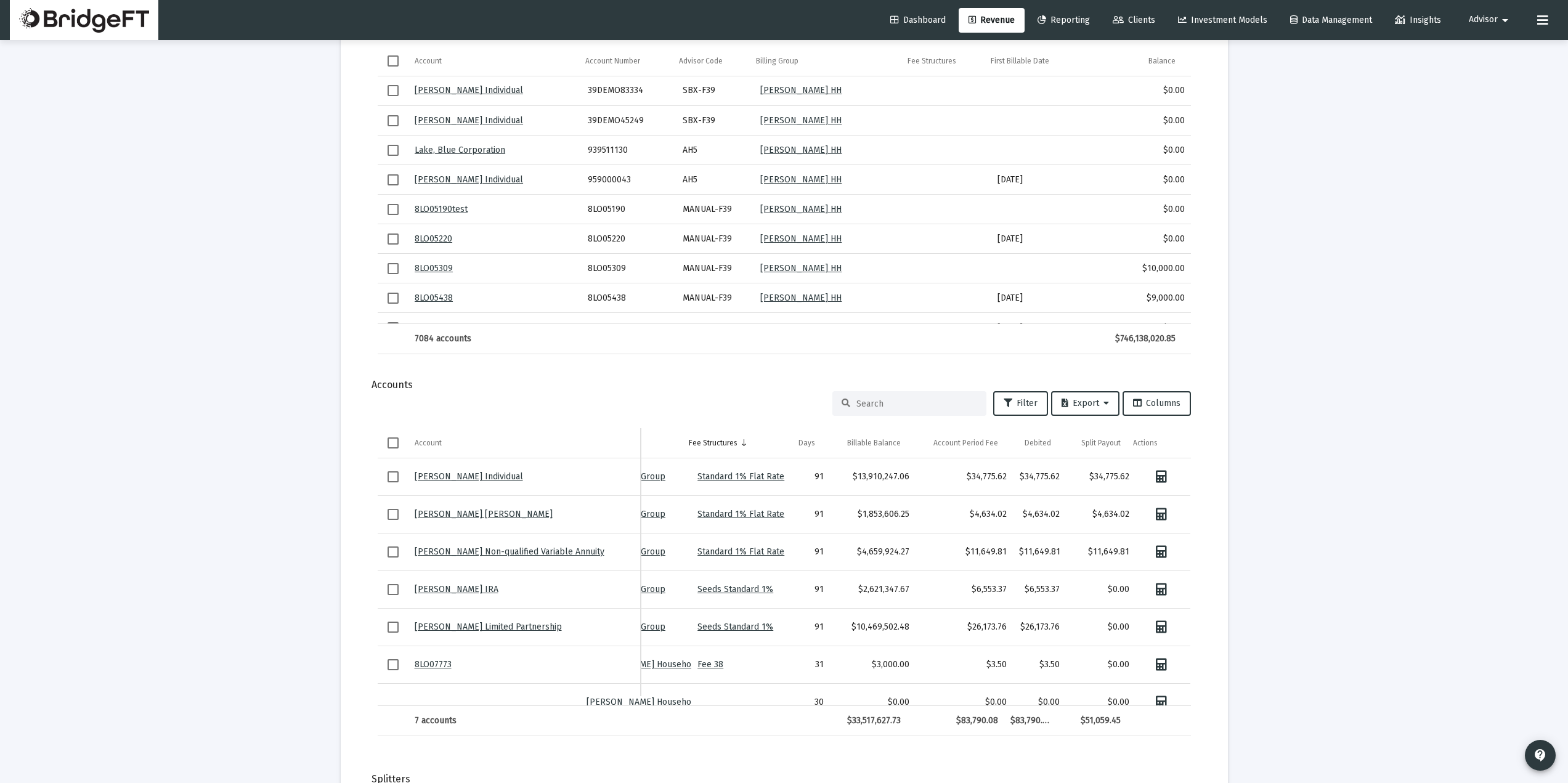
scroll to position [903, 0]
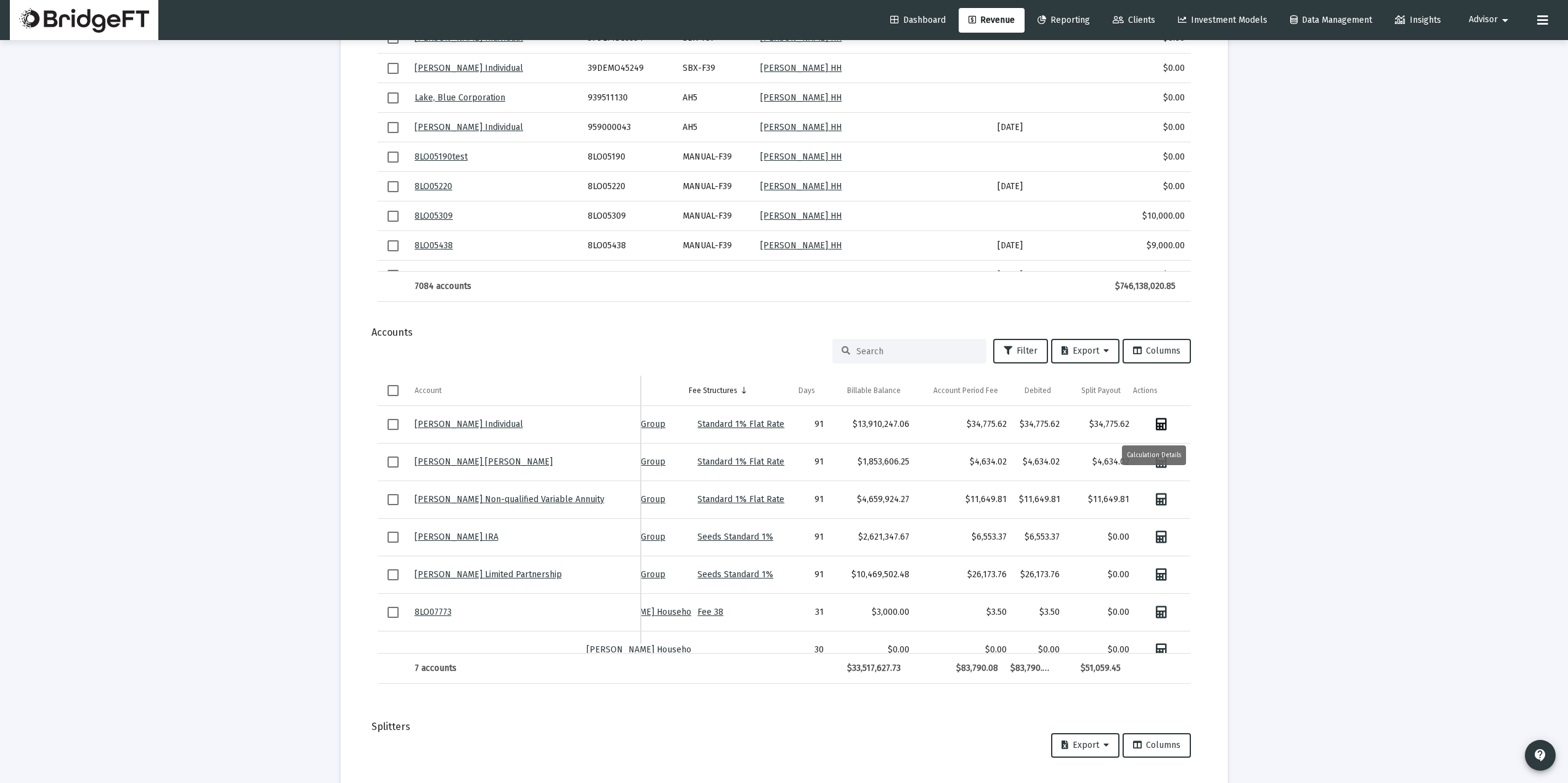
click at [1155, 426] on icon "Data grid" at bounding box center [1161, 424] width 11 height 12
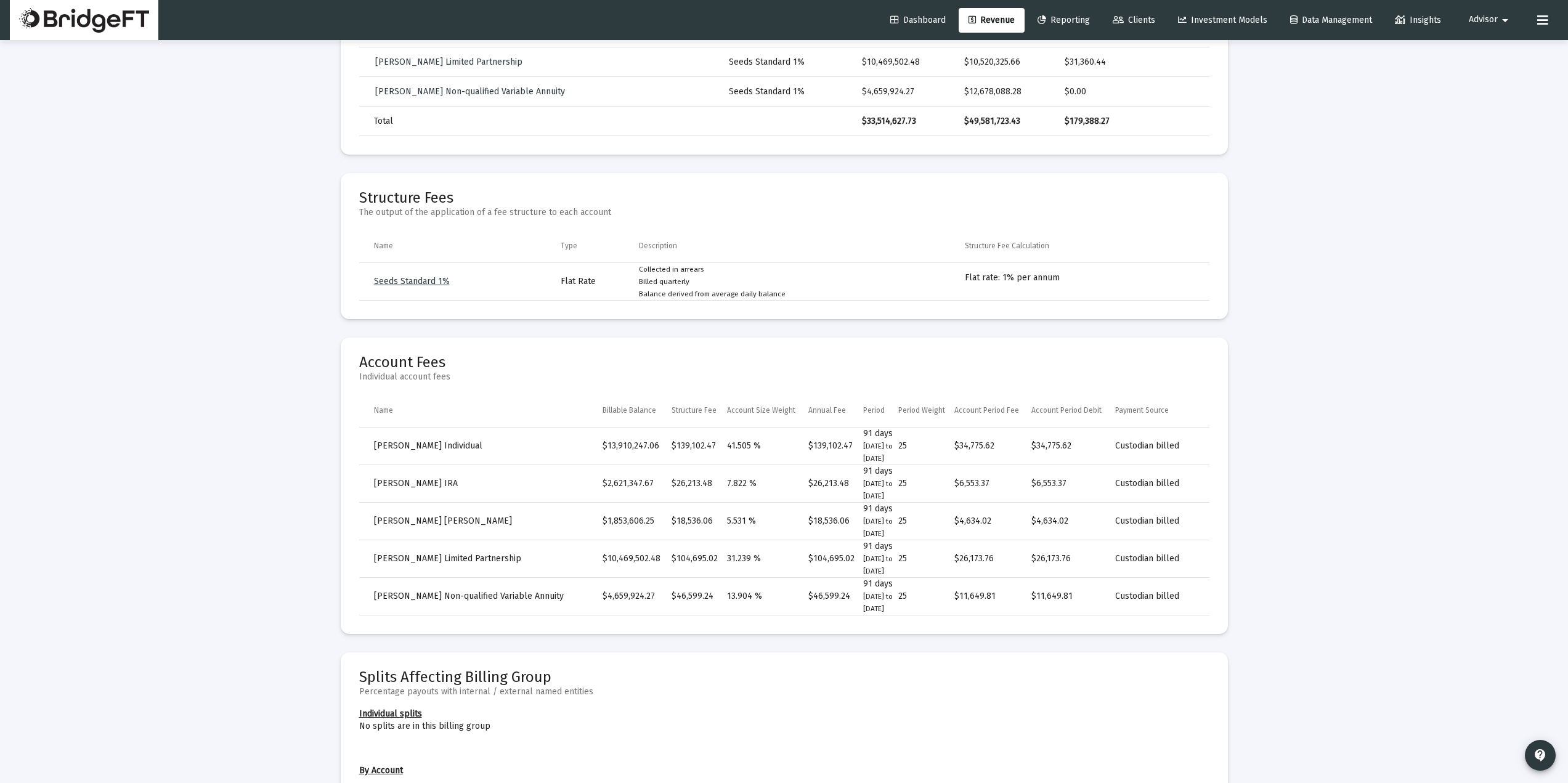
drag, startPoint x: 974, startPoint y: 448, endPoint x: 1020, endPoint y: 451, distance: 46.1
click at [1020, 451] on td "$34,775.62" at bounding box center [992, 445] width 77 height 37
click at [1337, 383] on div "Loading... arrow_back Back to Billing Report Calculation Details For Seeds Bill…" at bounding box center [784, 535] width 1568 height 2055
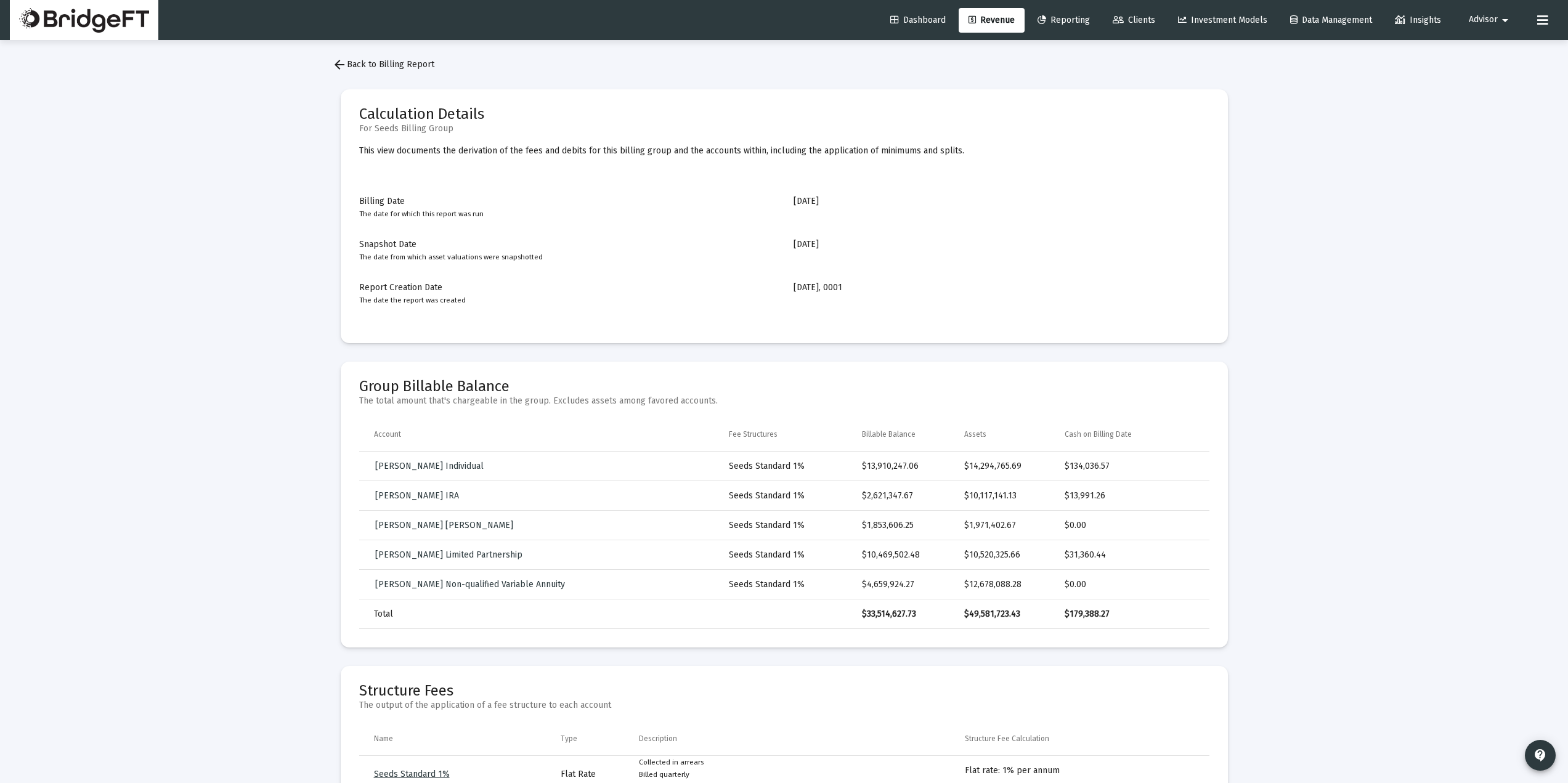
click at [374, 63] on span "arrow_back Back to Billing Report" at bounding box center [382, 65] width 102 height 10
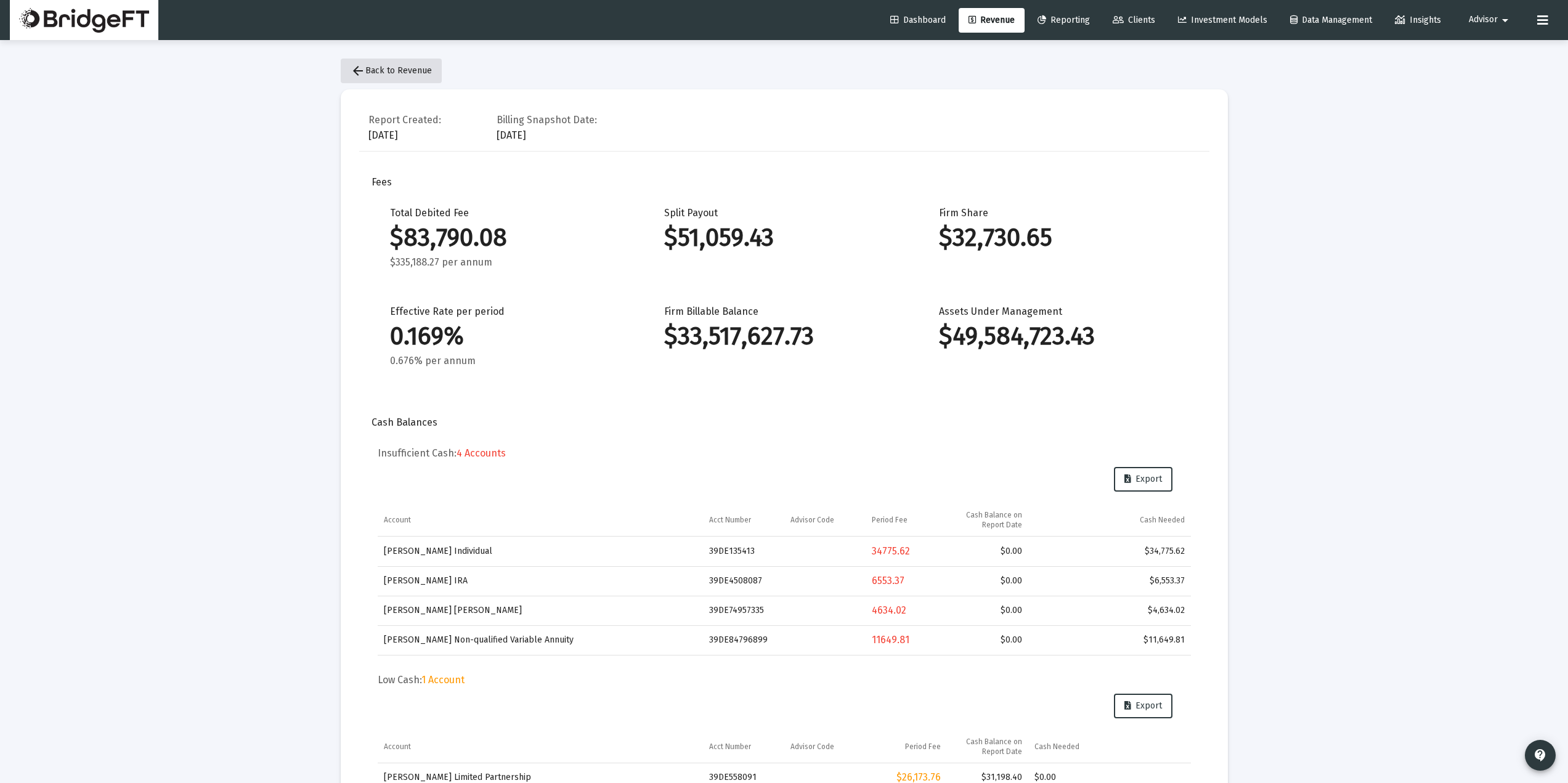
click at [384, 63] on button "arrow_back Back to Revenue" at bounding box center [391, 71] width 101 height 25
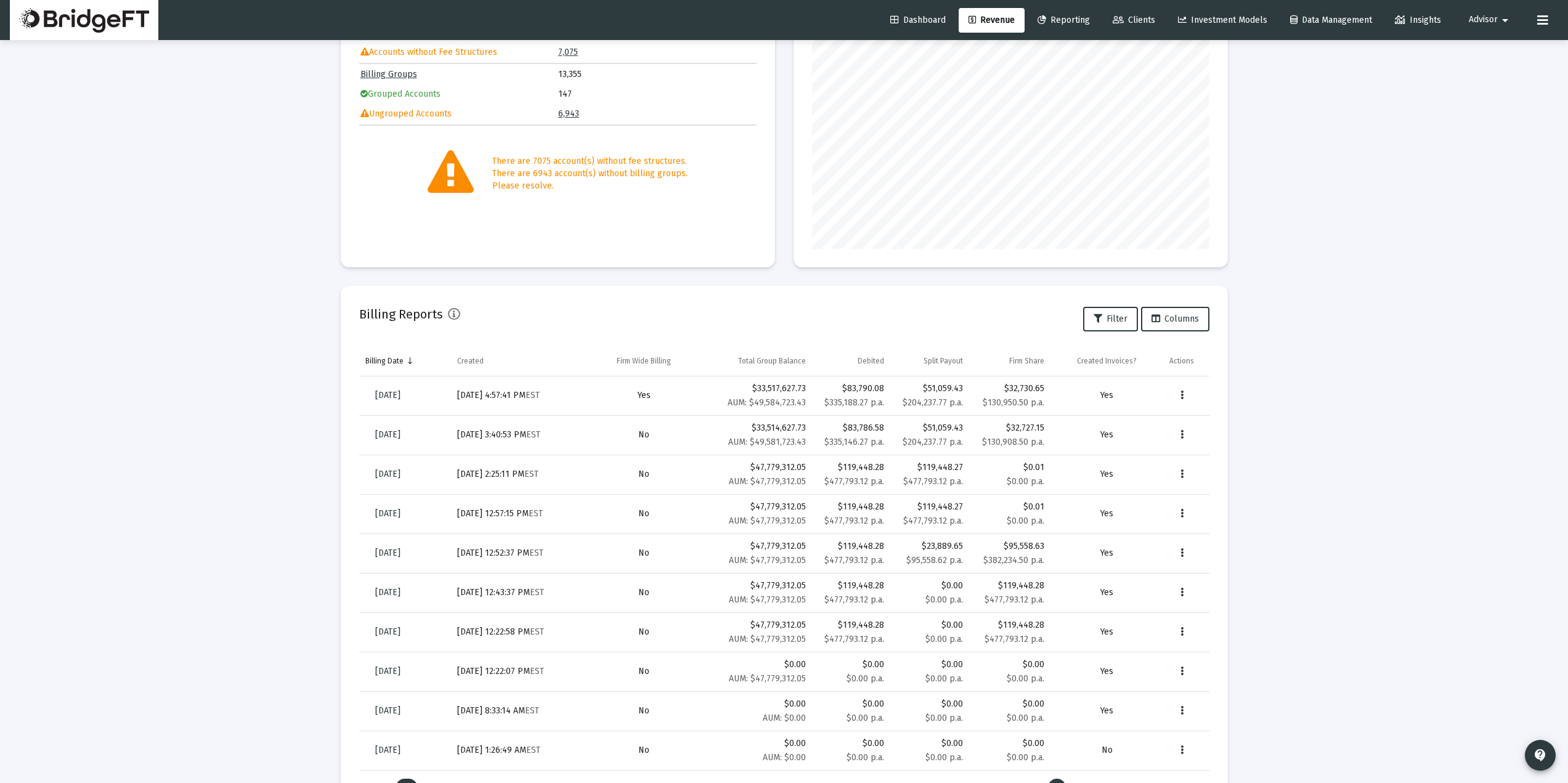
scroll to position [151, 0]
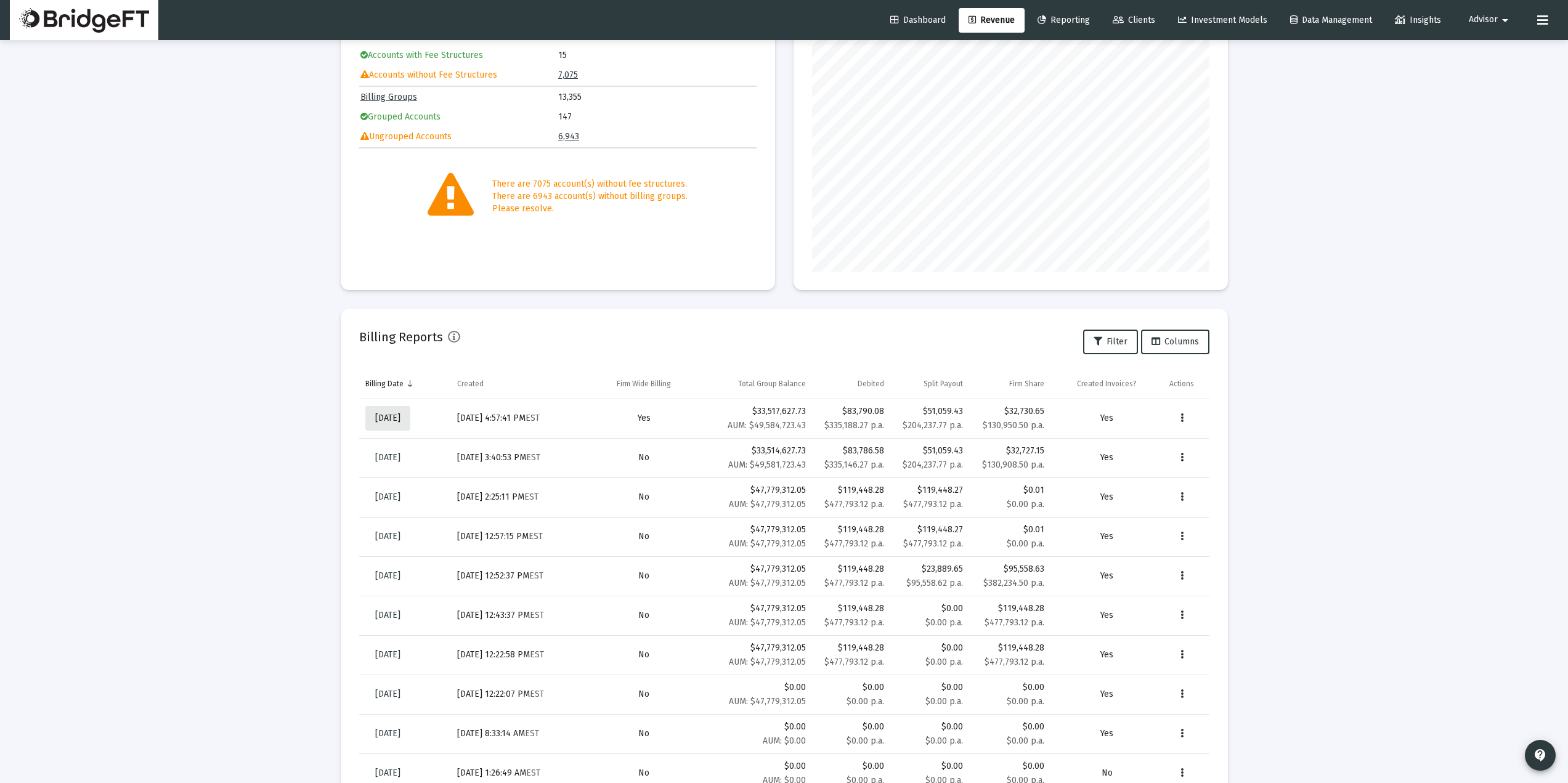
click at [410, 426] on link "Jun 30, 2025" at bounding box center [388, 418] width 45 height 25
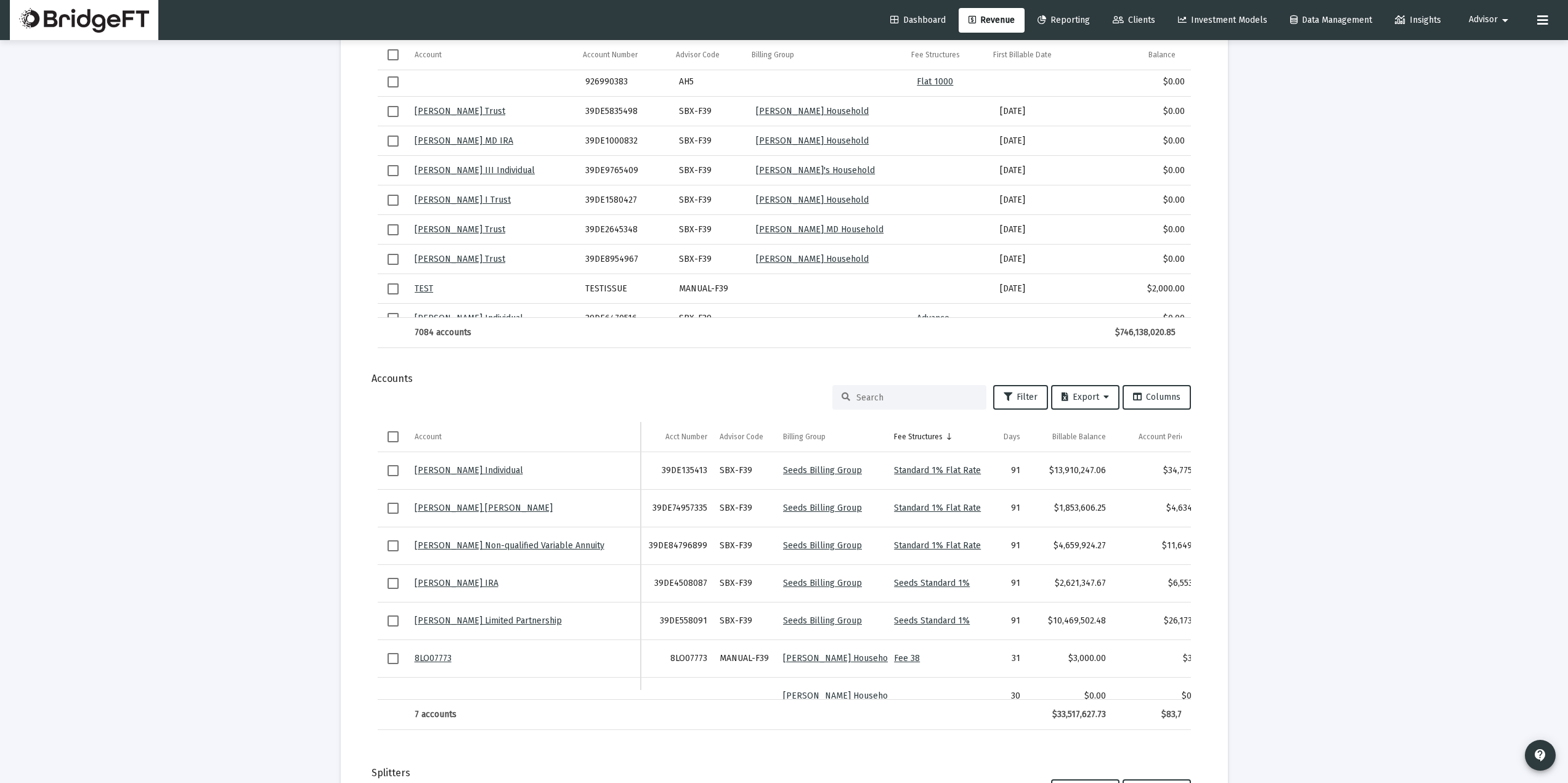
scroll to position [903, 0]
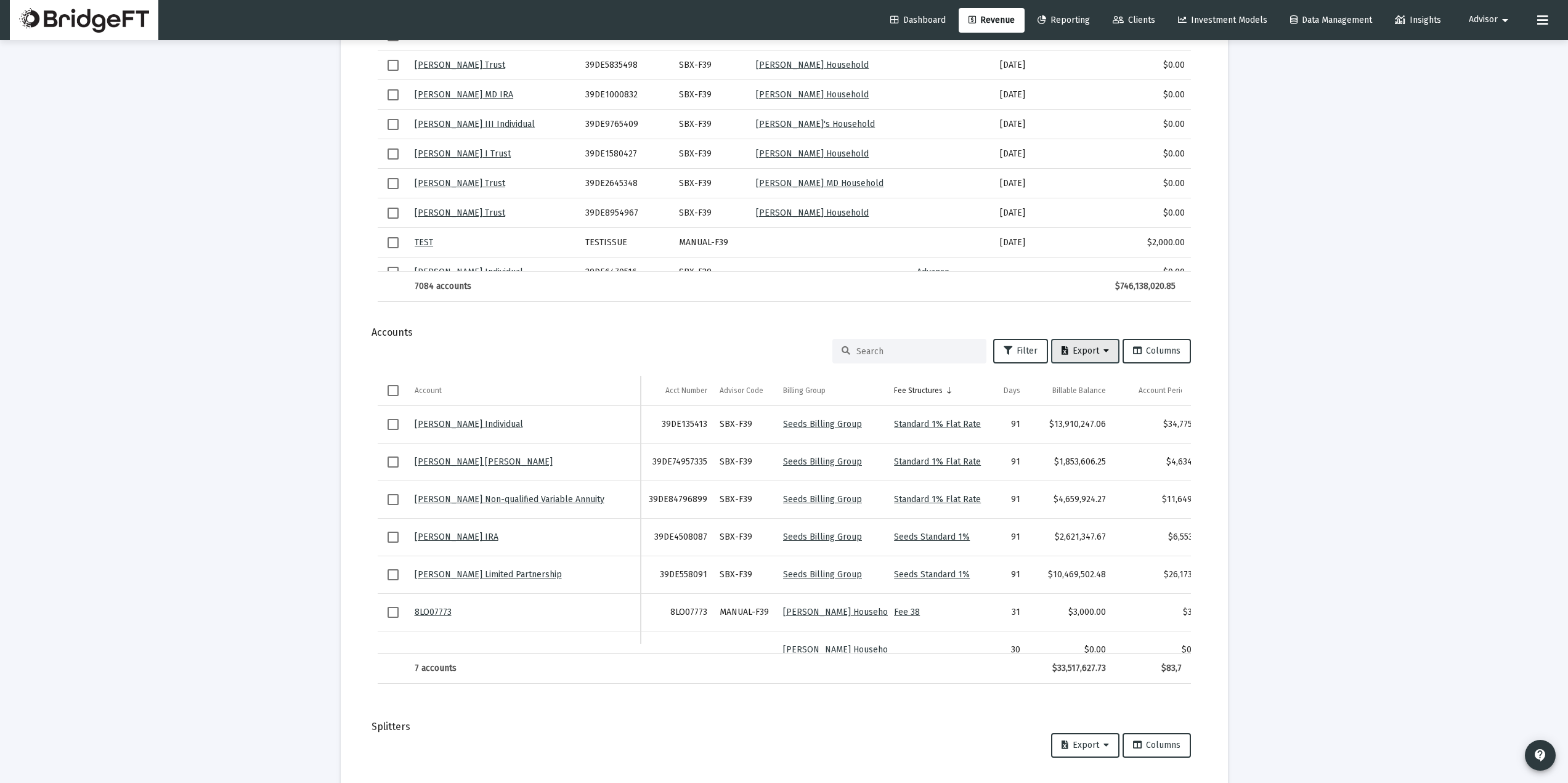
click at [1111, 352] on button "Export" at bounding box center [1085, 352] width 68 height 25
click at [860, 638] on div at bounding box center [784, 391] width 1568 height 783
click at [1167, 353] on span "Columns" at bounding box center [1156, 351] width 48 height 10
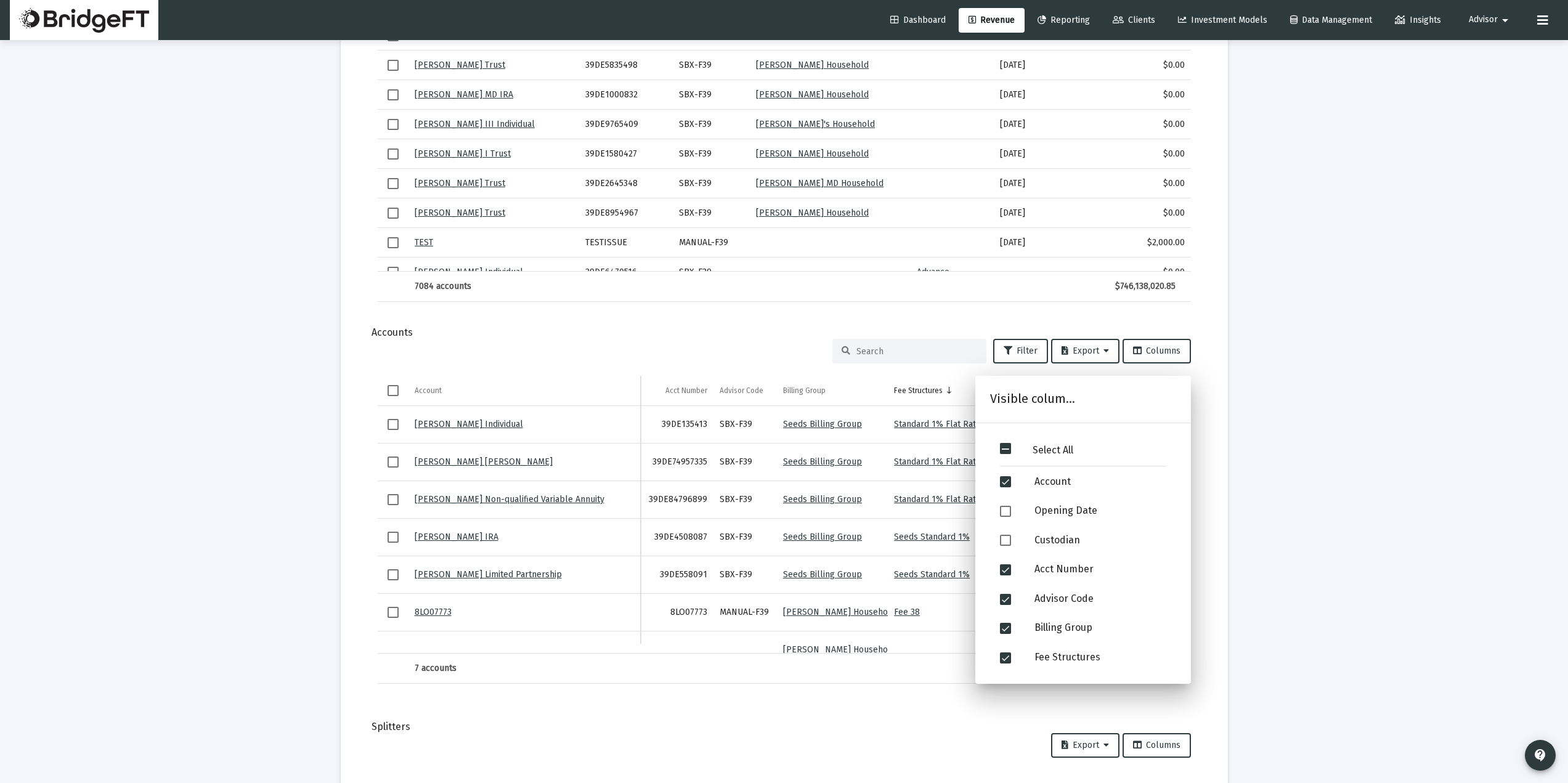
click at [1296, 443] on div "Loading... arrow_back Back to Revenue Report Created: Aug 7, 2025 Billing Snaps…" at bounding box center [784, 109] width 1568 height 2025
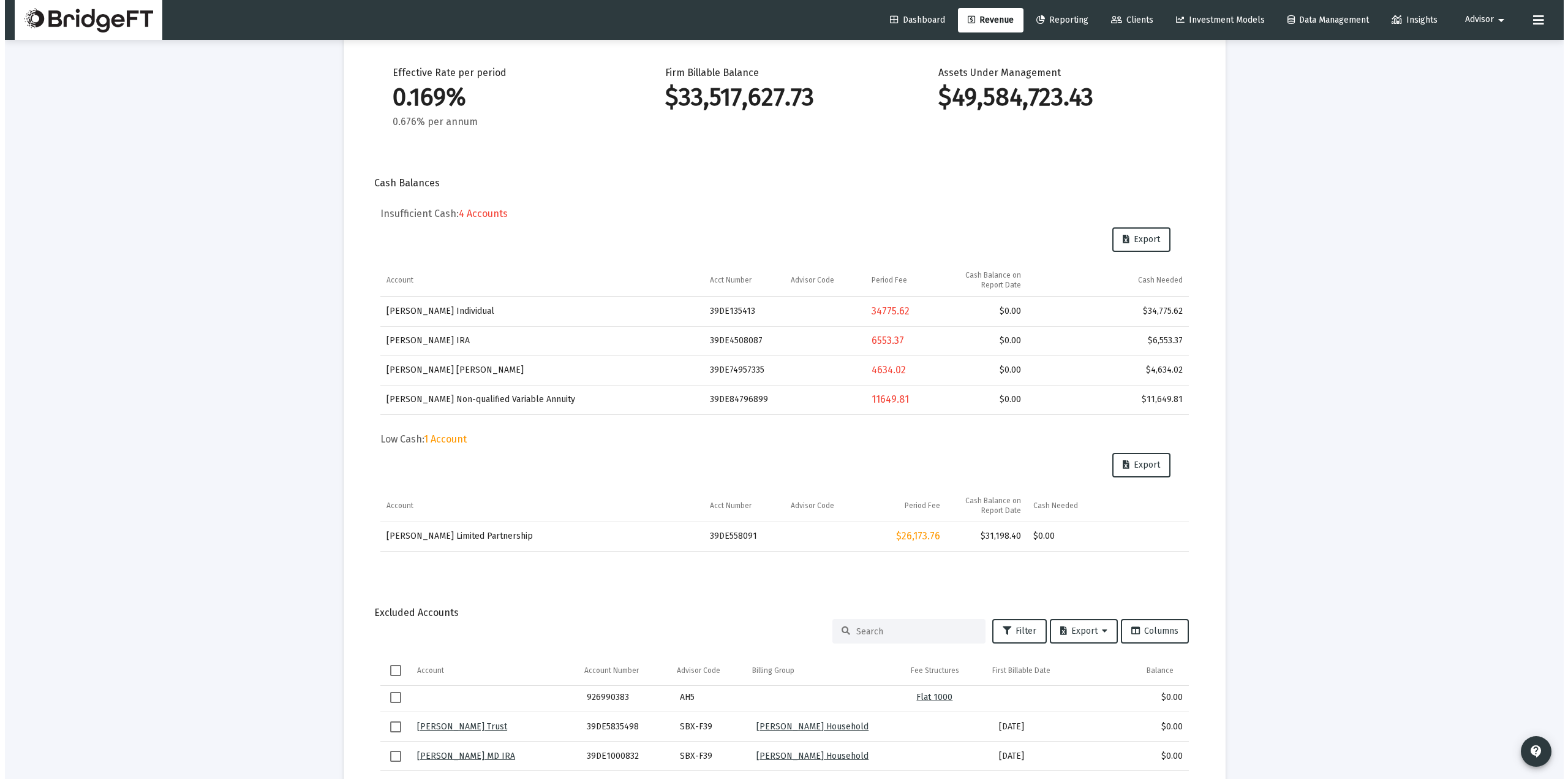
scroll to position [0, 0]
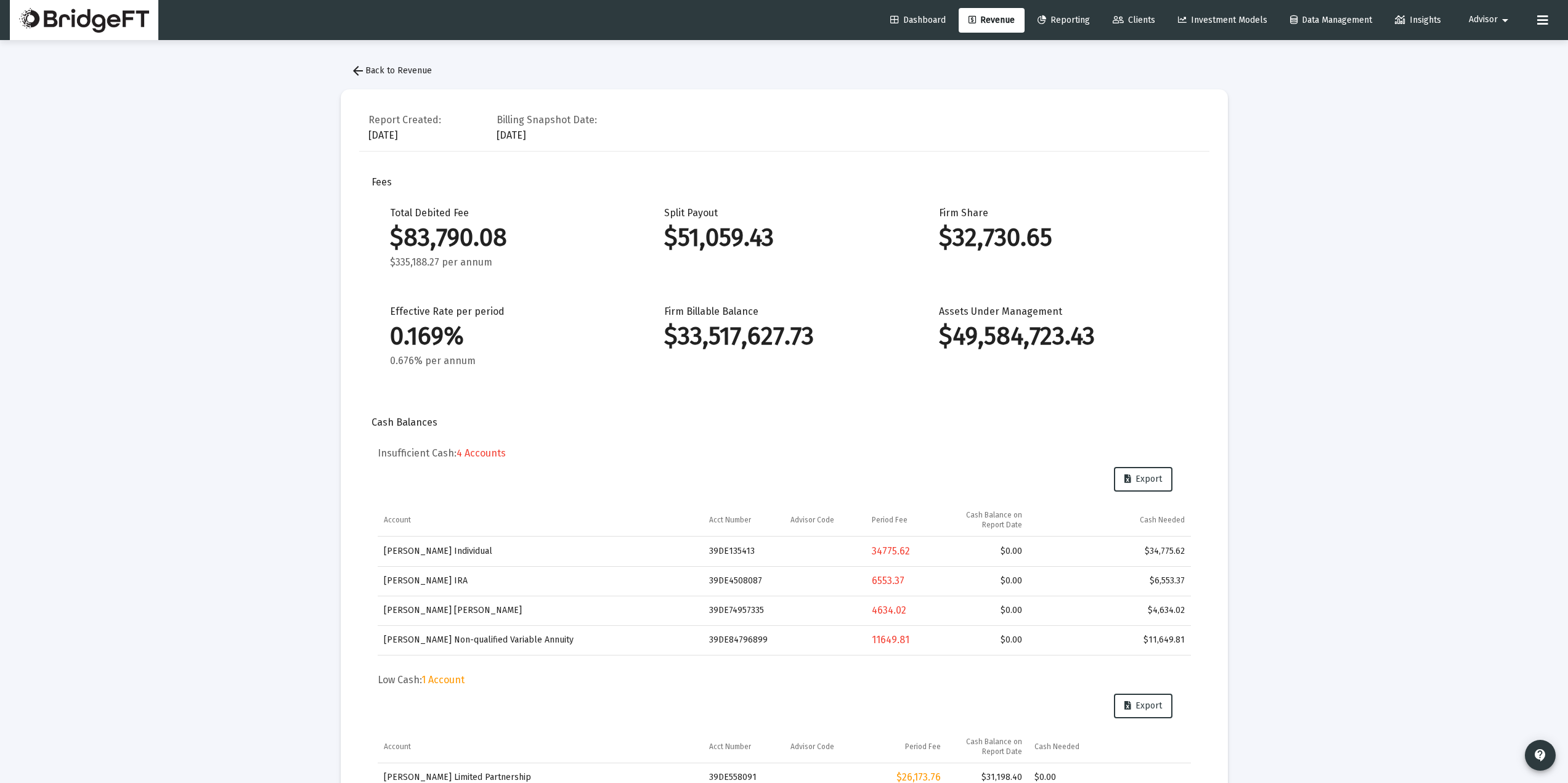
click at [374, 75] on span "arrow_back Back to Revenue" at bounding box center [391, 70] width 81 height 10
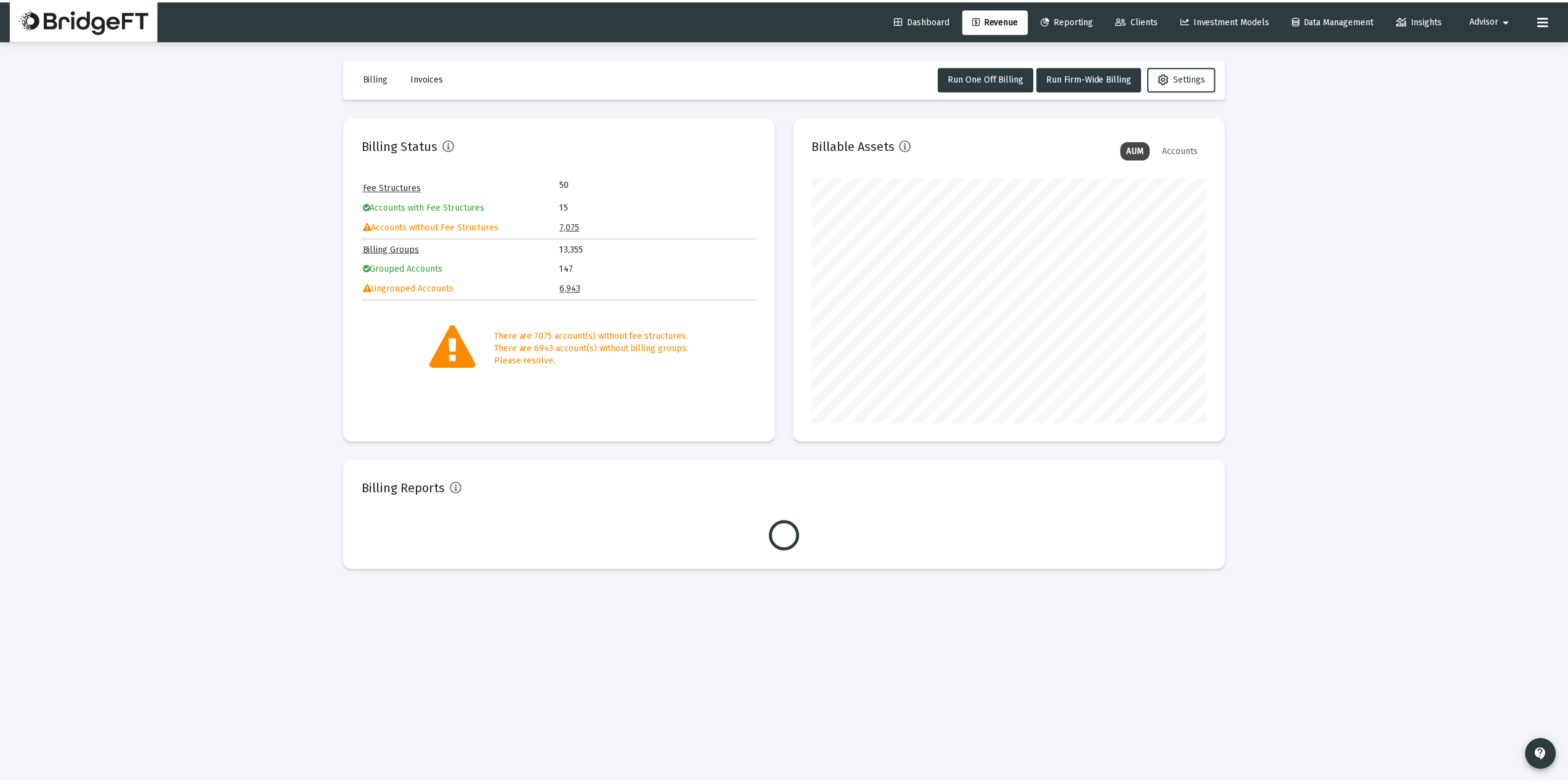
scroll to position [247, 397]
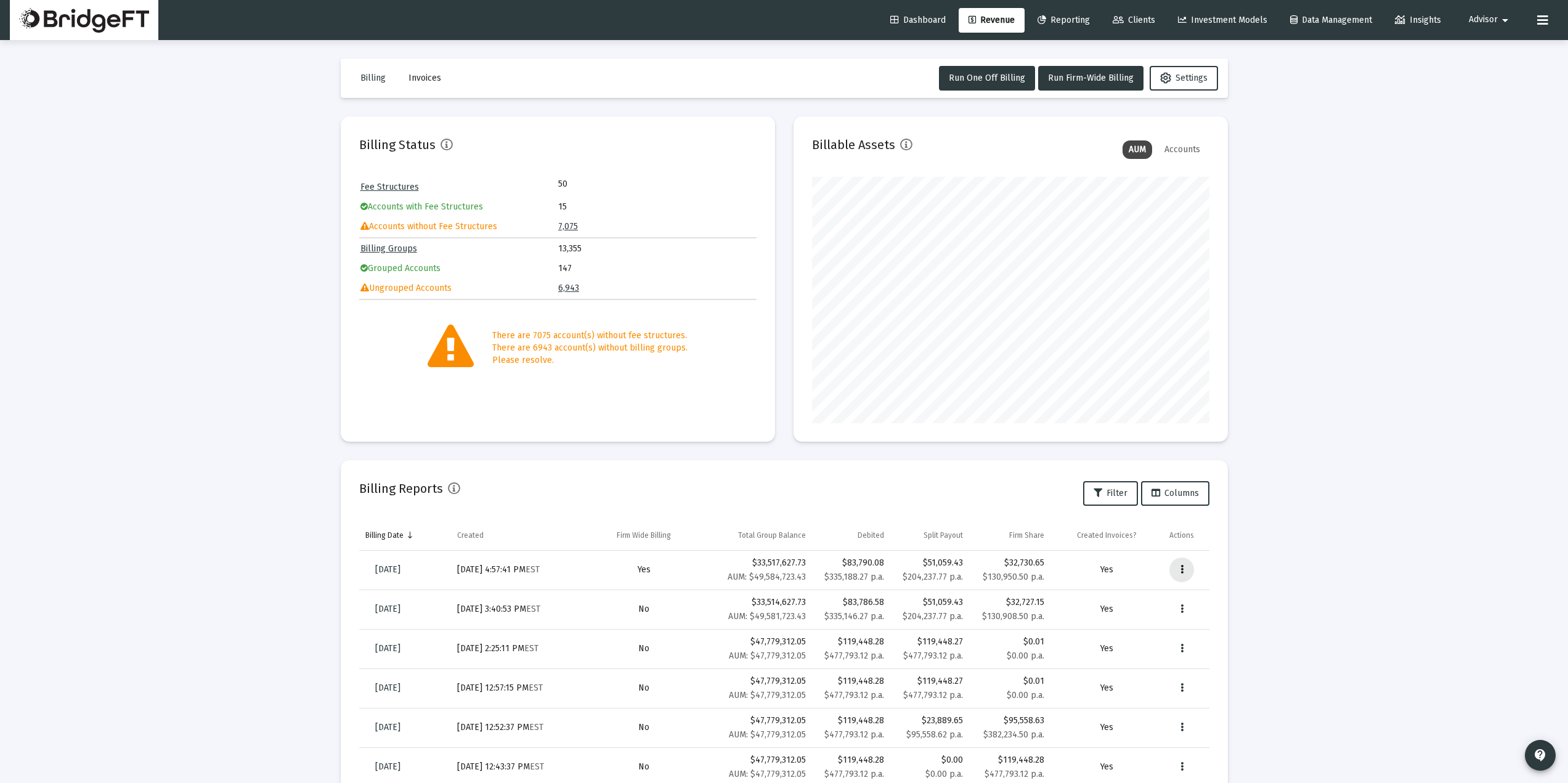
click at [1180, 566] on button "Data grid" at bounding box center [1182, 570] width 25 height 25
click at [1288, 546] on div at bounding box center [784, 391] width 1568 height 783
click at [1184, 575] on button "Data grid" at bounding box center [1182, 570] width 25 height 25
click at [1266, 357] on div at bounding box center [784, 391] width 1568 height 783
click at [1060, 23] on span "Reporting" at bounding box center [1063, 20] width 52 height 10
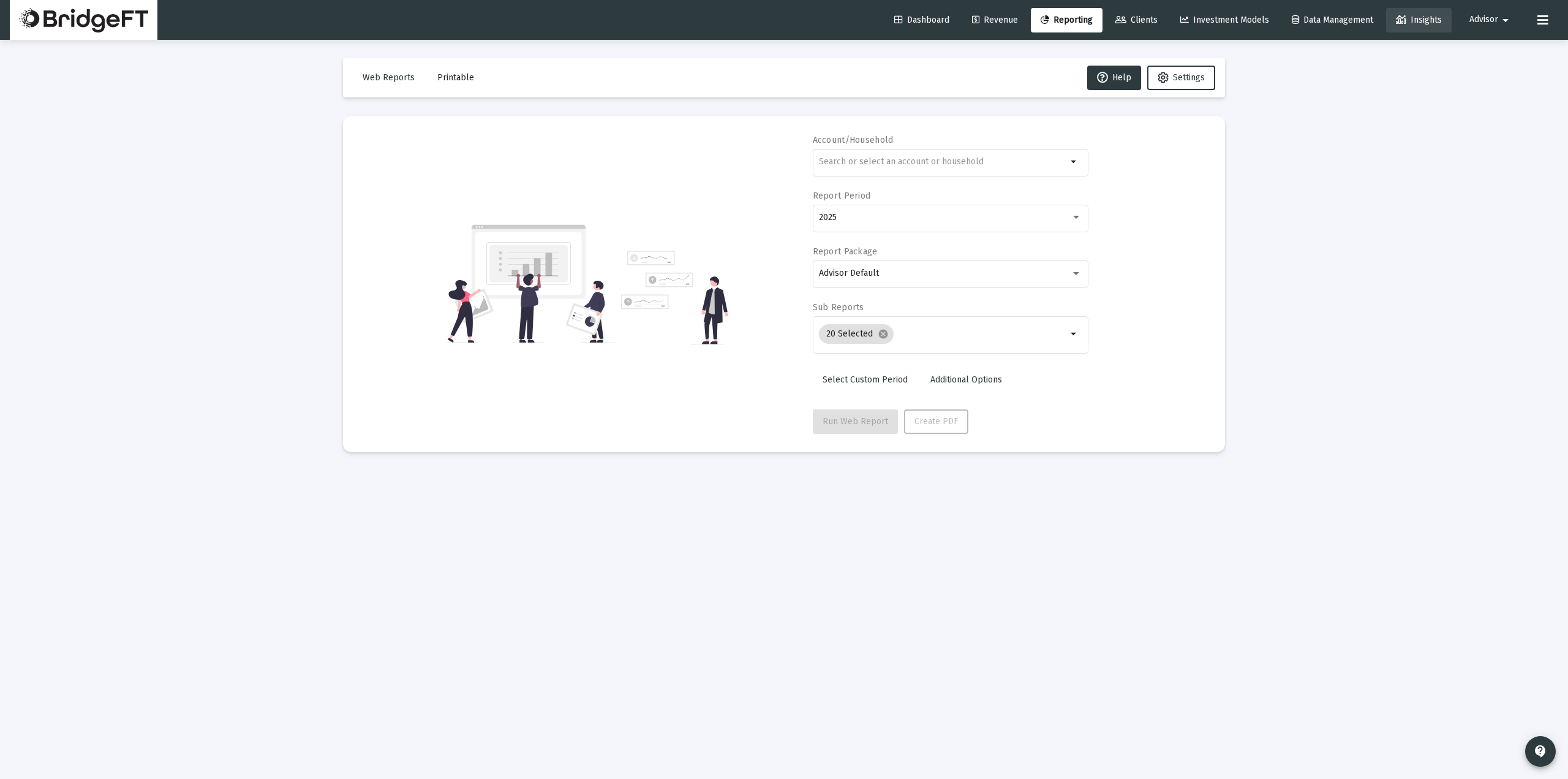
click at [1407, 15] on span "Insights" at bounding box center [1418, 20] width 46 height 10
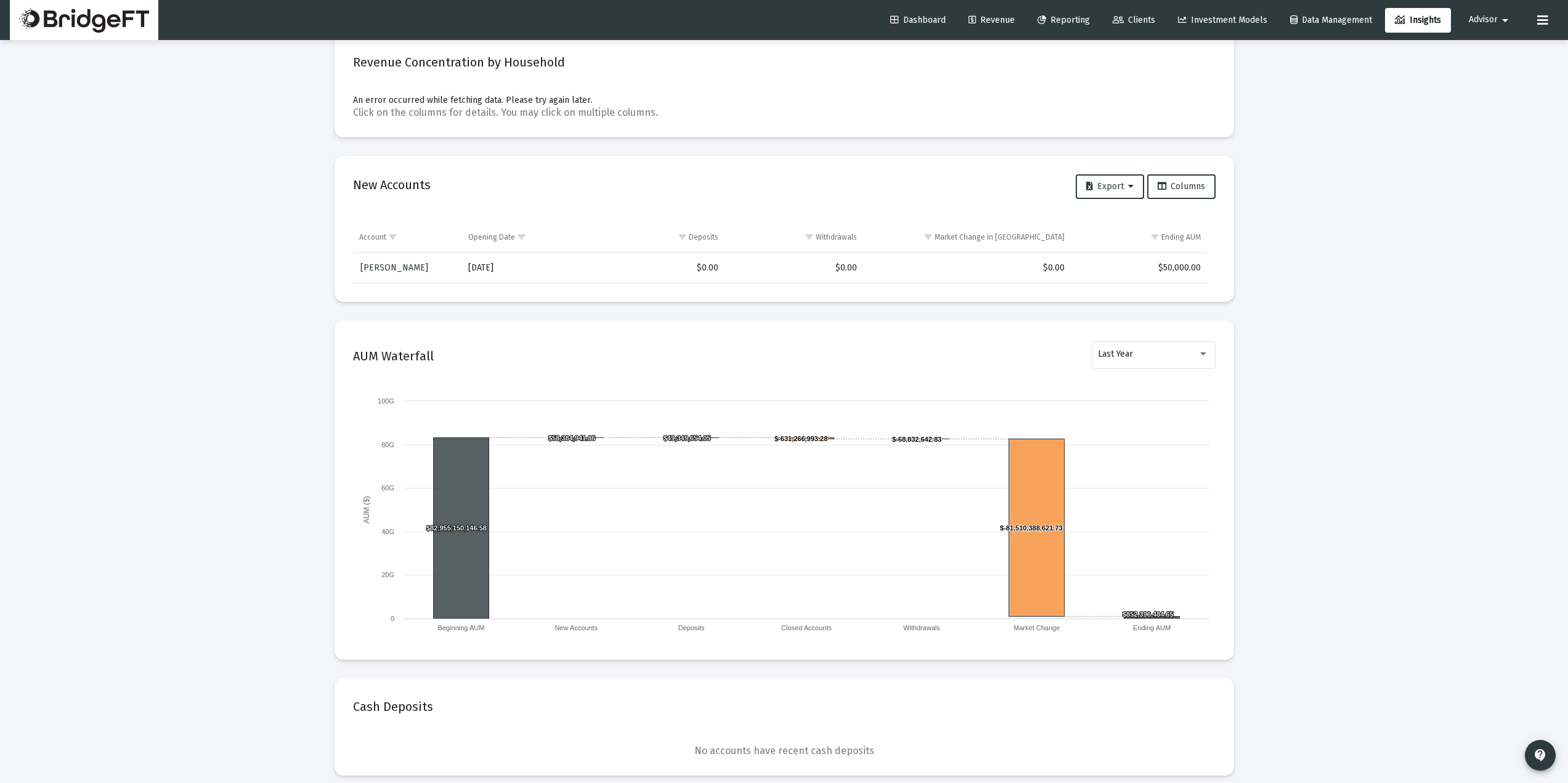
scroll to position [739, 0]
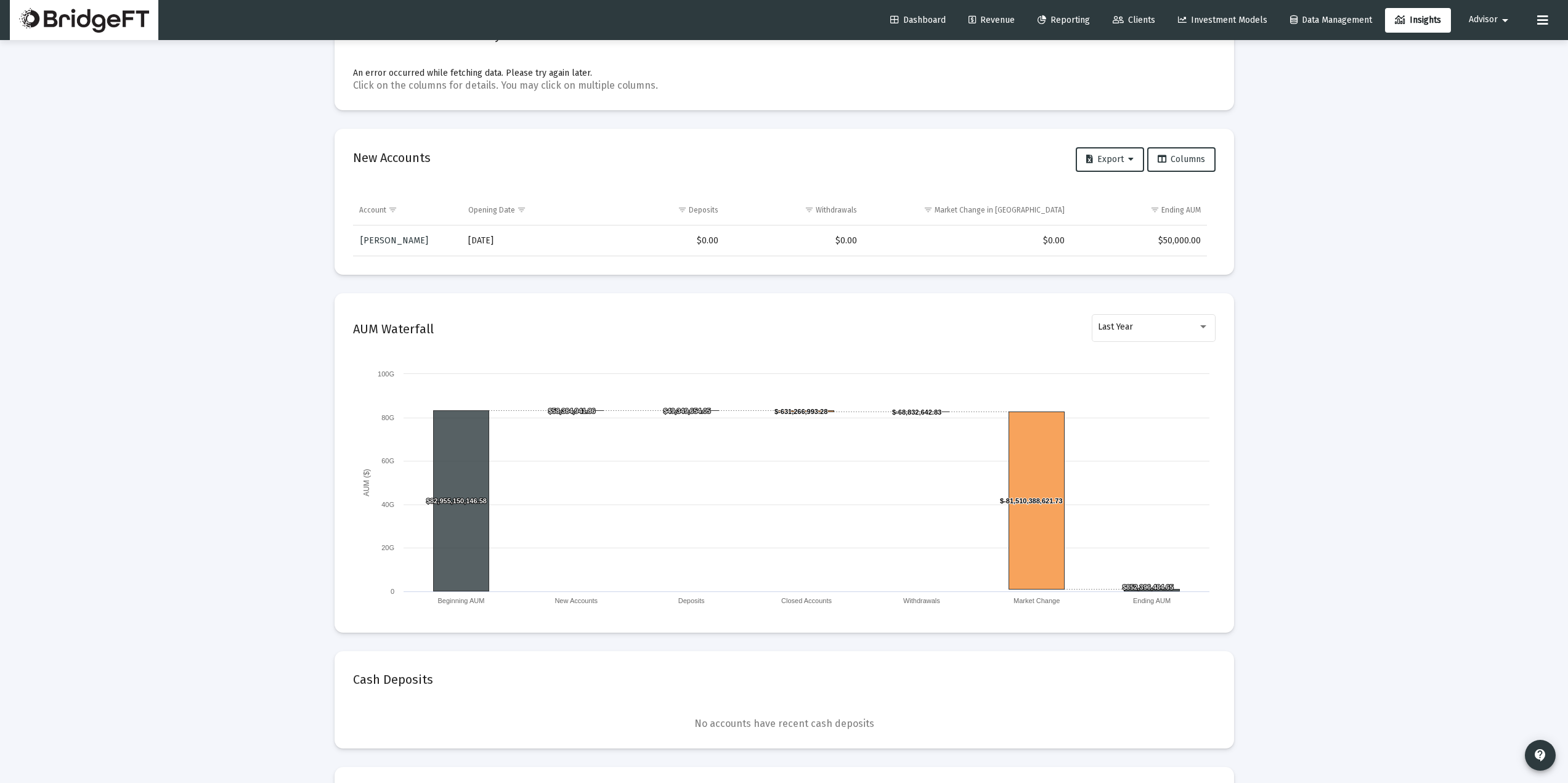
drag, startPoint x: 457, startPoint y: 329, endPoint x: 335, endPoint y: 331, distance: 122.0
click at [335, 331] on mat-card "AUM Waterfall Last Year Created with Highcharts 9.3.3 AUM ($) $82,955,150,146.5…" at bounding box center [784, 462] width 899 height 339
click at [304, 329] on div "Loading... Firm Cash Balances Created with Highcharts 9.3.3 Cash Weight Number …" at bounding box center [784, 286] width 1568 height 2050
click at [284, 329] on div "Loading... Firm Cash Balances Created with Highcharts 9.3.3 Cash Weight Number …" at bounding box center [784, 286] width 1568 height 2050
click at [1064, 21] on span "Reporting" at bounding box center [1063, 20] width 52 height 10
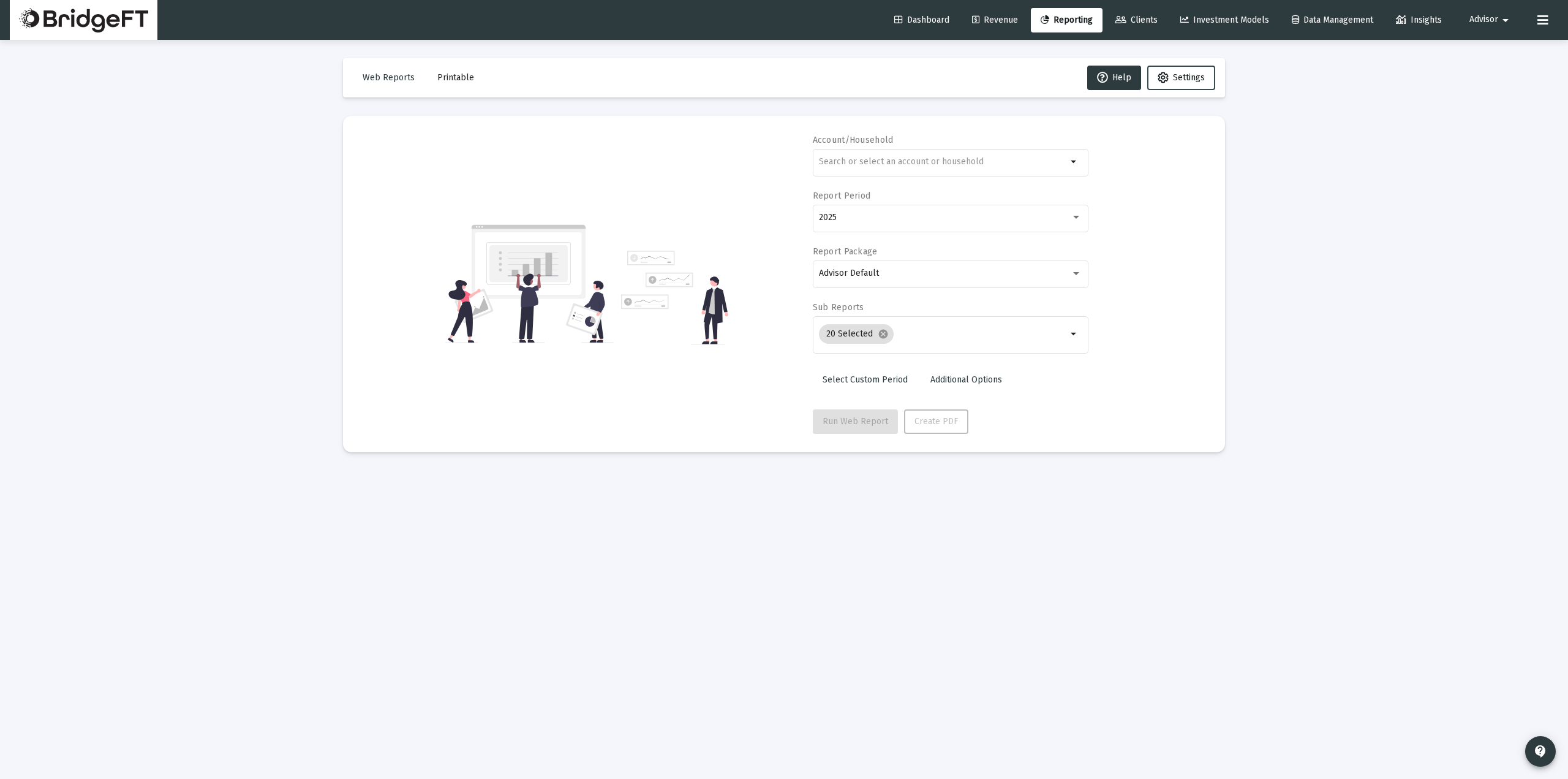
click at [1194, 80] on span "Settings" at bounding box center [1189, 77] width 32 height 10
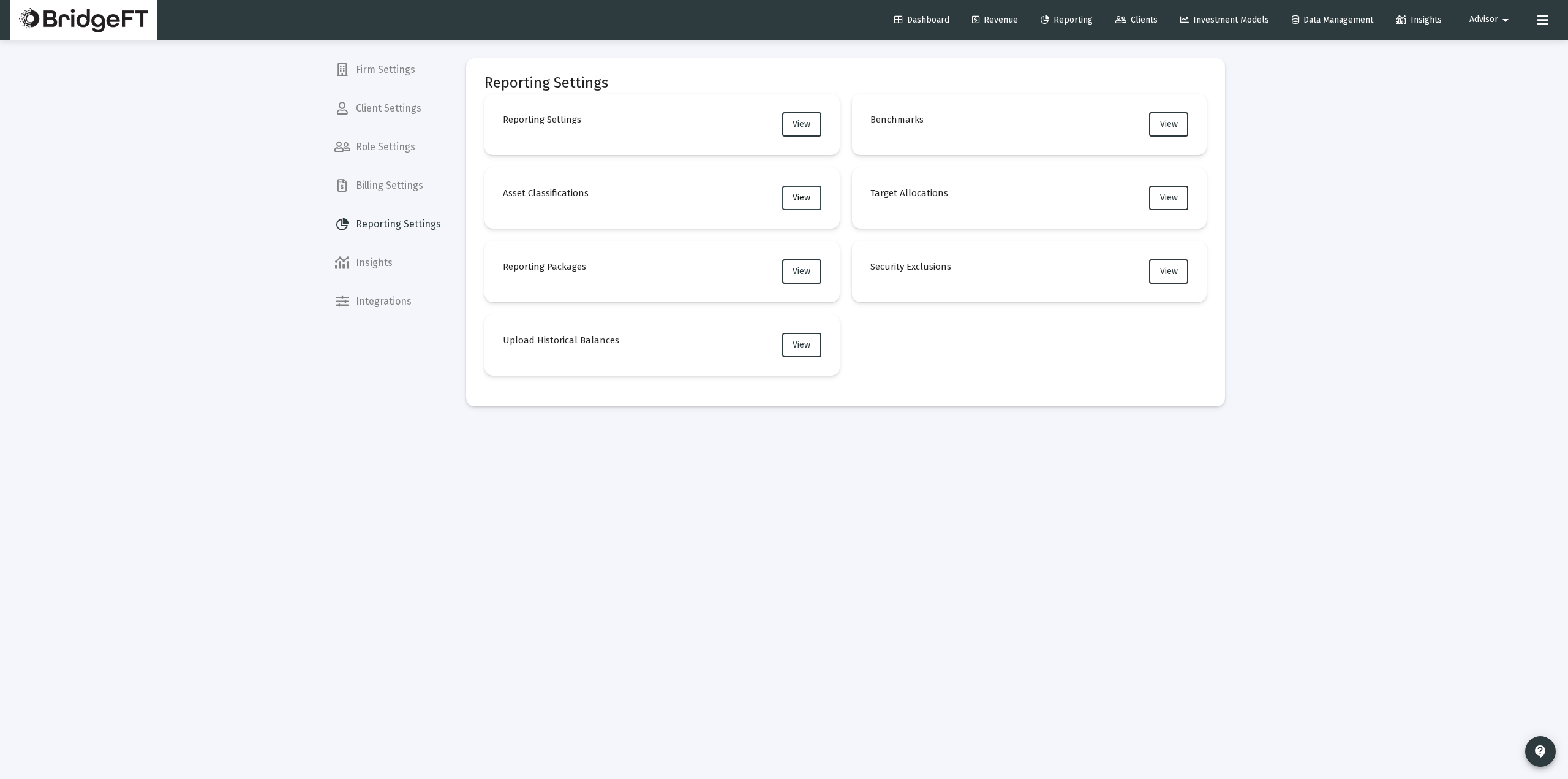
click at [795, 193] on span "View" at bounding box center [801, 198] width 18 height 10
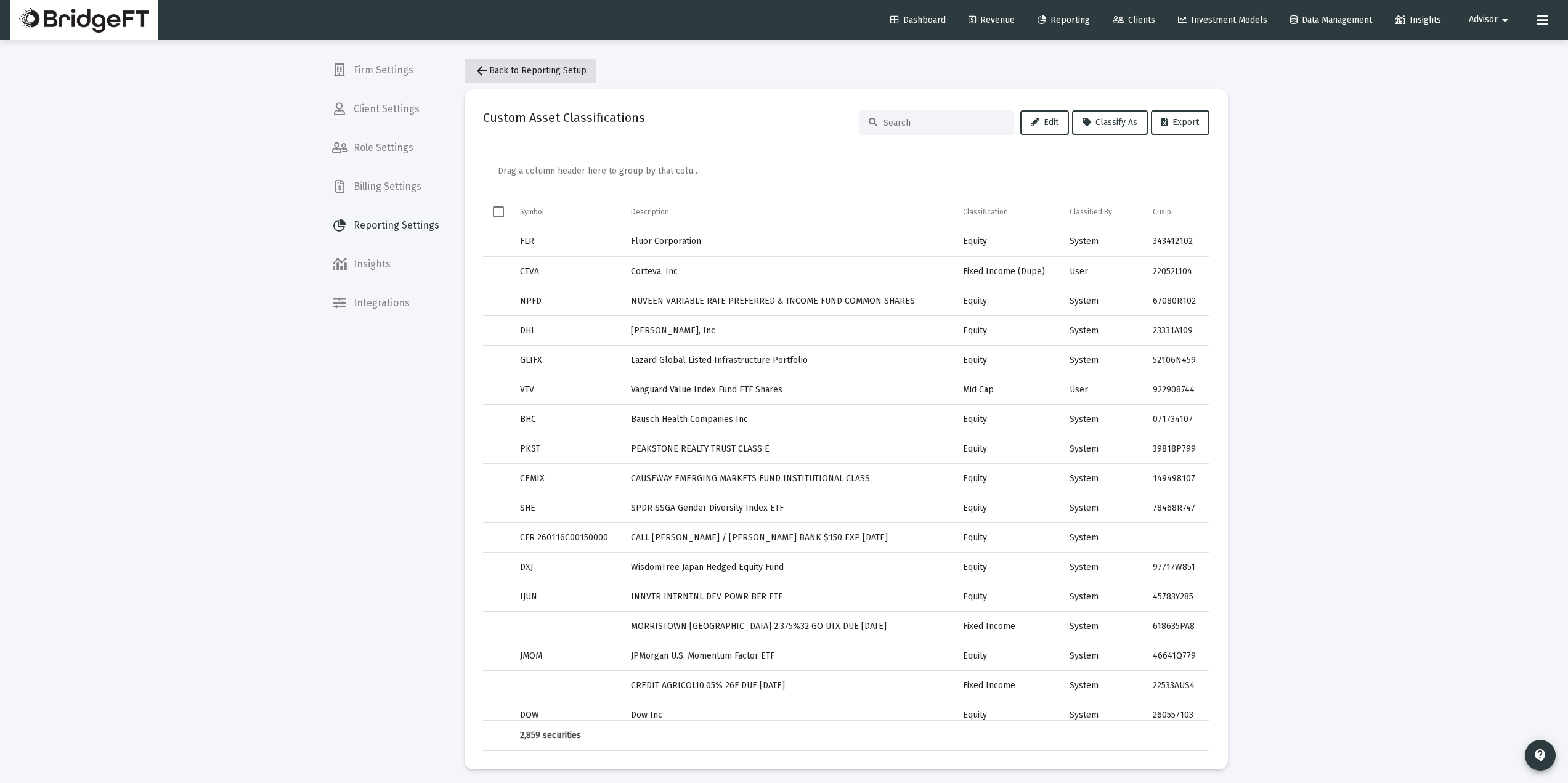
click at [482, 73] on mat-icon "arrow_back" at bounding box center [482, 70] width 15 height 15
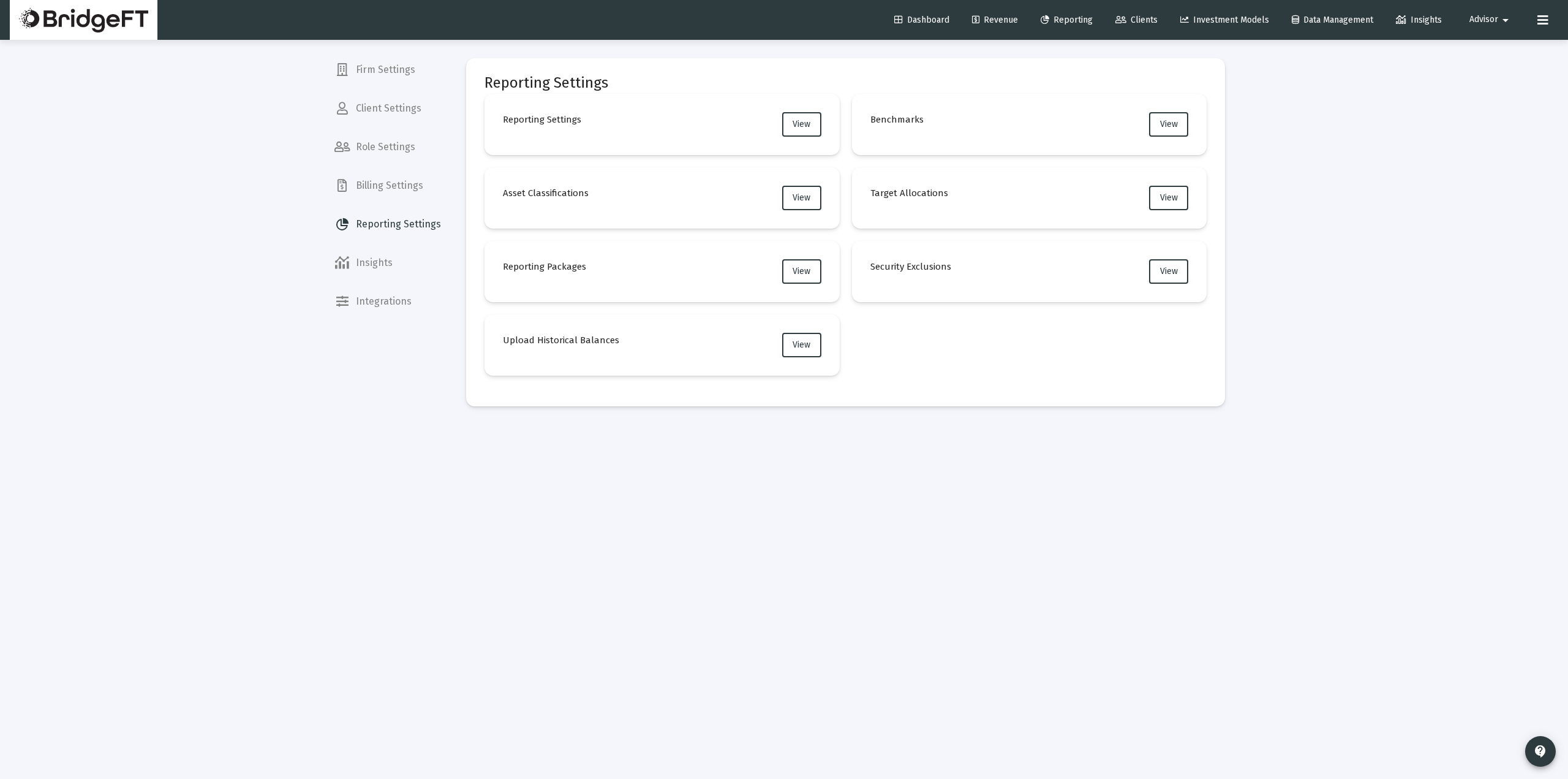
click at [444, 368] on div "Firm Settings Client Settings Role Settings Billing Settings Reporting Settings…" at bounding box center [387, 389] width 126 height 779
click at [1256, 212] on div "Loading... Firm Settings Client Settings Role Settings Billing Settings Reporti…" at bounding box center [784, 389] width 1568 height 779
click at [1144, 22] on span "Clients" at bounding box center [1136, 20] width 42 height 10
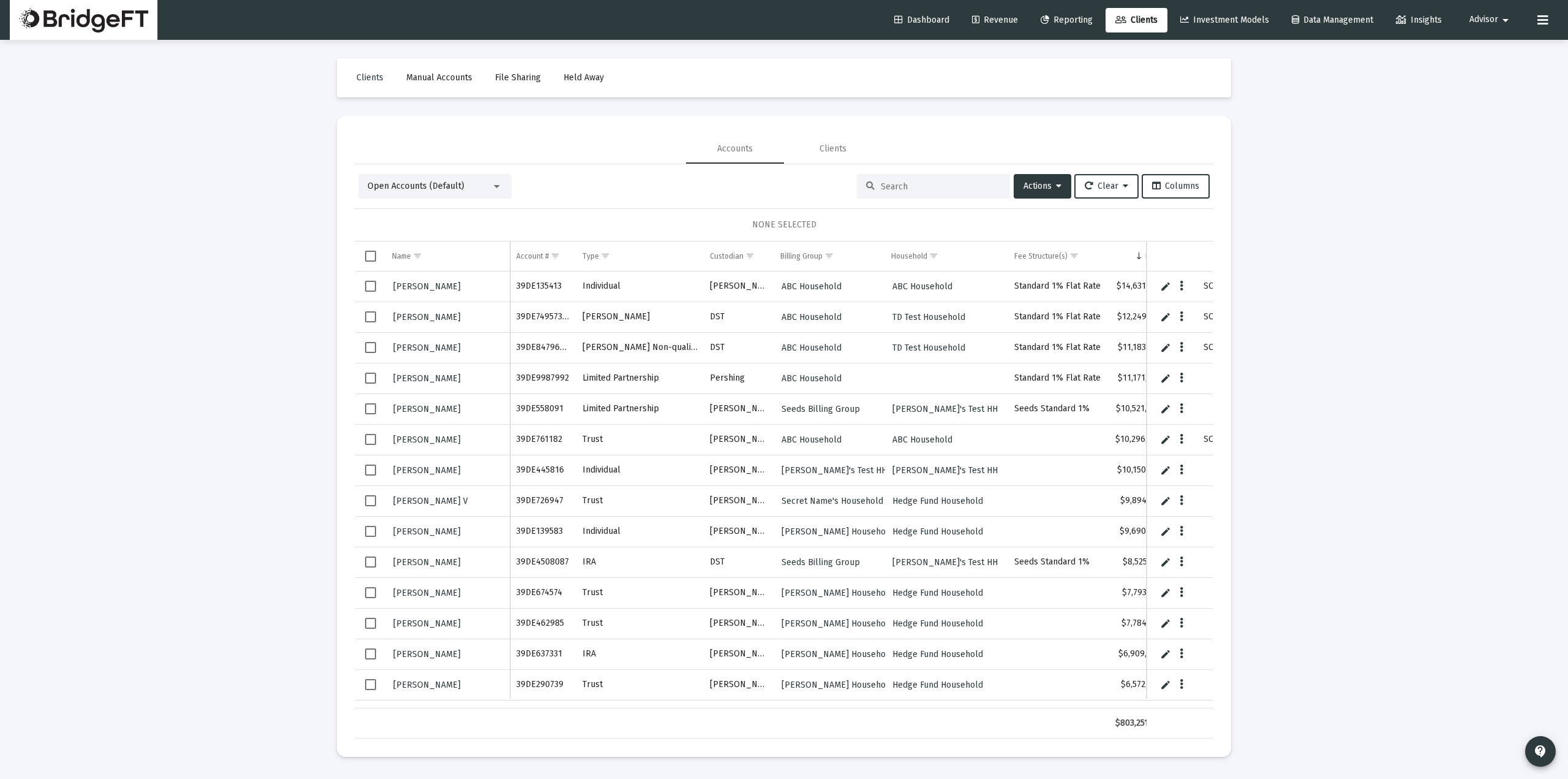
click at [237, 338] on div "Loading... Clients Manual Accounts File Sharing Held Away Accounts Clients Open…" at bounding box center [784, 389] width 1568 height 779
drag, startPoint x: 727, startPoint y: 254, endPoint x: 573, endPoint y: 260, distance: 154.1
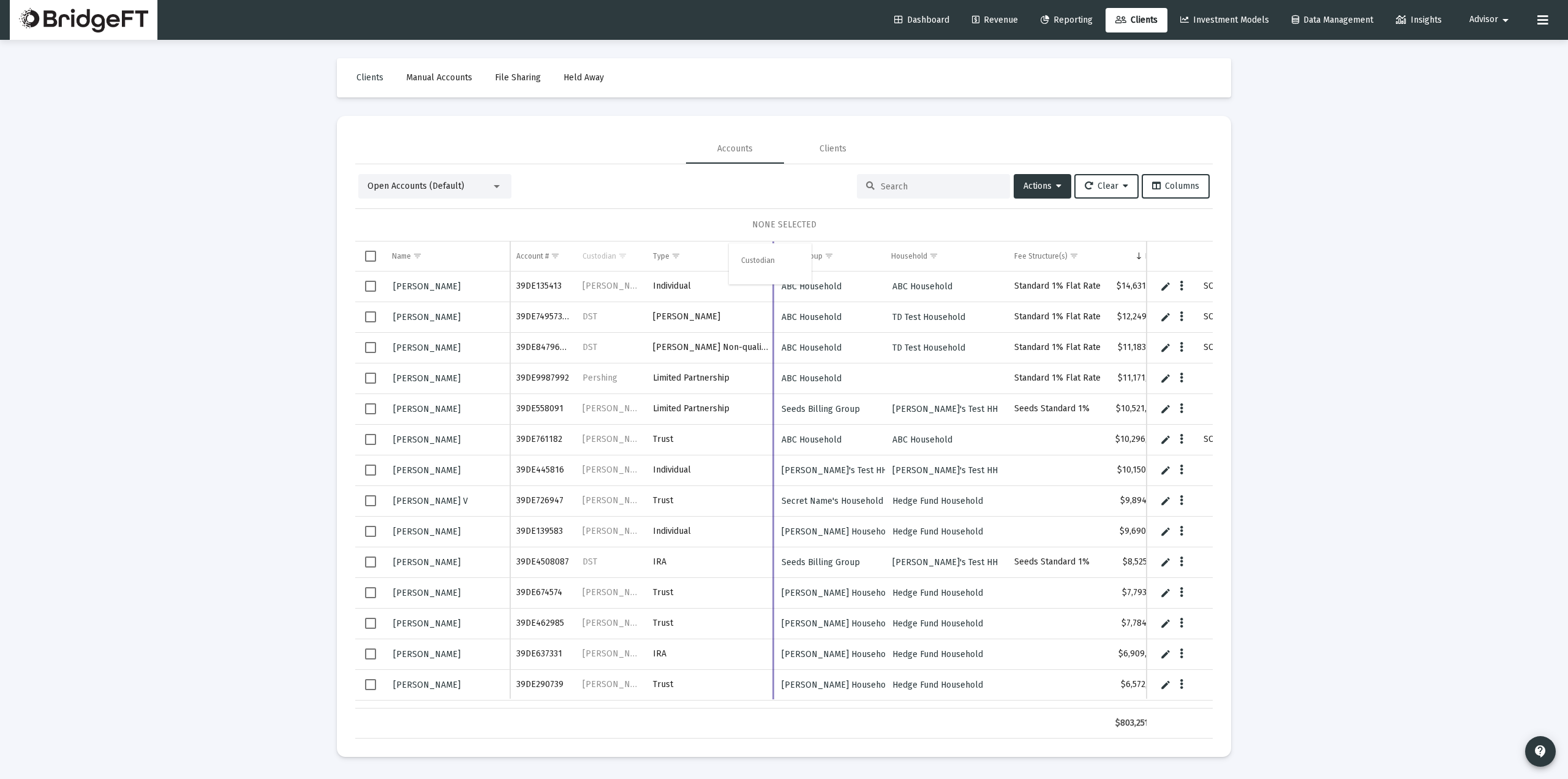
drag, startPoint x: 590, startPoint y: 255, endPoint x: 752, endPoint y: 256, distance: 162.0
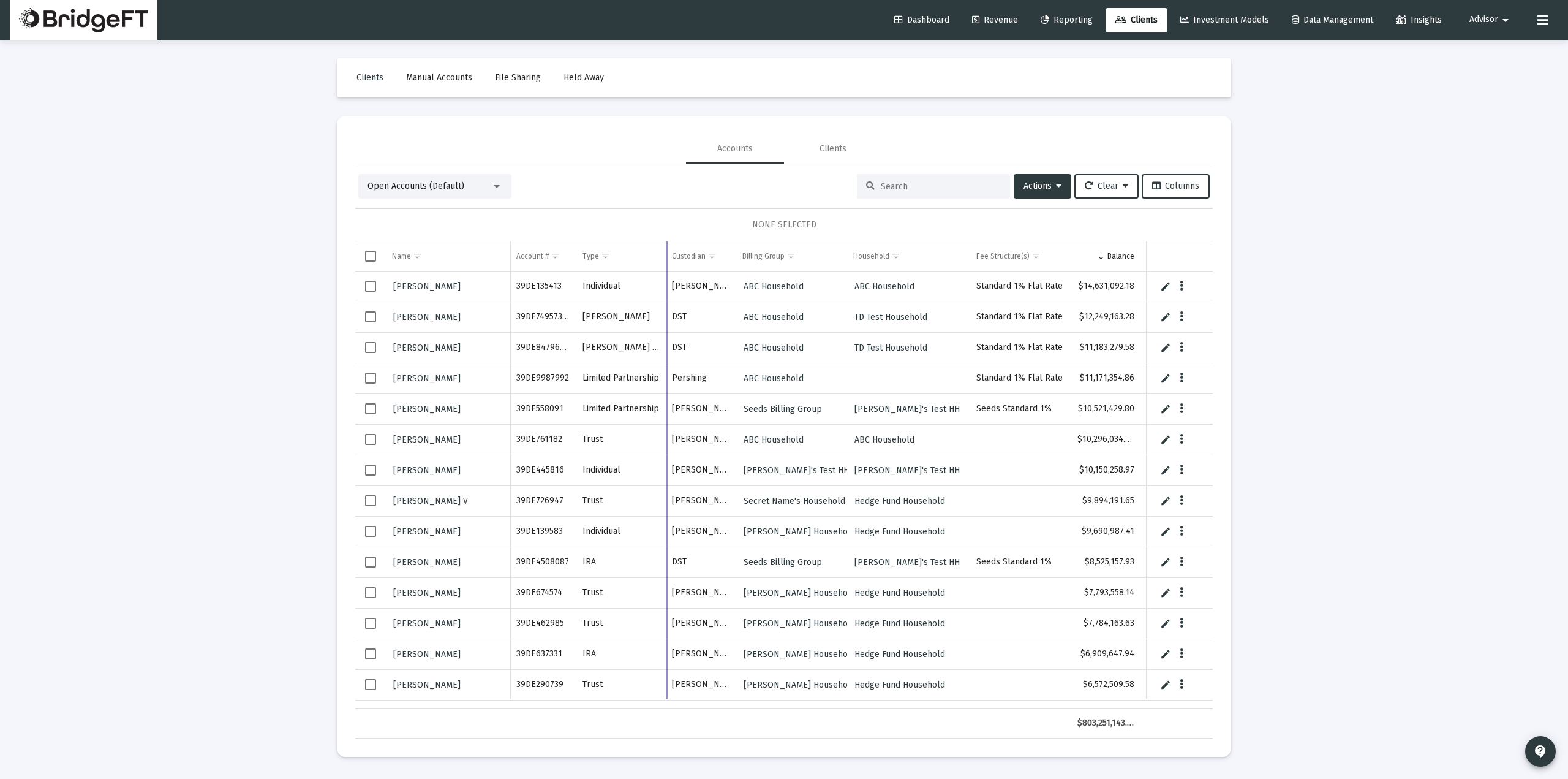
drag, startPoint x: 703, startPoint y: 257, endPoint x: 665, endPoint y: 272, distance: 40.9
click at [665, 272] on div "Name Name Account # Type Custodian Billing Group Household Fee Structure(s) Bal…" at bounding box center [784, 490] width 857 height 497
click at [153, 358] on div "Loading... Clients Manual Accounts File Sharing Held Away Accounts Clients Open…" at bounding box center [784, 389] width 1568 height 779
click at [1370, 276] on div "Loading... Clients Manual Accounts File Sharing Held Away Accounts Clients Open…" at bounding box center [784, 389] width 1568 height 779
click at [1233, 3] on div "Dashboard Revenue Reporting Clients Investment Models Data Management Insights …" at bounding box center [784, 20] width 1548 height 40
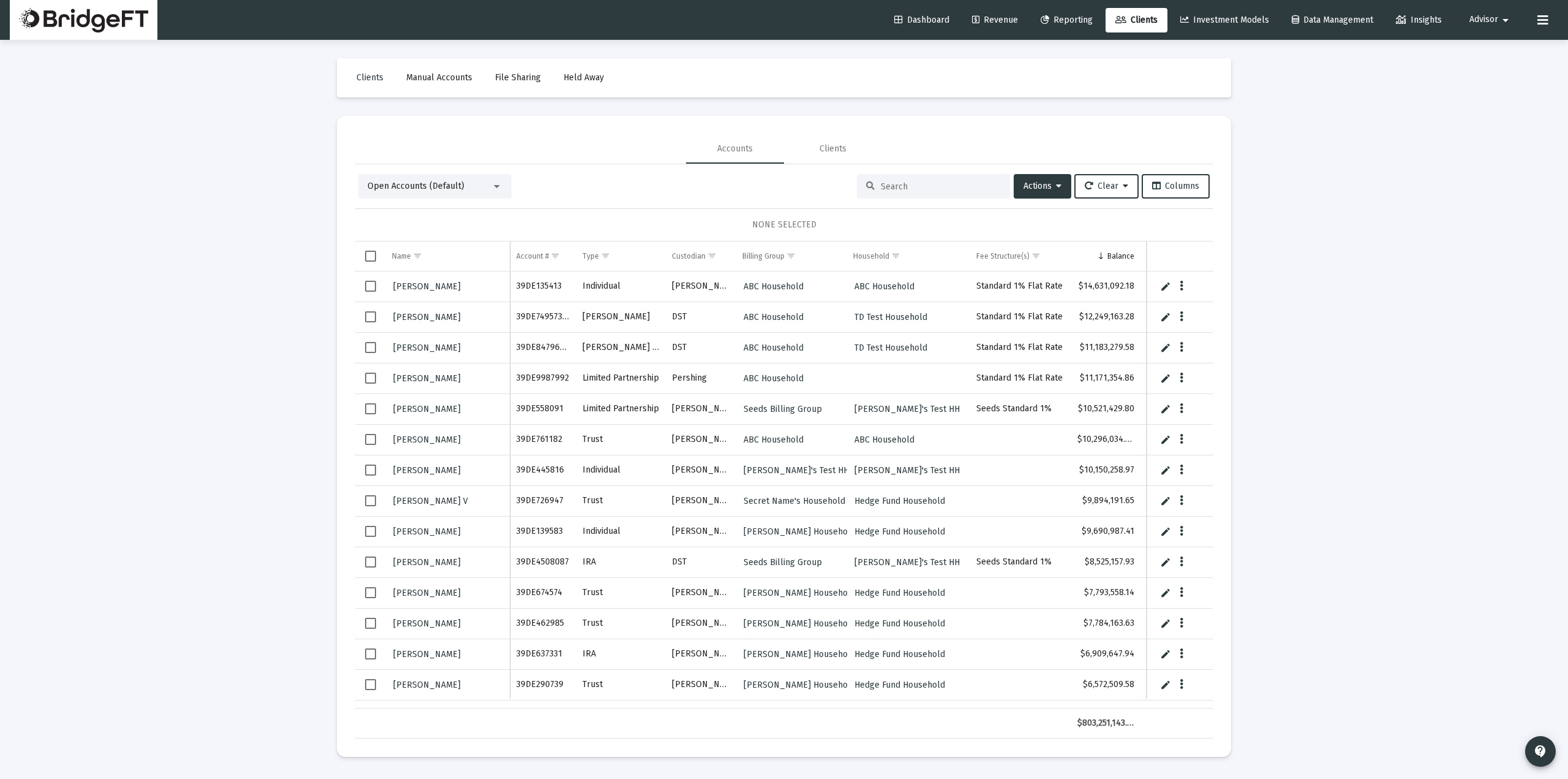
click at [1221, 6] on div "Dashboard Revenue Reporting Clients Investment Models Data Management Insights …" at bounding box center [784, 20] width 1548 height 40
click at [1210, 12] on link "Investment Models" at bounding box center [1224, 20] width 109 height 25
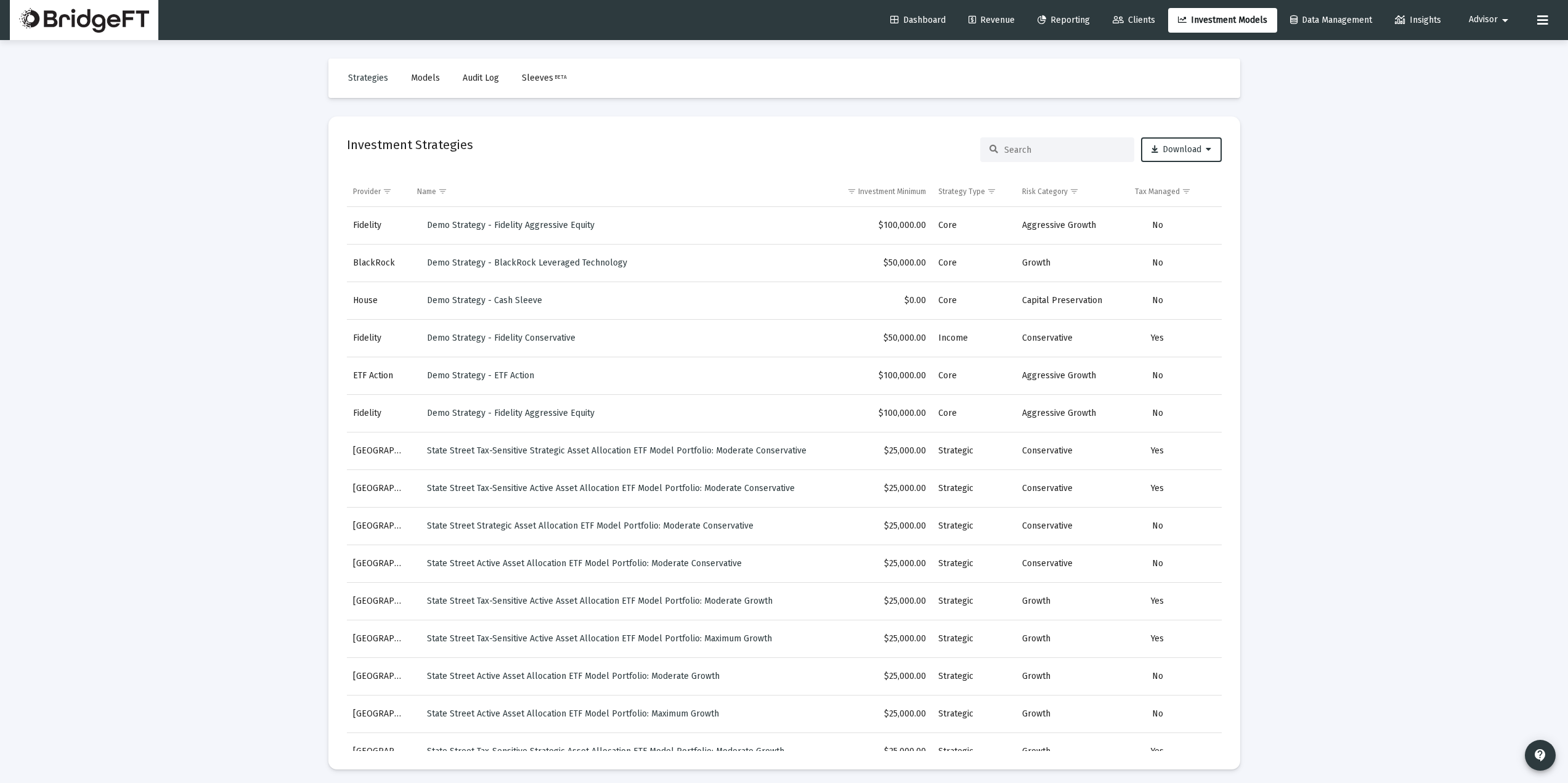
click at [1345, 216] on div "Loading... Strategies Models Audit Log Sleeves BETA Investment Strategies Downl…" at bounding box center [784, 393] width 1568 height 787
click at [914, 21] on span "Dashboard" at bounding box center [918, 20] width 56 height 10
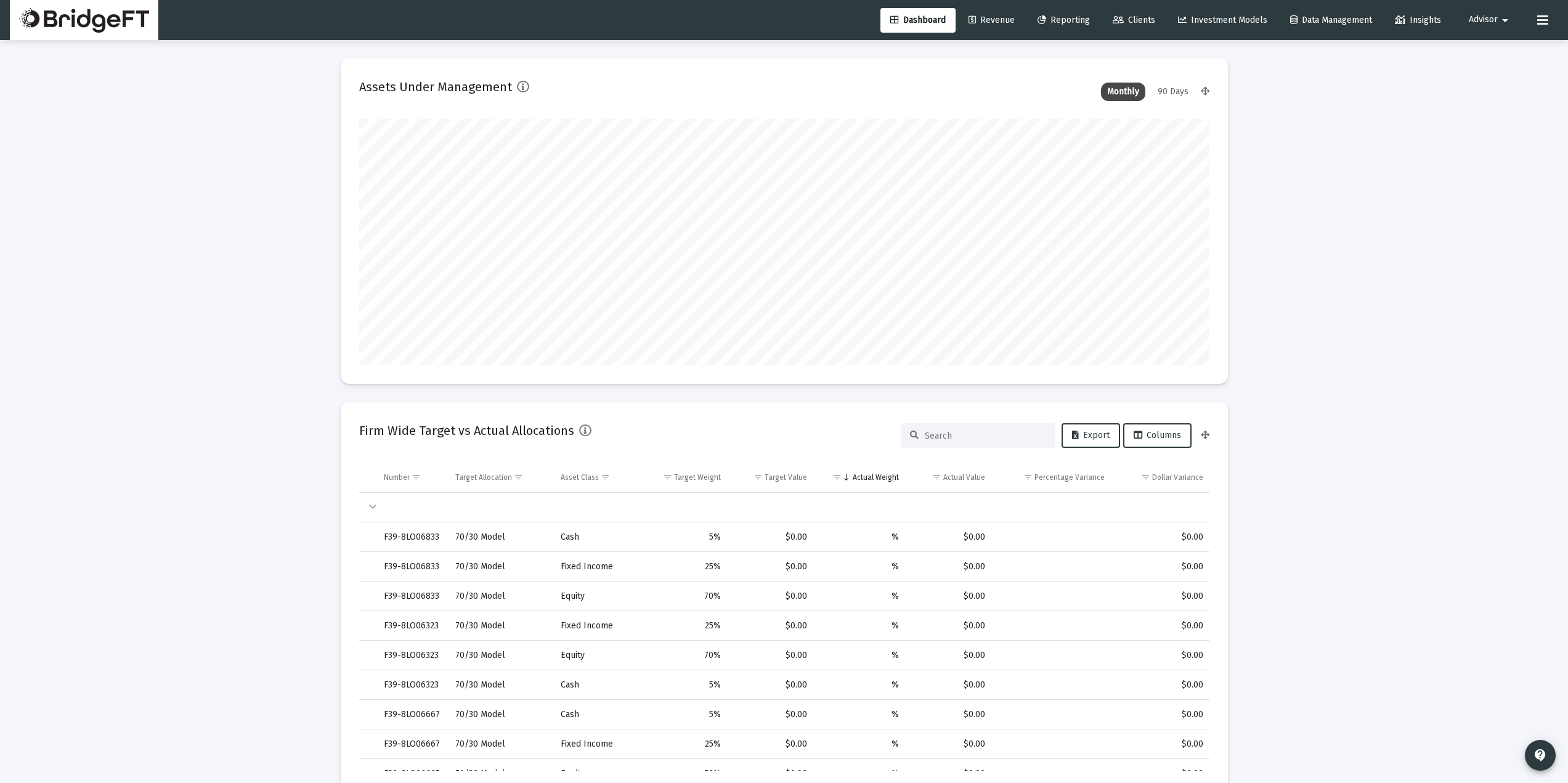
click at [1487, 25] on span "Advisor" at bounding box center [1483, 20] width 29 height 10
click at [1519, 52] on link "Settings" at bounding box center [1491, 52] width 73 height 29
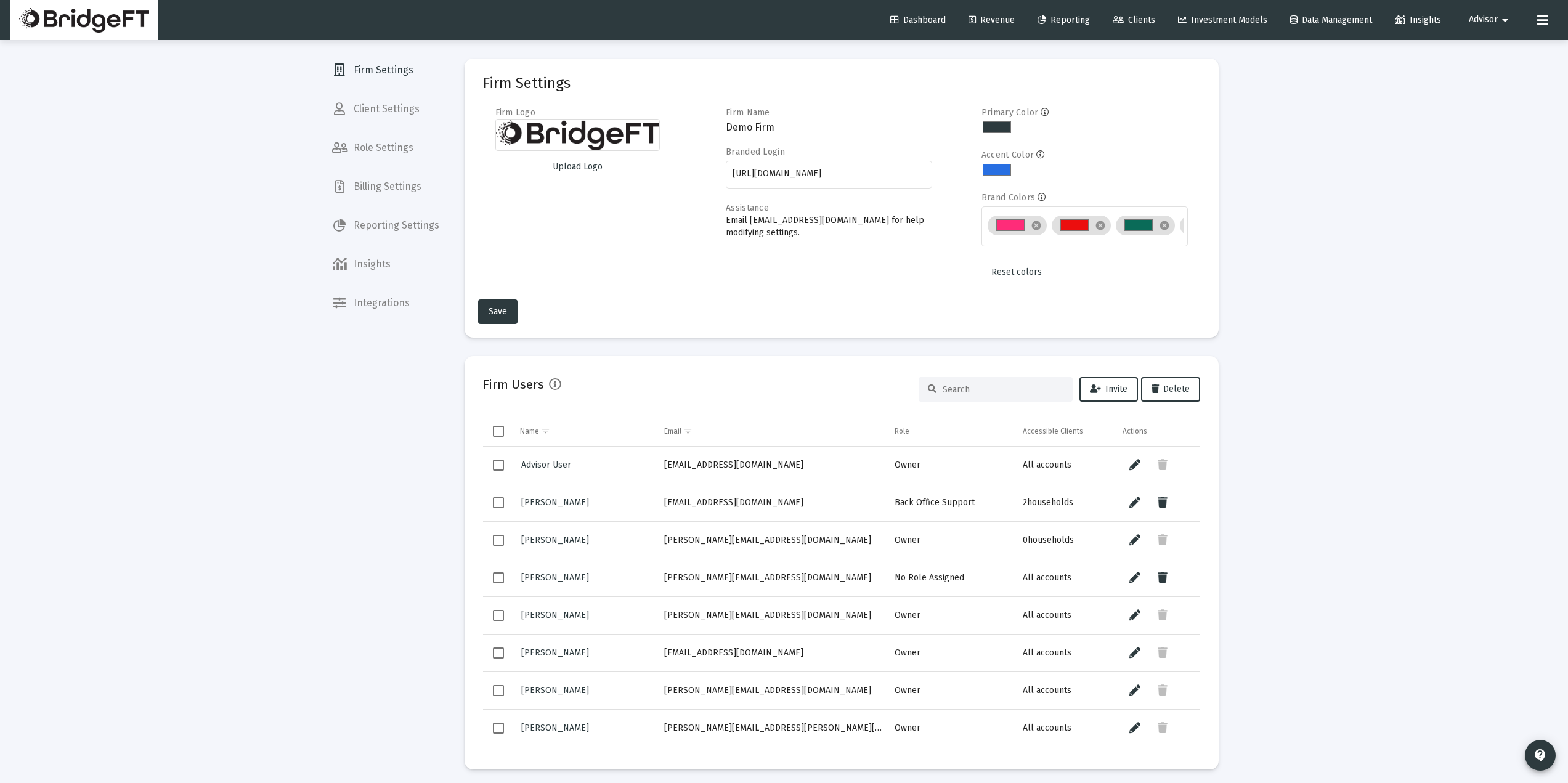
drag, startPoint x: 480, startPoint y: 387, endPoint x: 610, endPoint y: 388, distance: 130.0
click at [610, 388] on mat-card "Firm Users Invite Delete Name Email Role Accessible Clients Actions Advisor Use…" at bounding box center [841, 562] width 754 height 413
drag, startPoint x: 415, startPoint y: 417, endPoint x: 539, endPoint y: 487, distance: 142.4
click at [415, 418] on div "Firm Settings Client Settings Role Settings Billing Settings Reporting Settings…" at bounding box center [385, 391] width 127 height 783
click at [1138, 30] on link "Clients" at bounding box center [1133, 21] width 62 height 25
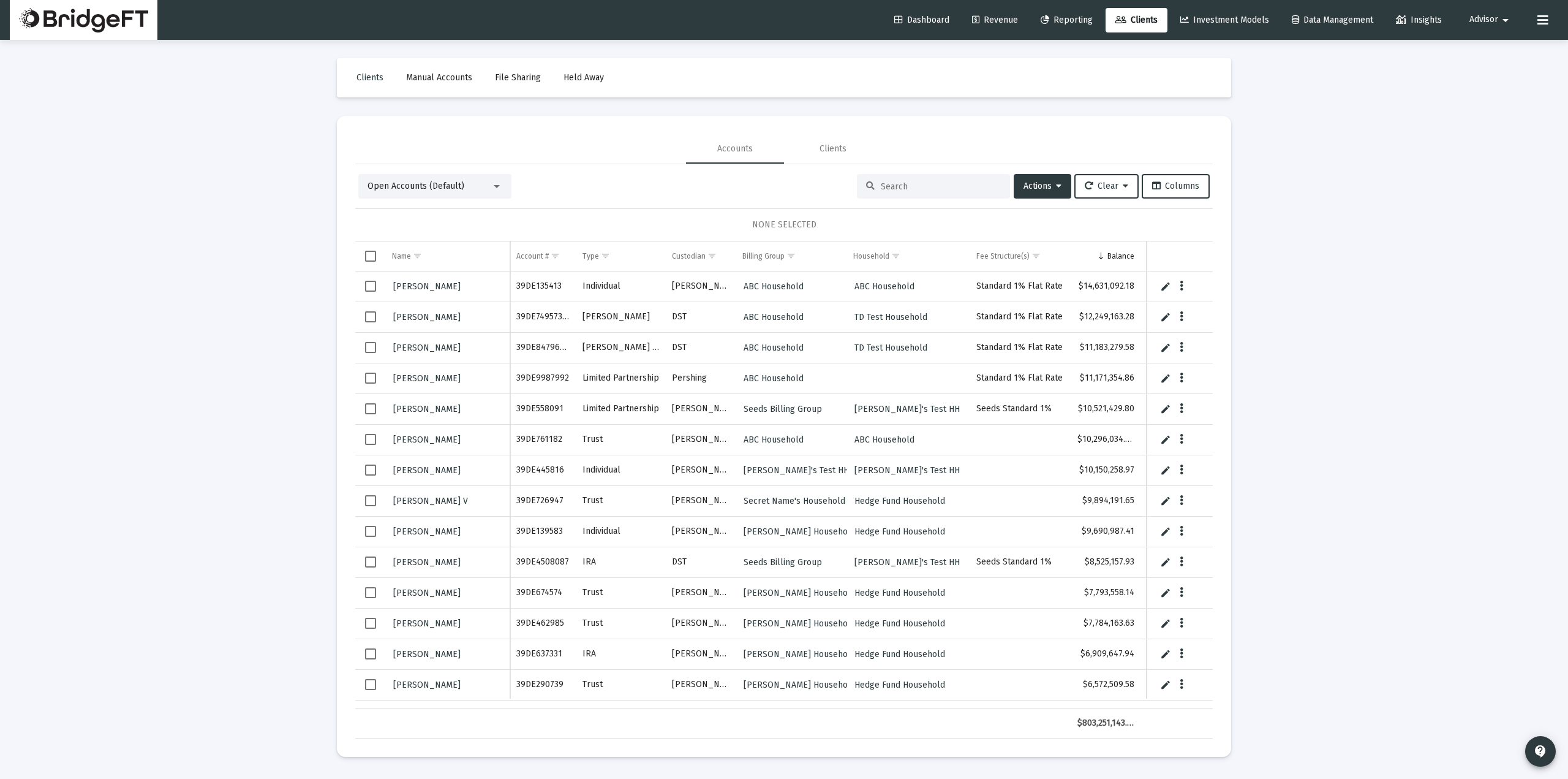
click at [1491, 17] on span "Advisor" at bounding box center [1483, 20] width 28 height 10
click at [1480, 47] on link "Settings" at bounding box center [1491, 52] width 73 height 29
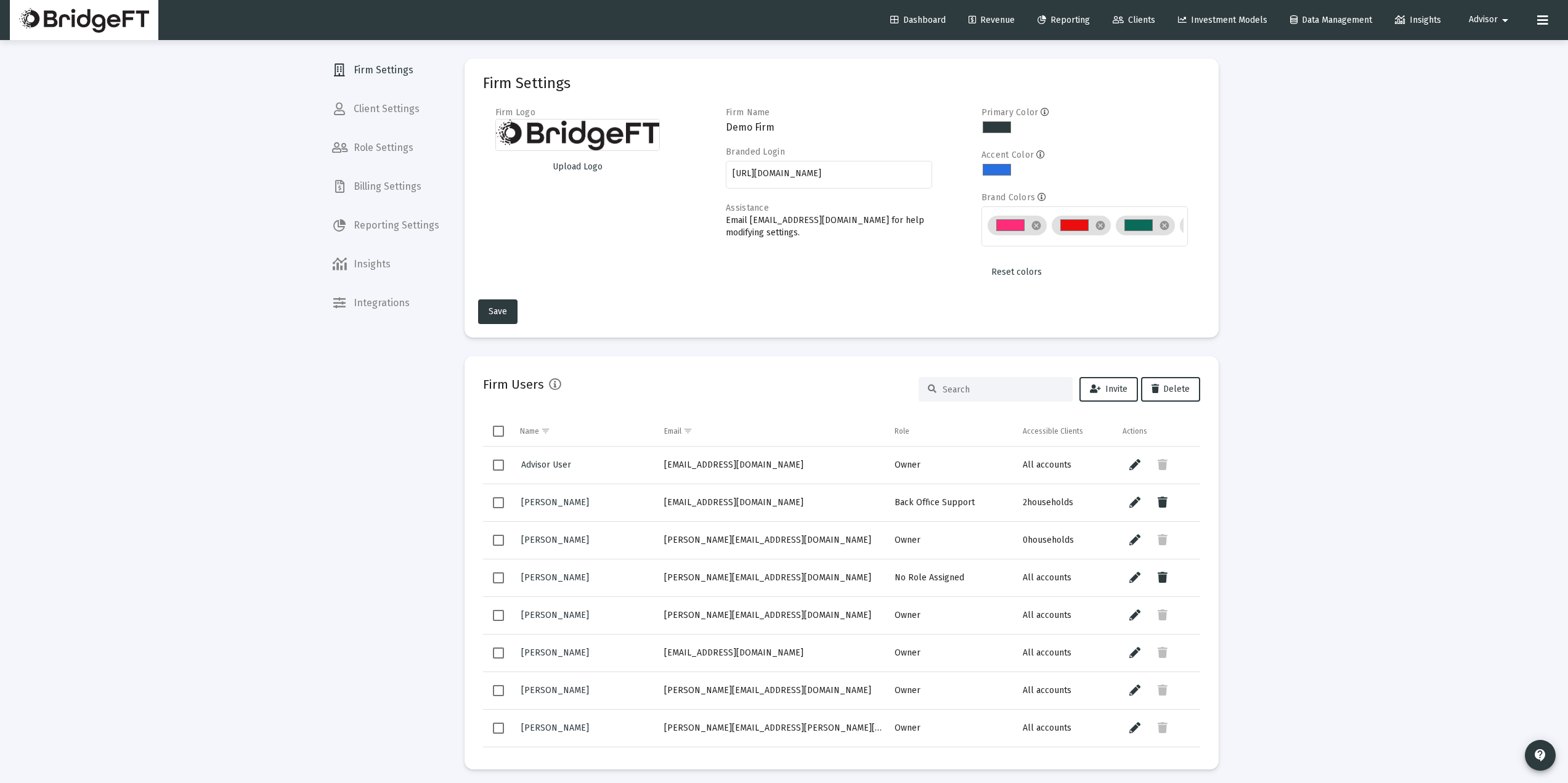
click at [383, 199] on span "Billing Settings" at bounding box center [385, 186] width 127 height 29
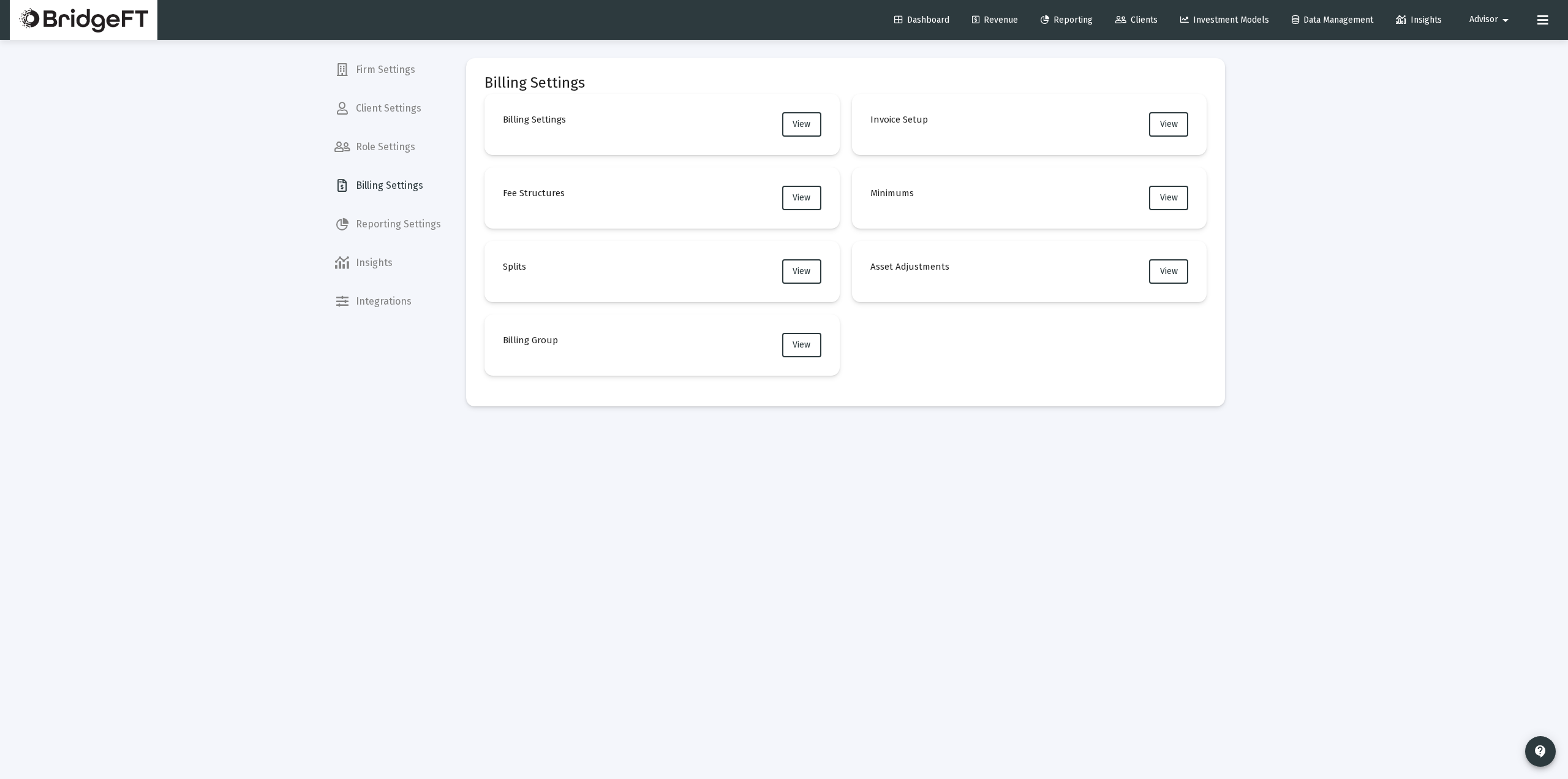
click at [374, 484] on div "Firm Settings Client Settings Role Settings Billing Settings Reporting Settings…" at bounding box center [387, 389] width 126 height 779
click at [360, 487] on div "Firm Settings Client Settings Role Settings Billing Settings Reporting Settings…" at bounding box center [387, 389] width 126 height 779
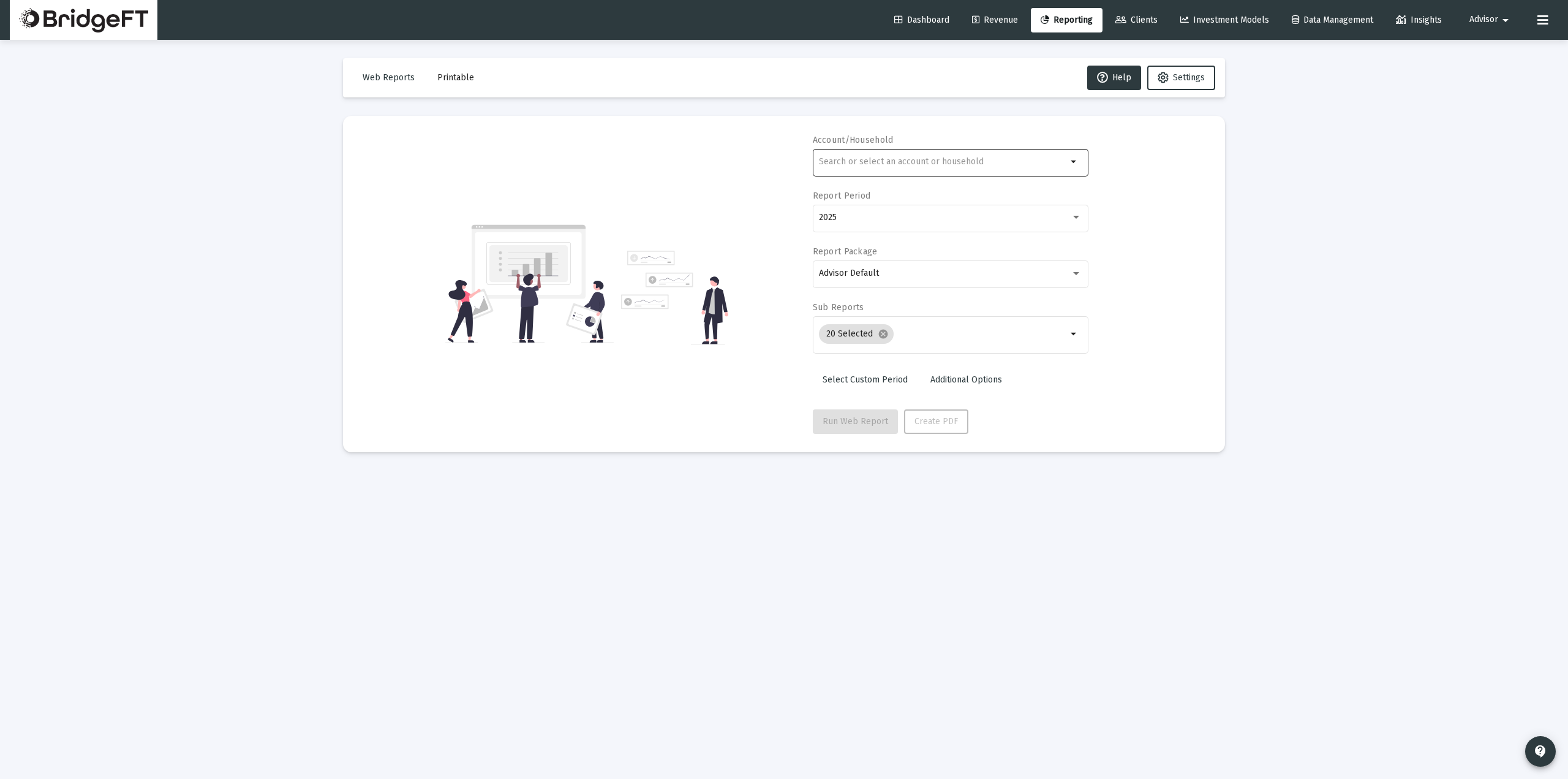
click at [892, 158] on input "text" at bounding box center [943, 161] width 248 height 9
click at [894, 211] on span "XXXXXXXX 334 Mr. Sylvester Thiel Individual" at bounding box center [955, 220] width 246 height 30
type input "Mr. Sylvester Thiel Individual"
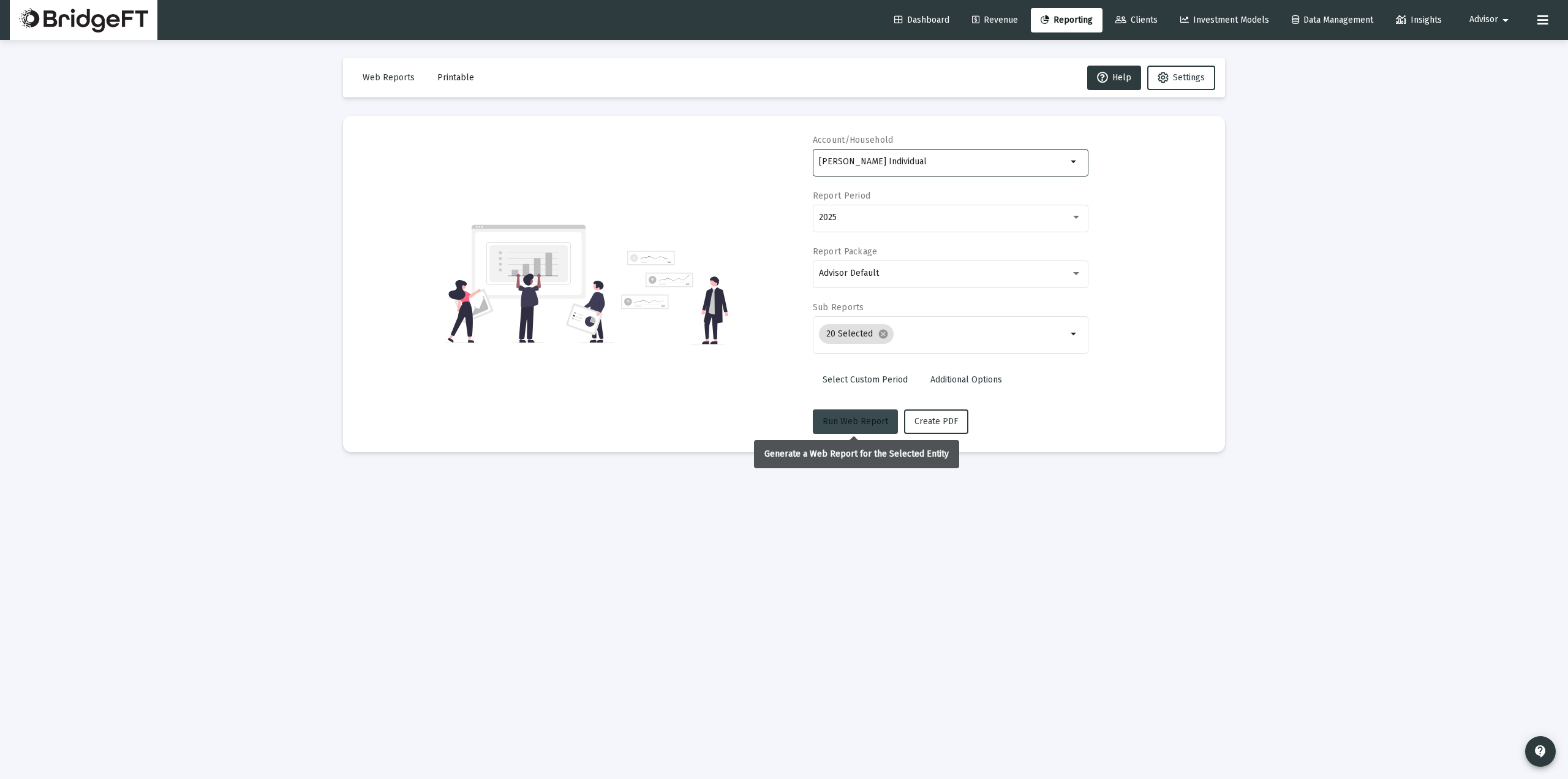
click at [866, 418] on span "Run Web Report" at bounding box center [855, 421] width 66 height 10
select select "View all"
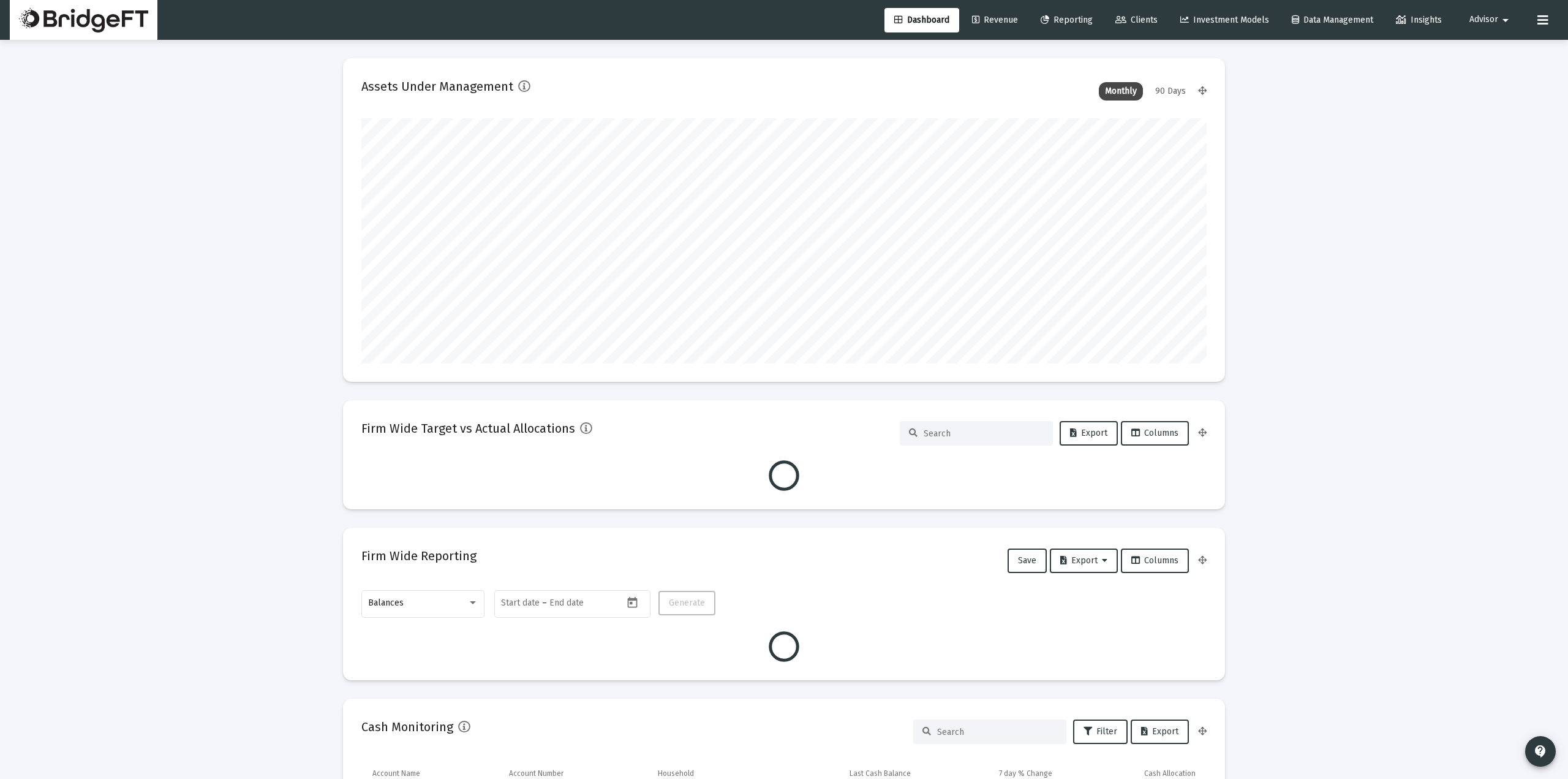
type input "[DATE]"
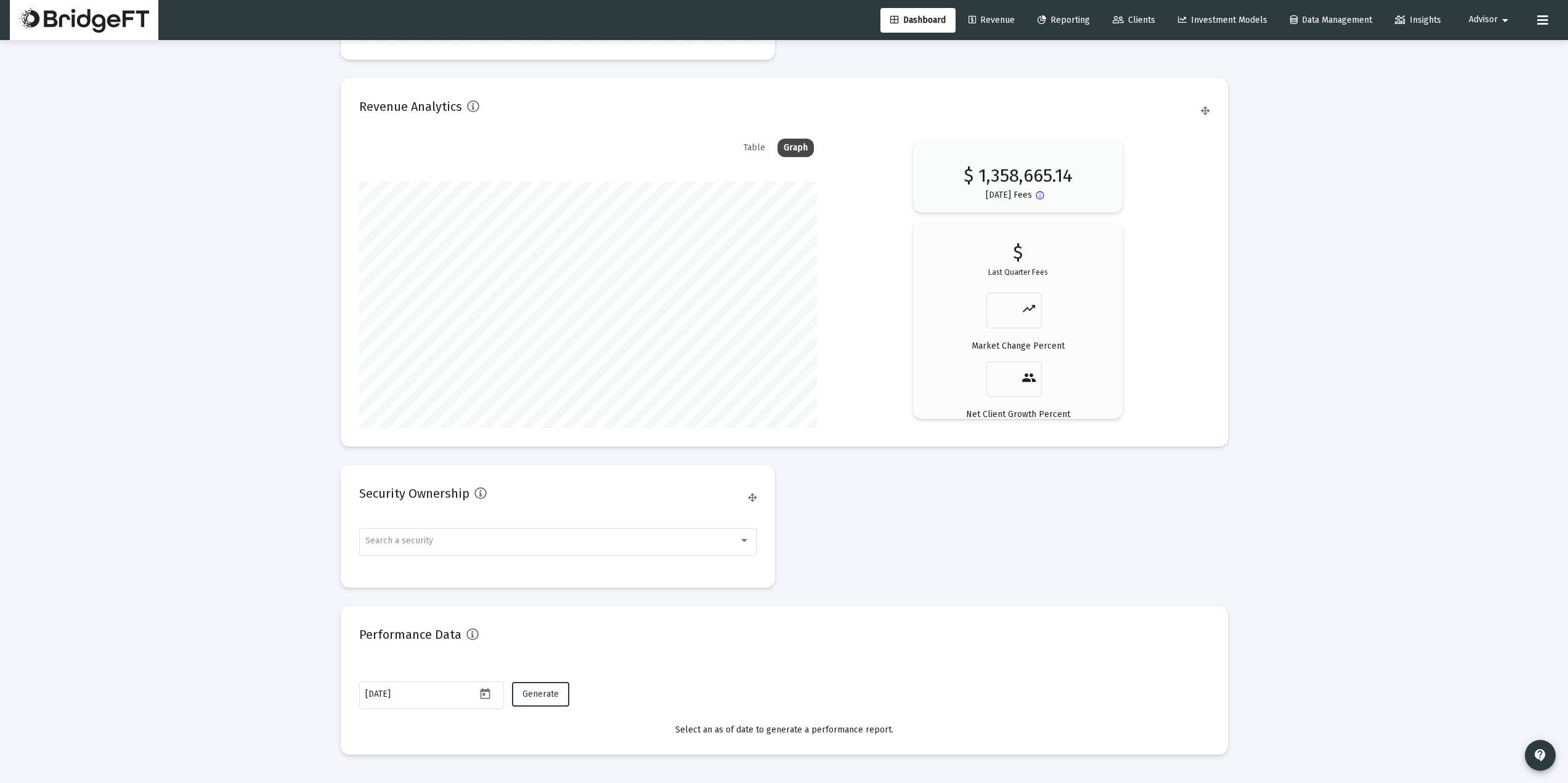
scroll to position [1996, 0]
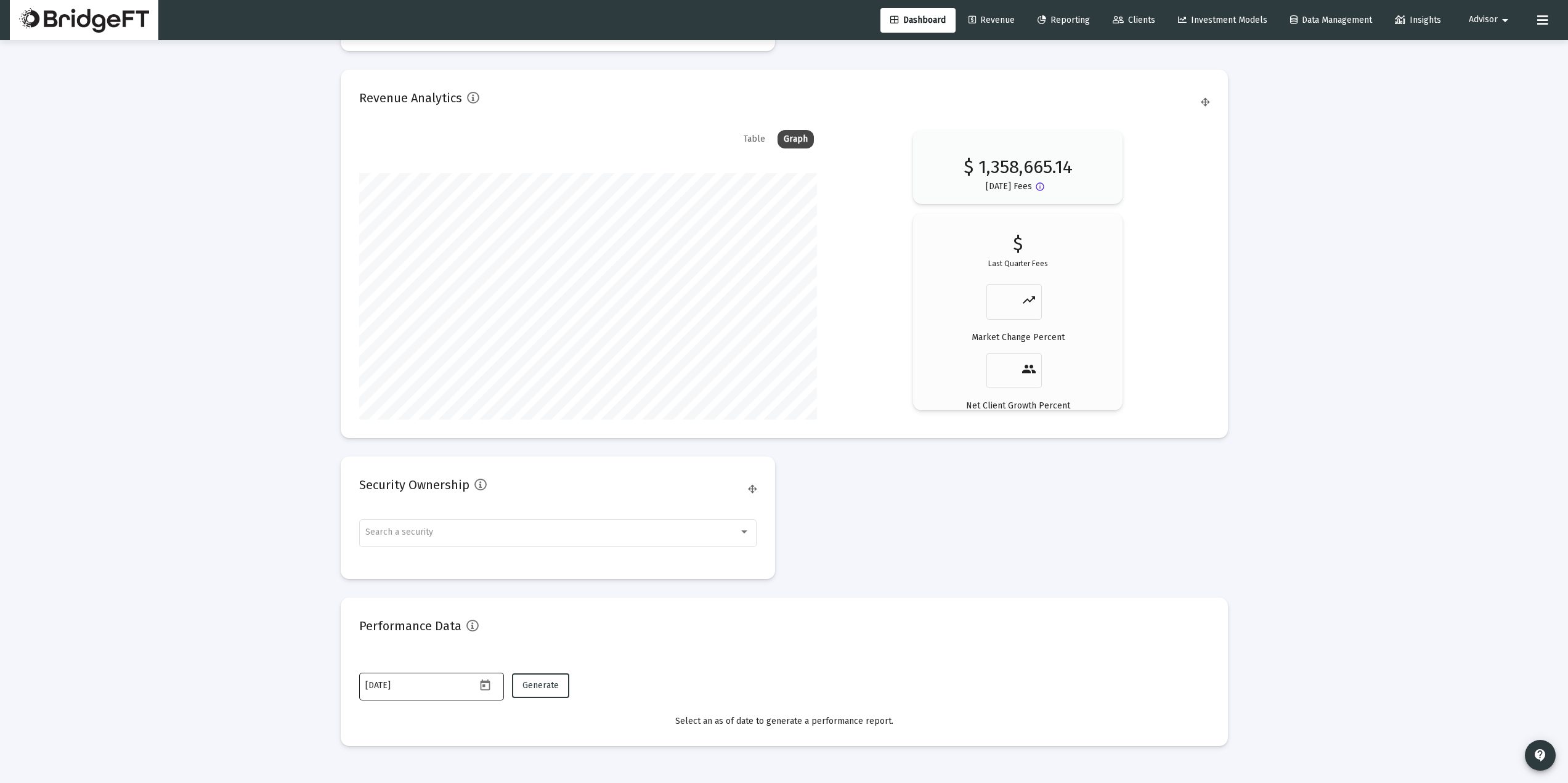
click at [487, 681] on icon "Open calendar" at bounding box center [485, 685] width 10 height 11
click at [637, 652] on div at bounding box center [784, 391] width 1568 height 783
click at [550, 687] on span "Generate" at bounding box center [541, 685] width 37 height 10
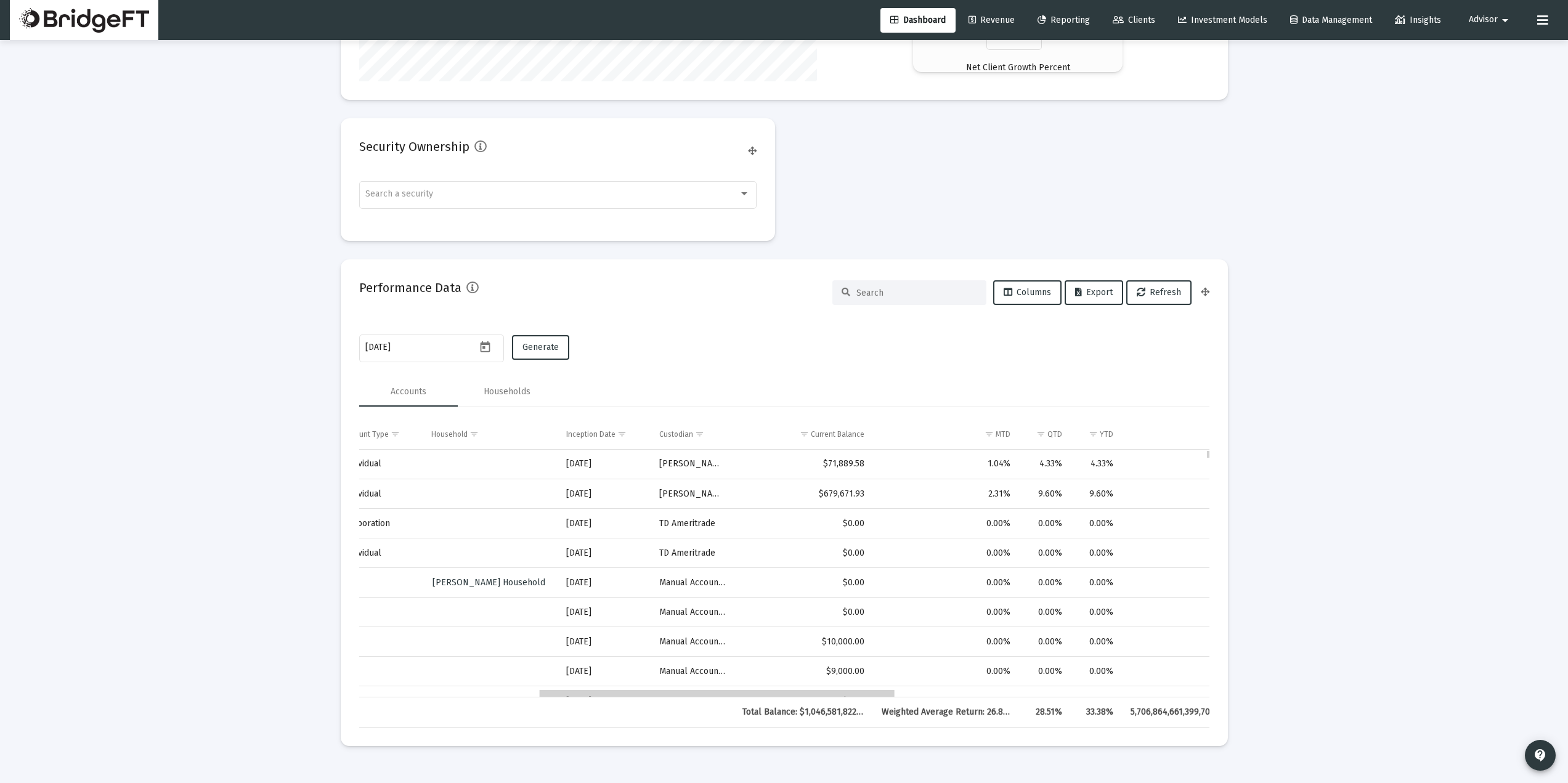
scroll to position [0, 0]
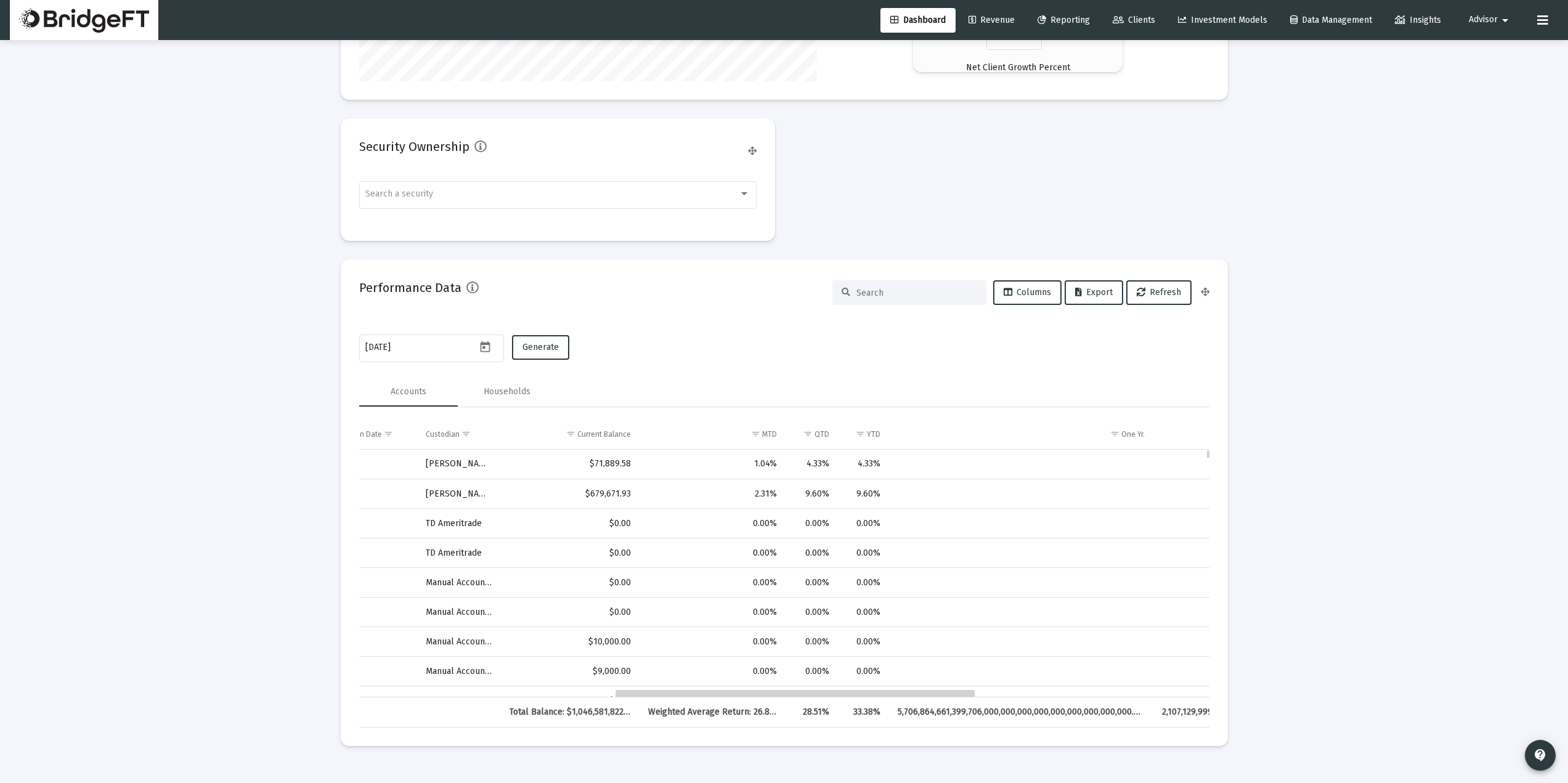
drag, startPoint x: 678, startPoint y: 692, endPoint x: 922, endPoint y: 698, distance: 244.1
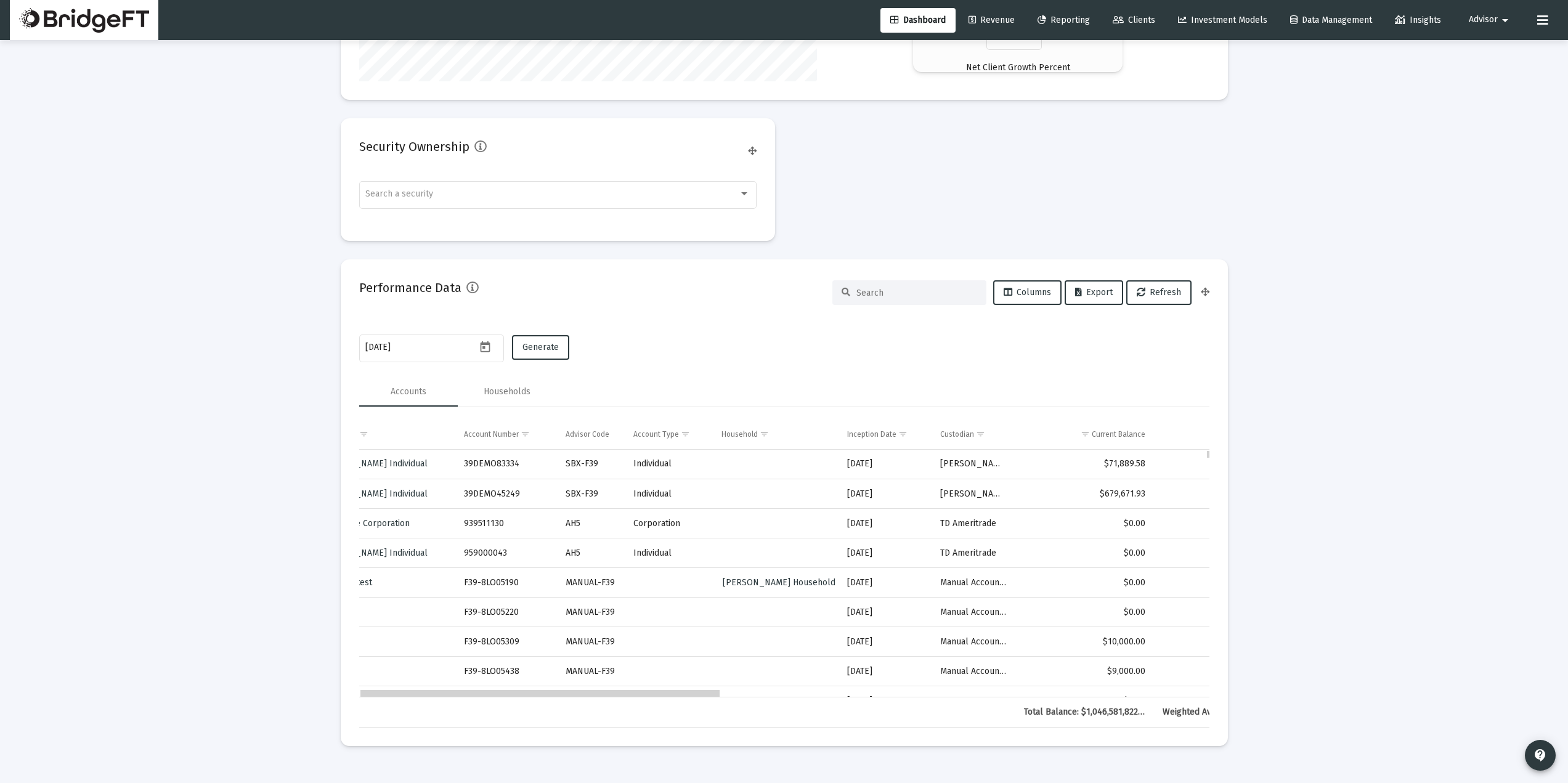
drag, startPoint x: 692, startPoint y: 685, endPoint x: 461, endPoint y: 694, distance: 231.2
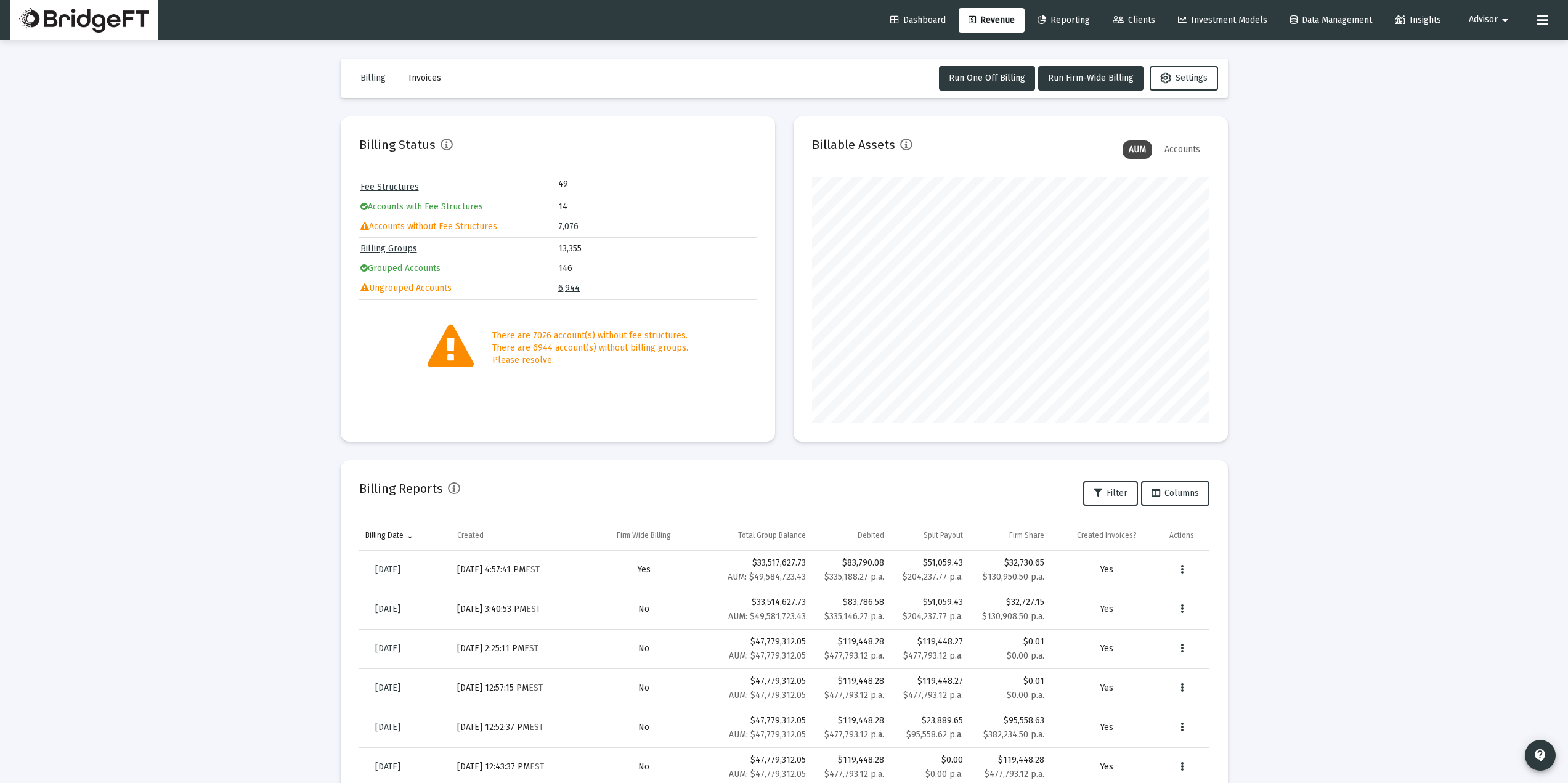
click at [406, 77] on button "Invoices" at bounding box center [424, 79] width 52 height 25
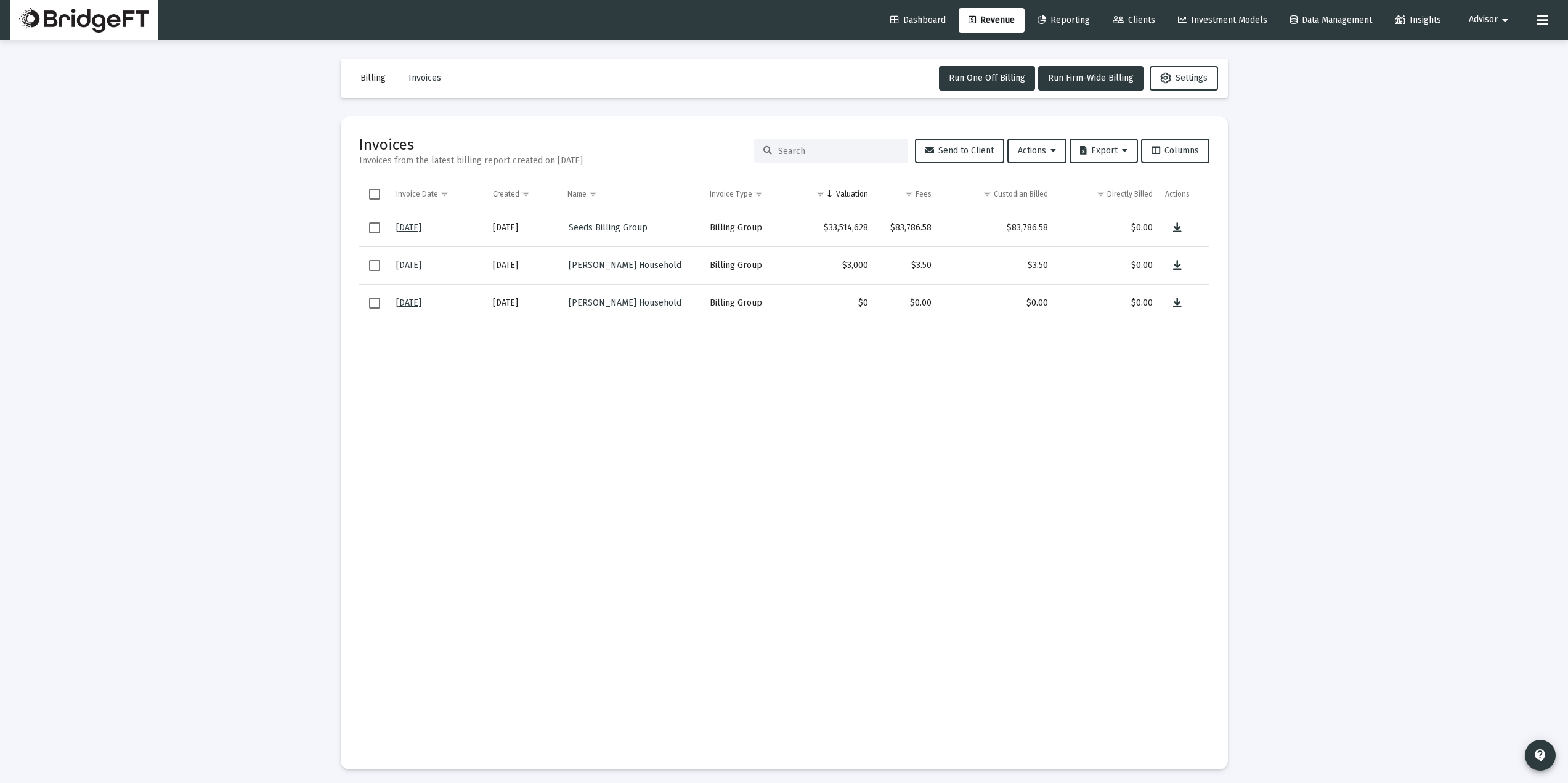
click at [711, 338] on td "Data grid" at bounding box center [747, 536] width 87 height 429
click at [672, 379] on td "Data grid" at bounding box center [633, 536] width 142 height 429
click at [602, 423] on td "Data grid" at bounding box center [633, 536] width 142 height 429
click at [620, 389] on td "Data grid" at bounding box center [633, 536] width 142 height 429
click at [1040, 148] on span "Actions" at bounding box center [1037, 150] width 38 height 10
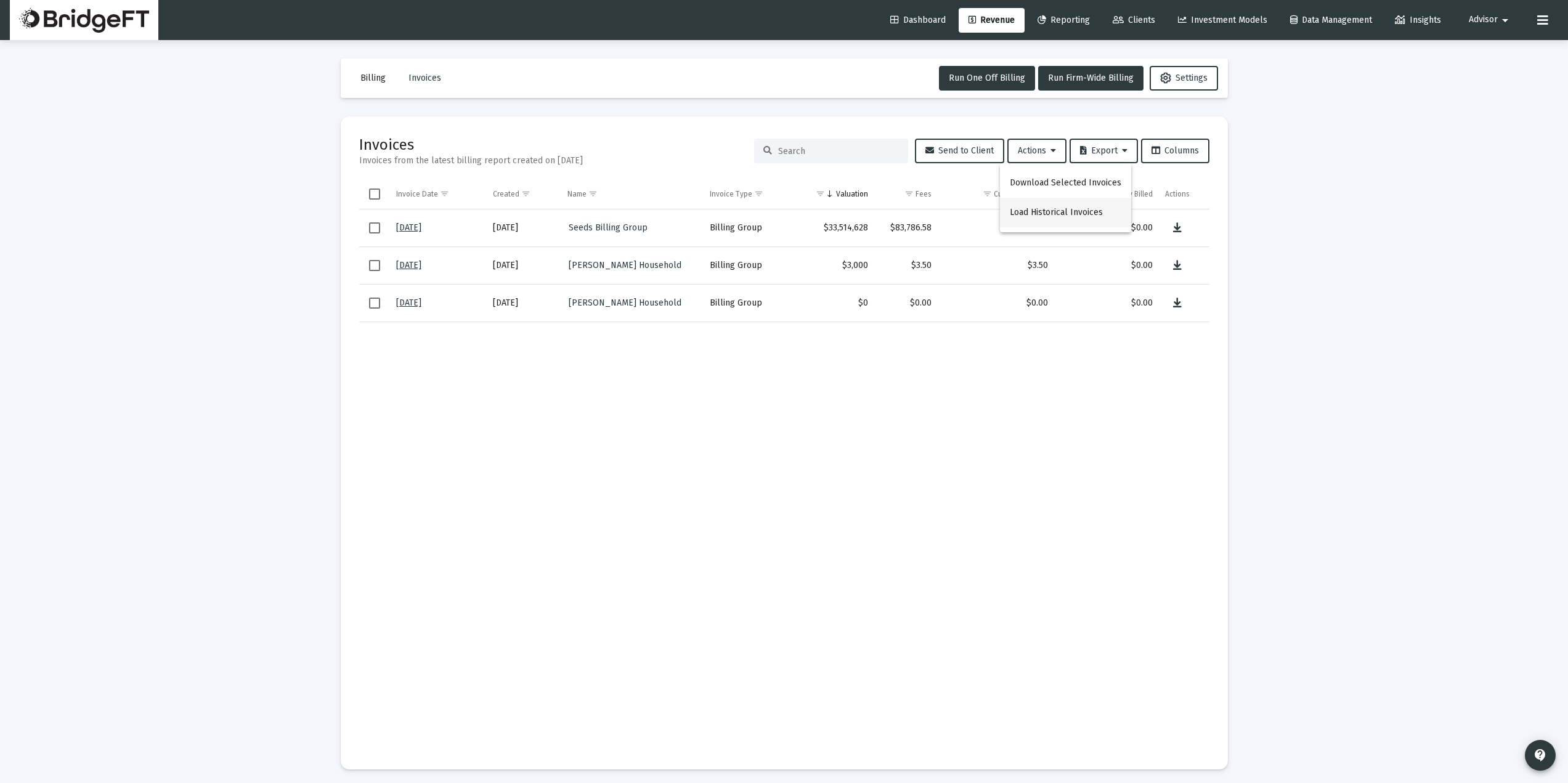
click at [1059, 214] on button "Load Historical Invoices" at bounding box center [1065, 212] width 131 height 29
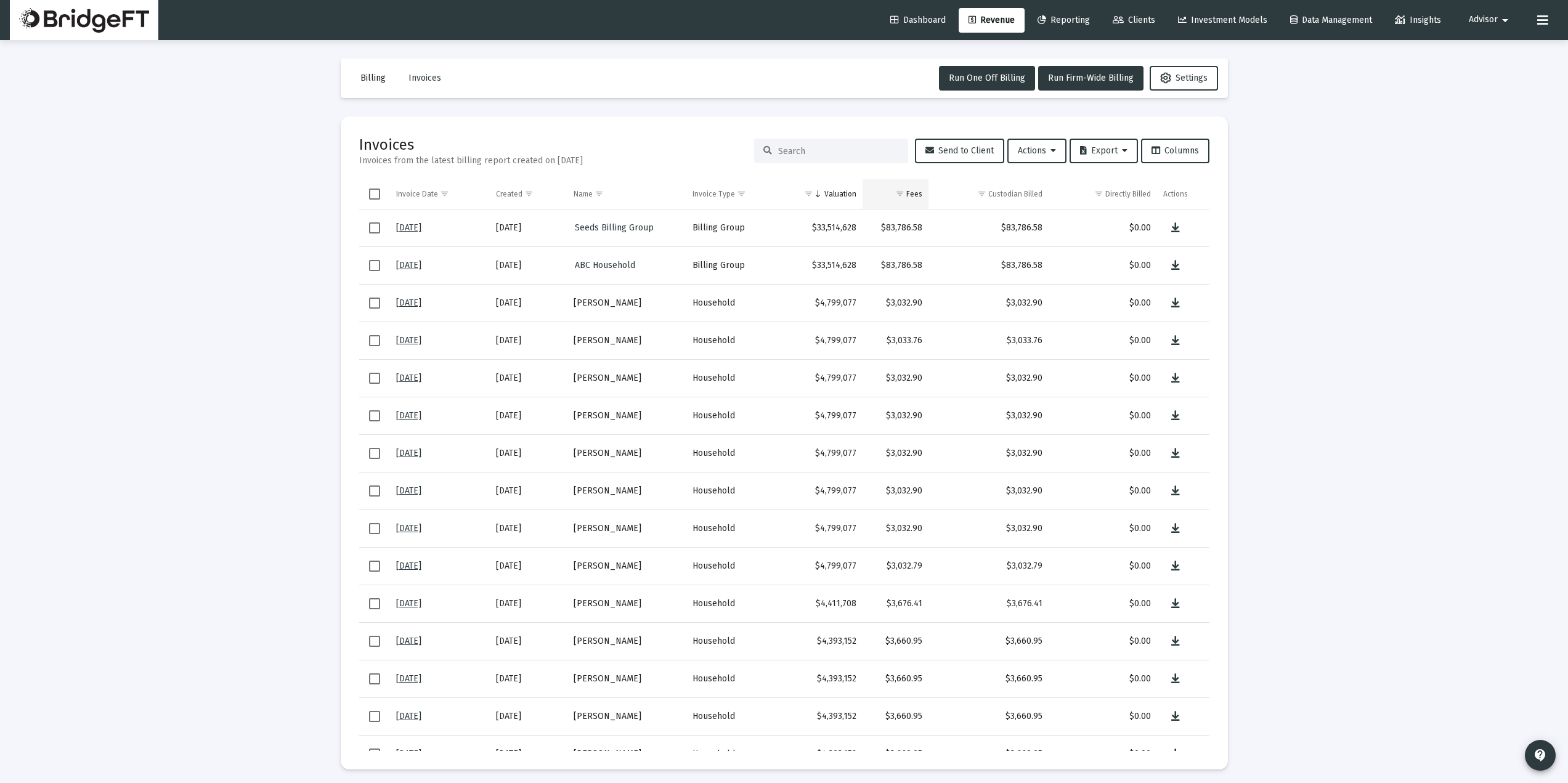
click at [918, 189] on div "Fees" at bounding box center [915, 194] width 16 height 10
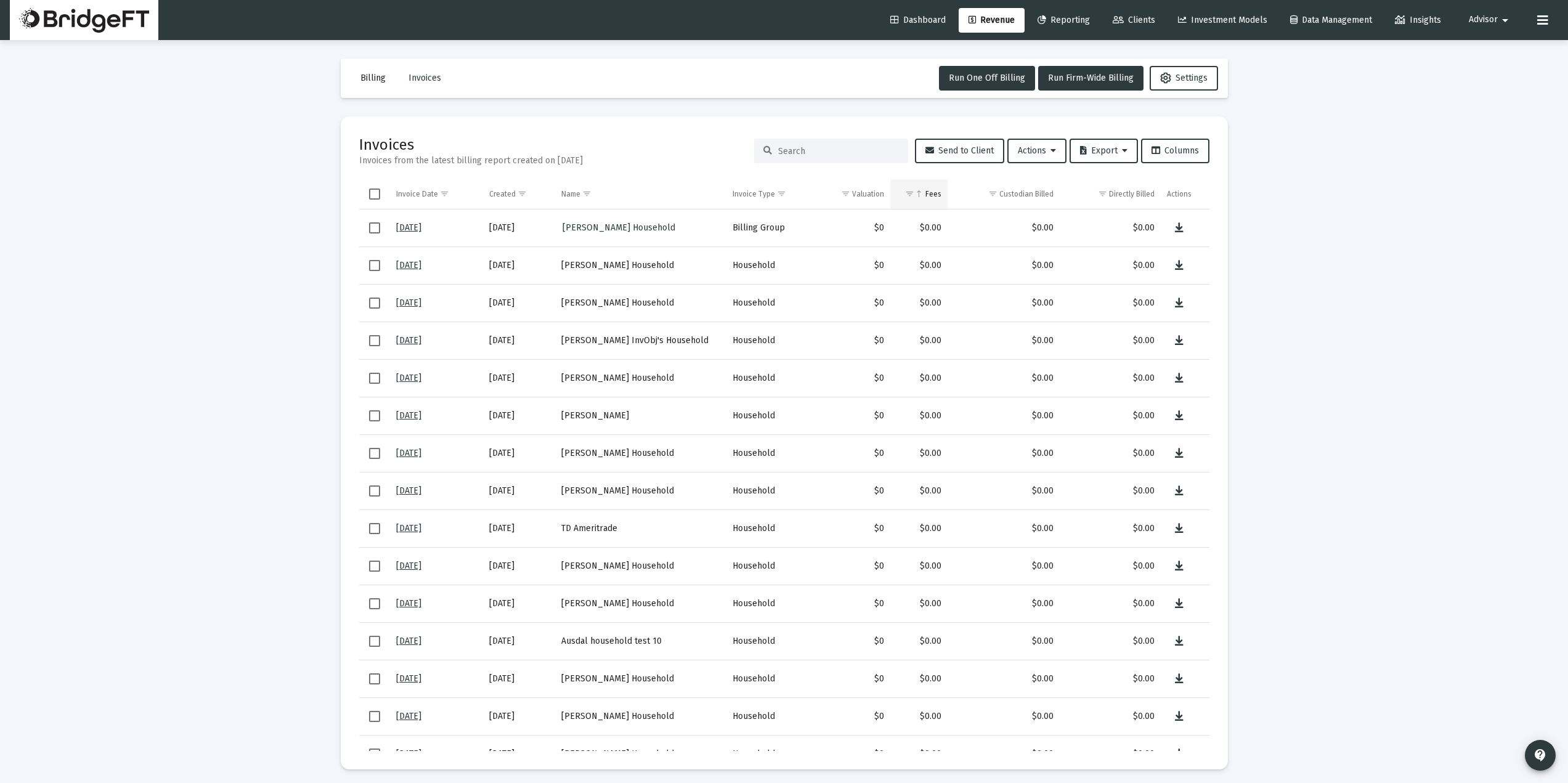
click at [934, 190] on div "Fees" at bounding box center [934, 194] width 16 height 10
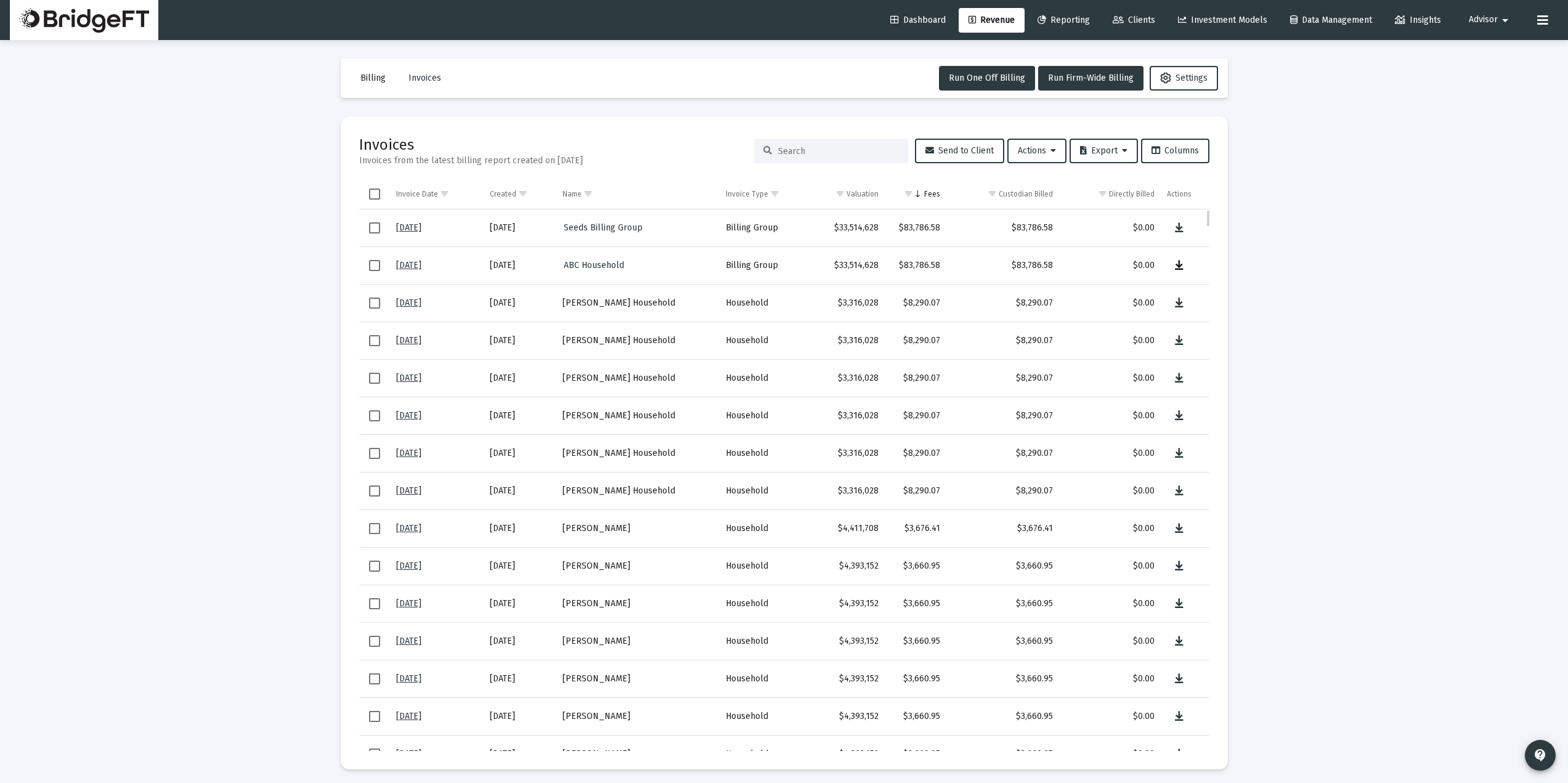
click at [1177, 268] on icon "Data grid" at bounding box center [1179, 266] width 9 height 15
click at [372, 74] on span "Billing" at bounding box center [373, 78] width 25 height 10
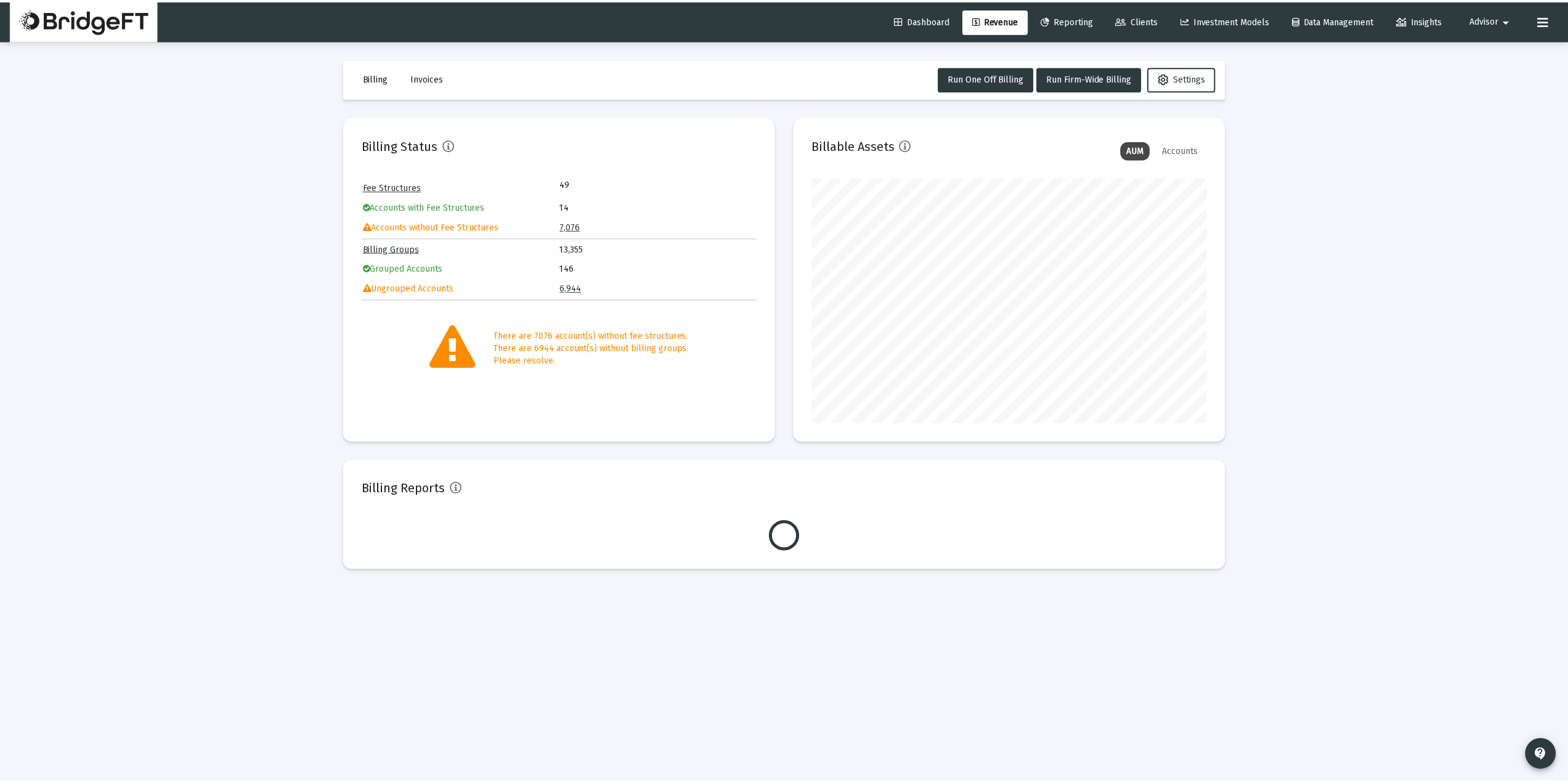
scroll to position [247, 397]
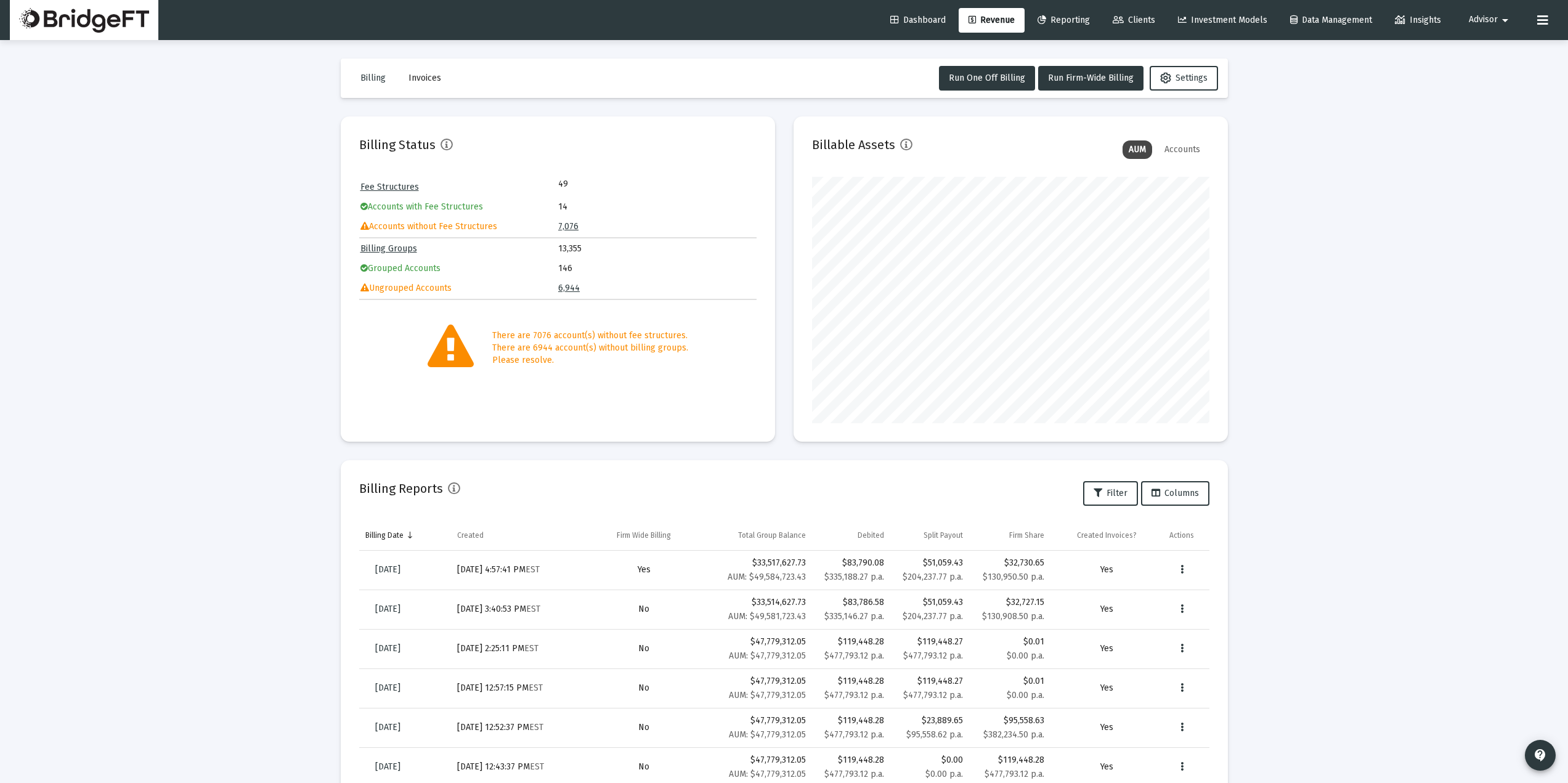
click at [1448, 279] on div "Loading... Billing Invoices Run One Off Billing Run Firm-Wide Billing Settings …" at bounding box center [784, 508] width 1568 height 1016
drag, startPoint x: 304, startPoint y: 294, endPoint x: 1003, endPoint y: 434, distance: 712.9
click at [308, 291] on div "Loading... Billing Invoices Run One Off Billing Run Firm-Wide Billing Settings …" at bounding box center [784, 508] width 1568 height 1016
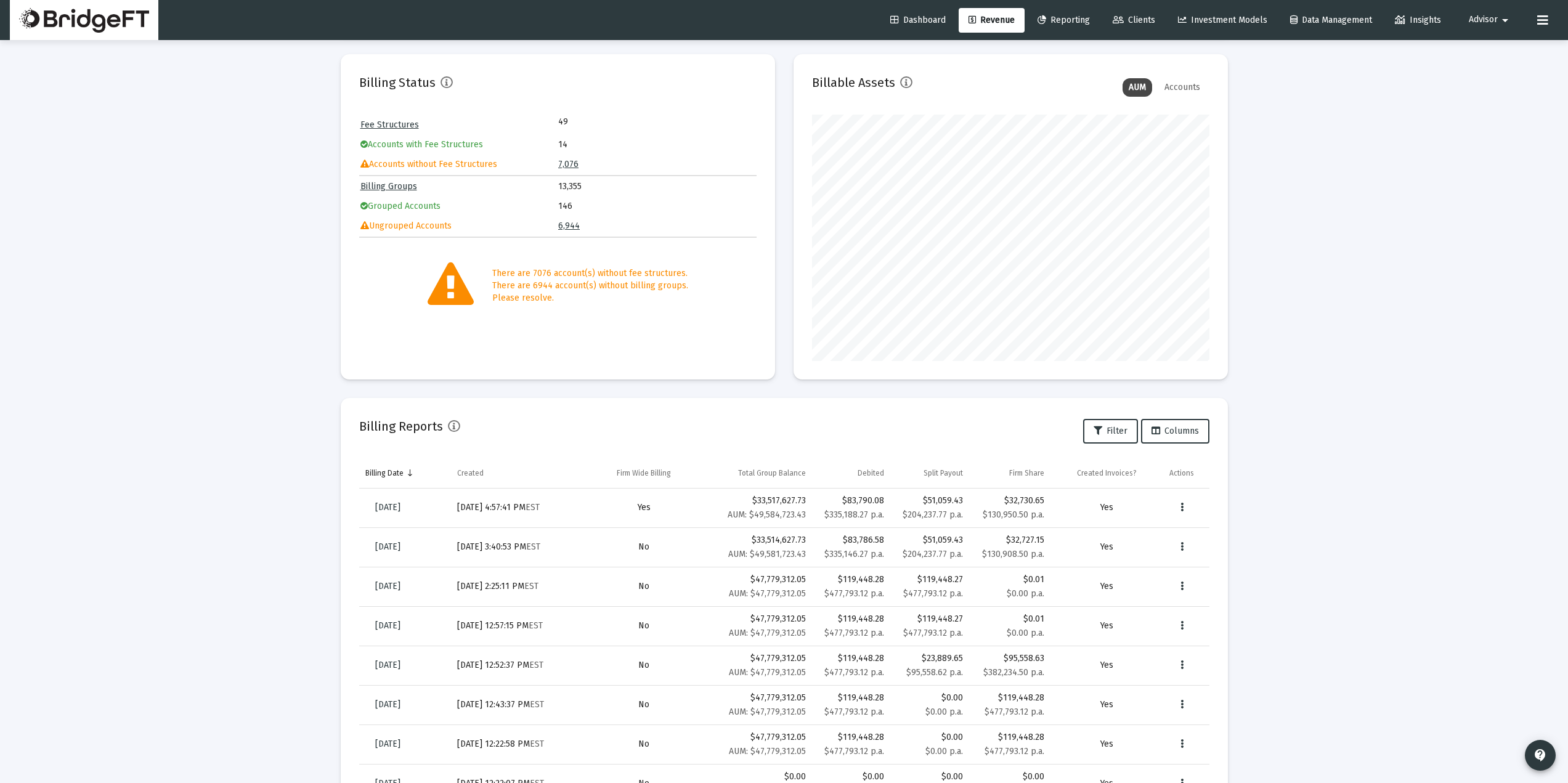
scroll to position [0, 0]
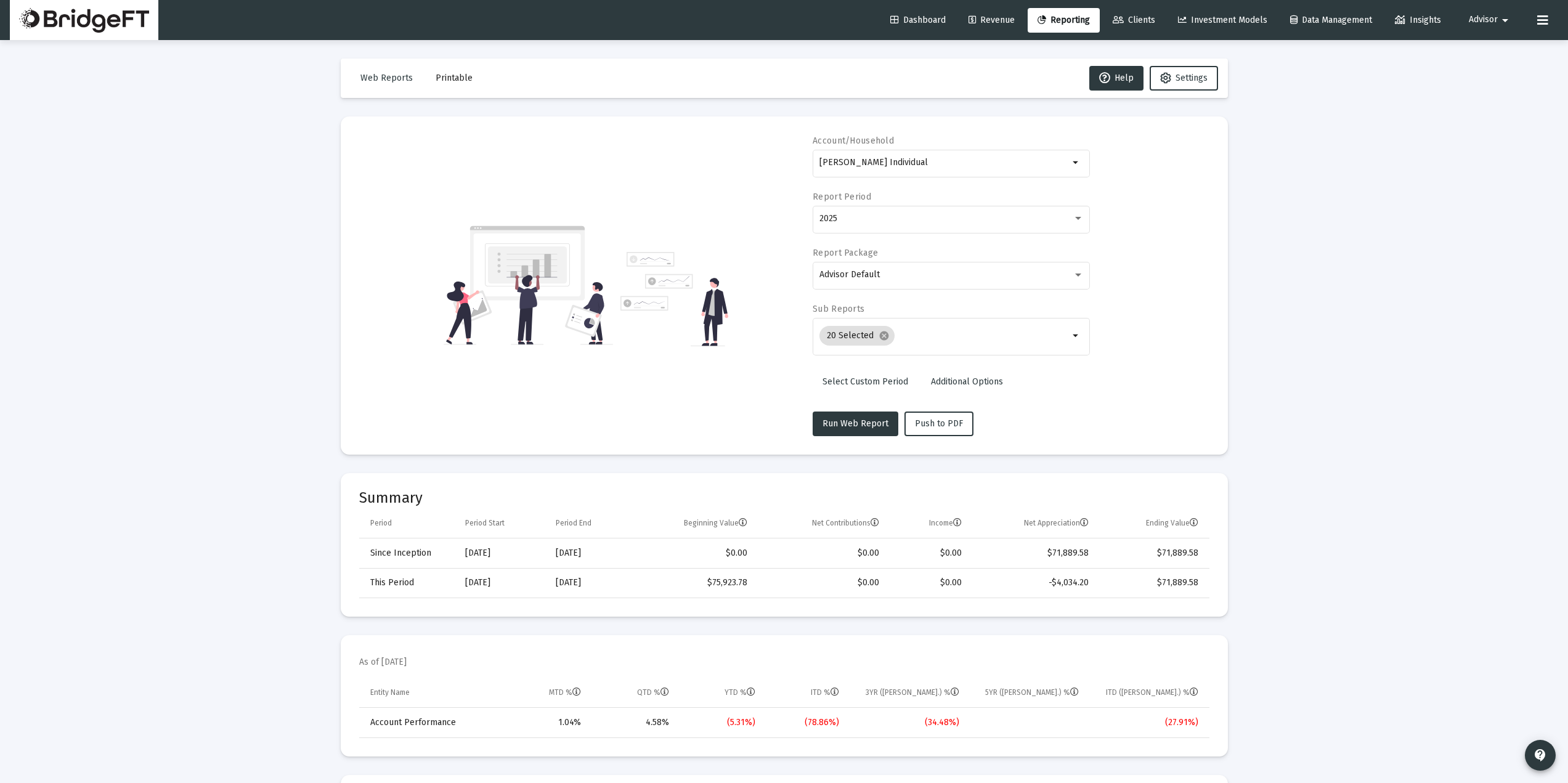
select select "View all"
drag, startPoint x: 810, startPoint y: 140, endPoint x: 902, endPoint y: 145, distance: 92.1
click at [902, 145] on div "Account/Household [PERSON_NAME] Individual arrow_drop_down Report Period 2025 R…" at bounding box center [784, 285] width 850 height 301
click at [595, 434] on div "Account/Household [PERSON_NAME] Individual arrow_drop_down Report Period 2025 R…" at bounding box center [784, 285] width 850 height 301
drag, startPoint x: 802, startPoint y: 139, endPoint x: 902, endPoint y: 144, distance: 100.1
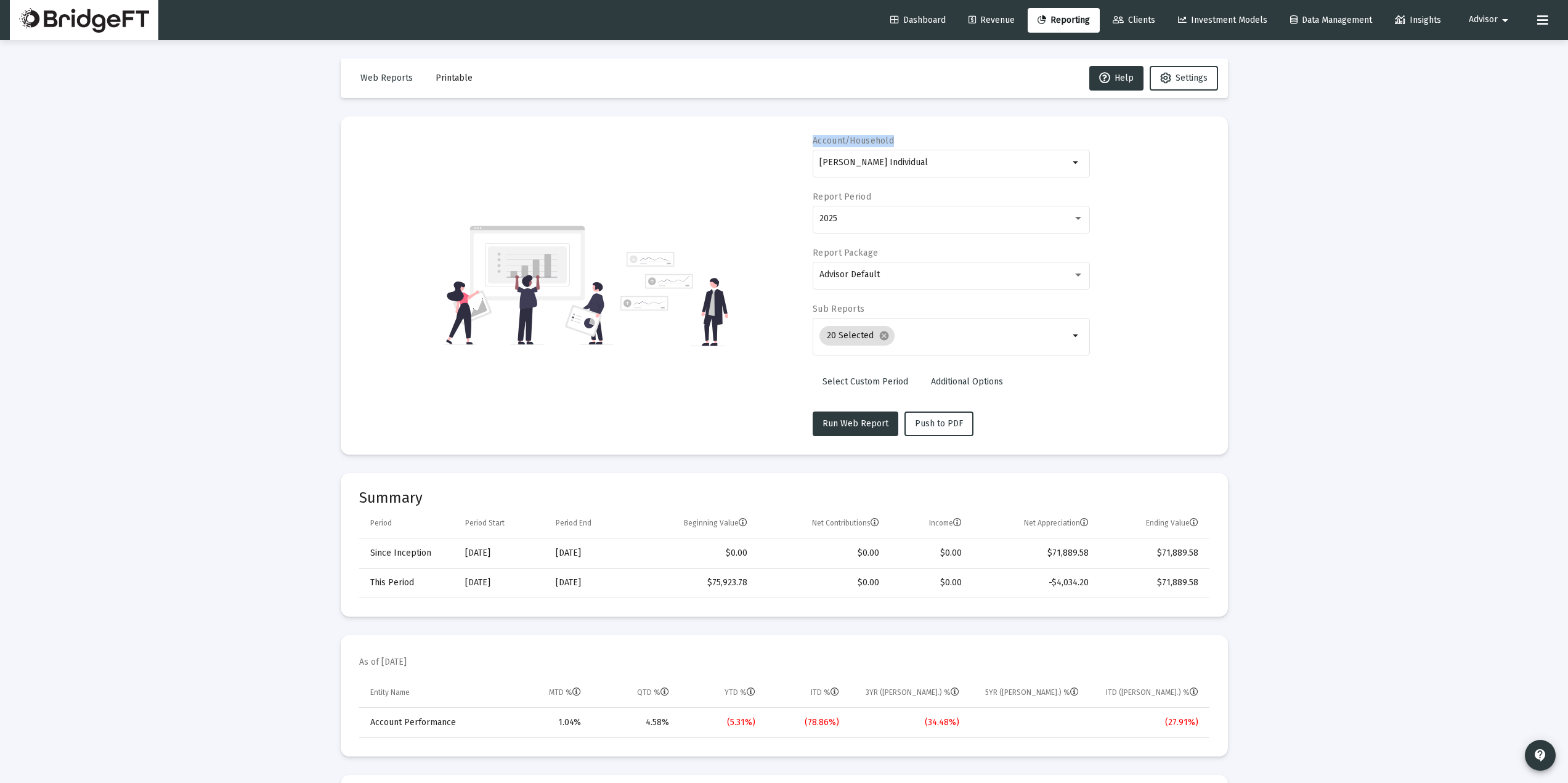
click at [902, 144] on div "Account/Household [PERSON_NAME] Individual arrow_drop_down Report Period 2025 R…" at bounding box center [784, 285] width 850 height 301
click at [863, 216] on div "2025" at bounding box center [945, 218] width 253 height 10
click at [736, 188] on div at bounding box center [784, 391] width 1568 height 783
click at [879, 377] on span "Select Custom Period" at bounding box center [865, 382] width 86 height 10
click at [883, 385] on span "Select Standard Period" at bounding box center [868, 382] width 91 height 10
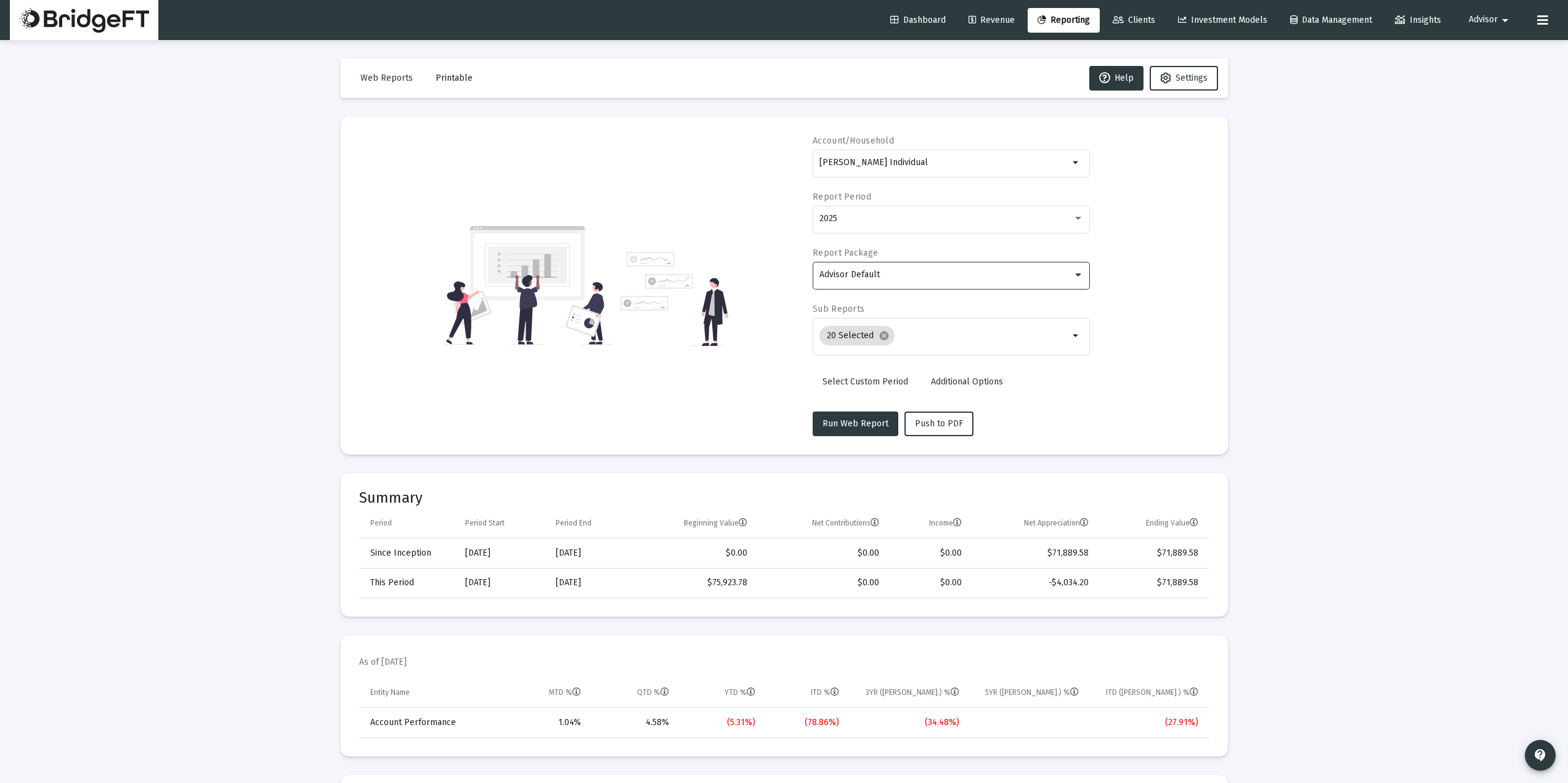
click at [913, 273] on div "Advisor Default" at bounding box center [945, 274] width 253 height 10
click at [1224, 267] on div at bounding box center [784, 391] width 1568 height 783
click at [921, 338] on input "Selection" at bounding box center [984, 335] width 170 height 10
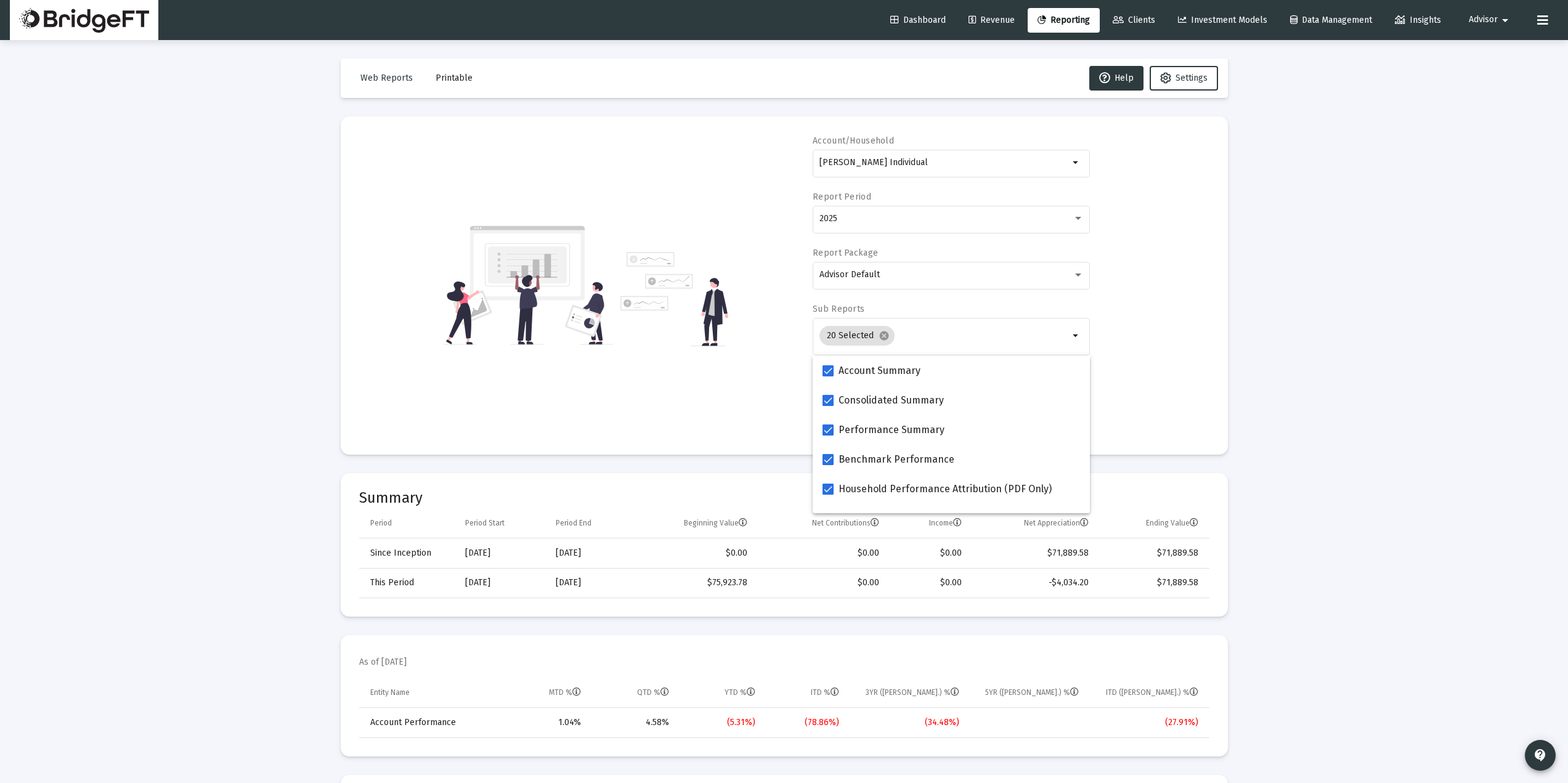
click at [737, 386] on div "Account/Household Mr. Sylvester Thiel Individual arrow_drop_down Report Period …" at bounding box center [784, 285] width 850 height 301
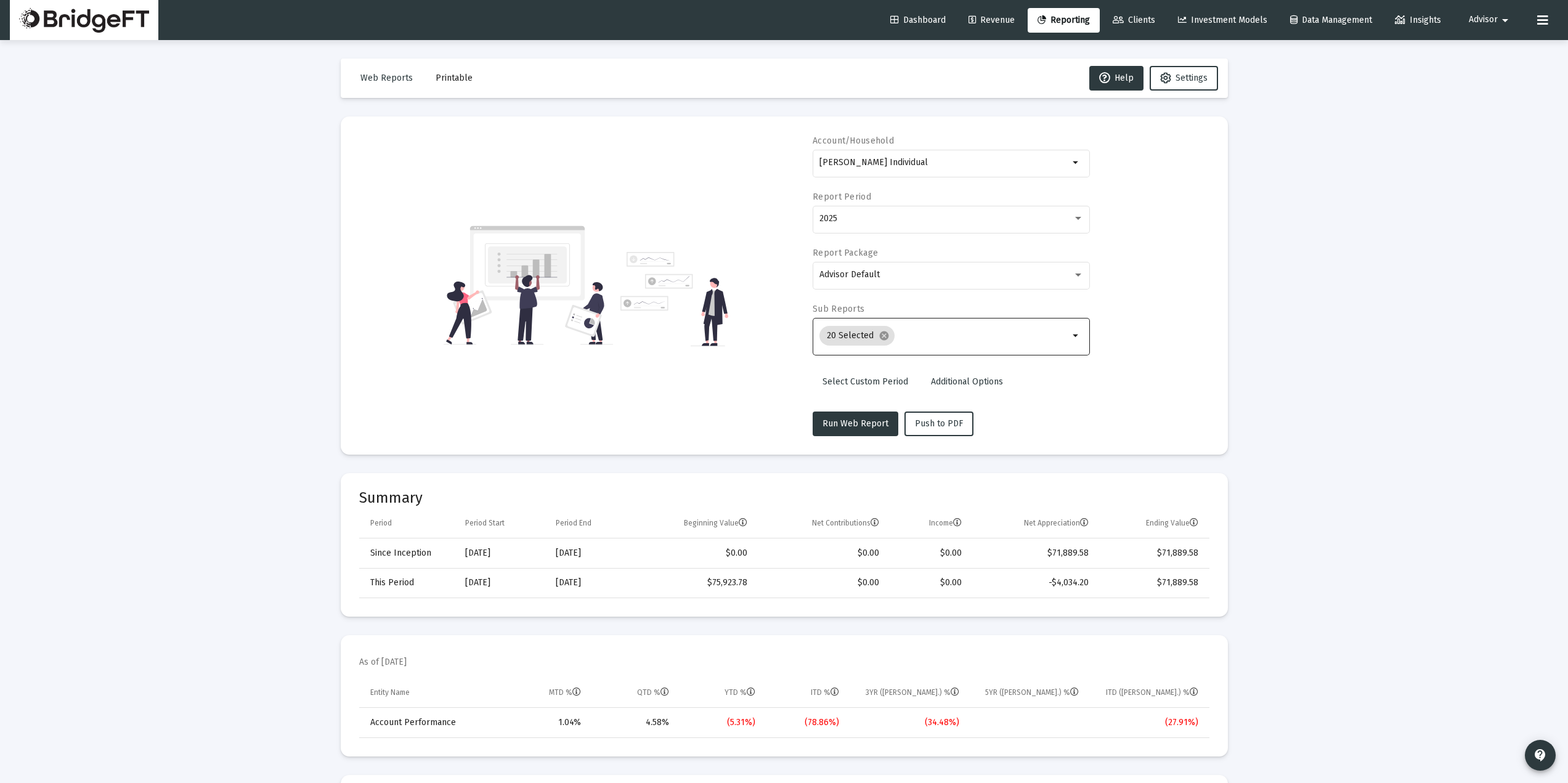
click at [917, 335] on input "Selection" at bounding box center [984, 335] width 170 height 10
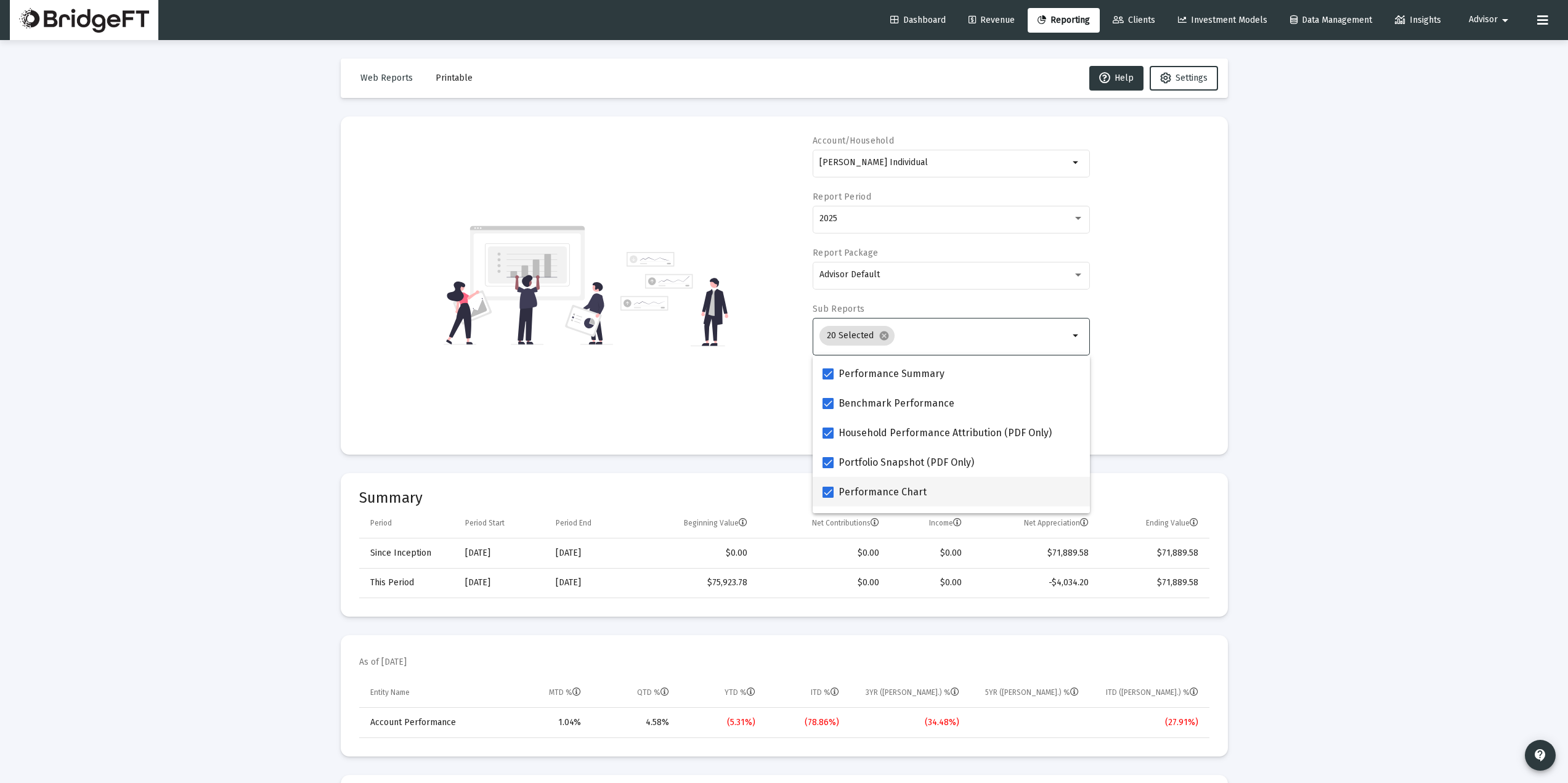
scroll to position [82, 0]
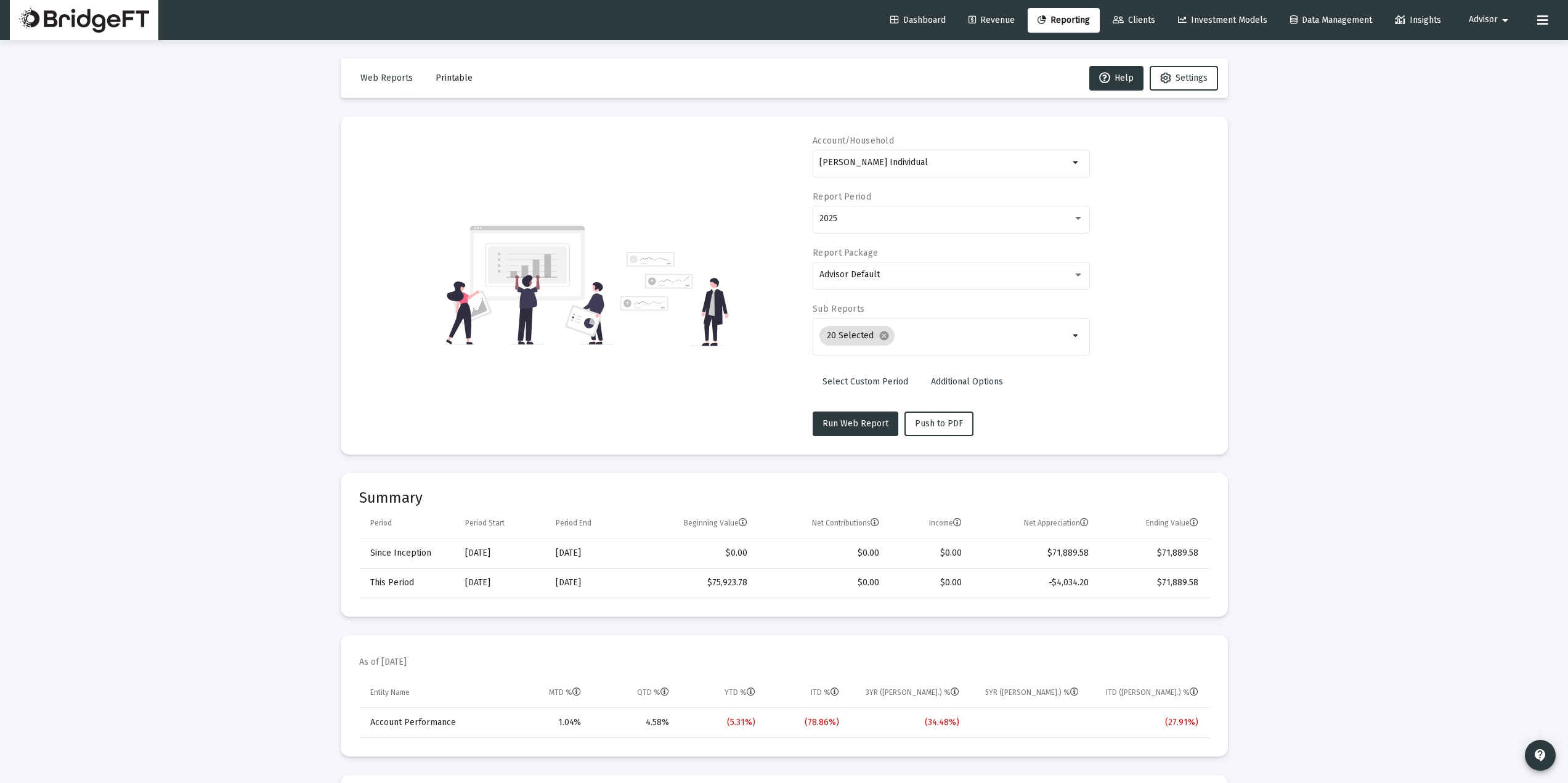
click at [919, 13] on link "Dashboard" at bounding box center [918, 21] width 75 height 25
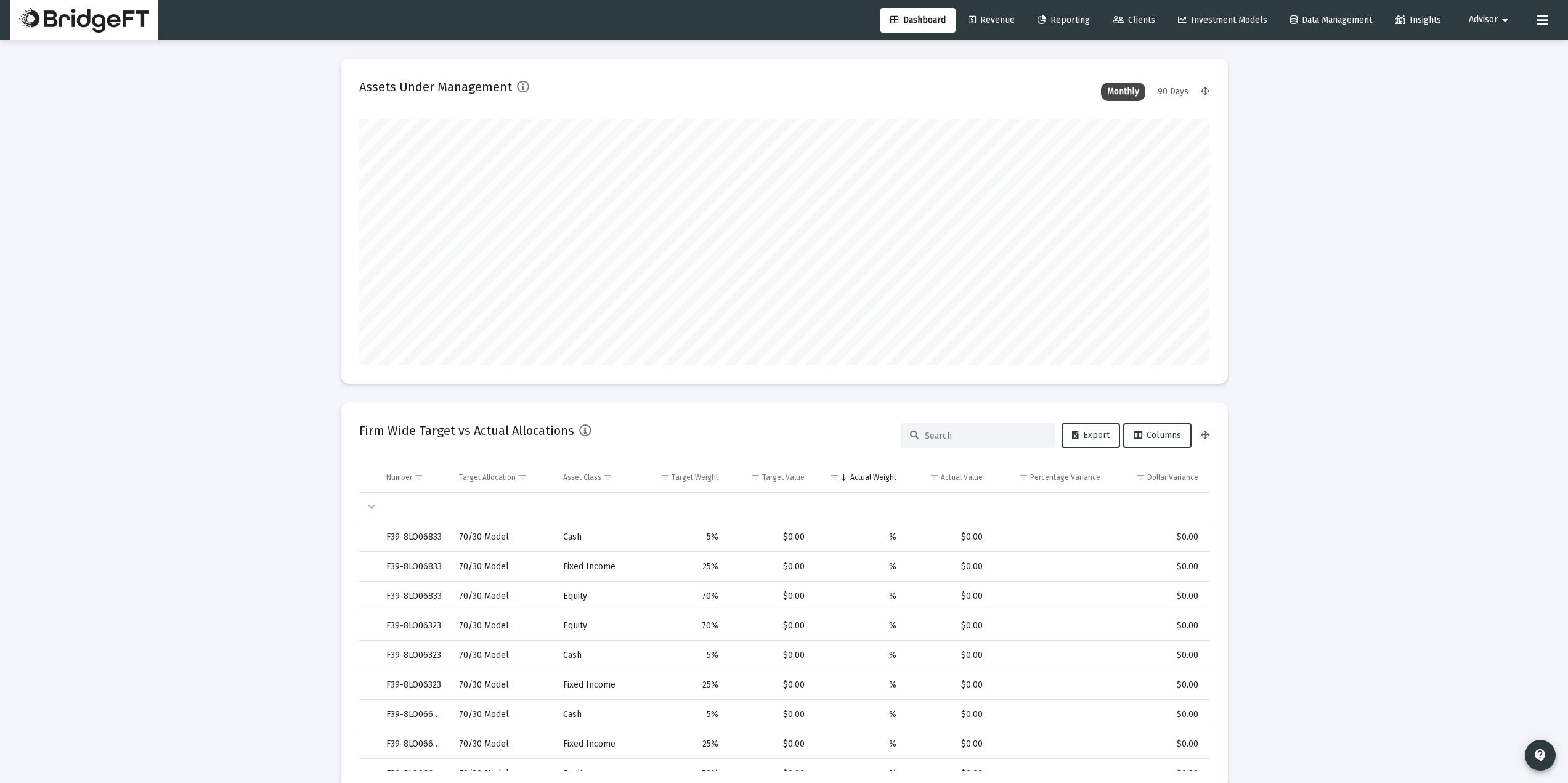
scroll to position [247, 397]
type input "[DATE]"
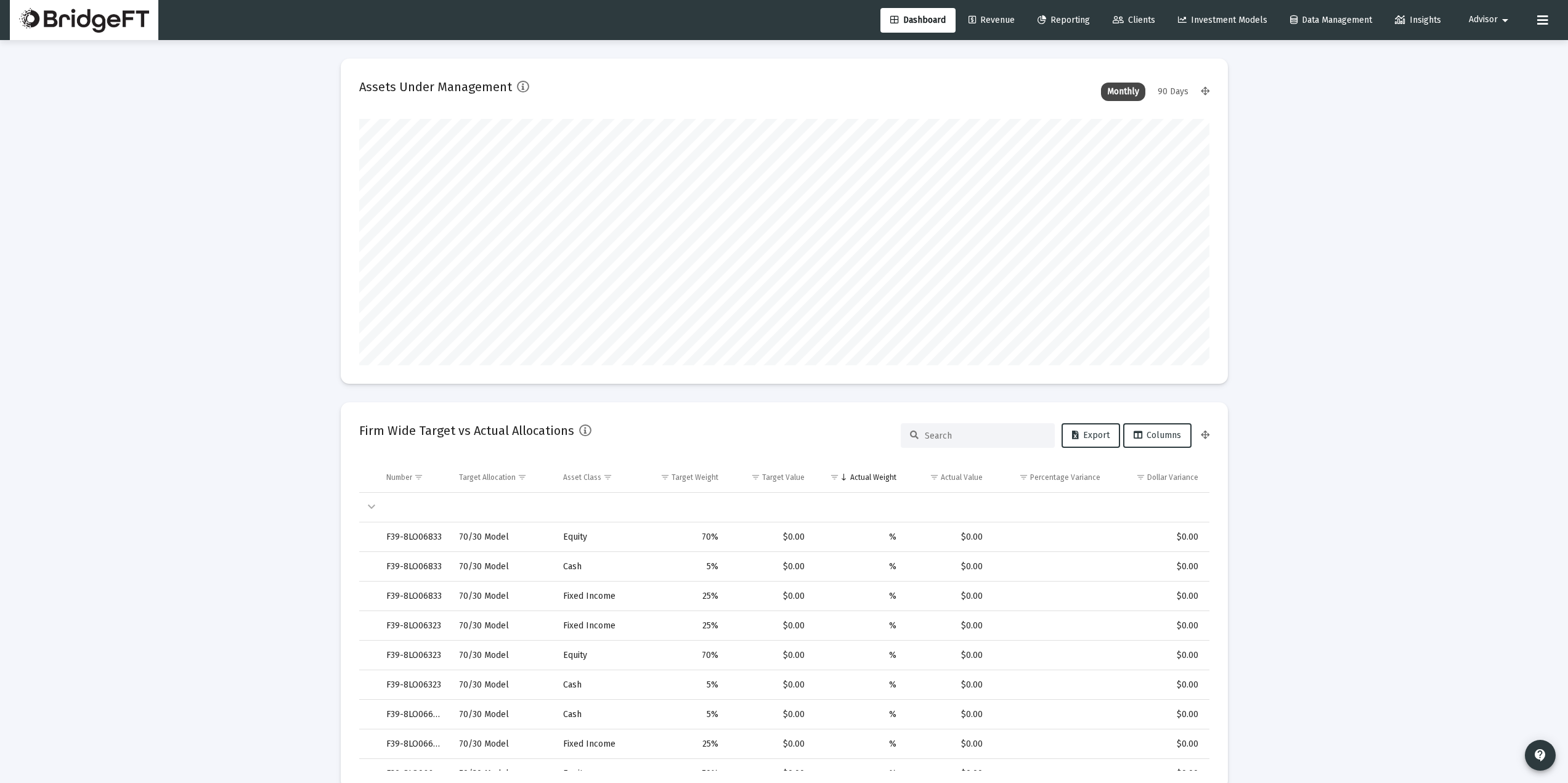
type input "[DATE]"
click at [1500, 27] on mat-icon "arrow_drop_down" at bounding box center [1505, 21] width 15 height 25
click at [1382, 105] on div at bounding box center [784, 391] width 1568 height 783
click at [1506, 17] on mat-icon "arrow_drop_down" at bounding box center [1505, 21] width 15 height 25
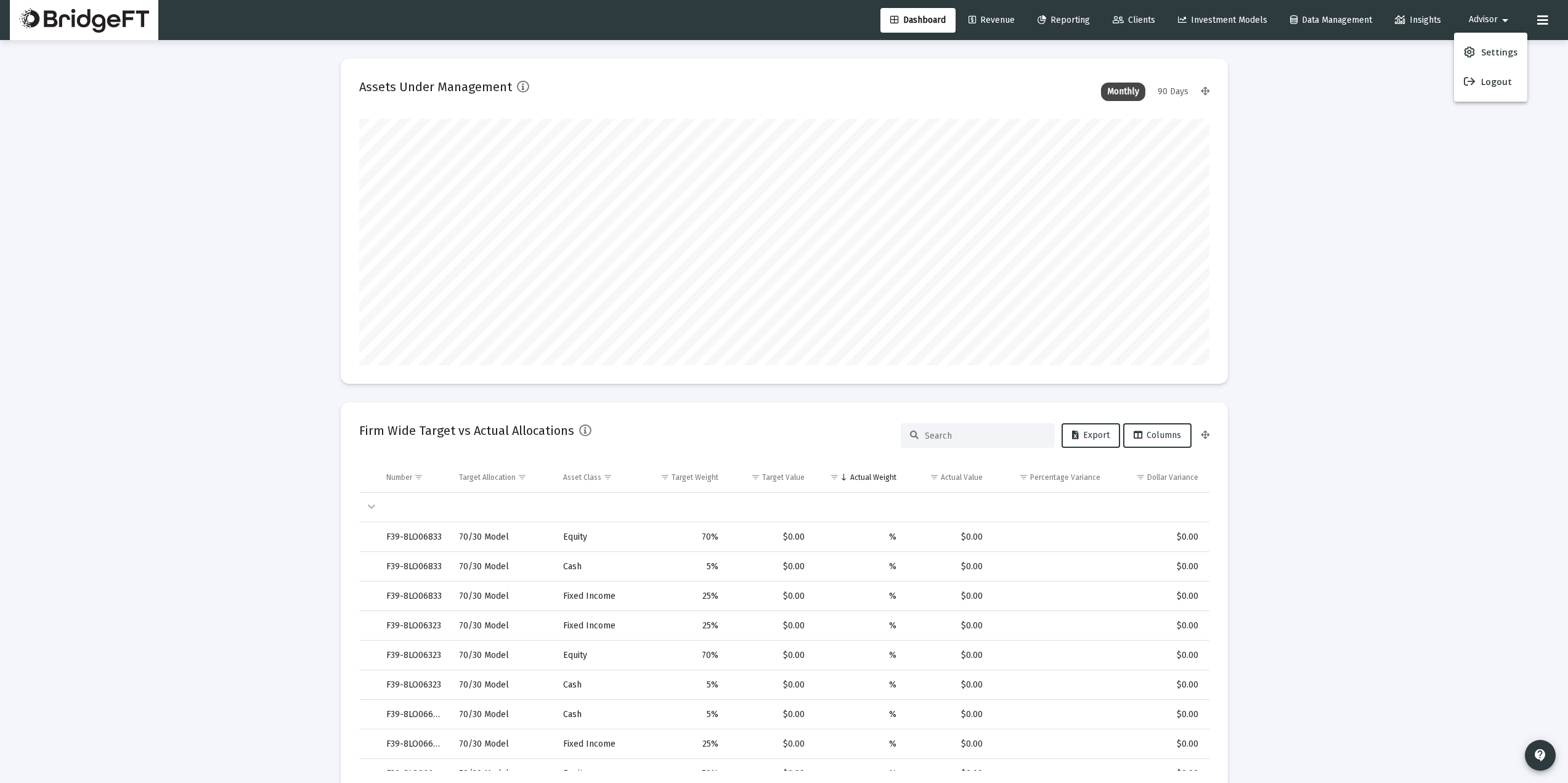
click at [1373, 134] on div at bounding box center [784, 391] width 1568 height 783
click at [1484, 12] on button "Advisor arrow_drop_down" at bounding box center [1491, 20] width 73 height 25
click at [1490, 44] on span "Settings" at bounding box center [1500, 52] width 37 height 29
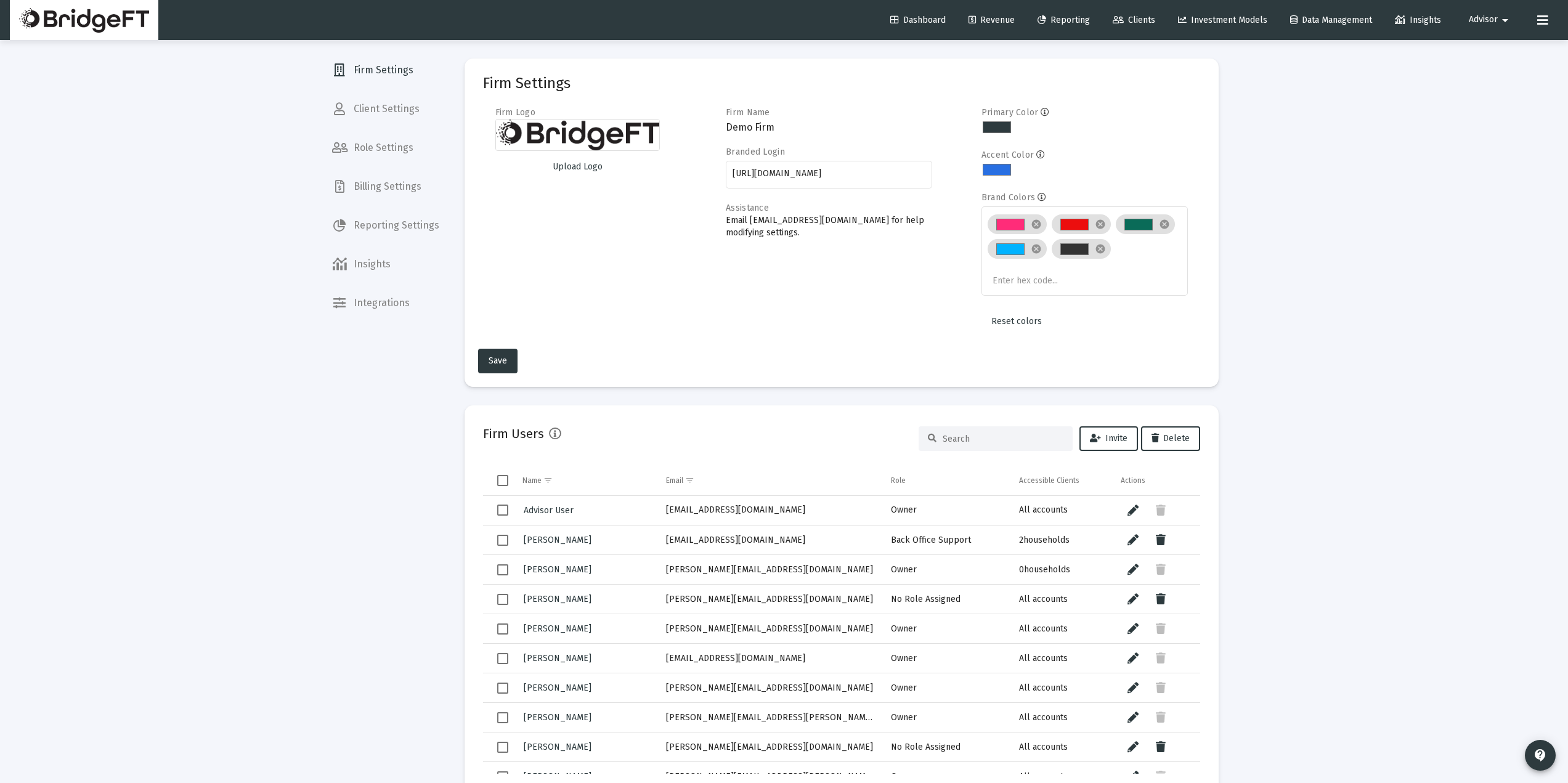
click at [954, 431] on div at bounding box center [995, 439] width 154 height 25
click at [952, 446] on div at bounding box center [995, 439] width 154 height 25
click at [952, 445] on div at bounding box center [995, 439] width 154 height 25
click at [952, 444] on div at bounding box center [995, 439] width 154 height 25
click at [957, 443] on input at bounding box center [1003, 439] width 120 height 10
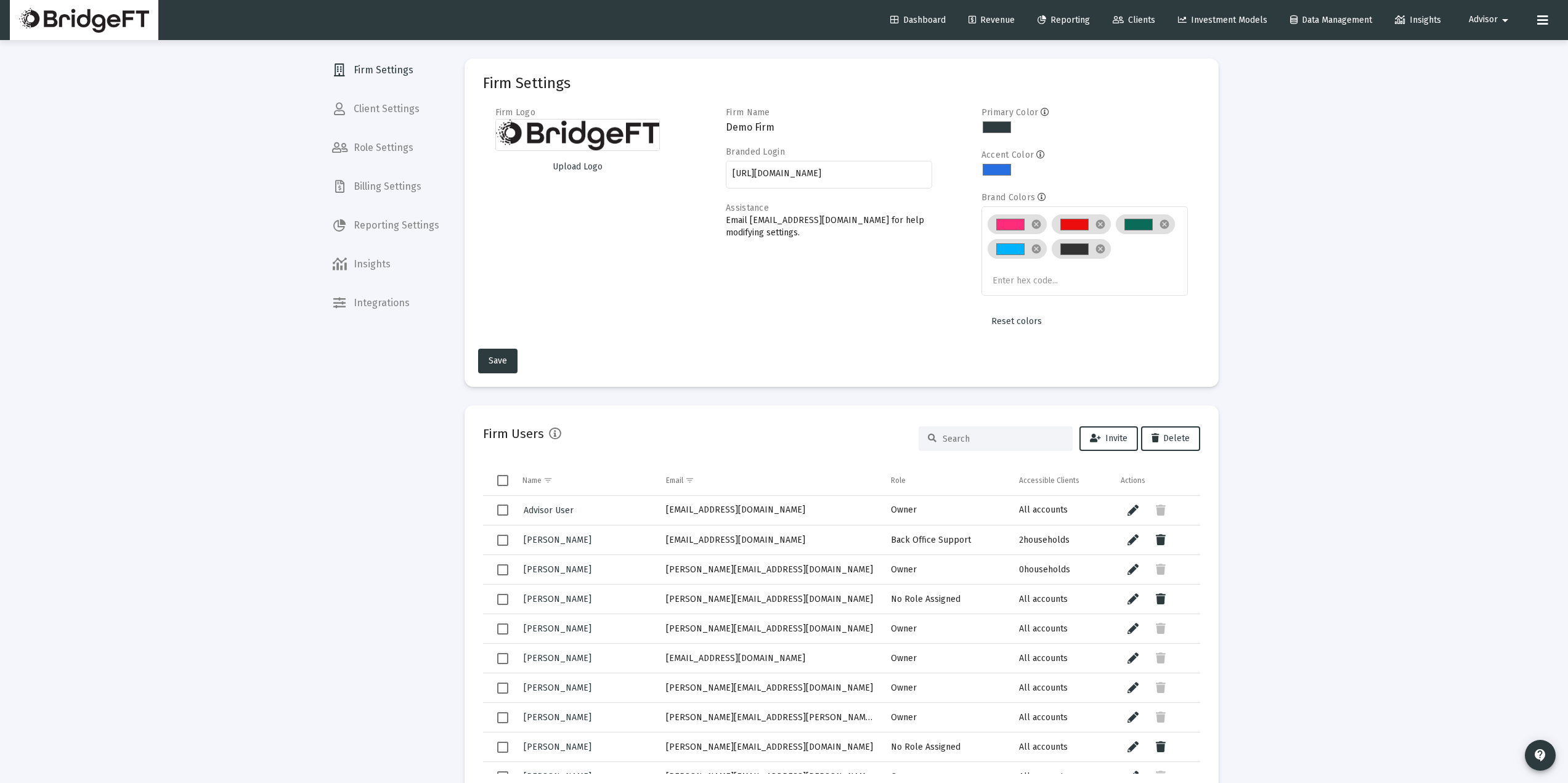
paste input "[PERSON_NAME][EMAIL_ADDRESS][DOMAIN_NAME]"
type input "[PERSON_NAME][EMAIL_ADDRESS][DOMAIN_NAME]"
paste input "[PERSON_NAME][EMAIL_ADDRESS][DOMAIN_NAME]"
type input "matt@ogolvy.com"
click at [1117, 433] on span "Invite" at bounding box center [1108, 438] width 37 height 10
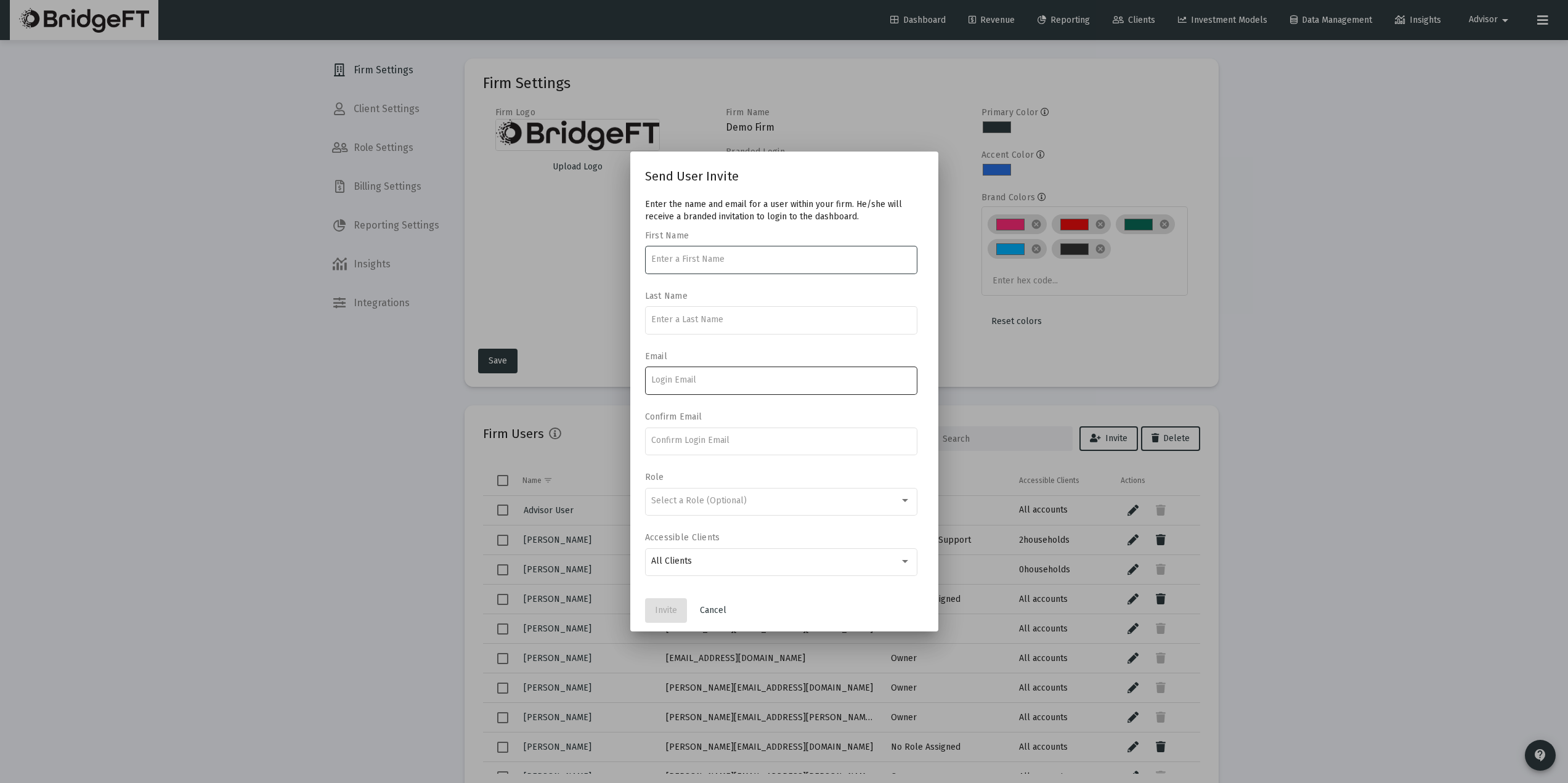
click at [686, 382] on input at bounding box center [780, 379] width 259 height 10
paste input "matt@ogolvy.com"
type input "matt@ogolvy.com"
click at [703, 451] on div at bounding box center [780, 440] width 259 height 30
click at [700, 443] on input at bounding box center [780, 440] width 259 height 10
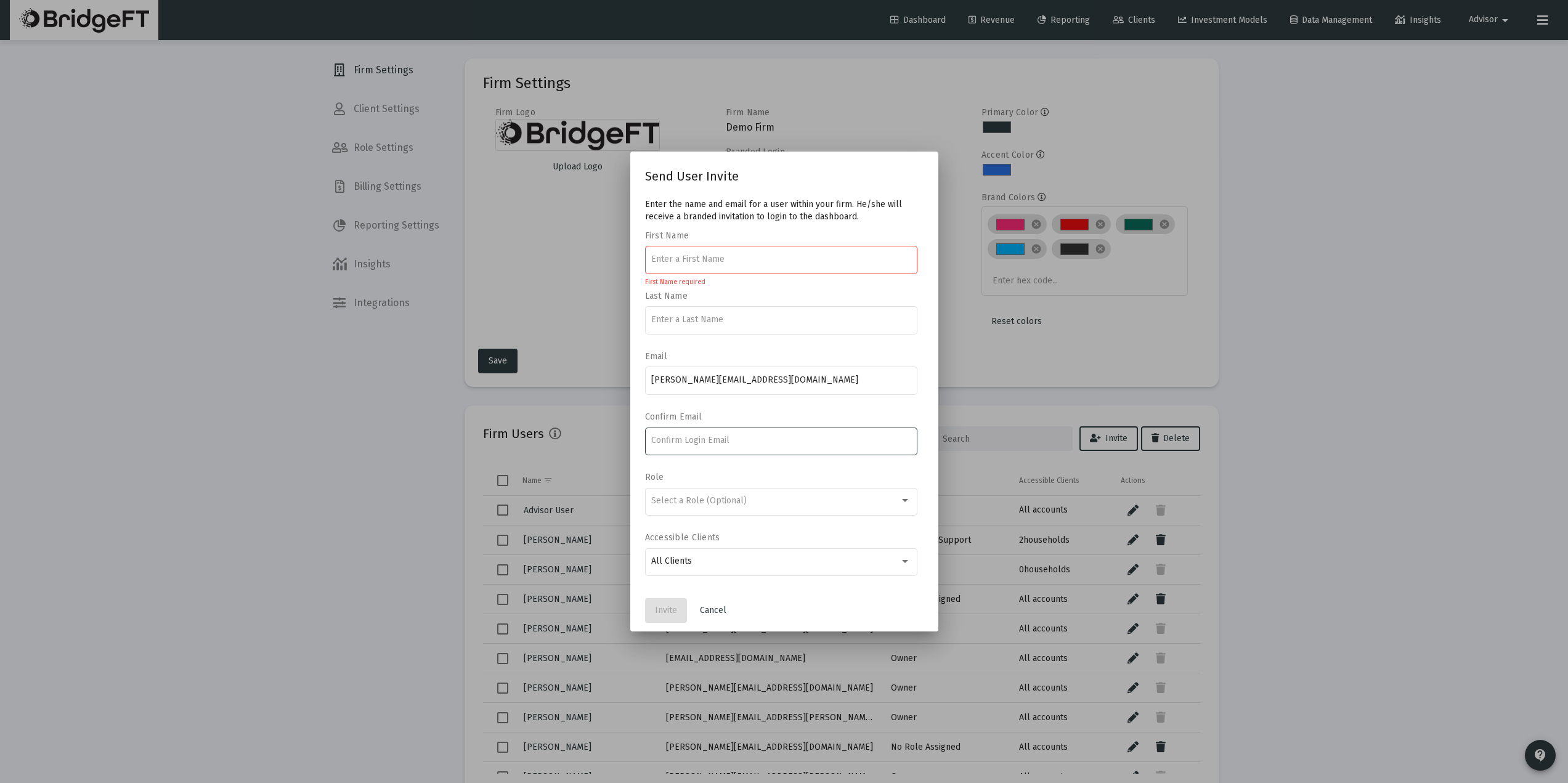
click at [700, 443] on input at bounding box center [780, 440] width 259 height 10
paste input "matt@ogolvy.com"
type input "matt@ogolvy.com"
click at [689, 496] on span "Select a Role (Optional)" at bounding box center [699, 500] width 95 height 10
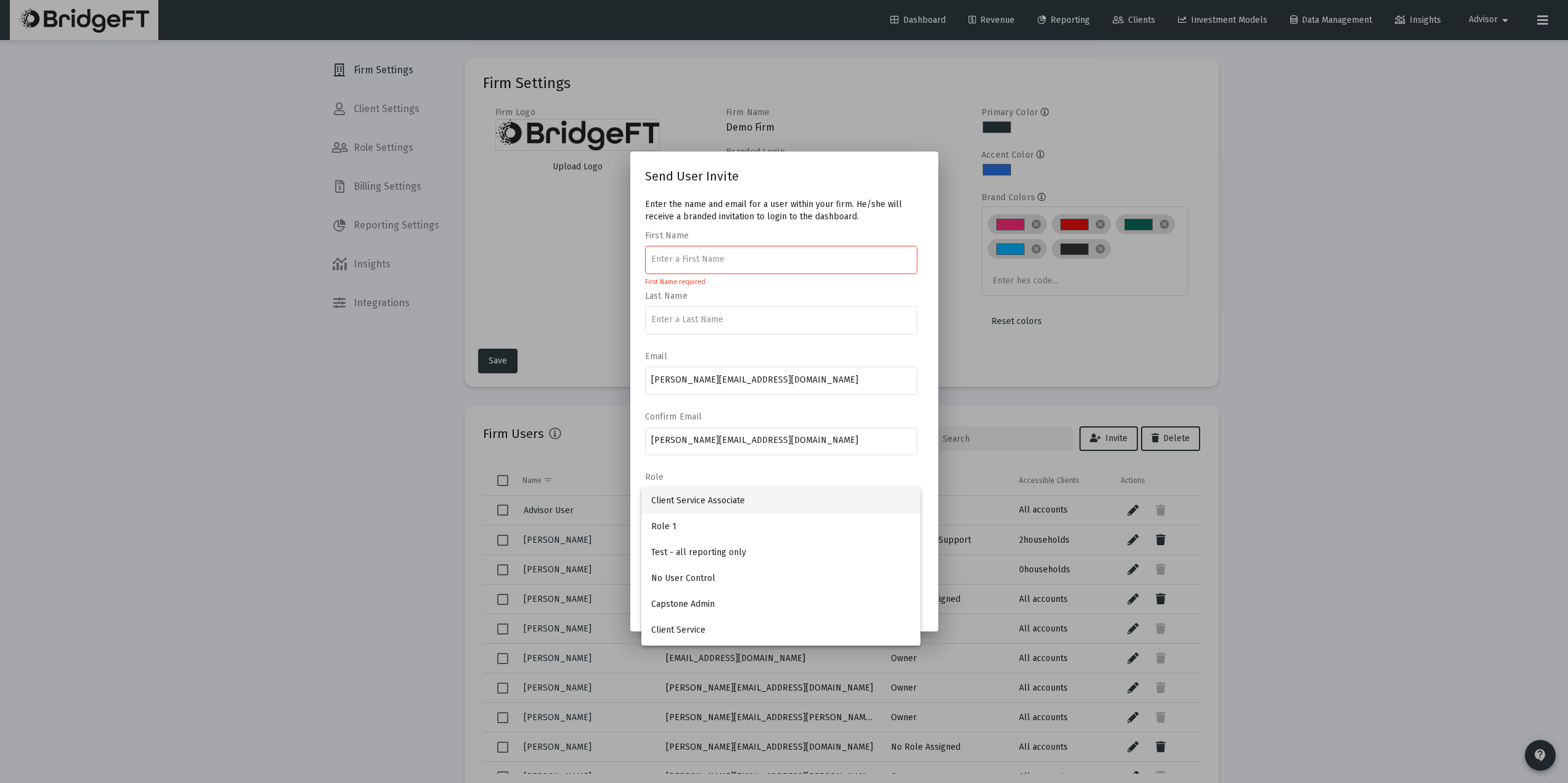
click at [697, 473] on div at bounding box center [784, 391] width 1568 height 783
click at [715, 263] on input at bounding box center [780, 259] width 259 height 10
click at [731, 261] on input at bounding box center [780, 259] width 259 height 10
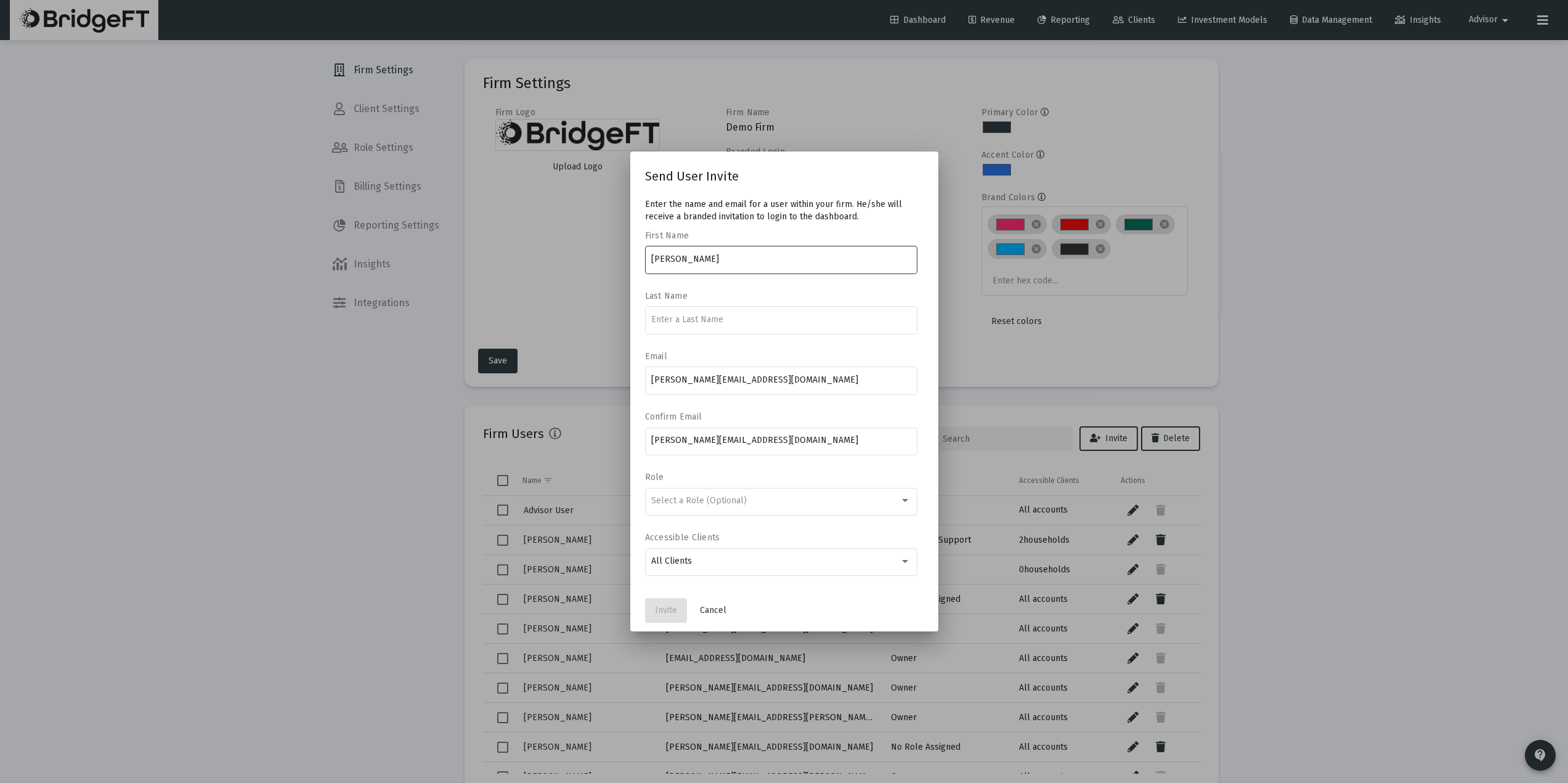
type input "Matthew"
type input "Curry"
click at [672, 616] on button "Invite" at bounding box center [666, 611] width 42 height 25
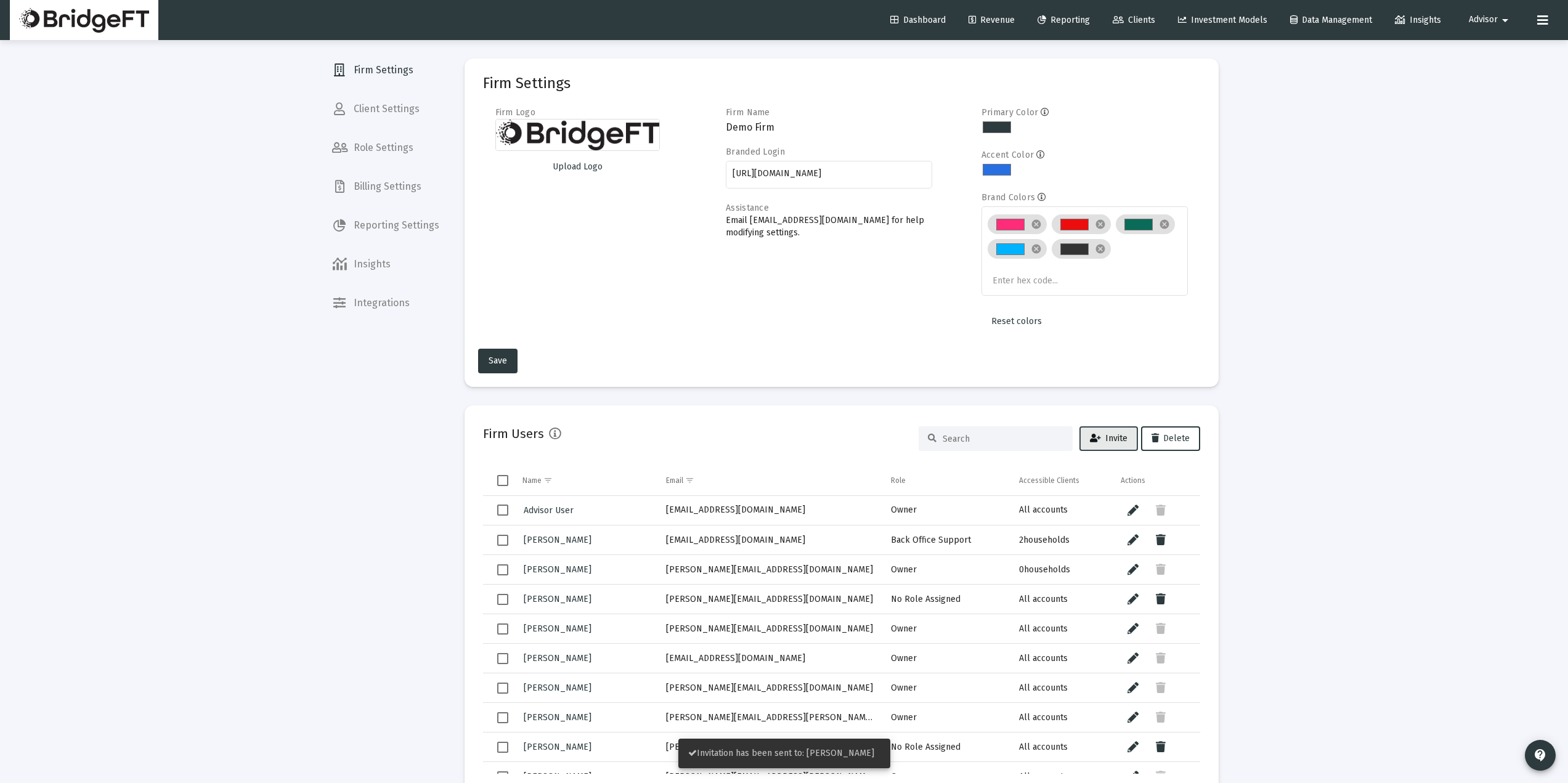
click at [1090, 441] on icon at bounding box center [1095, 439] width 11 height 9
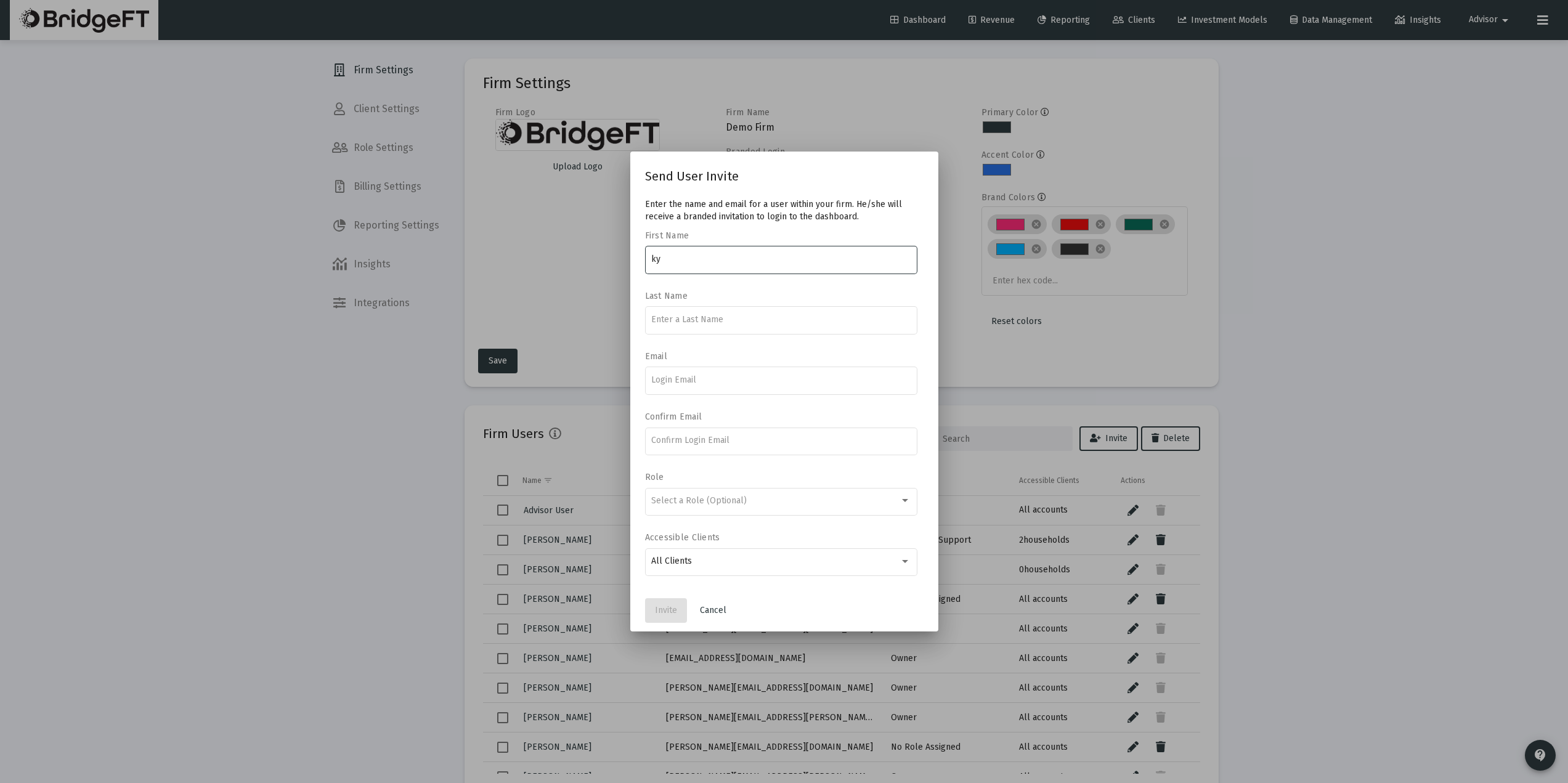
type input "k"
type input "Kyung"
click at [705, 382] on input at bounding box center [780, 379] width 259 height 10
click at [704, 382] on input at bounding box center [780, 379] width 259 height 10
click at [700, 381] on input at bounding box center [780, 379] width 259 height 10
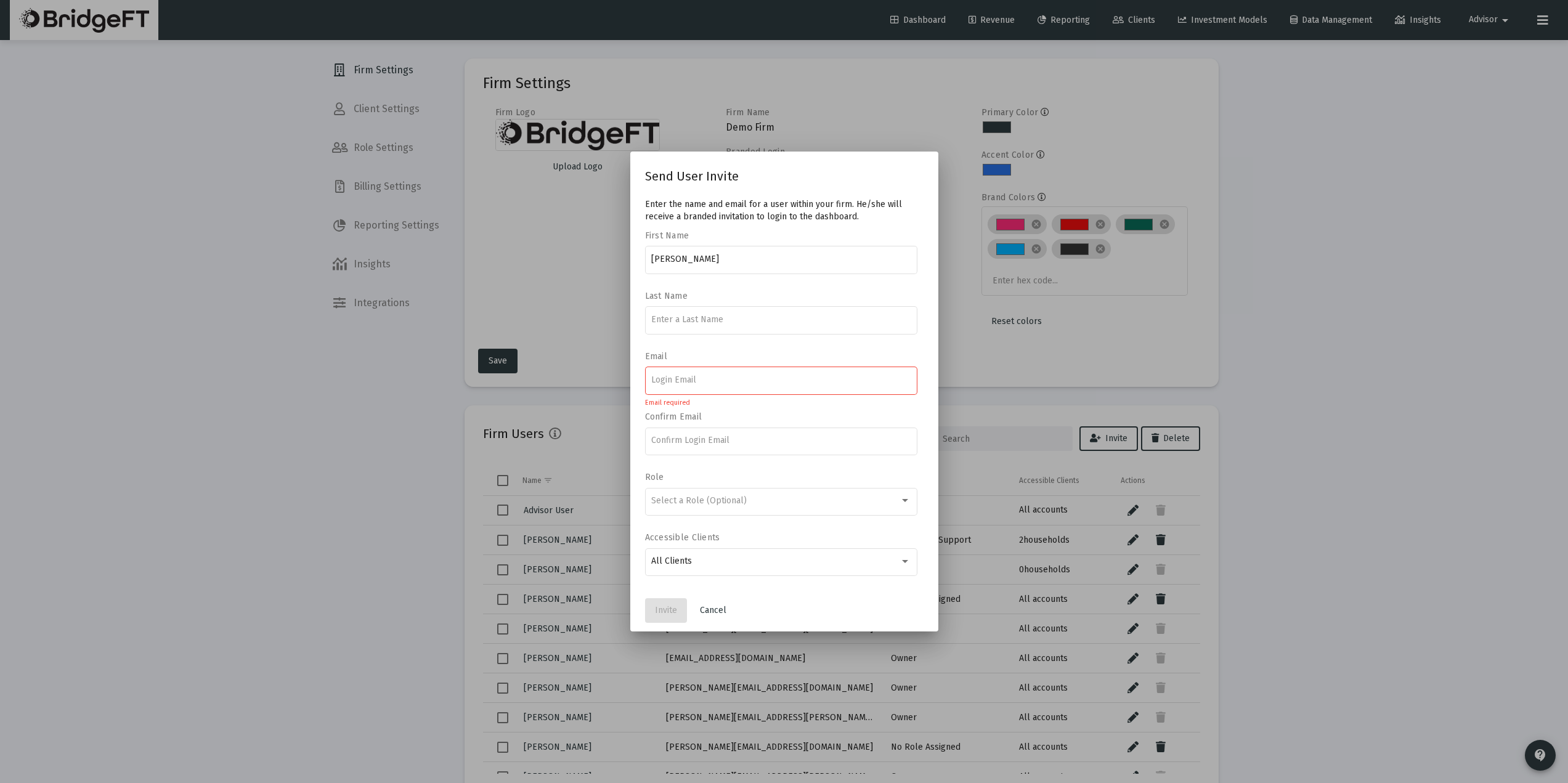
click at [700, 382] on input at bounding box center [780, 379] width 259 height 10
paste input "kyung@ogolvy.com"
type input "kyung@ogolvy.com"
click at [683, 435] on div at bounding box center [780, 440] width 259 height 30
click at [676, 442] on input at bounding box center [780, 440] width 259 height 10
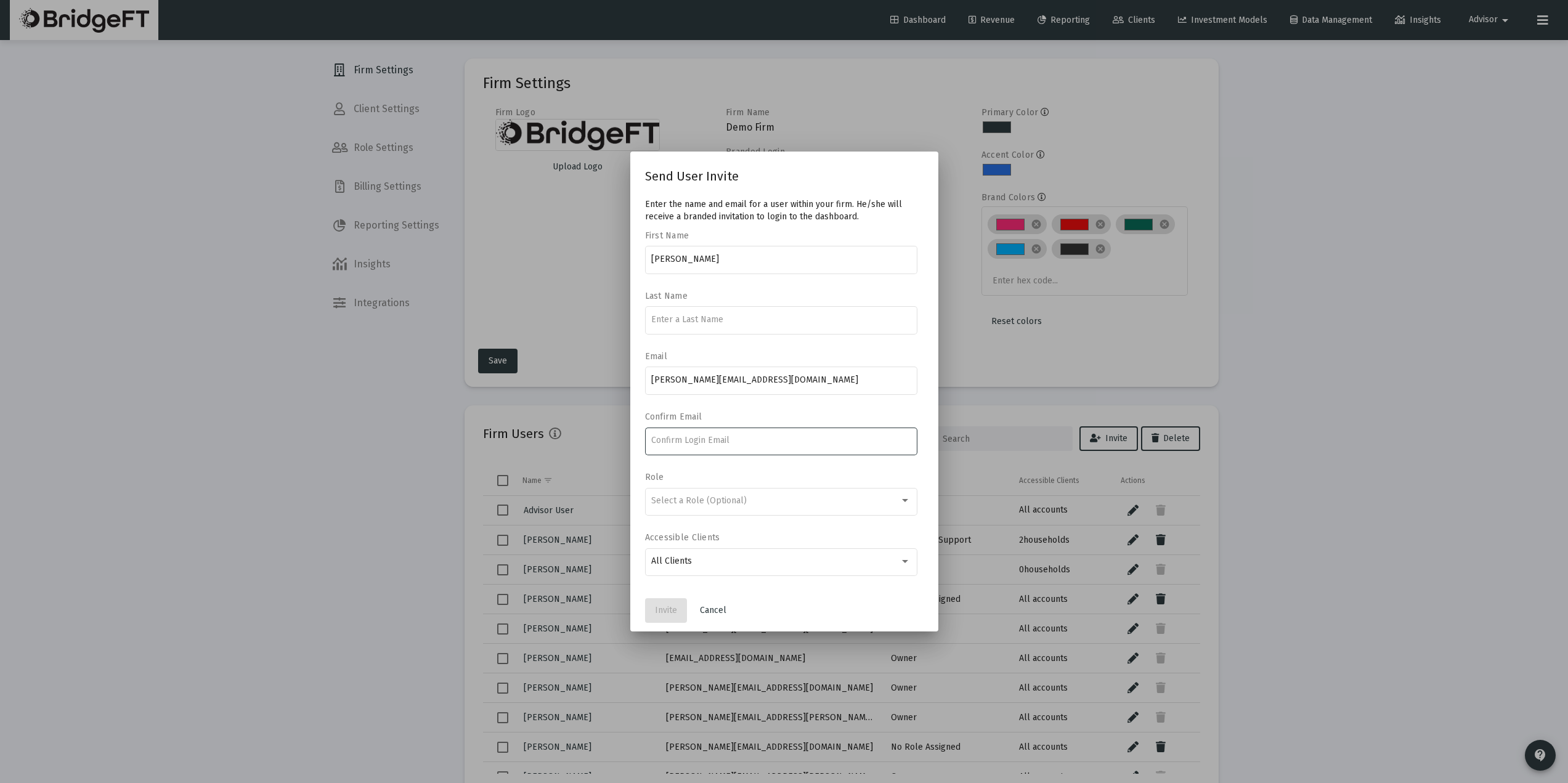
paste input "kyung@ogolvy.com"
type input "kyung@ogolvy.com"
click at [706, 310] on div at bounding box center [780, 319] width 259 height 30
click at [705, 318] on input at bounding box center [780, 319] width 259 height 10
paste input "Min"
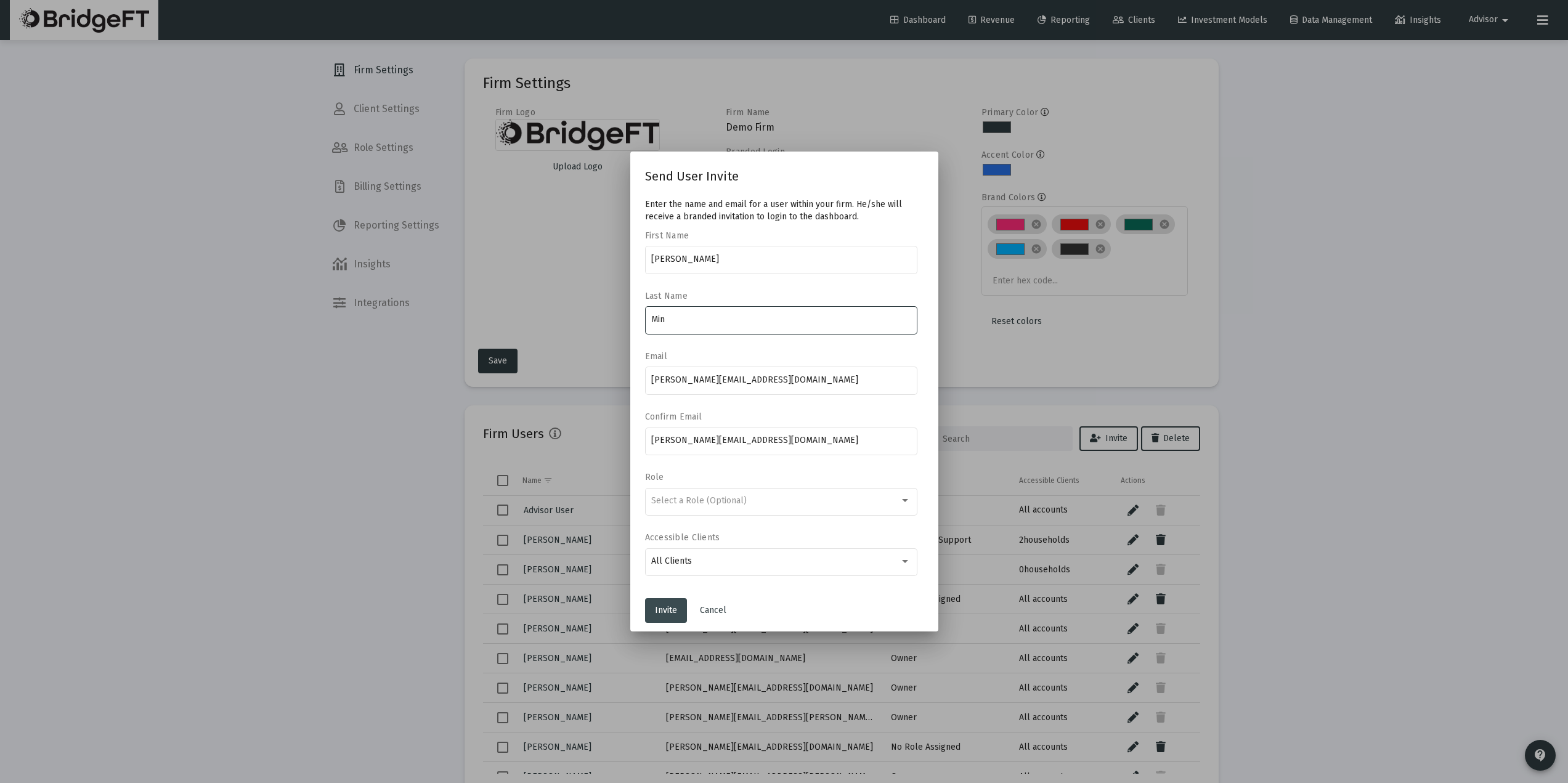
type input "Min"
click at [659, 610] on span "Invite" at bounding box center [666, 610] width 22 height 10
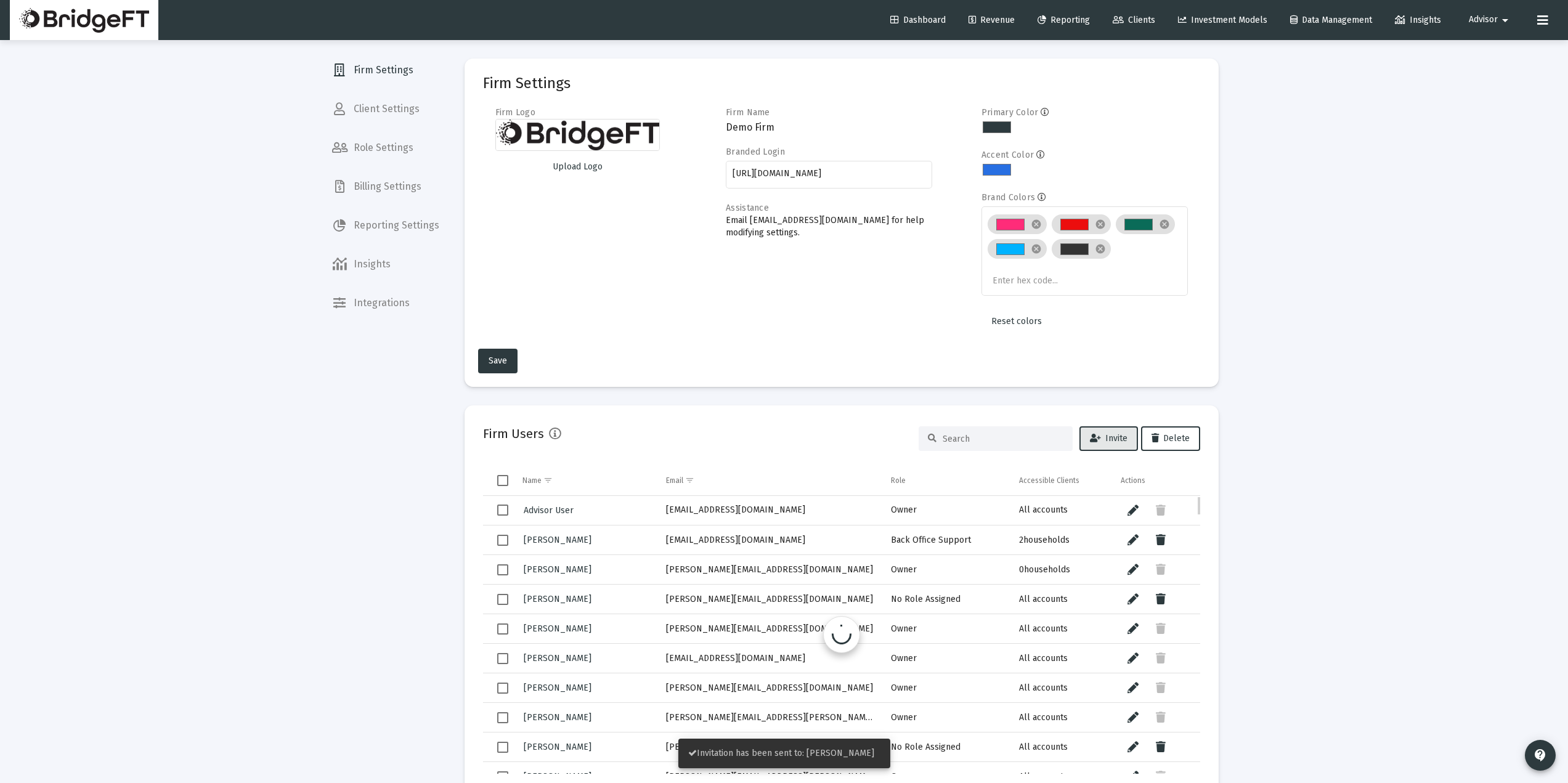
click at [990, 434] on input at bounding box center [1003, 439] width 120 height 10
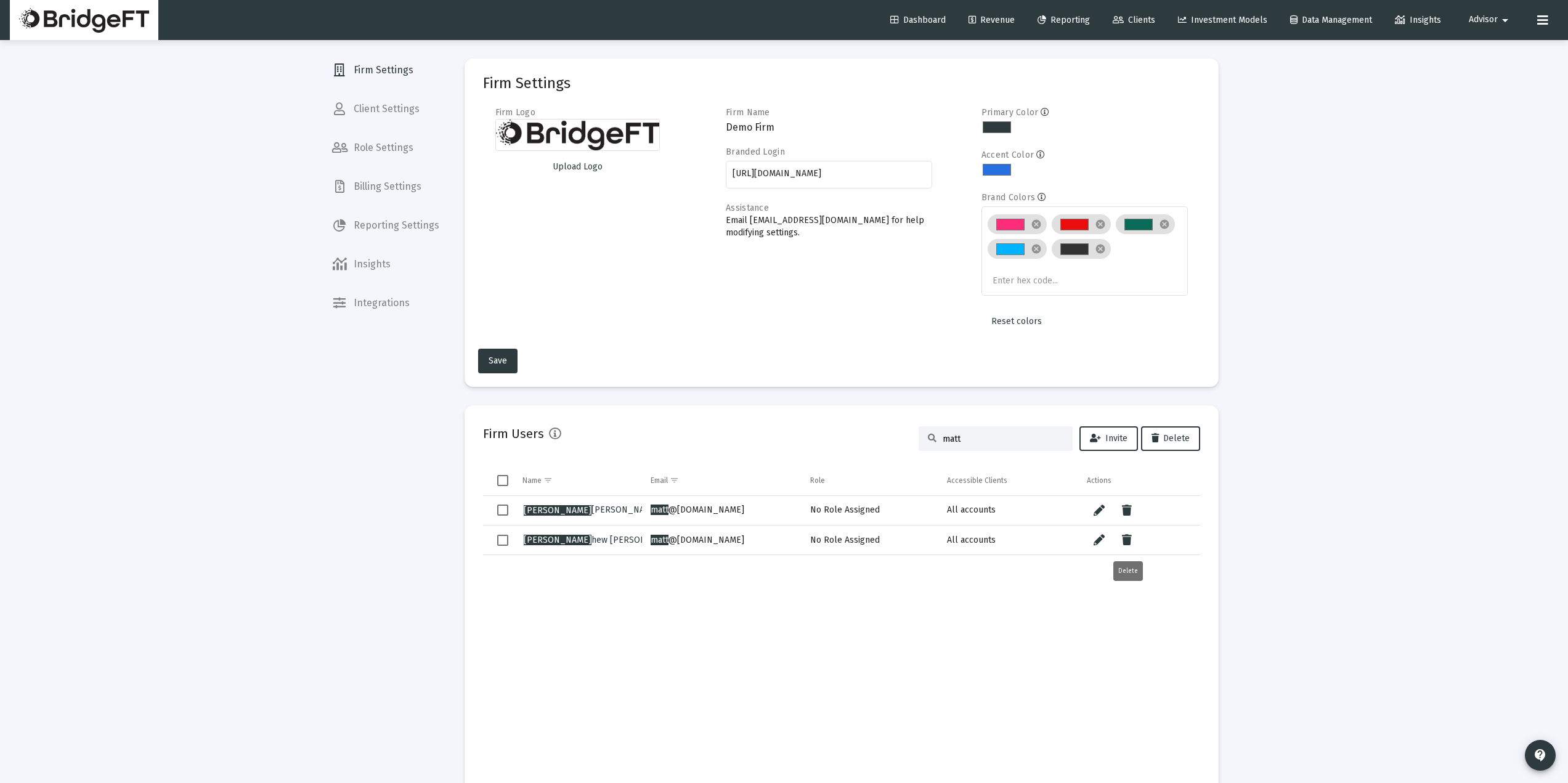
type input "matt"
click at [1127, 536] on icon "Data grid" at bounding box center [1126, 540] width 10 height 15
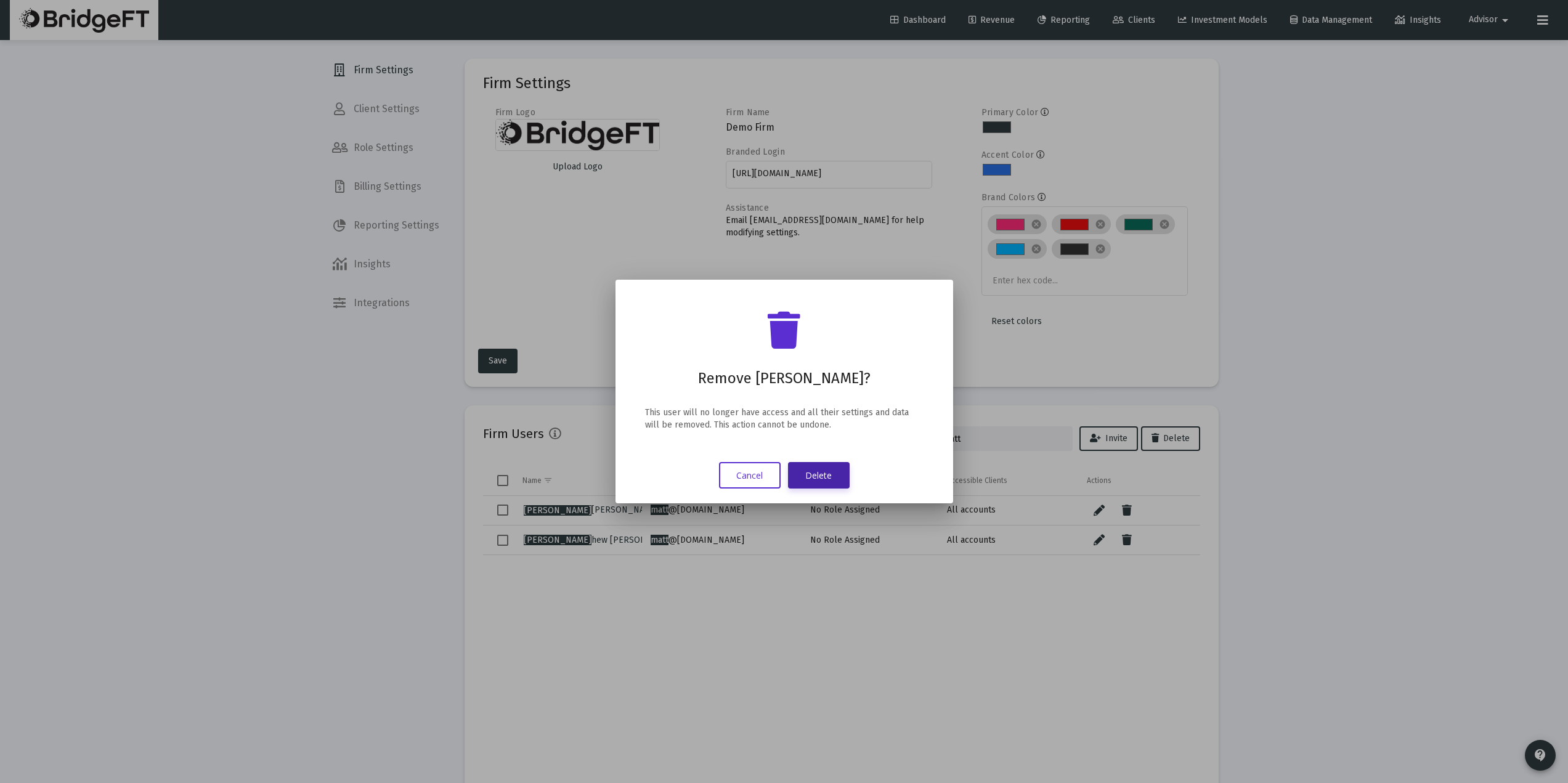
click at [826, 475] on button "Delete" at bounding box center [819, 475] width 62 height 26
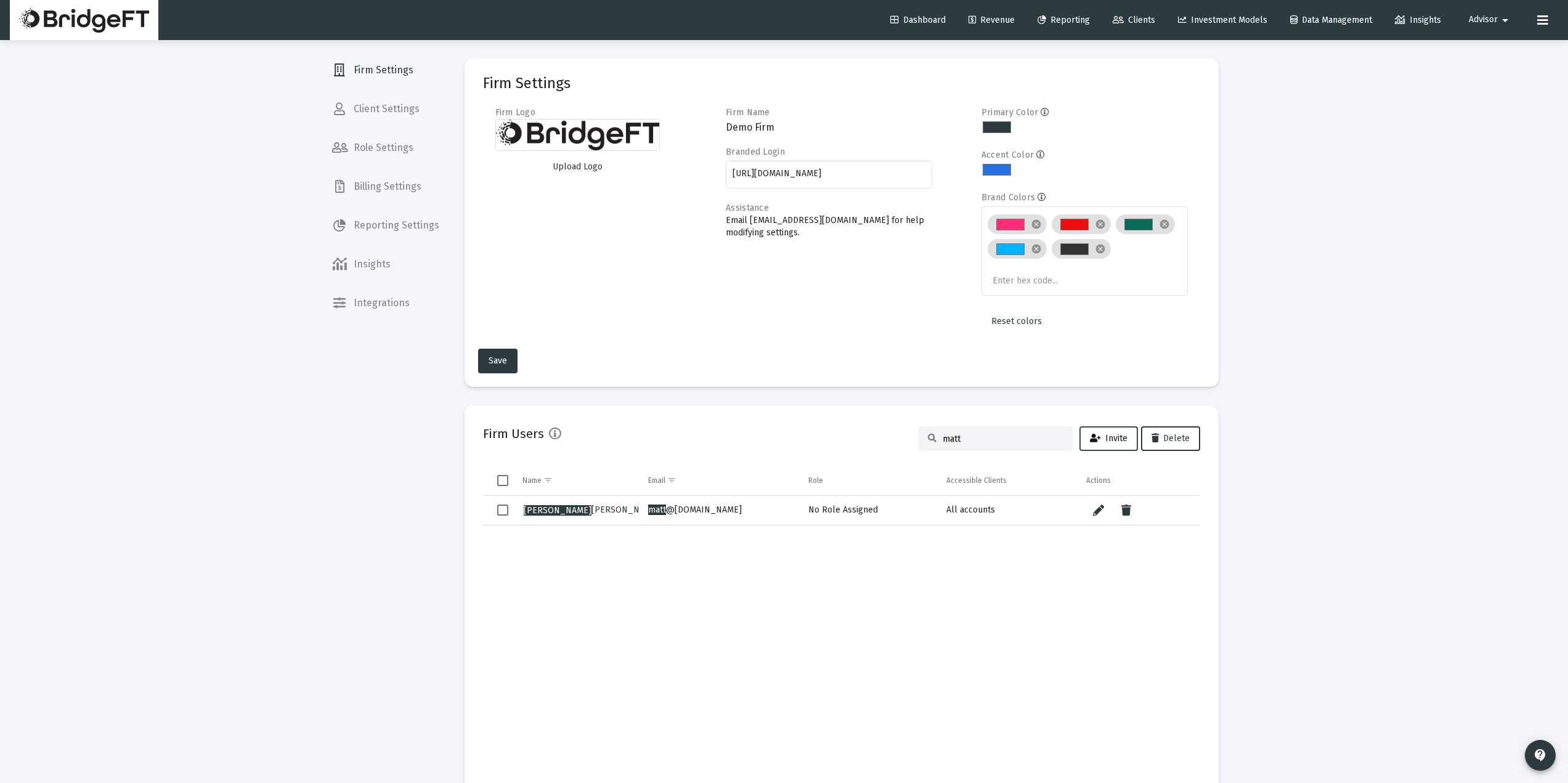
click at [1117, 443] on span "Invite" at bounding box center [1108, 438] width 37 height 10
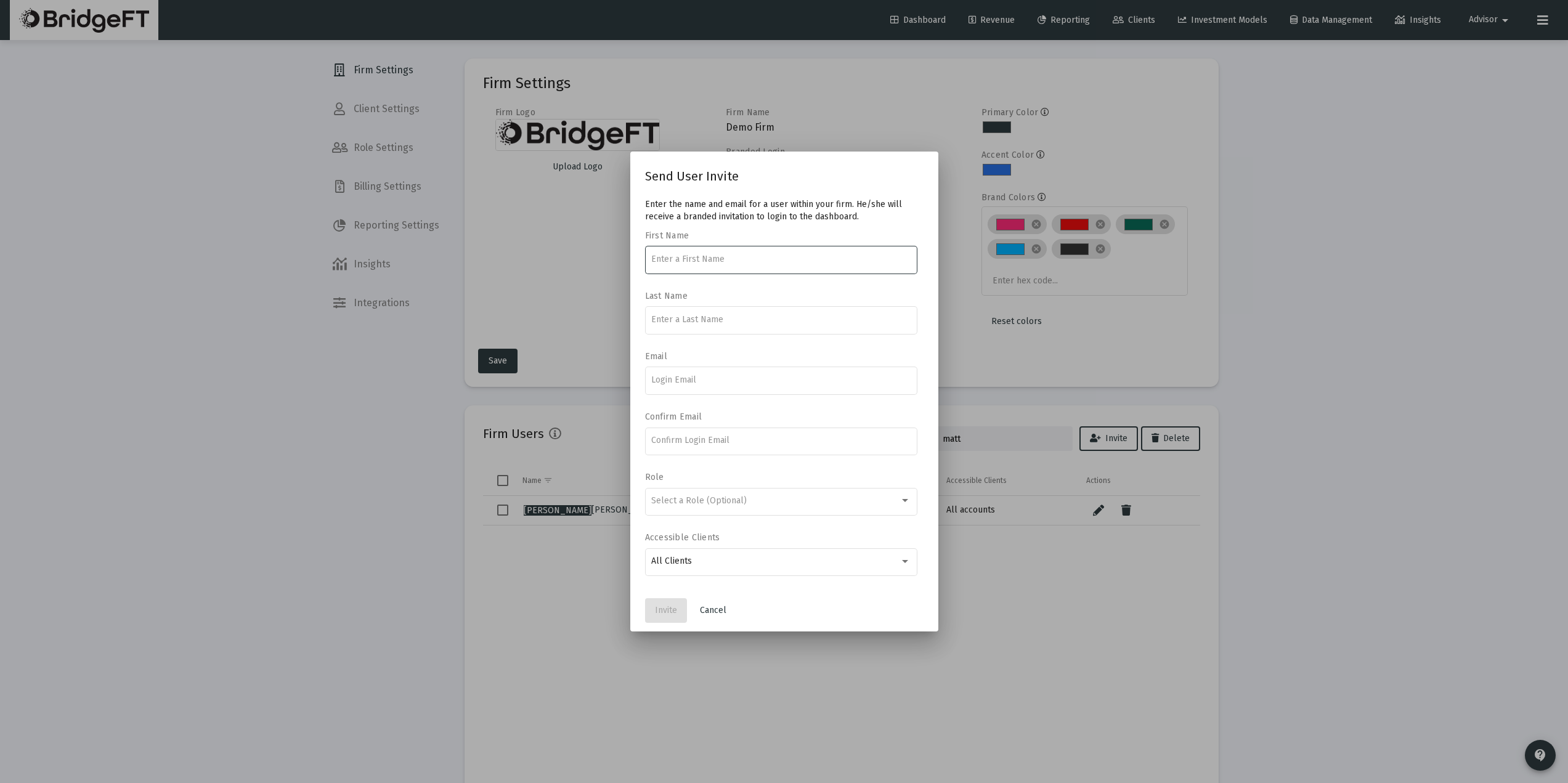
click at [692, 257] on input at bounding box center [780, 259] width 259 height 10
type input "Matt"
type input "Quinn"
click at [672, 377] on input at bounding box center [780, 379] width 259 height 10
click at [727, 383] on input at bounding box center [780, 379] width 259 height 10
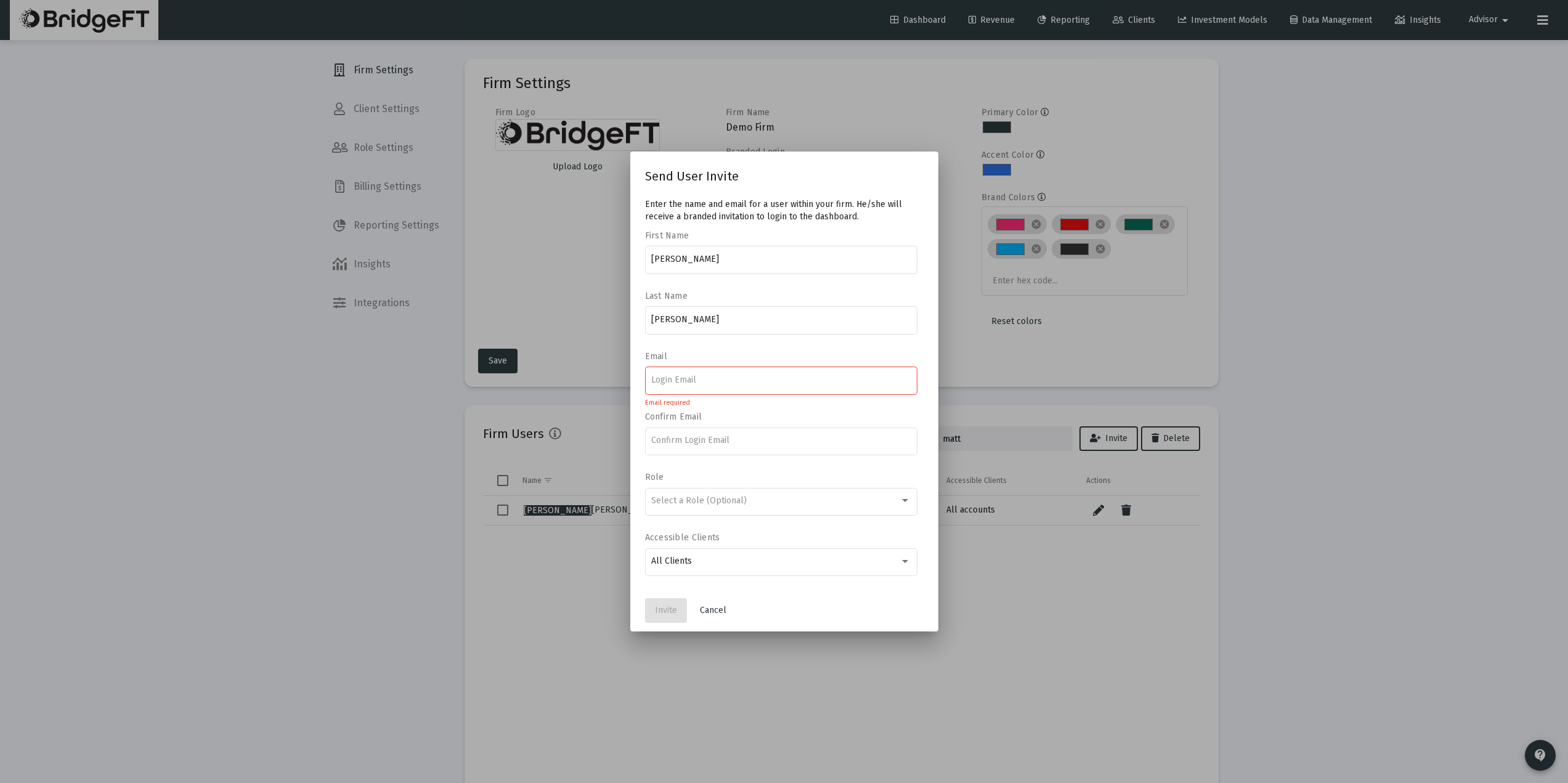
click at [725, 382] on input at bounding box center [780, 379] width 259 height 10
paste input "matt@ogolvy.com"
type input "matt@ogolvy.com"
click at [685, 435] on input at bounding box center [780, 440] width 259 height 10
paste input "matt@ogolvy.com"
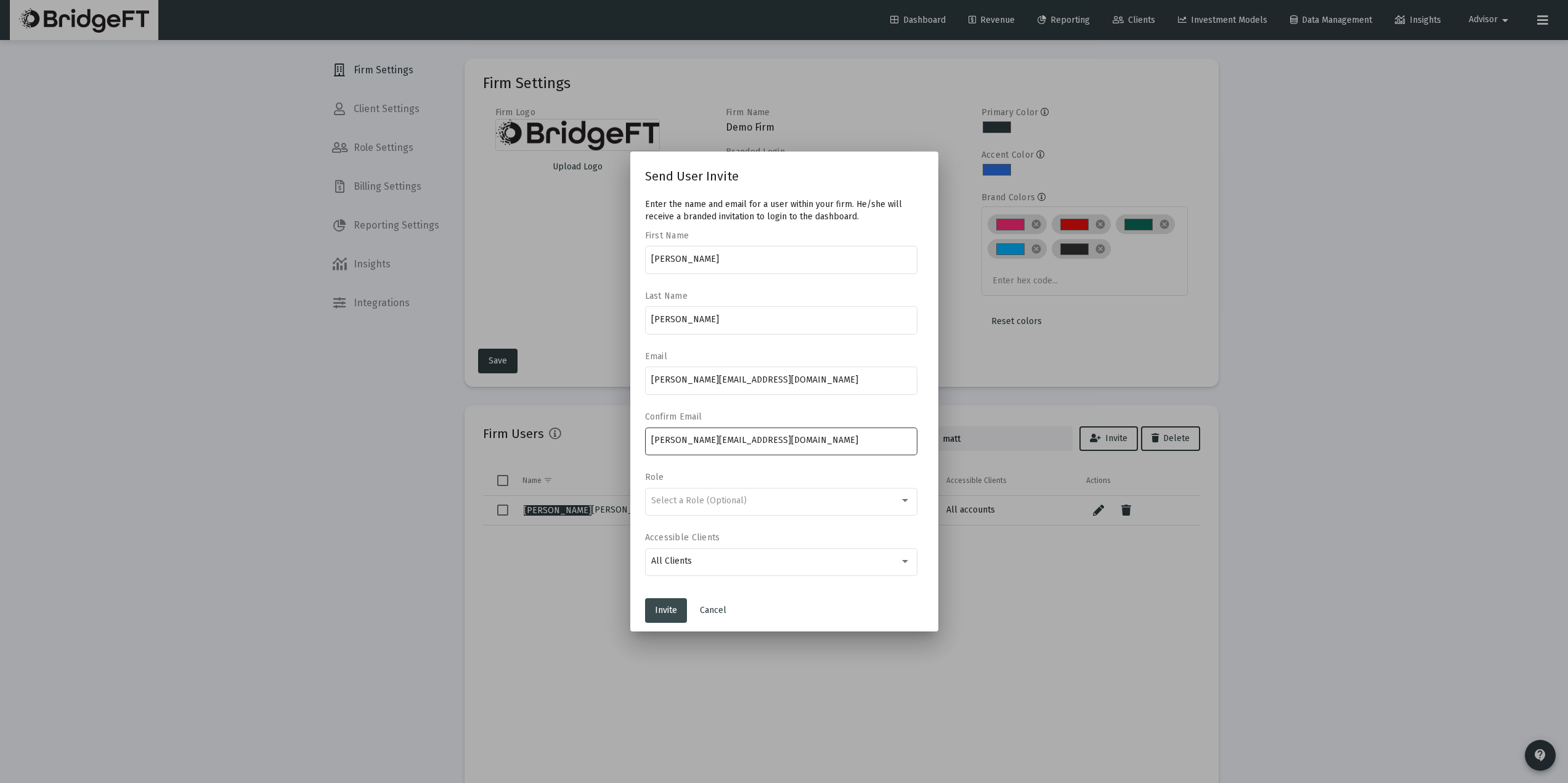
type input "matt@ogolvy.com"
click at [654, 609] on button "Invite" at bounding box center [666, 611] width 42 height 25
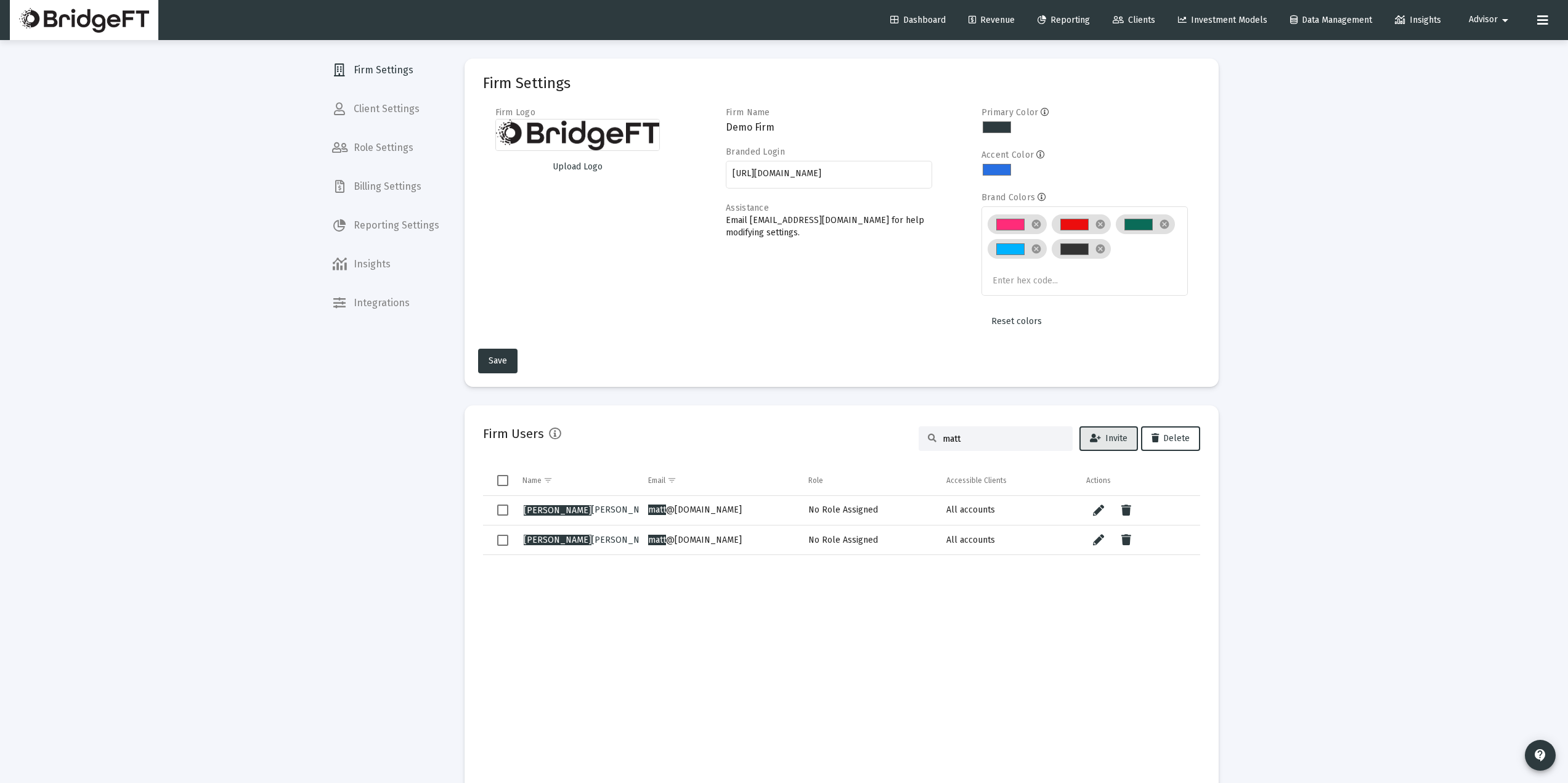
click at [991, 432] on div "matt" at bounding box center [995, 439] width 154 height 25
click at [979, 436] on input "matt" at bounding box center [1003, 439] width 120 height 10
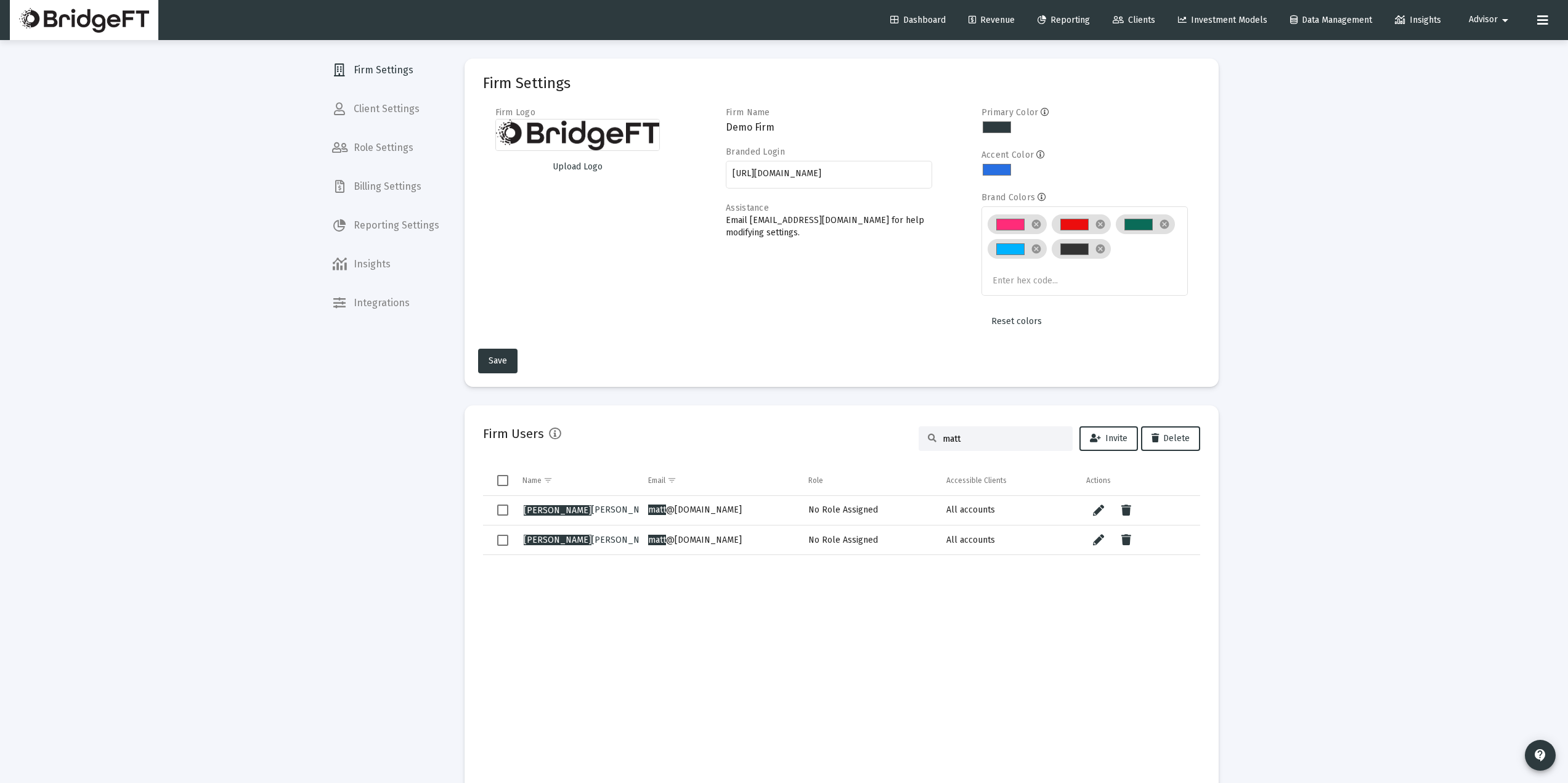
click at [979, 436] on input "matt" at bounding box center [1003, 439] width 120 height 10
click at [634, 630] on td "Data grid" at bounding box center [700, 649] width 159 height 248
click at [968, 423] on mat-card "Firm Users kyu Invite Delete Name Email Role Accessible Clients Actions Kyu ng …" at bounding box center [841, 598] width 754 height 387
click at [965, 437] on input "kyu" at bounding box center [1003, 439] width 120 height 10
click at [964, 437] on input "kyu" at bounding box center [1003, 439] width 120 height 10
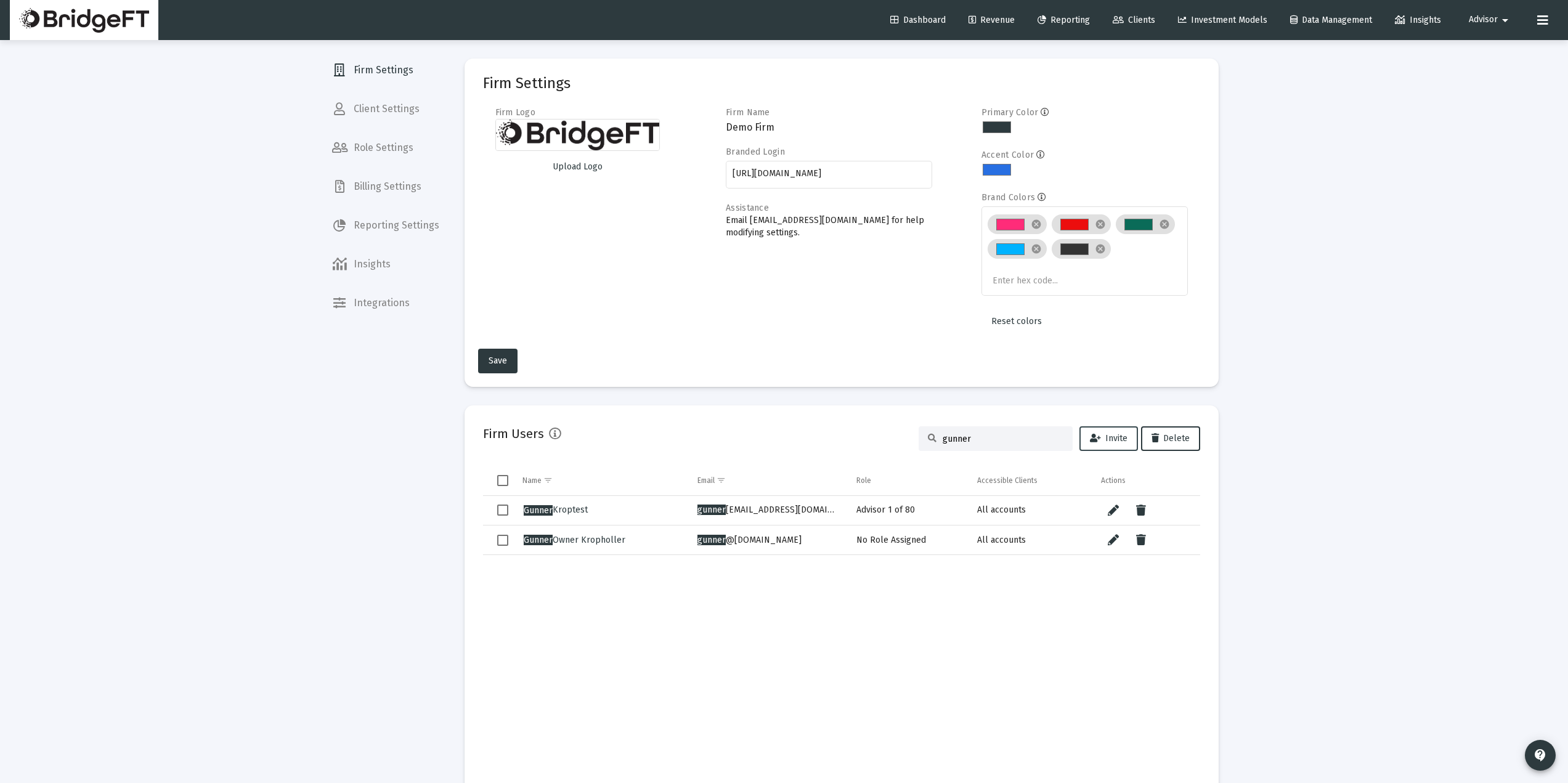
type input "gunner"
click at [1109, 437] on span "Invite" at bounding box center [1108, 438] width 37 height 10
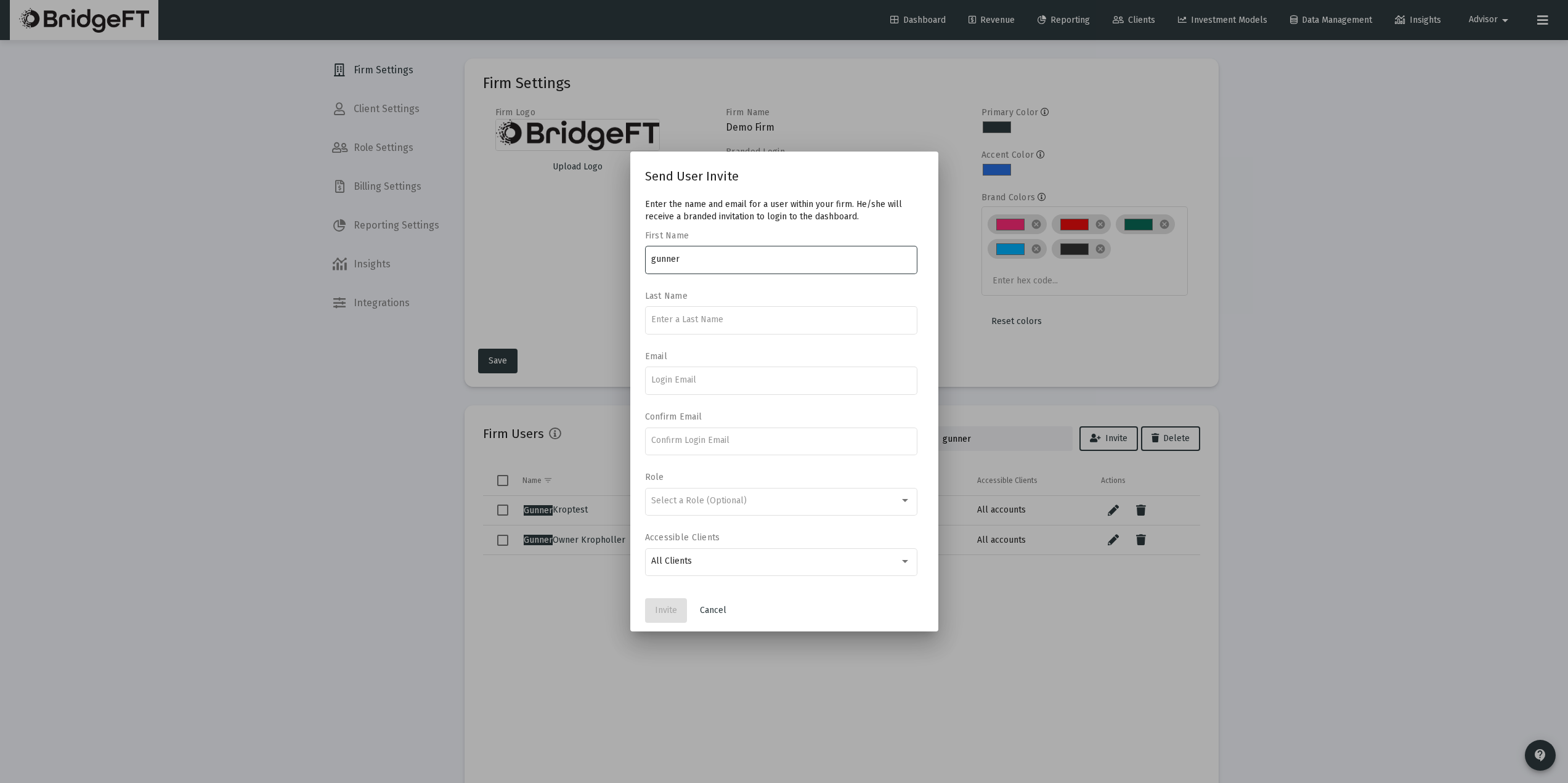
type input "gunner"
type input "T"
type input "3"
type input "three"
type input "g"
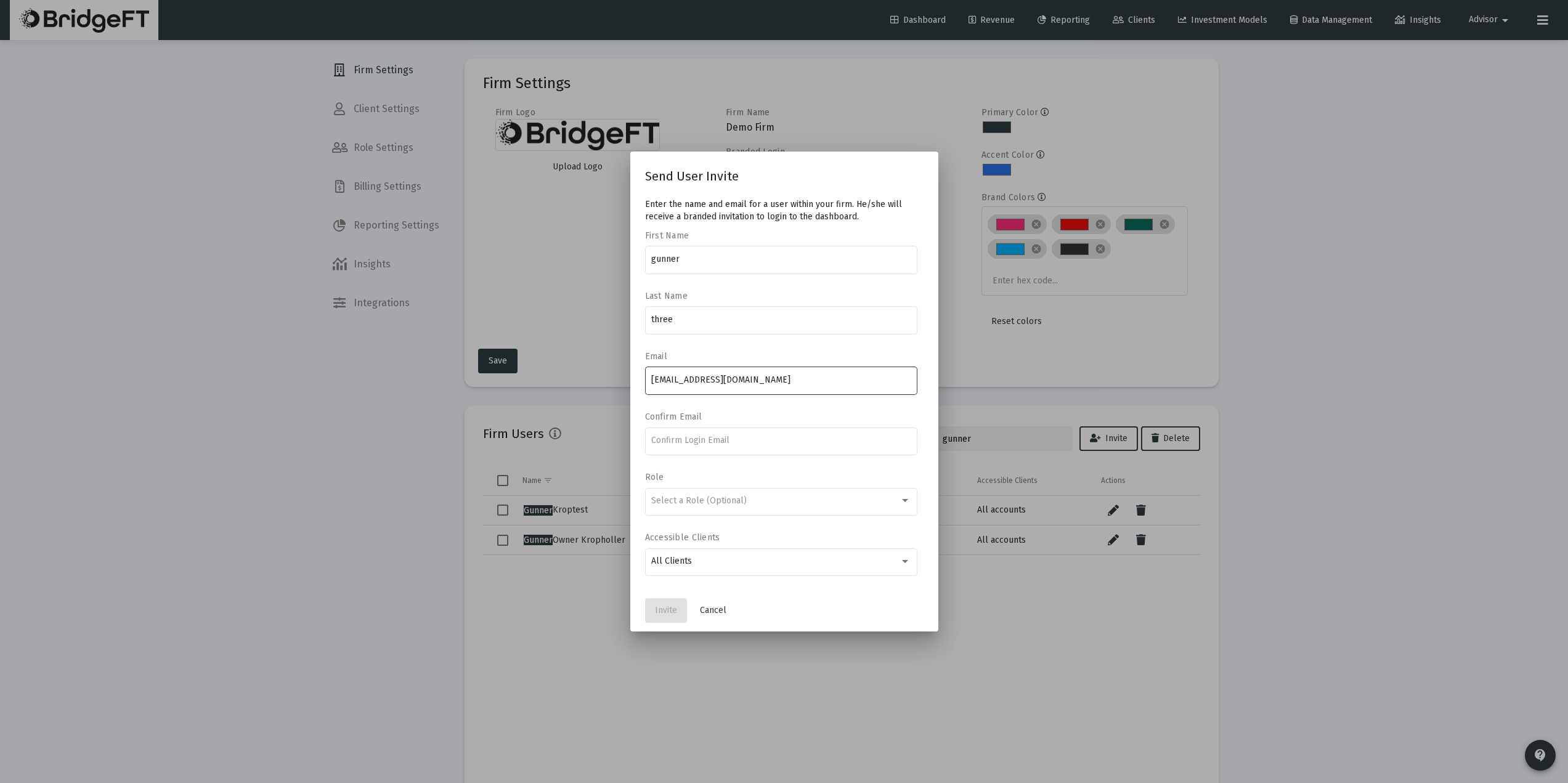
type input "gunner+3@gmail.com"
click at [661, 609] on span "Invite" at bounding box center [666, 610] width 22 height 10
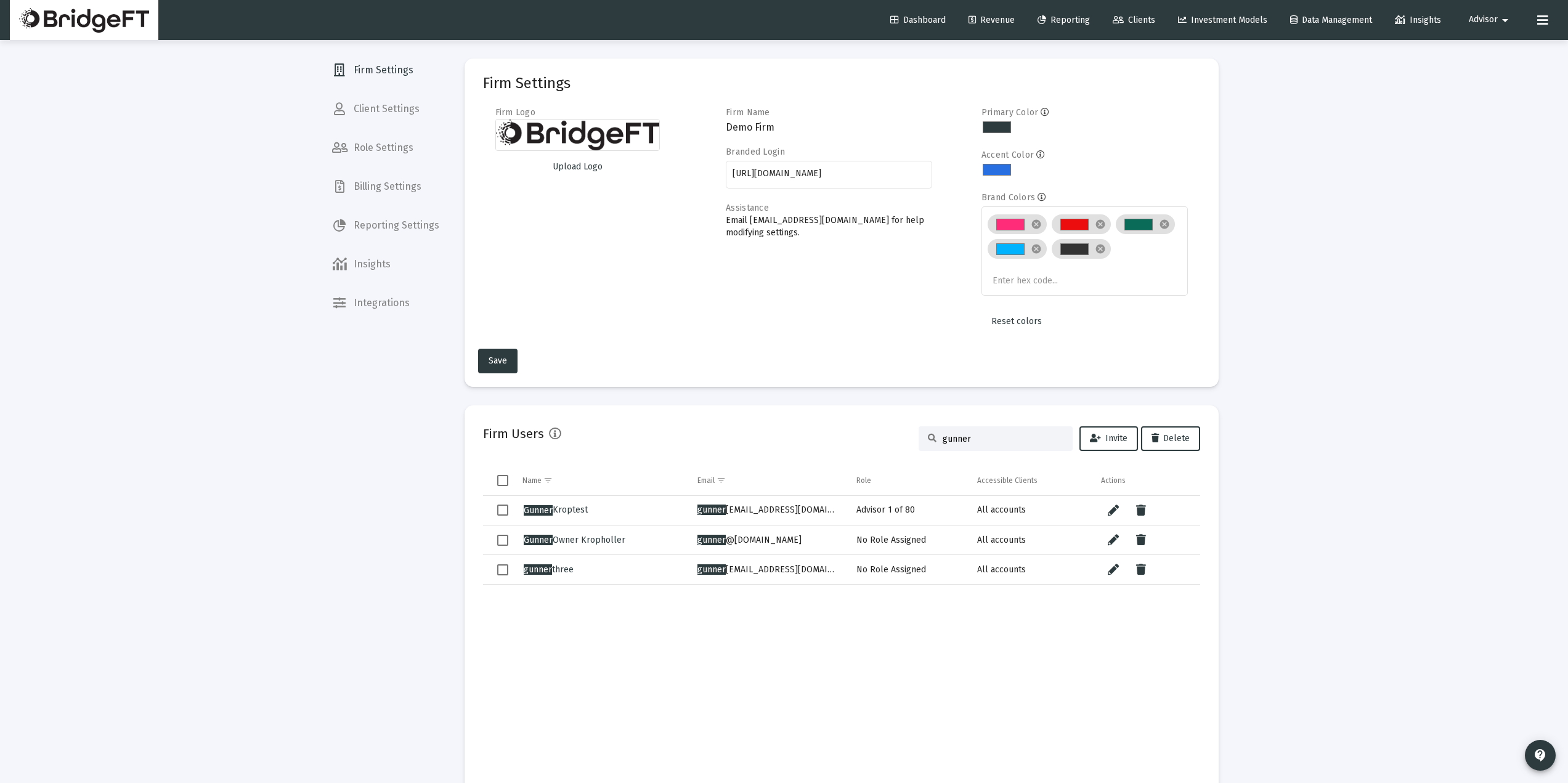
click at [1014, 443] on input "gunner" at bounding box center [1003, 439] width 120 height 10
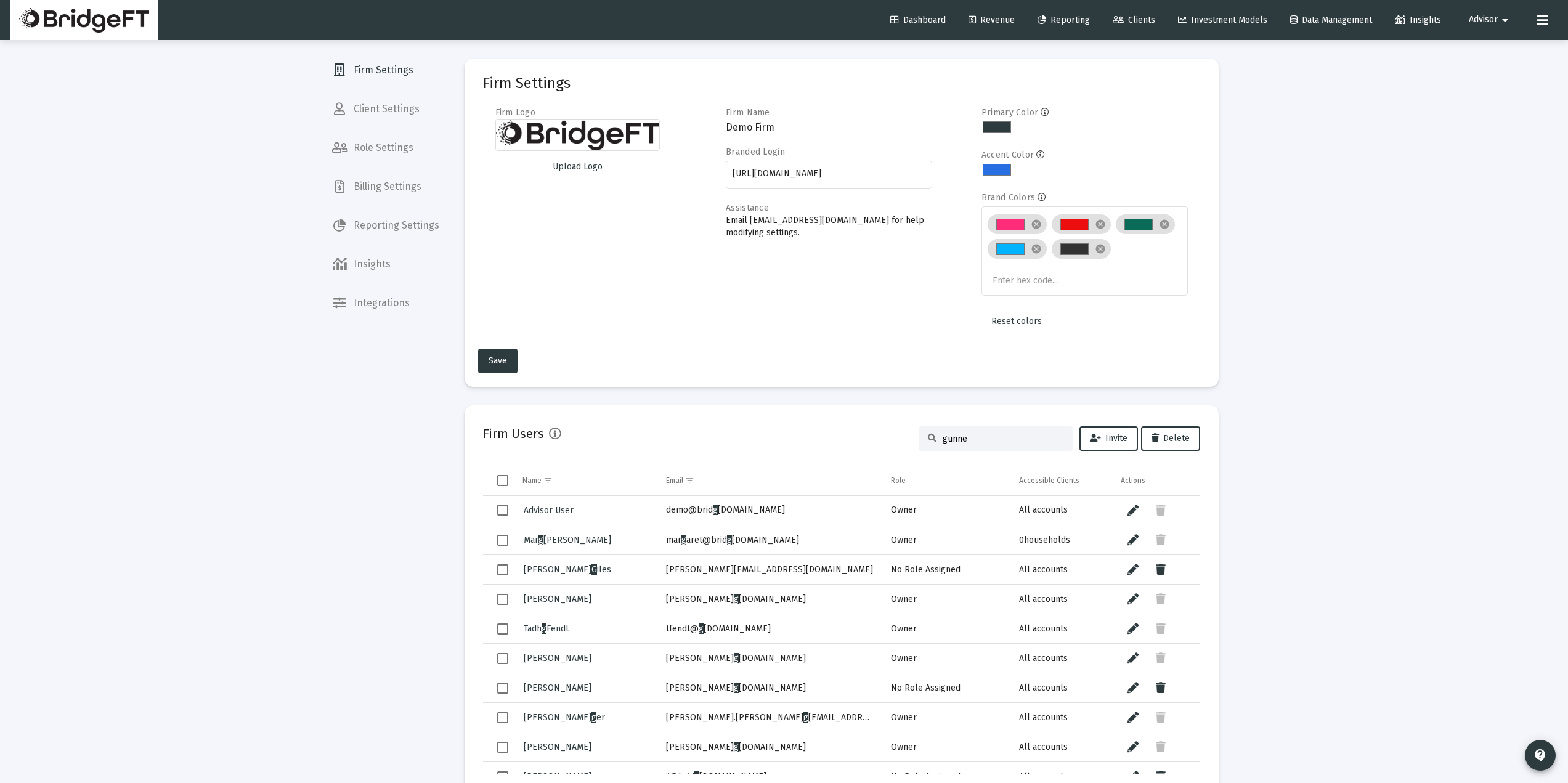
type input "gunner"
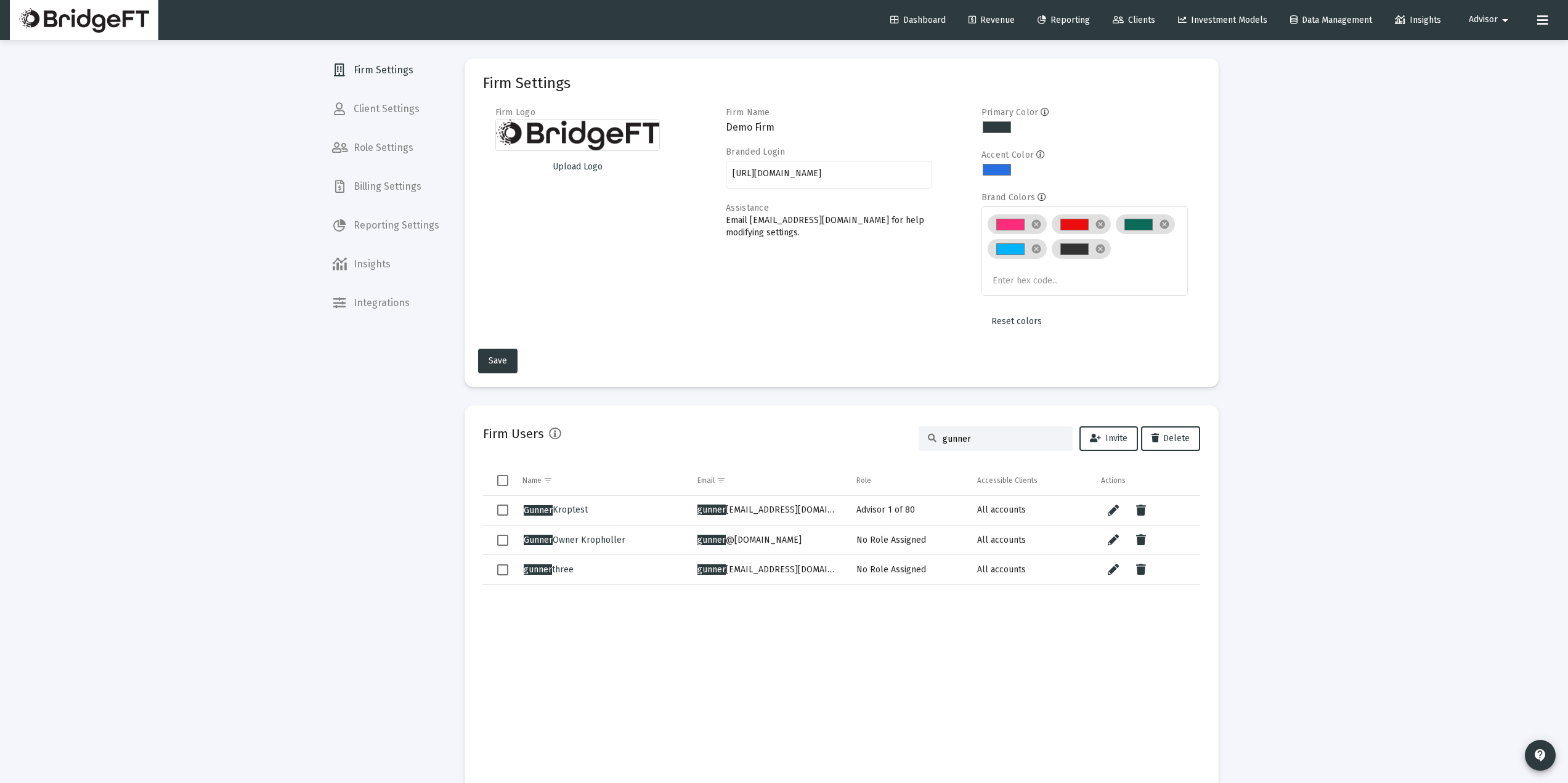
click at [977, 437] on input "gunner" at bounding box center [1003, 439] width 120 height 10
click at [978, 437] on input "gunner" at bounding box center [1003, 439] width 120 height 10
click at [1110, 434] on button "Invite" at bounding box center [1108, 439] width 59 height 25
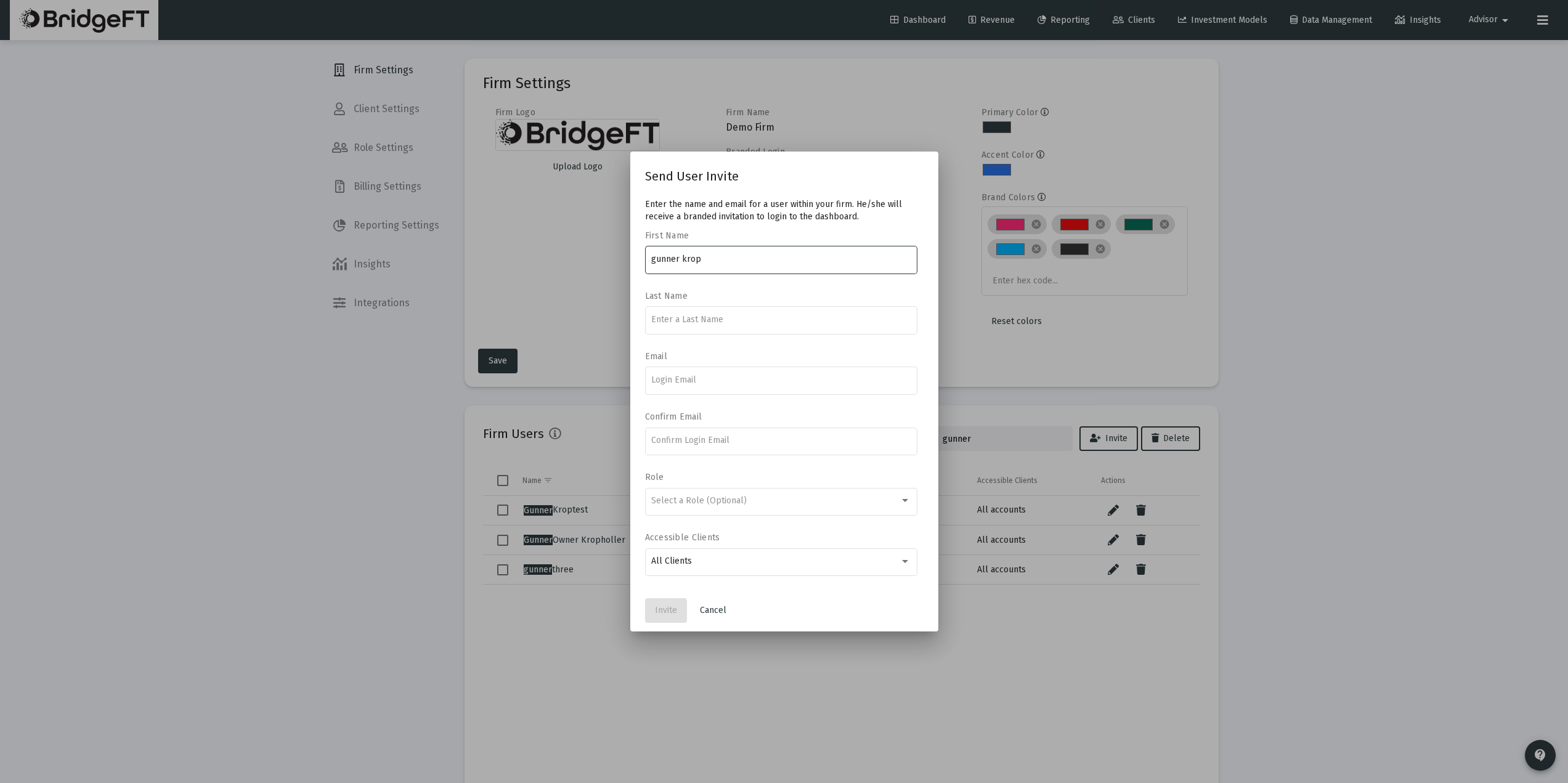
type input "gunner krop"
type input "gmail"
type input "gunnermx93@gmail.com"
click at [672, 597] on mat-dialog-actions "Invite Cancel" at bounding box center [784, 610] width 278 height 42
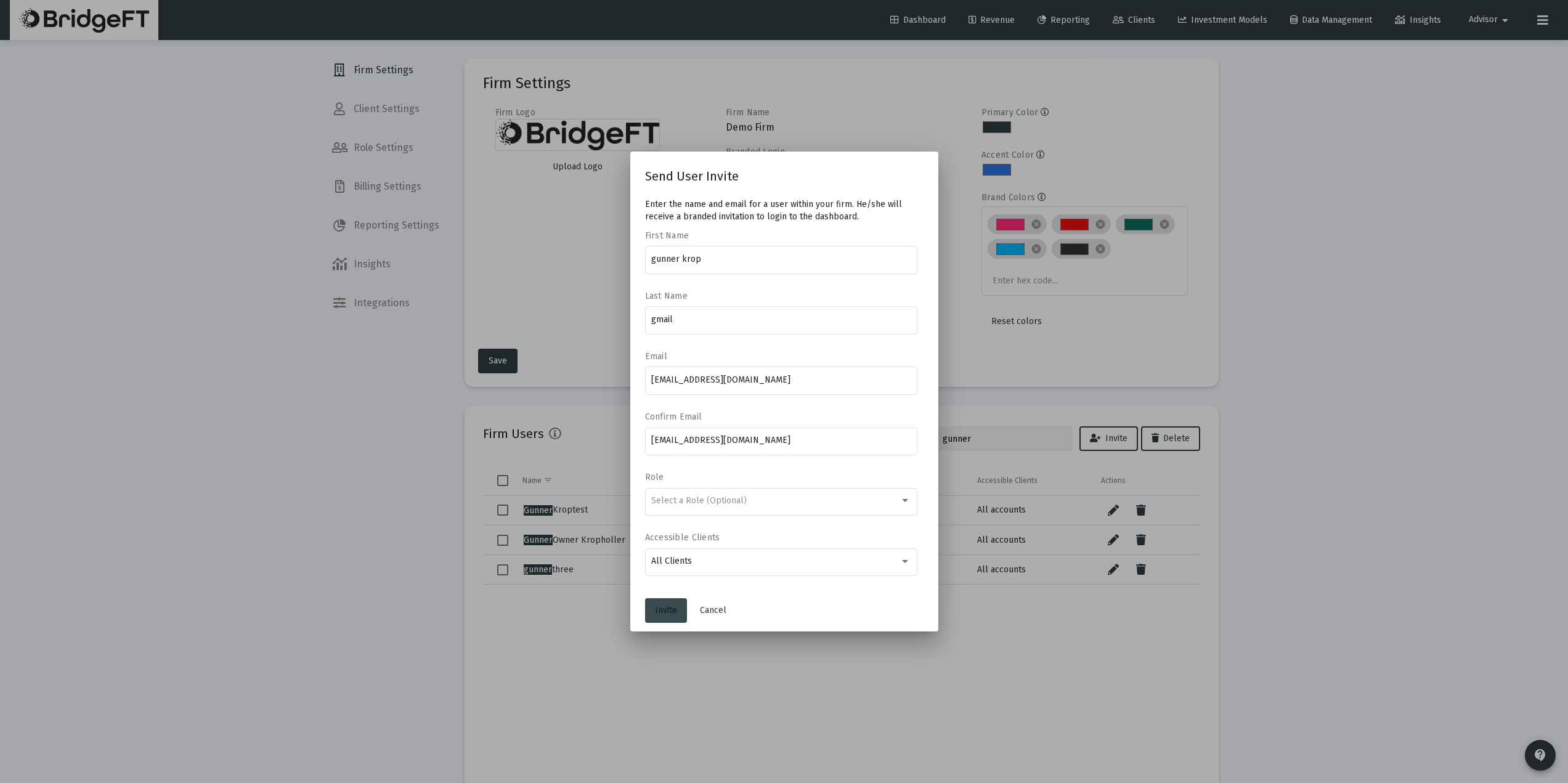
click at [667, 600] on button "Invite" at bounding box center [666, 611] width 42 height 25
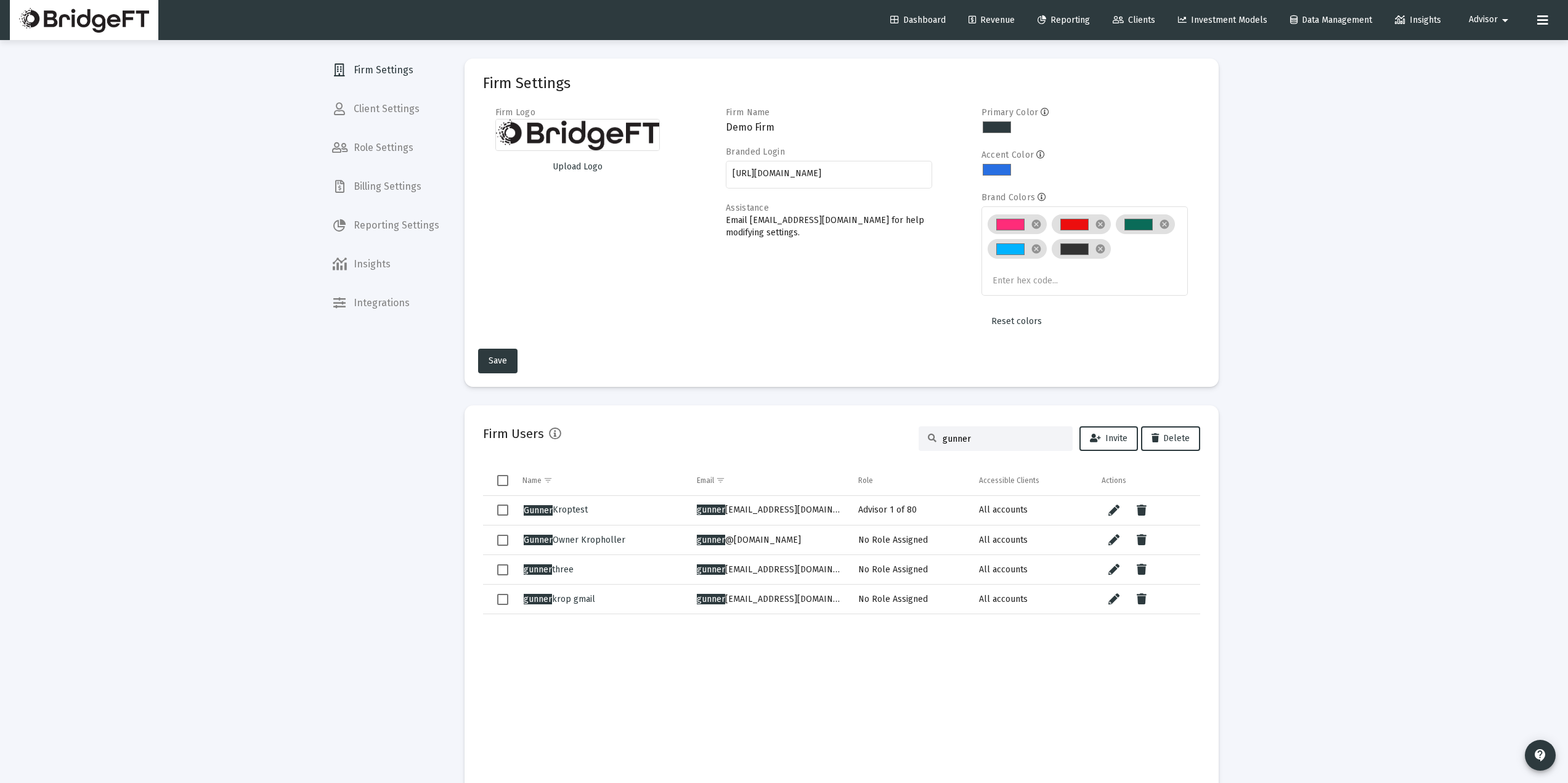
click at [972, 431] on div "gunner" at bounding box center [995, 439] width 154 height 25
click at [974, 435] on input "gunner" at bounding box center [1003, 439] width 120 height 10
click at [972, 435] on input "gunner" at bounding box center [1003, 439] width 120 height 10
click at [970, 435] on input "gunner" at bounding box center [1003, 439] width 120 height 10
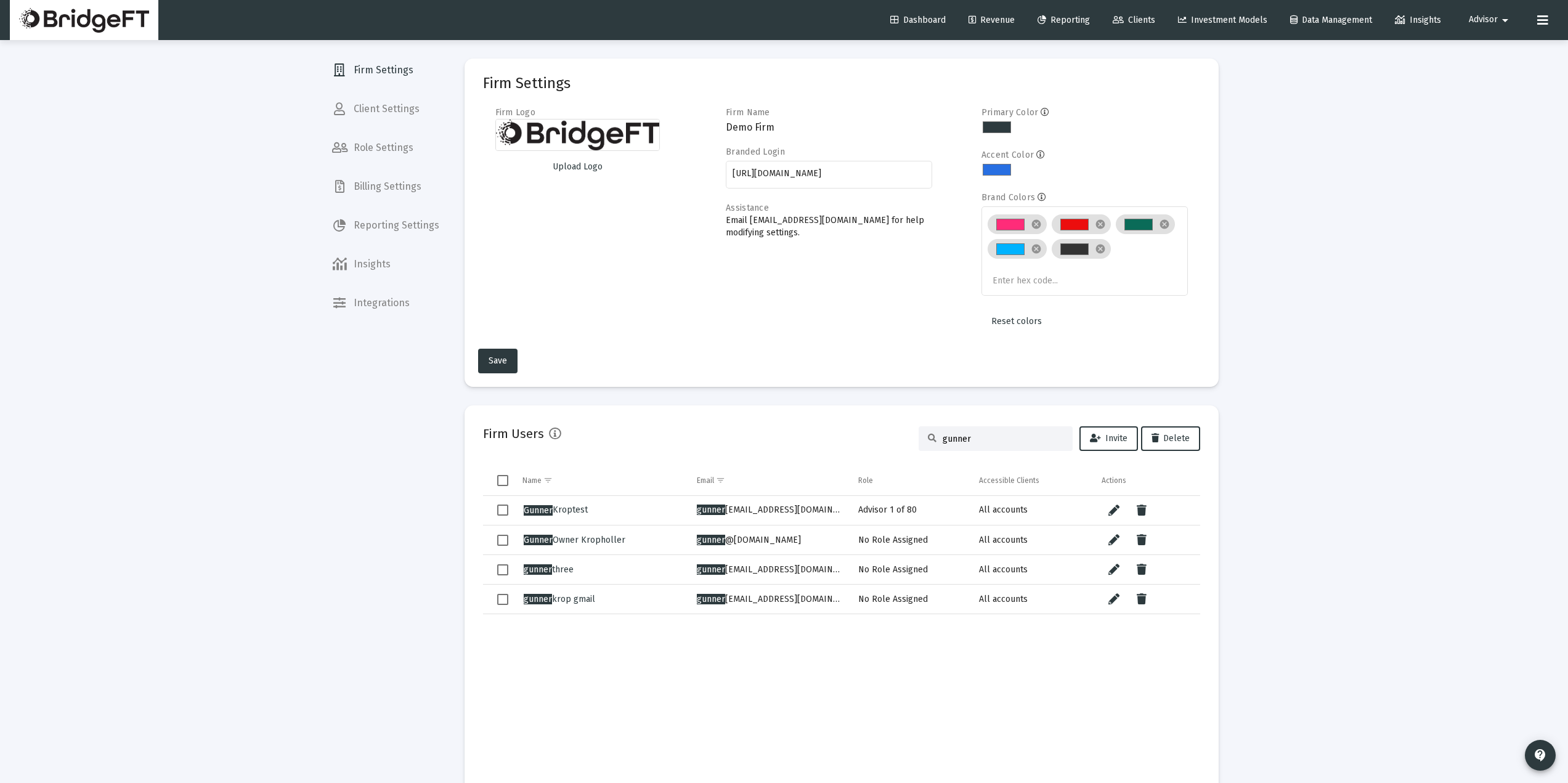
click at [966, 435] on input "gunner" at bounding box center [1003, 439] width 120 height 10
click at [957, 437] on input "gunner" at bounding box center [1003, 439] width 120 height 10
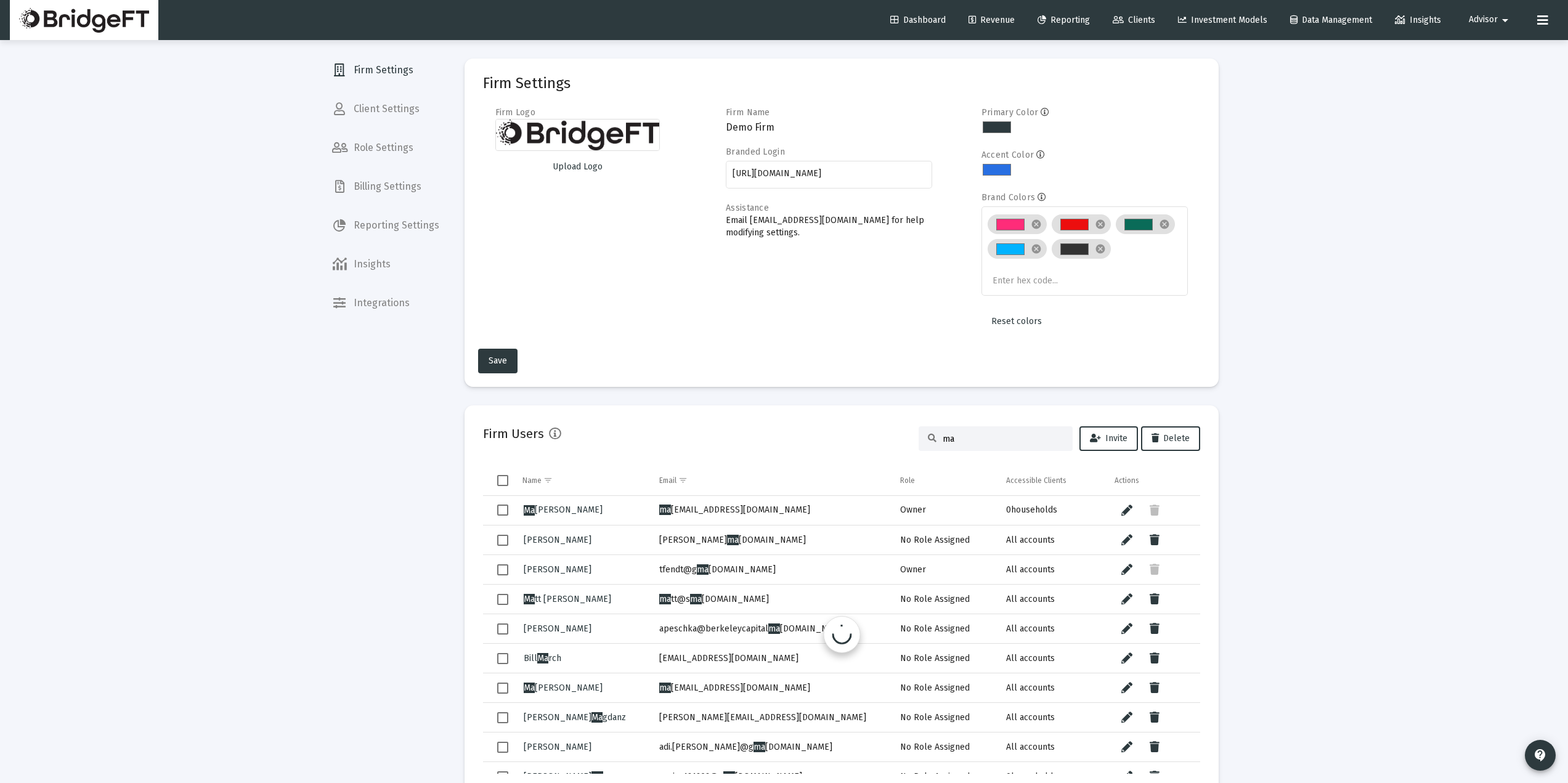
type input "m"
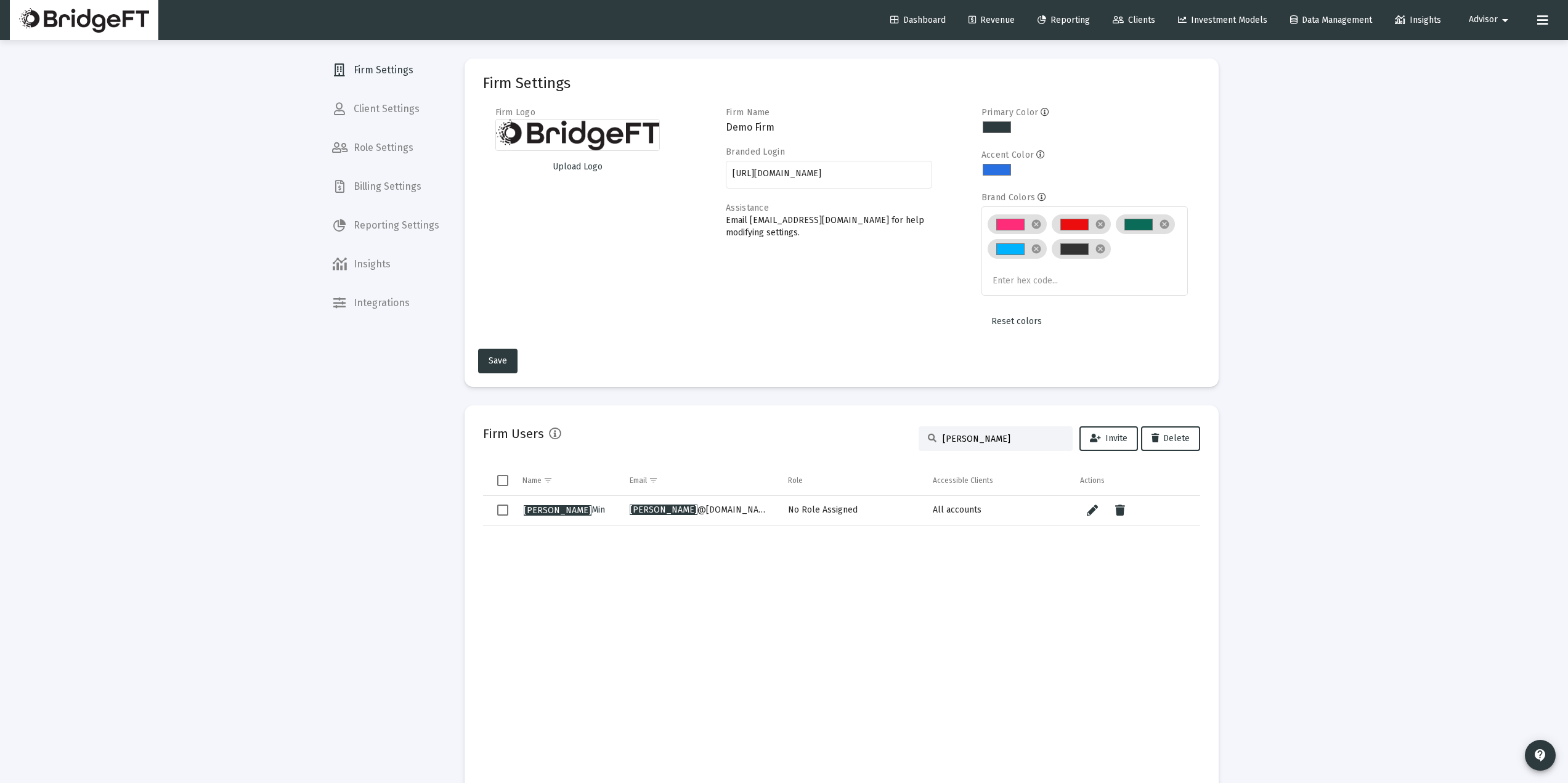
type input "kyung"
click at [726, 573] on td "Data grid" at bounding box center [700, 649] width 159 height 248
